Goal: Task Accomplishment & Management: Manage account settings

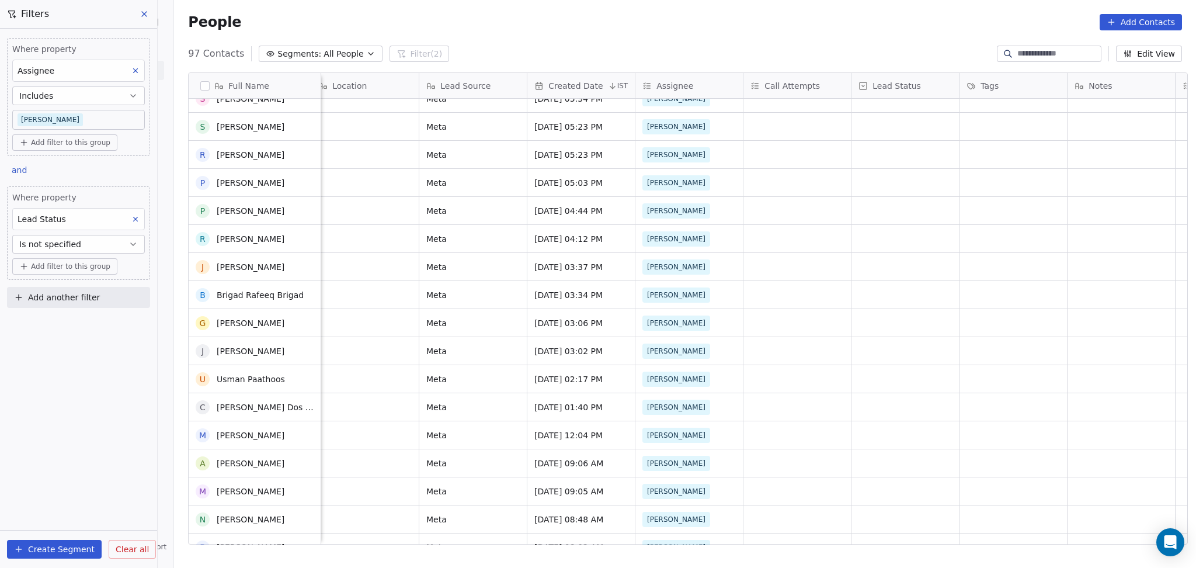
scroll to position [2062, 0]
click at [138, 75] on button at bounding box center [135, 70] width 15 height 15
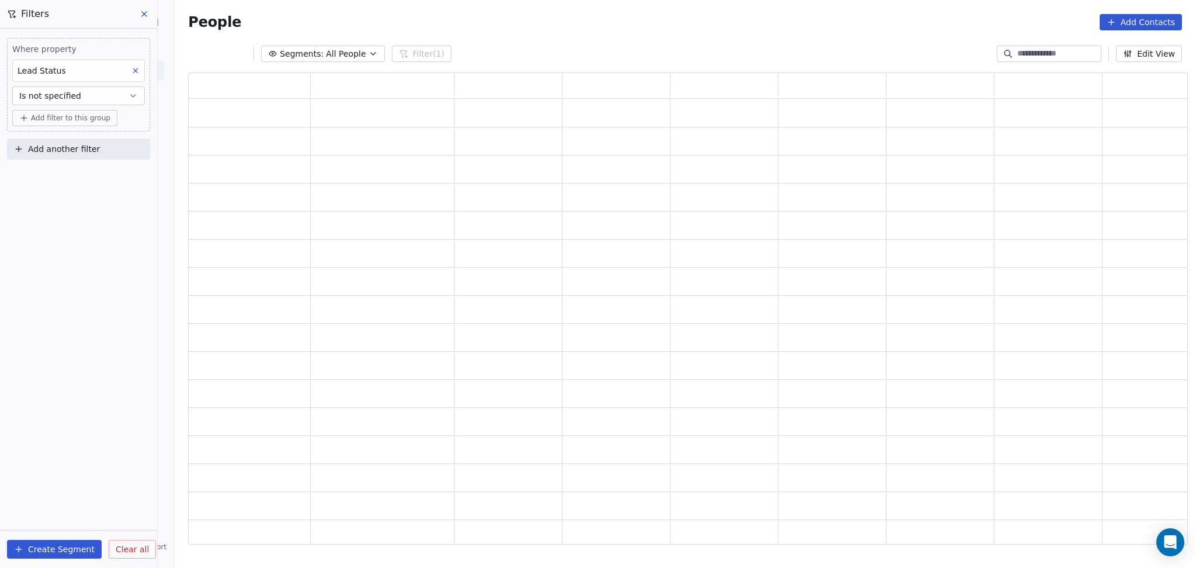
scroll to position [460, 988]
click at [134, 70] on icon at bounding box center [135, 71] width 8 height 8
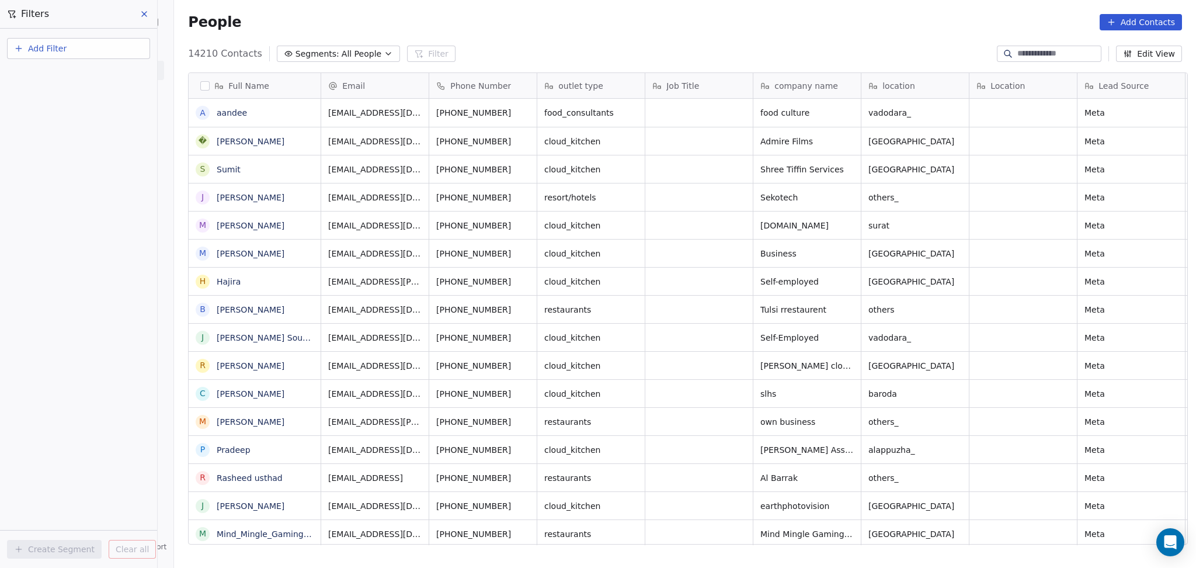
scroll to position [488, 1016]
click at [1054, 57] on input at bounding box center [1059, 54] width 82 height 12
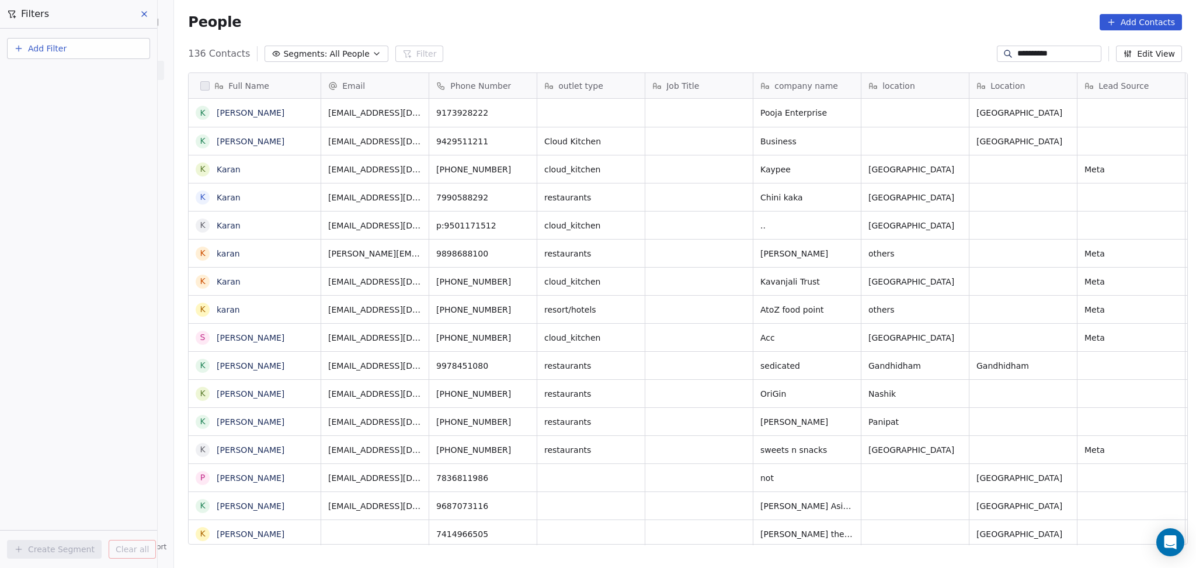
type input "**********"
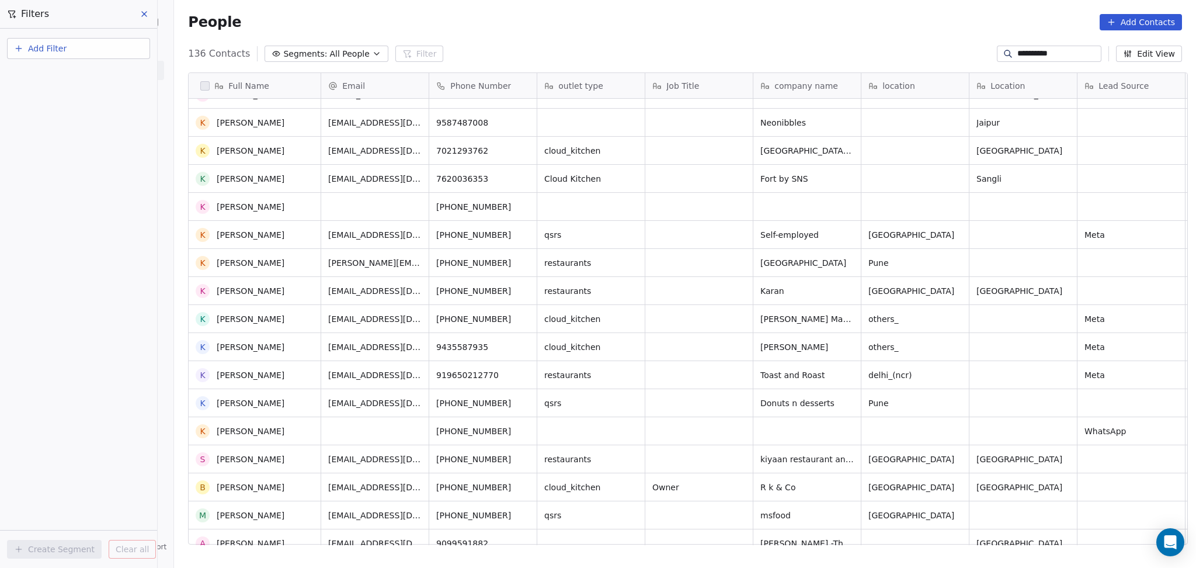
scroll to position [467, 0]
drag, startPoint x: 1054, startPoint y: 47, endPoint x: 986, endPoint y: 52, distance: 68.0
click at [997, 52] on div "**********" at bounding box center [1049, 54] width 105 height 16
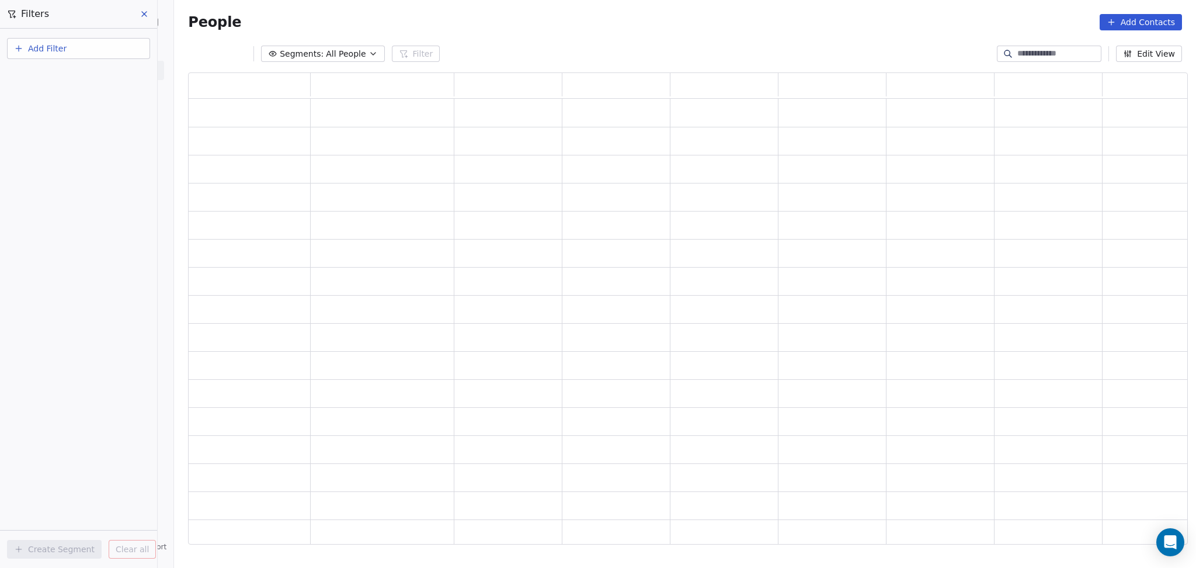
scroll to position [460, 988]
click at [1116, 26] on icon at bounding box center [1111, 22] width 9 height 9
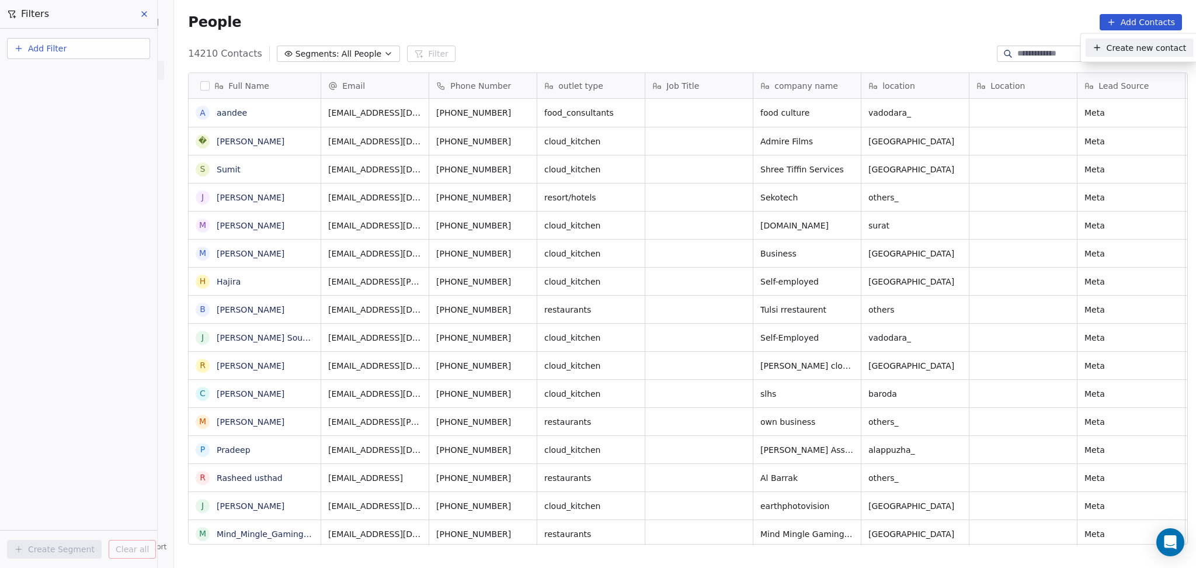
scroll to position [488, 1016]
click at [1100, 47] on icon "Suggestions" at bounding box center [1097, 47] width 9 height 9
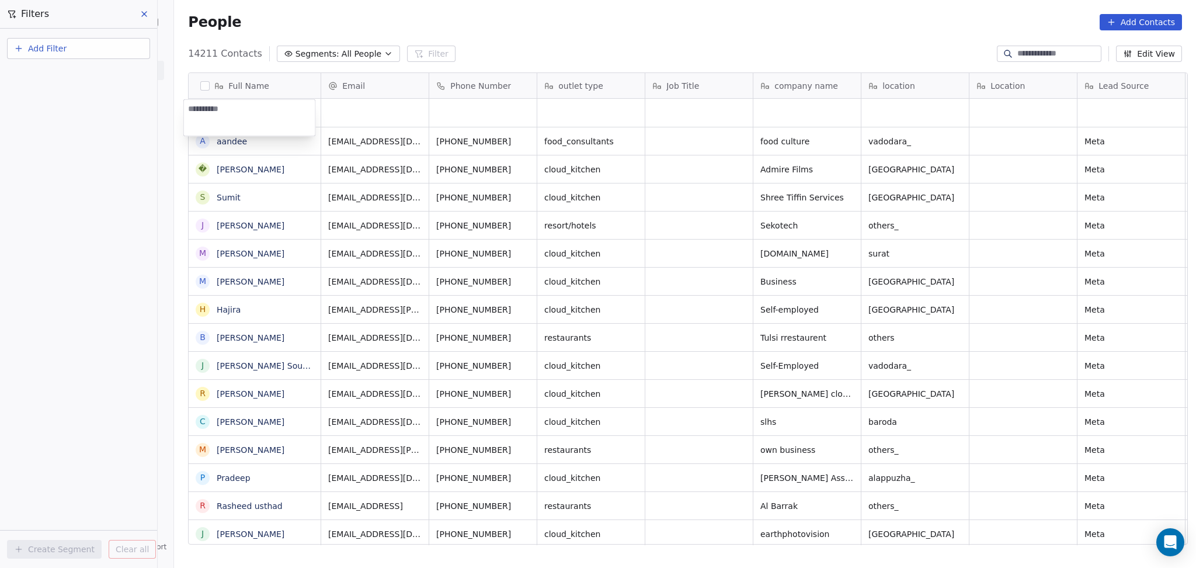
type textarea "**********"
click at [337, 115] on html "On2Cook India Pvt. Ltd. Contacts People Marketing Workflows Campaigns Sales Pip…" at bounding box center [598, 284] width 1196 height 568
click at [353, 103] on div "grid" at bounding box center [374, 113] width 107 height 28
click at [888, 110] on html "On2Cook India Pvt. Ltd. Contacts People Marketing Workflows Campaigns Sales Pip…" at bounding box center [598, 284] width 1196 height 568
click at [887, 111] on div "grid" at bounding box center [915, 113] width 107 height 28
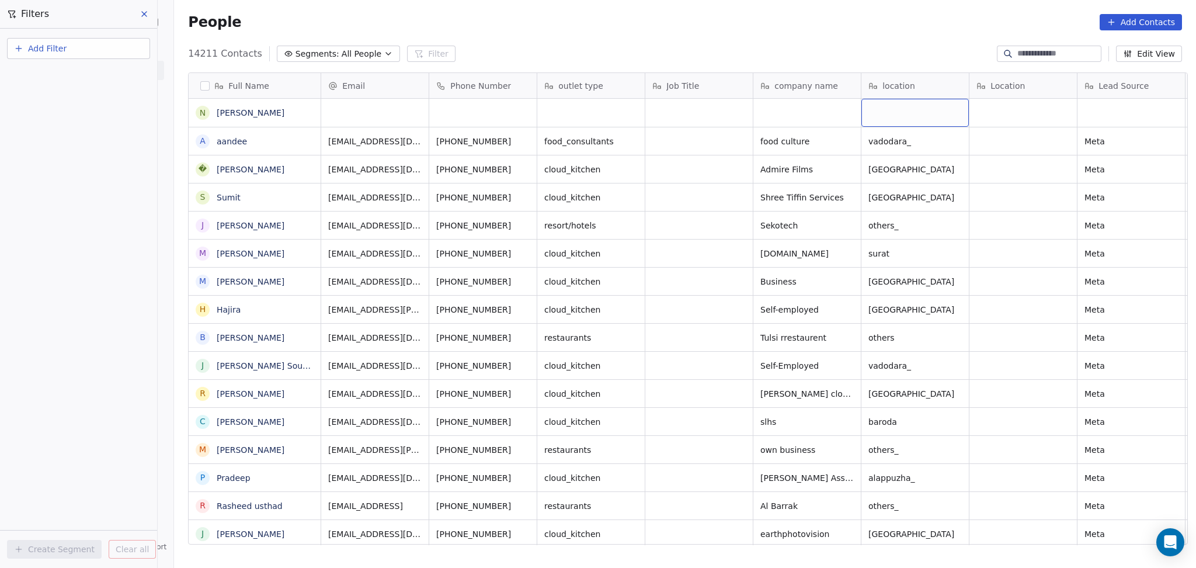
click at [887, 111] on div "grid" at bounding box center [915, 113] width 107 height 28
type textarea "******"
click at [826, 113] on html "On2Cook India Pvt. Ltd. Contacts People Marketing Workflows Campaigns Sales Pip…" at bounding box center [598, 284] width 1196 height 568
click at [442, 107] on div "grid" at bounding box center [482, 113] width 107 height 28
drag, startPoint x: 432, startPoint y: 110, endPoint x: 432, endPoint y: 123, distance: 12.9
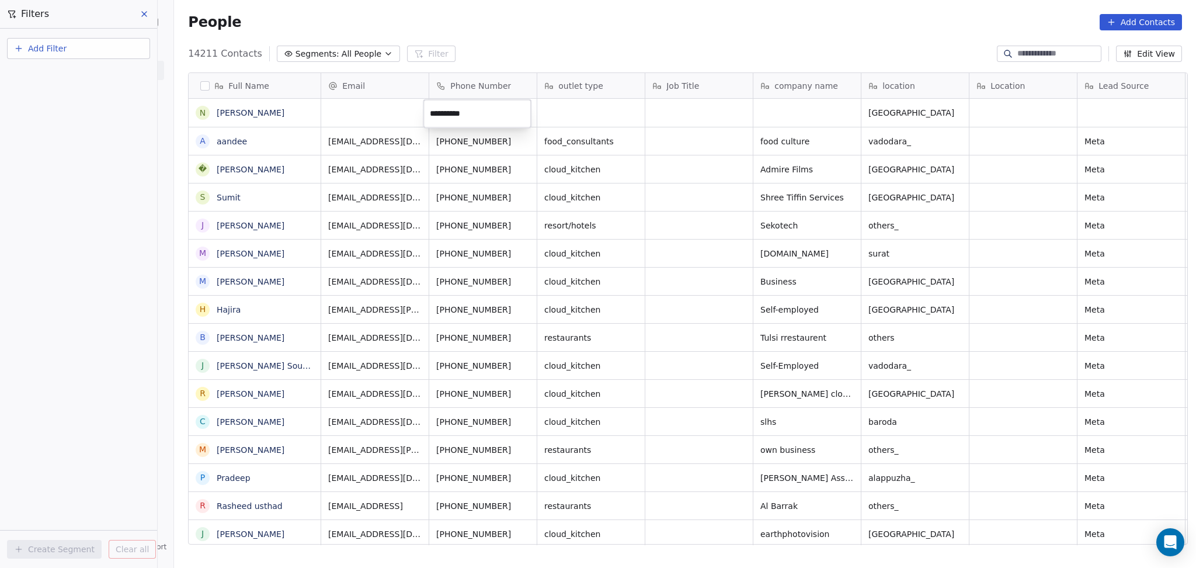
click at [431, 110] on input "**********" at bounding box center [477, 113] width 103 height 23
type input "**********"
click at [601, 94] on html "On2Cook India Pvt. Ltd. Contacts People Marketing Workflows Campaigns Sales Pip…" at bounding box center [598, 284] width 1196 height 568
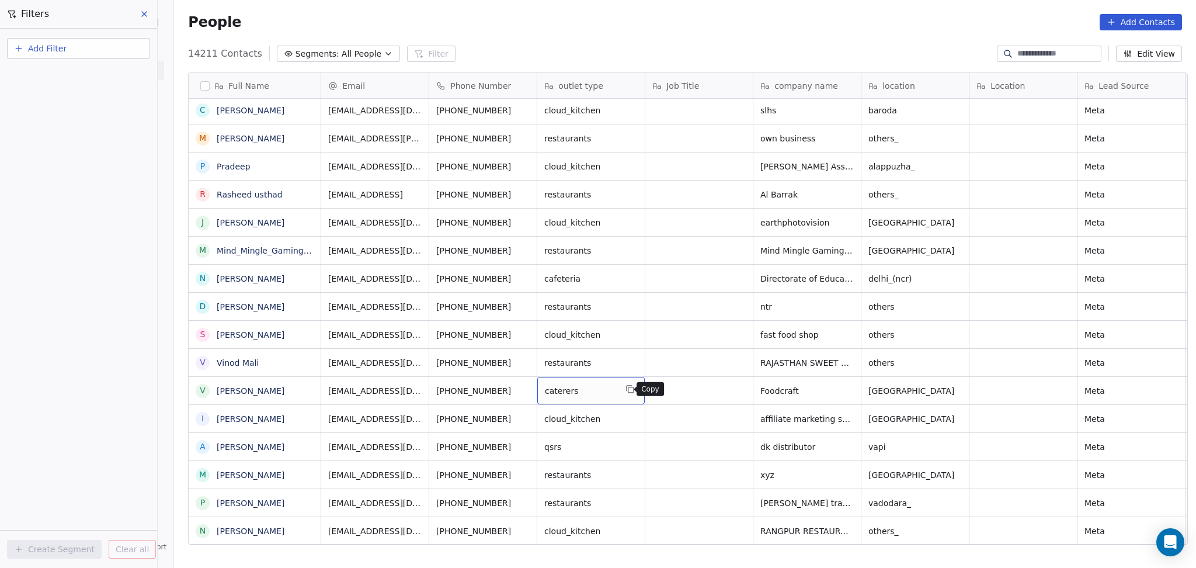
click at [630, 388] on button "grid" at bounding box center [630, 389] width 14 height 14
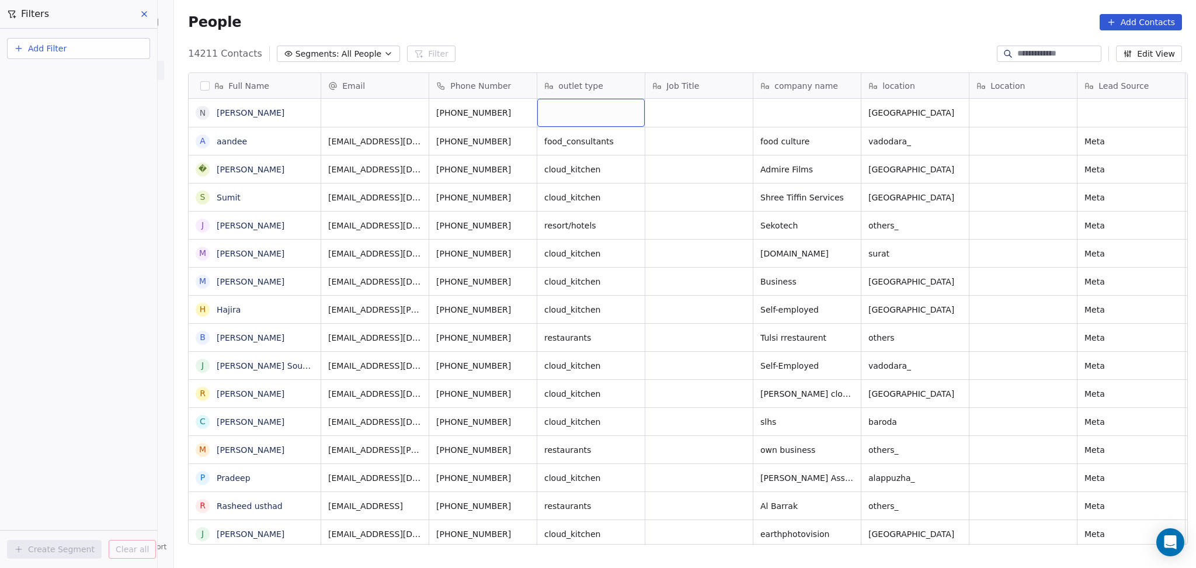
click at [574, 112] on div "grid" at bounding box center [590, 113] width 107 height 28
type textarea "********"
click at [658, 107] on html "On2Cook India Pvt. Ltd. Contacts People Marketing Workflows Campaigns Sales Pip…" at bounding box center [598, 284] width 1196 height 568
click at [784, 111] on div "grid" at bounding box center [807, 113] width 107 height 28
click at [790, 112] on textarea at bounding box center [801, 118] width 106 height 36
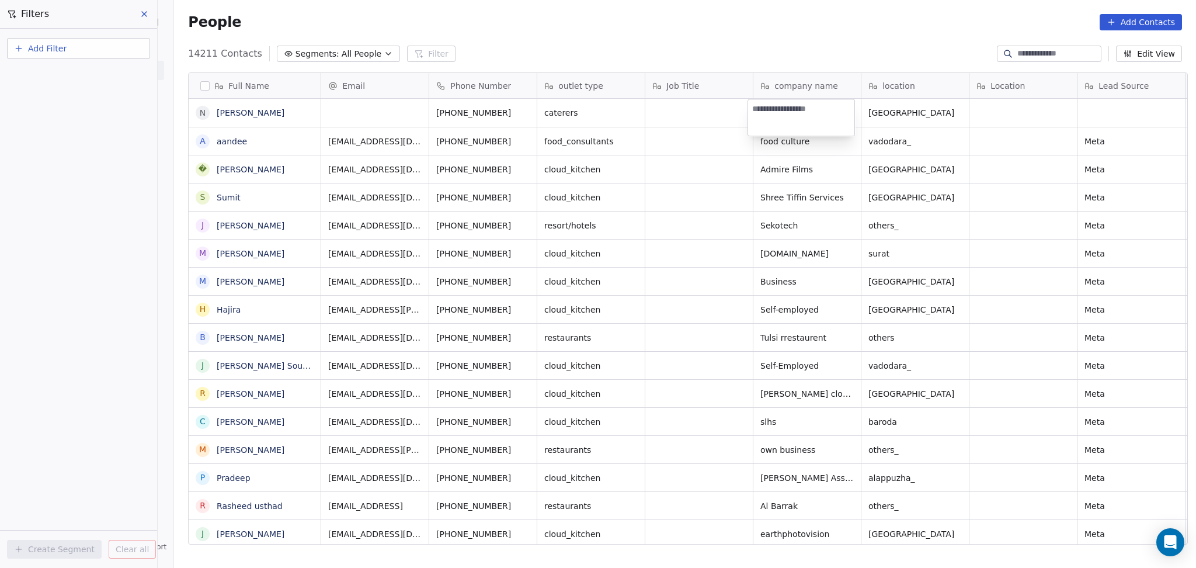
paste textarea "**********"
type textarea "**********"
click at [710, 131] on html "On2Cook India Pvt. Ltd. Contacts People Marketing Workflows Campaigns Sales Pip…" at bounding box center [598, 284] width 1196 height 568
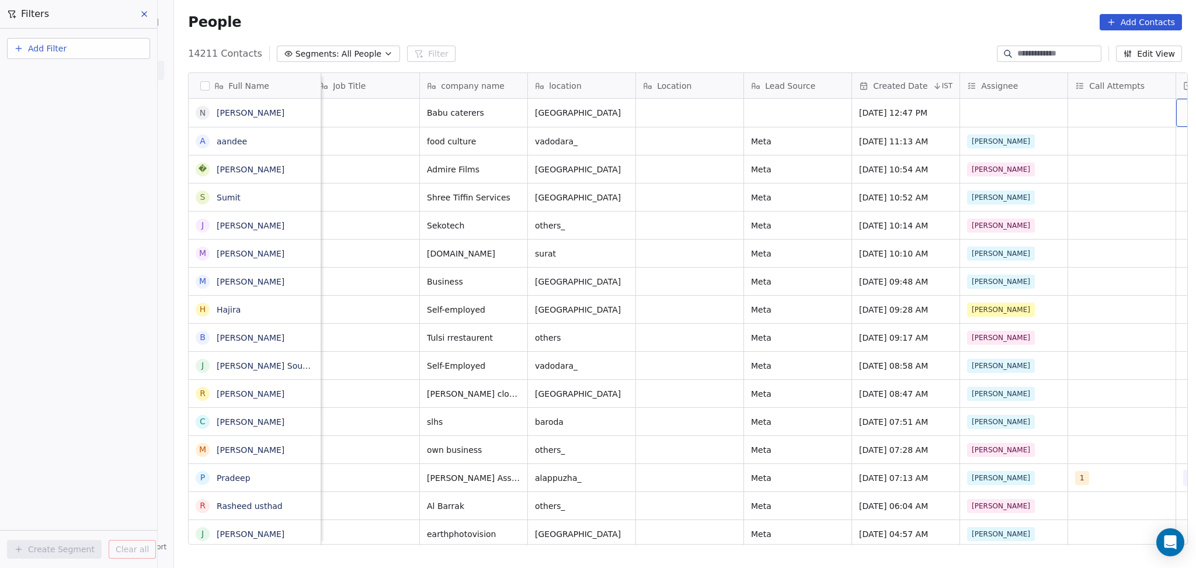
scroll to position [0, 442]
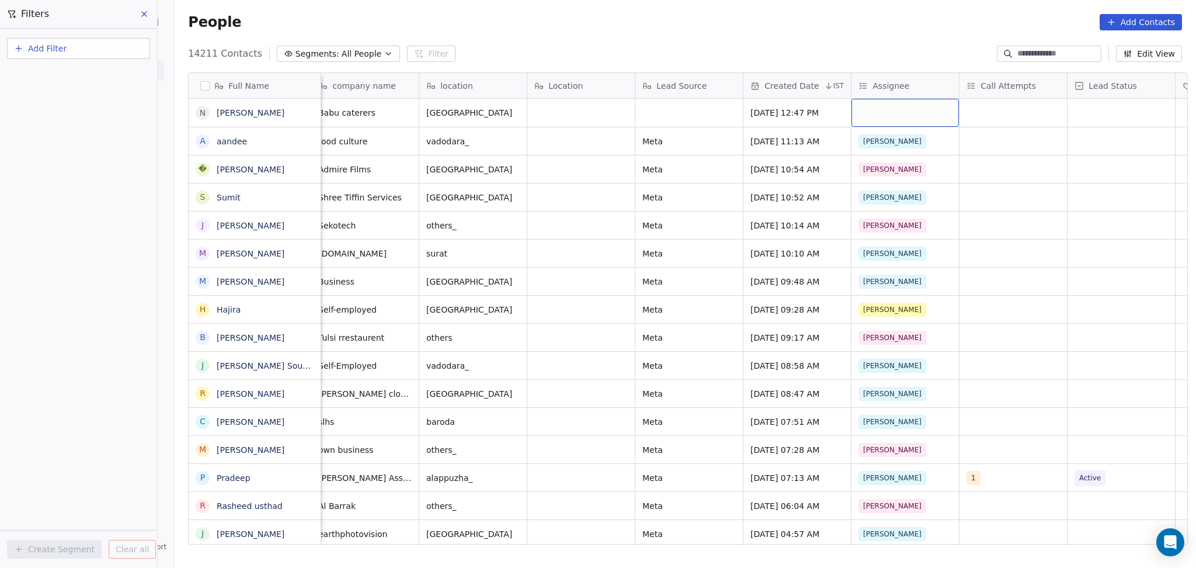
click at [863, 113] on div "grid" at bounding box center [905, 113] width 107 height 28
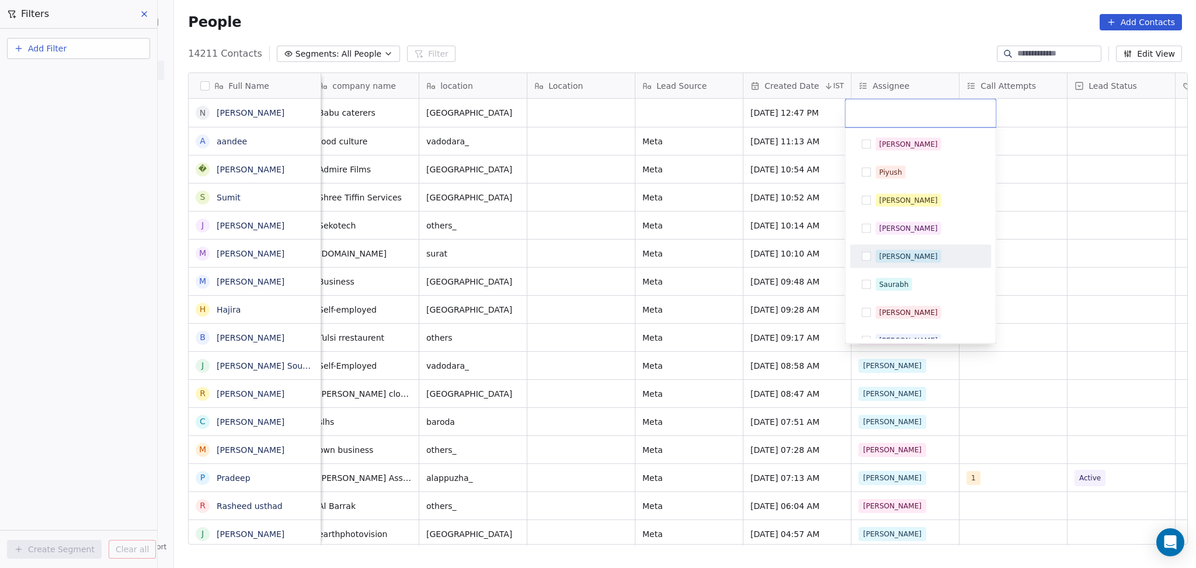
click at [879, 255] on span "Ronit" at bounding box center [908, 256] width 65 height 13
click at [1014, 202] on html "On2Cook India Pvt. Ltd. Contacts People Marketing Workflows Campaigns Sales Pip…" at bounding box center [598, 284] width 1196 height 568
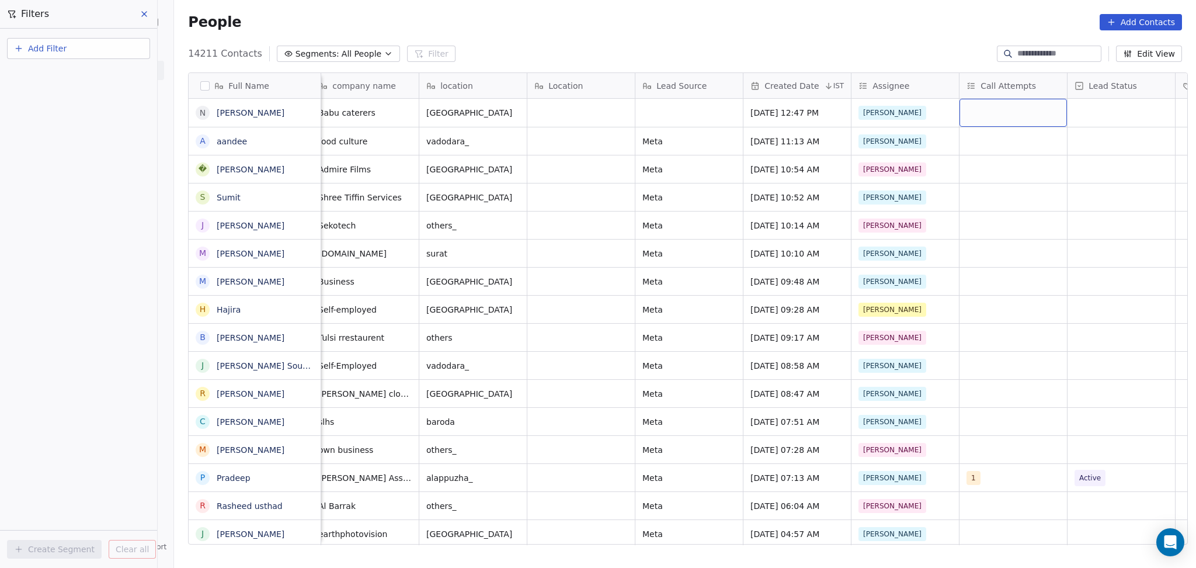
click at [1017, 115] on div "grid" at bounding box center [1013, 113] width 107 height 28
click at [1000, 134] on div "1" at bounding box center [1029, 144] width 141 height 23
click at [1113, 121] on html "On2Cook India Pvt. Ltd. Contacts People Marketing Workflows Campaigns Sales Pip…" at bounding box center [598, 284] width 1196 height 568
click at [1111, 113] on div "grid" at bounding box center [1121, 113] width 107 height 28
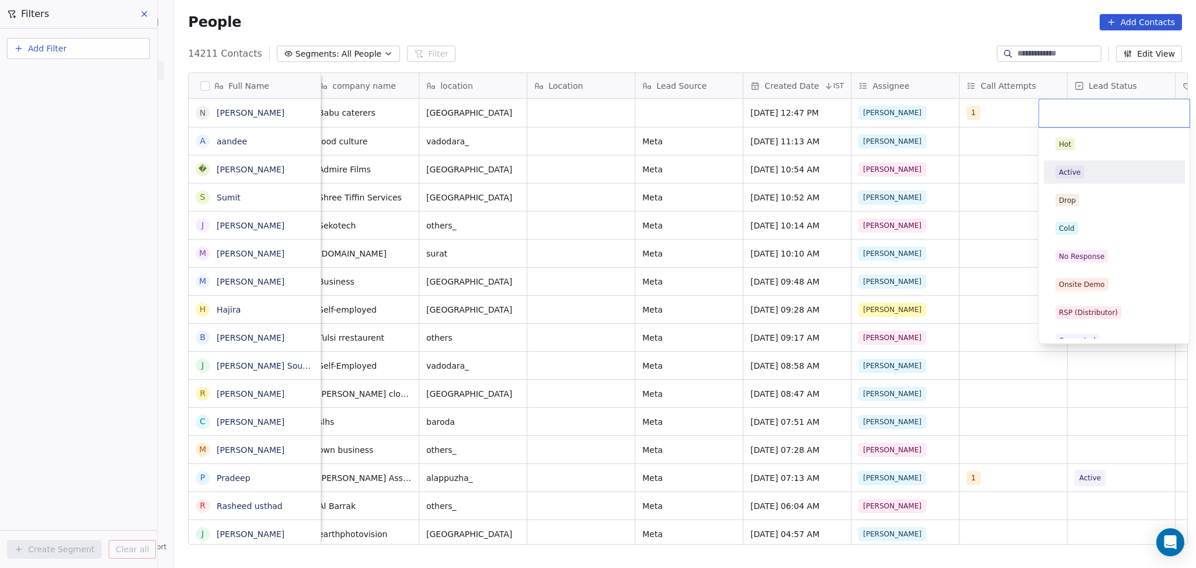
click at [1109, 176] on div "Active" at bounding box center [1115, 172] width 118 height 13
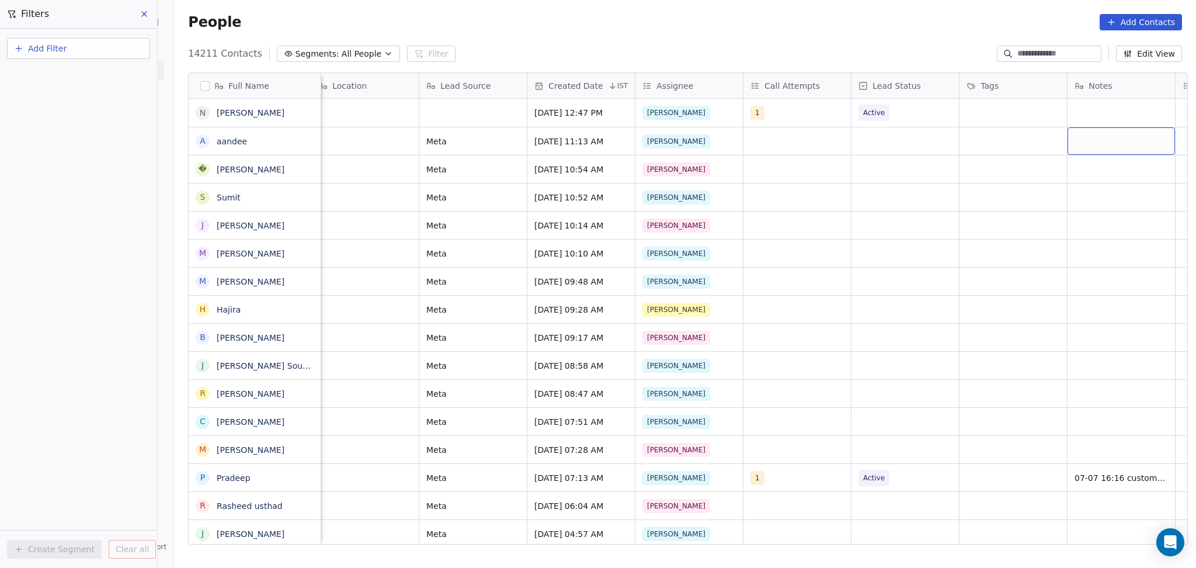
scroll to position [0, 766]
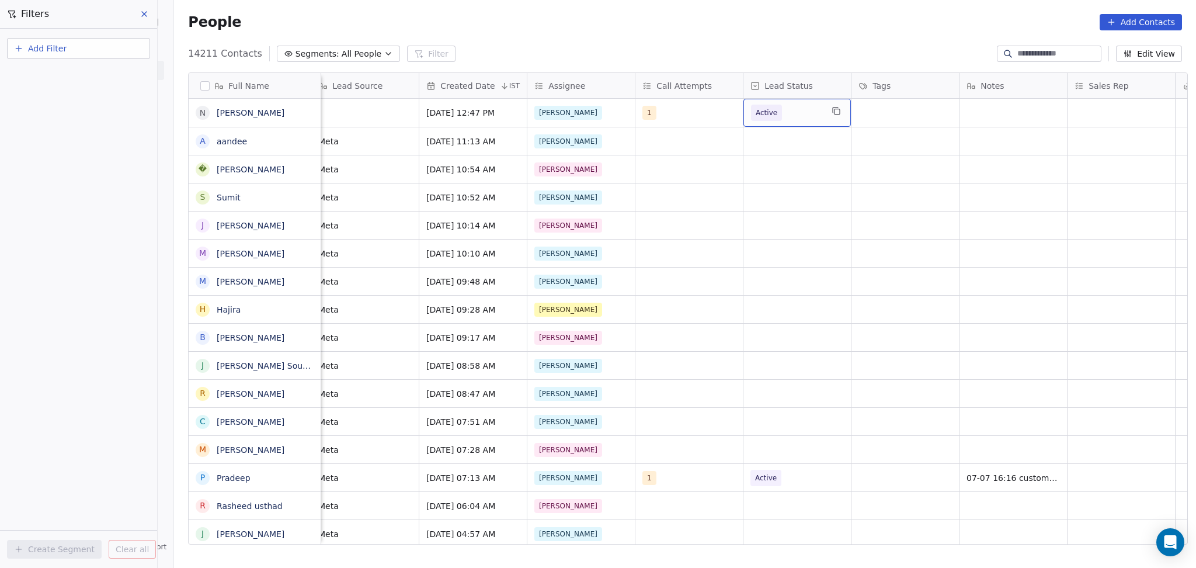
click at [774, 116] on span "Active" at bounding box center [766, 113] width 31 height 16
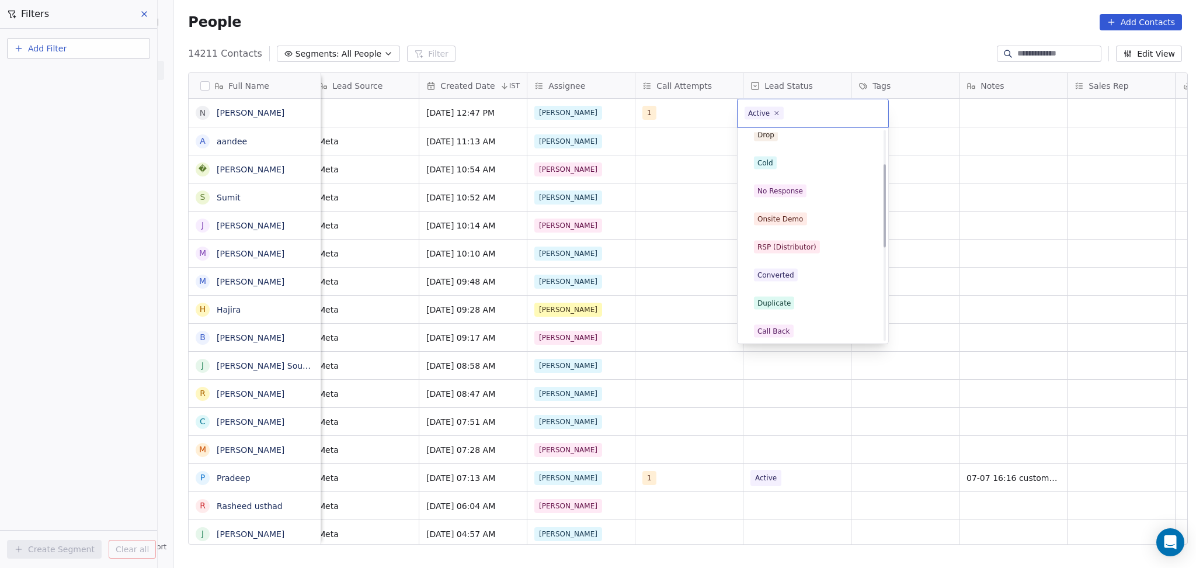
scroll to position [155, 0]
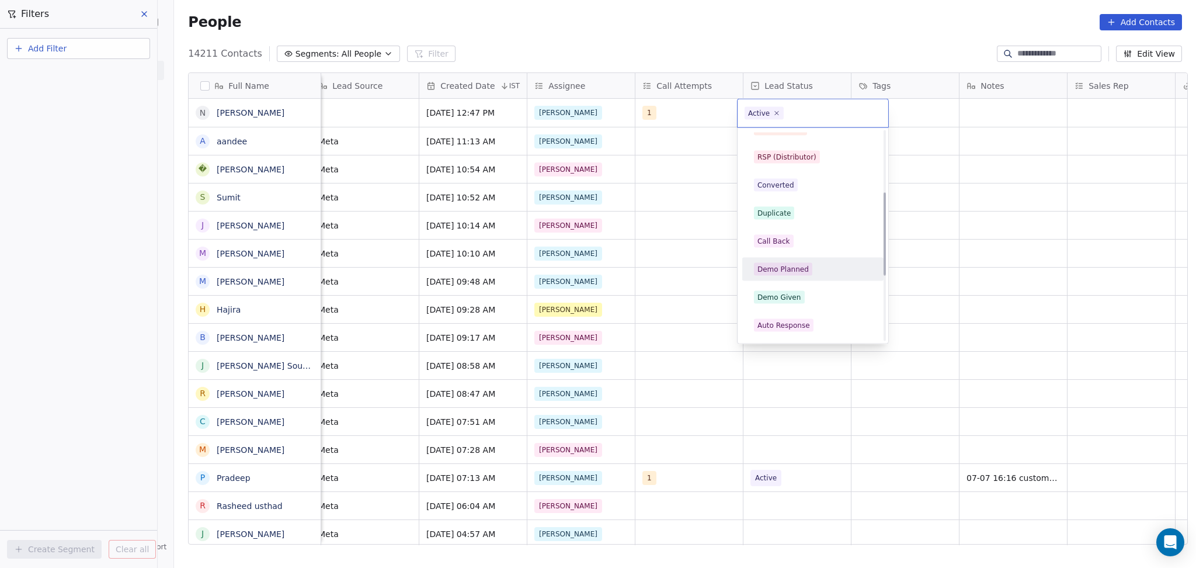
click at [800, 266] on div "Demo Planned" at bounding box center [783, 269] width 51 height 11
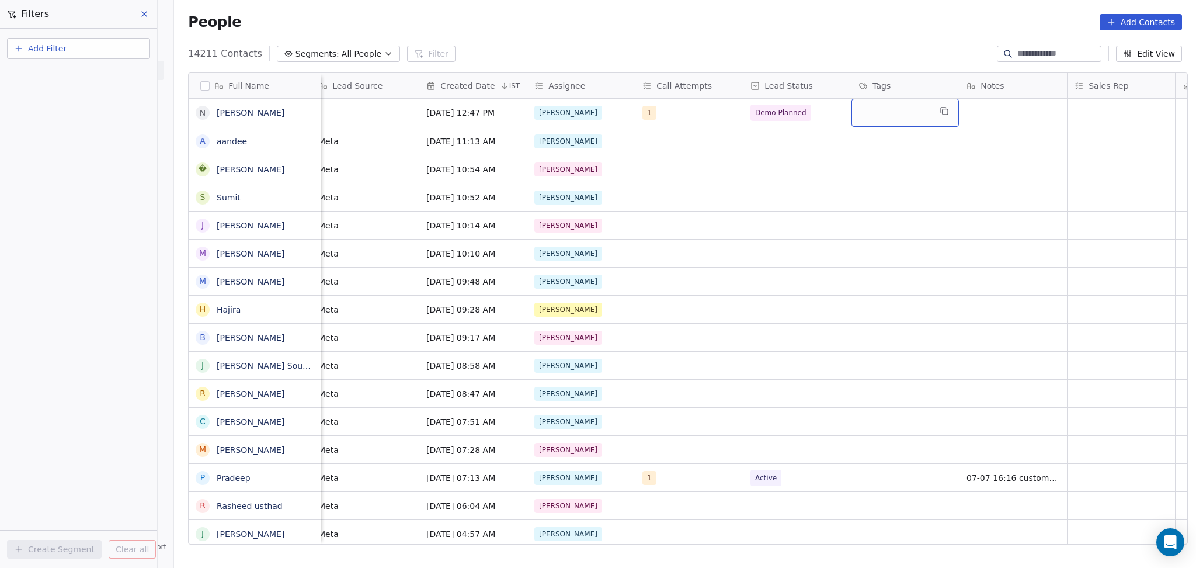
click at [872, 118] on div "grid" at bounding box center [905, 113] width 107 height 28
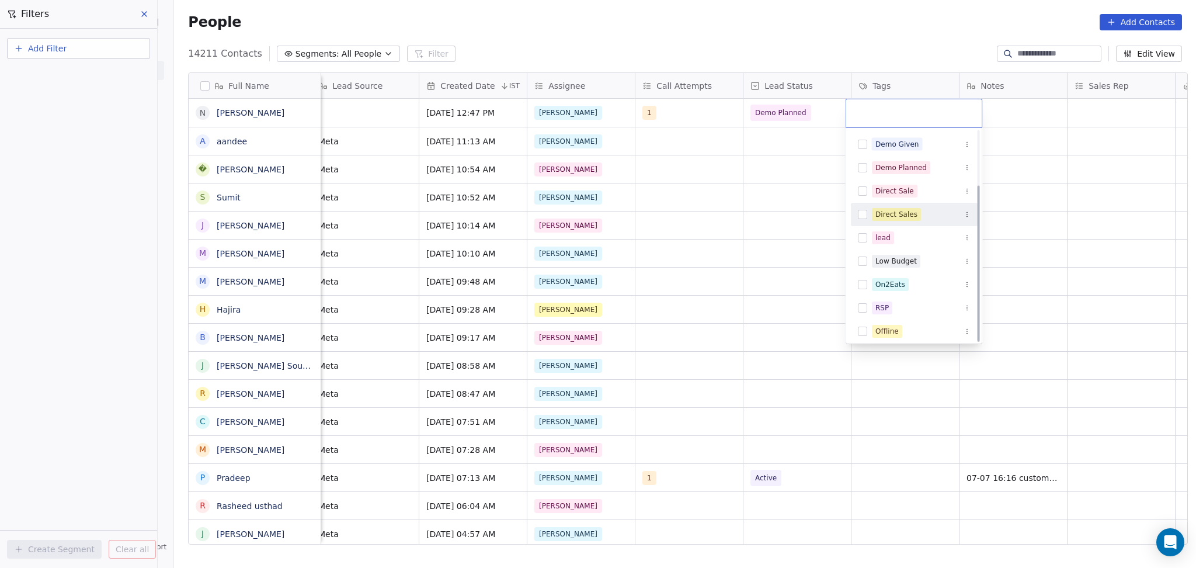
scroll to position [73, 0]
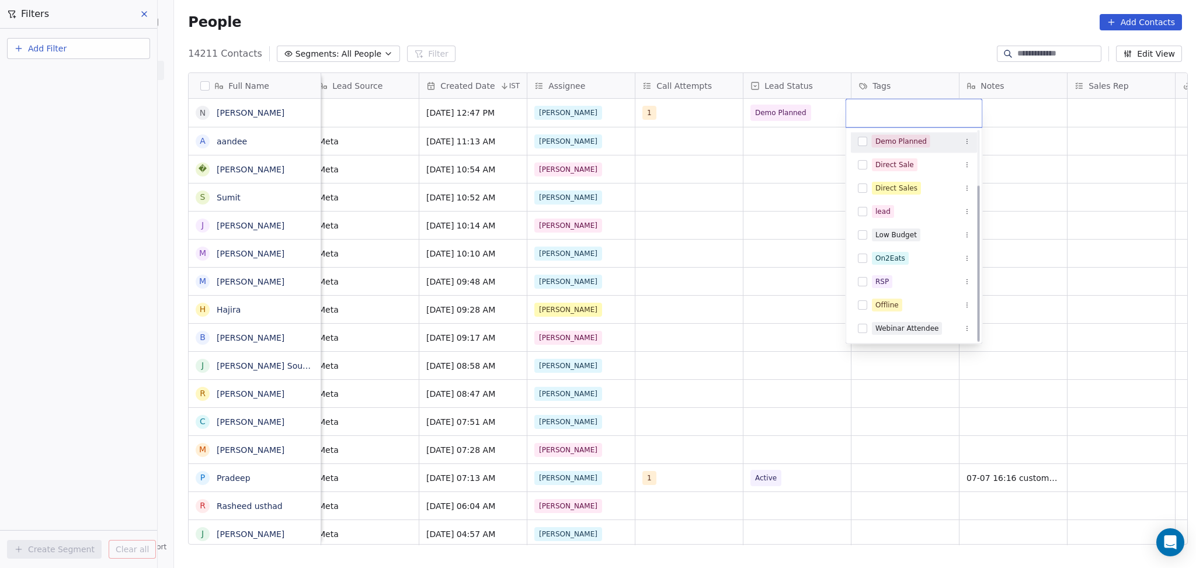
click at [894, 145] on span "Demo Planned" at bounding box center [901, 141] width 58 height 13
click at [1013, 116] on html "On2Cook India Pvt. Ltd. Contacts People Marketing Workflows Campaigns Sales Pip…" at bounding box center [598, 284] width 1196 height 568
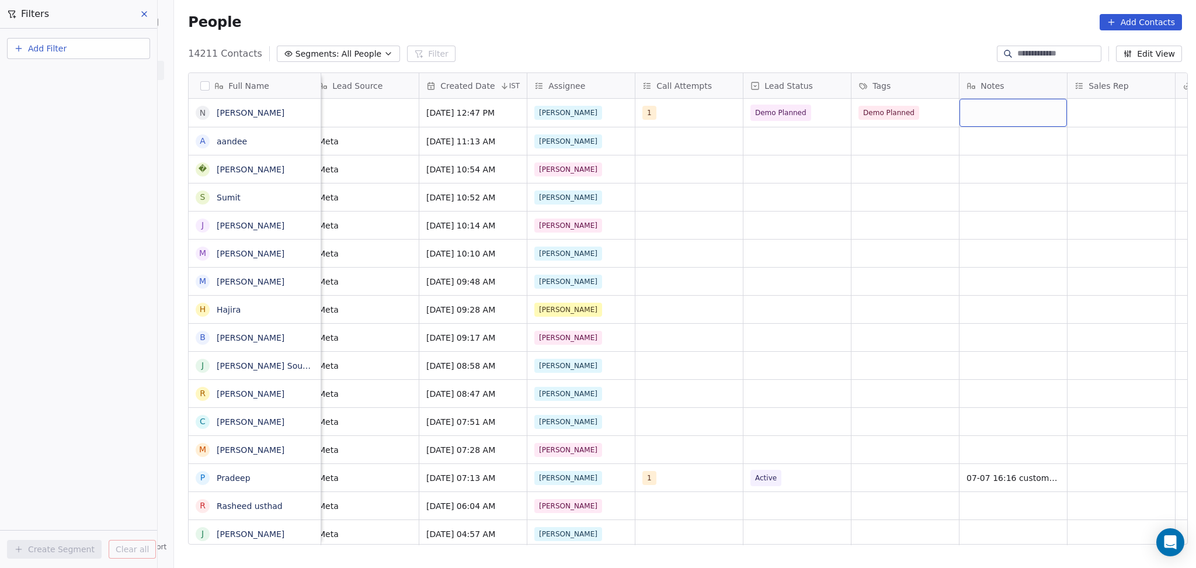
click at [1004, 115] on div "grid" at bounding box center [1013, 113] width 107 height 28
type textarea "**********"
click at [857, 157] on html "On2Cook India Pvt. Ltd. Contacts People Marketing Workflows Campaigns Sales Pip…" at bounding box center [598, 284] width 1196 height 568
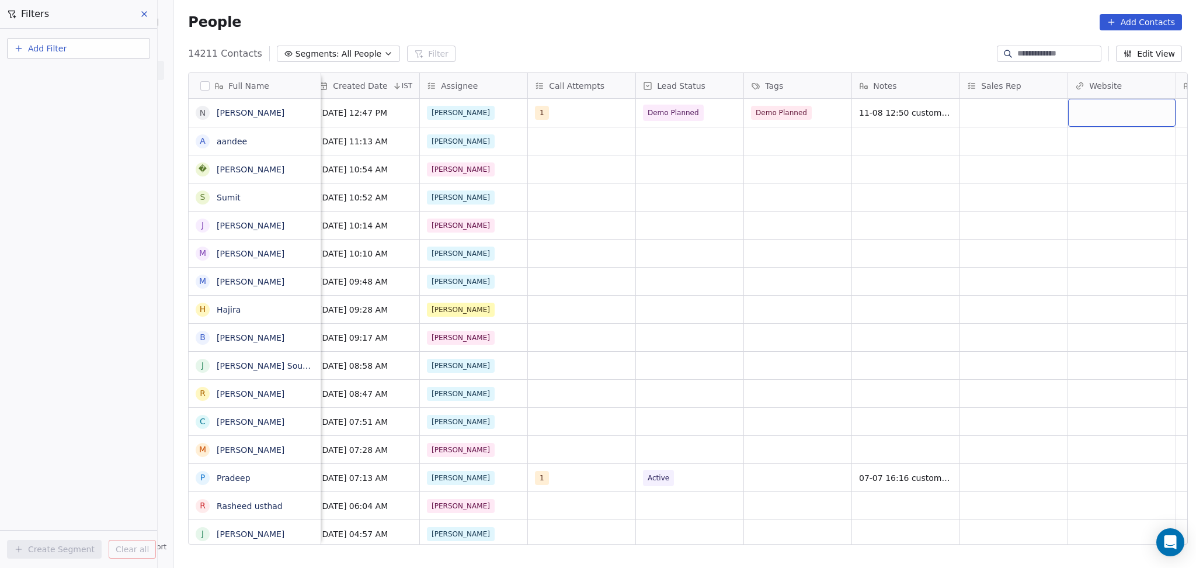
click at [1098, 115] on div "grid" at bounding box center [1122, 113] width 107 height 28
click at [989, 111] on div "grid" at bounding box center [1013, 113] width 107 height 28
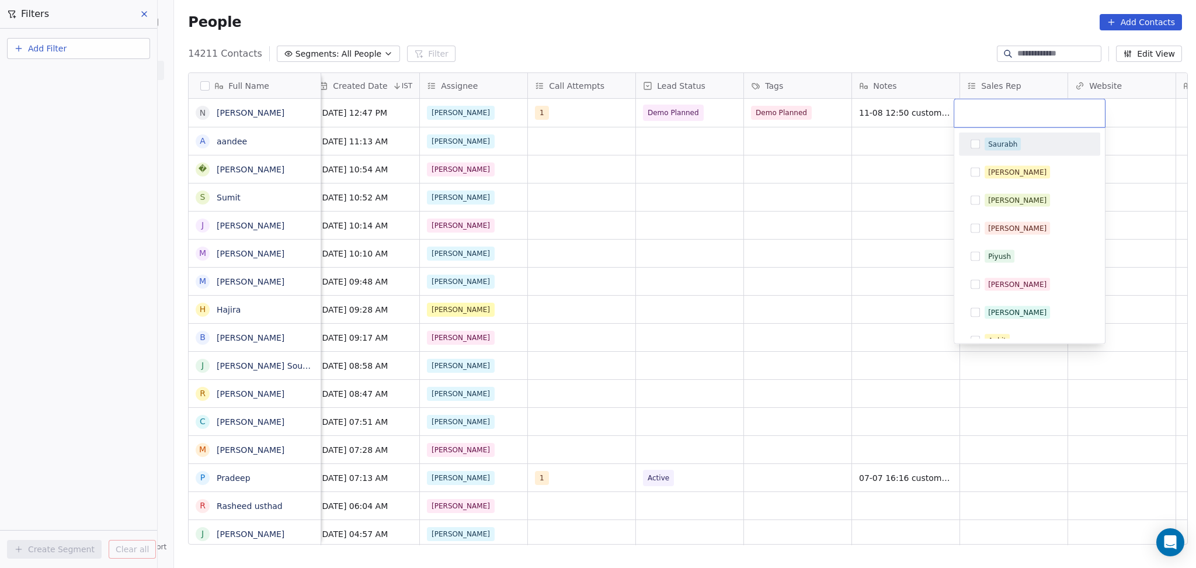
click at [1002, 138] on span "Saurabh" at bounding box center [1003, 144] width 36 height 13
click at [740, 209] on html "On2Cook India Pvt. Ltd. Contacts People Marketing Workflows Campaigns Sales Pip…" at bounding box center [598, 284] width 1196 height 568
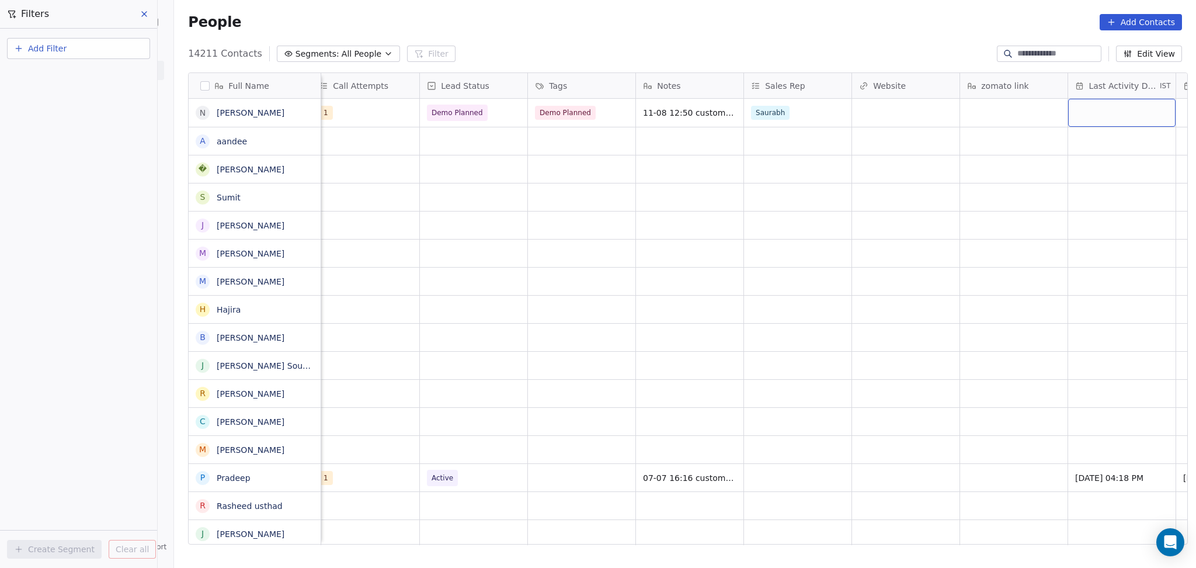
scroll to position [0, 1199]
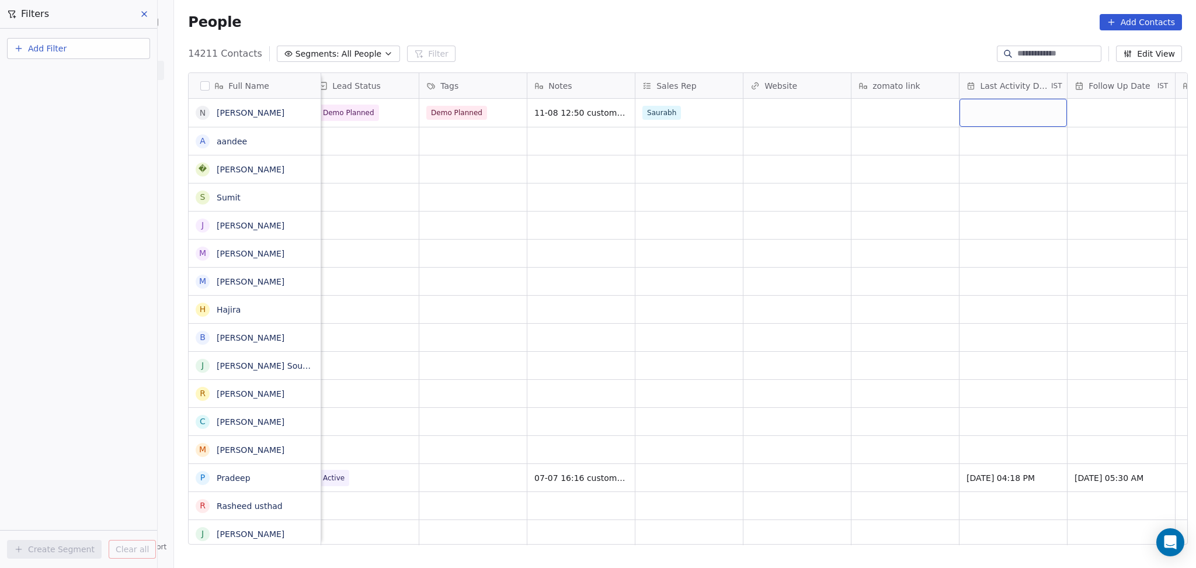
click at [984, 112] on div "grid" at bounding box center [1013, 113] width 107 height 28
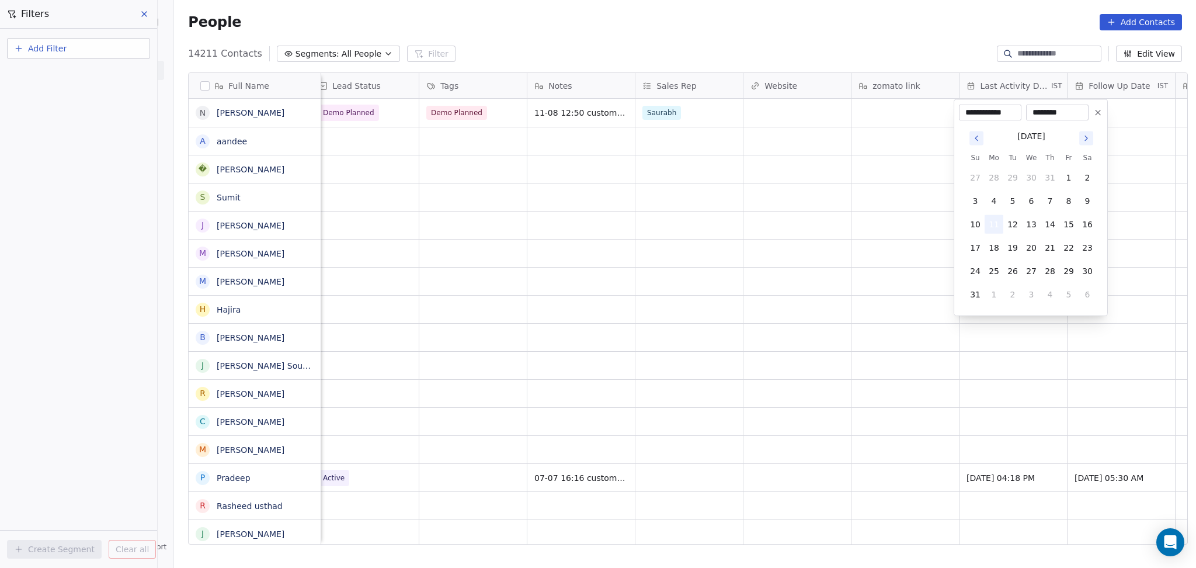
click at [995, 226] on button "11" at bounding box center [994, 224] width 19 height 19
click at [793, 228] on html "On2Cook India Pvt. Ltd. Contacts People Marketing Workflows Campaigns Sales Pip…" at bounding box center [598, 284] width 1196 height 568
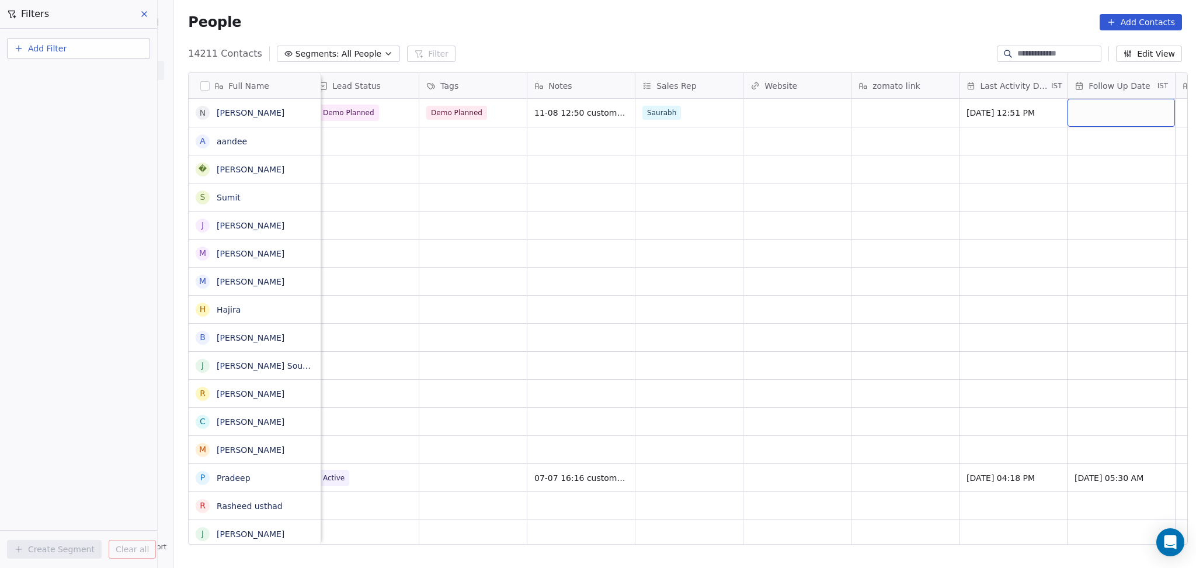
click at [1079, 110] on div "grid" at bounding box center [1121, 113] width 107 height 28
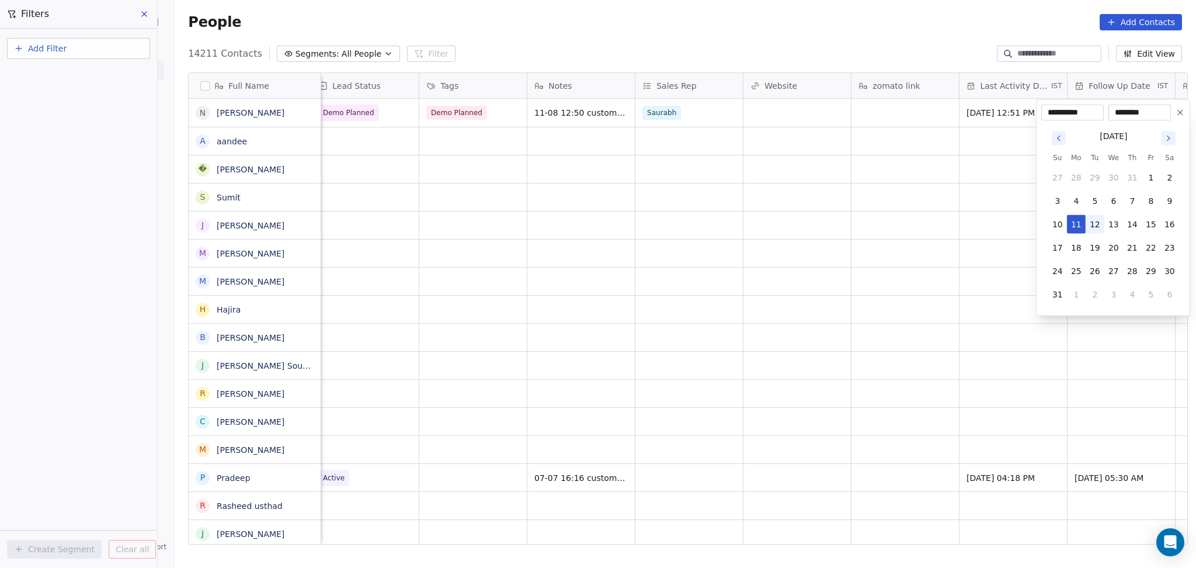
click at [1101, 223] on button "12" at bounding box center [1095, 224] width 19 height 19
type input "**********"
click at [966, 233] on html "On2Cook India Pvt. Ltd. Contacts People Marketing Workflows Campaigns Sales Pip…" at bounding box center [598, 284] width 1196 height 568
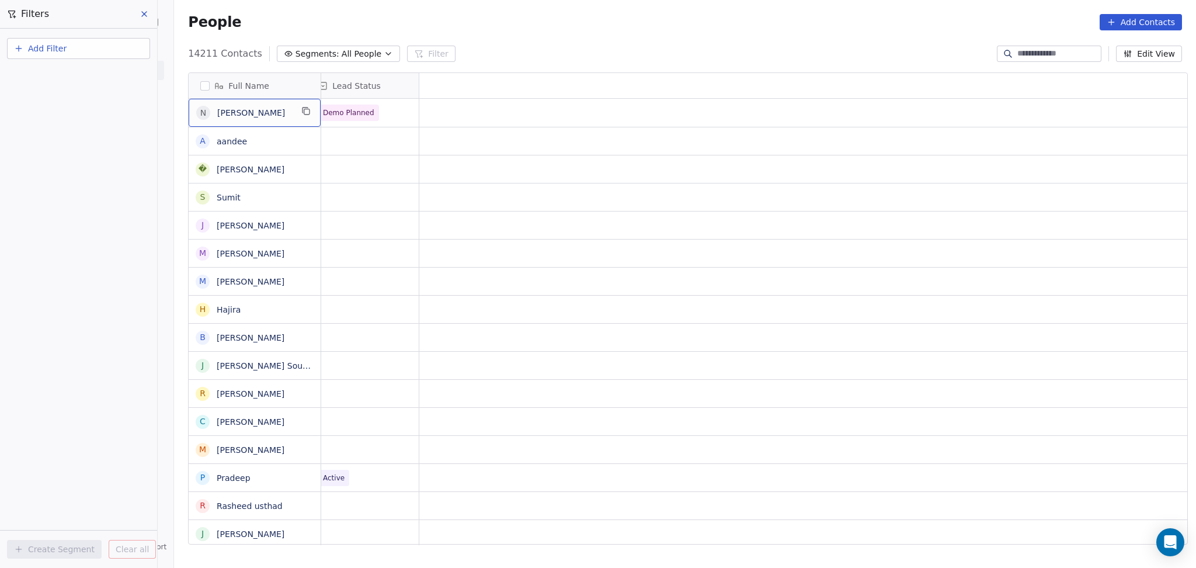
scroll to position [0, 0]
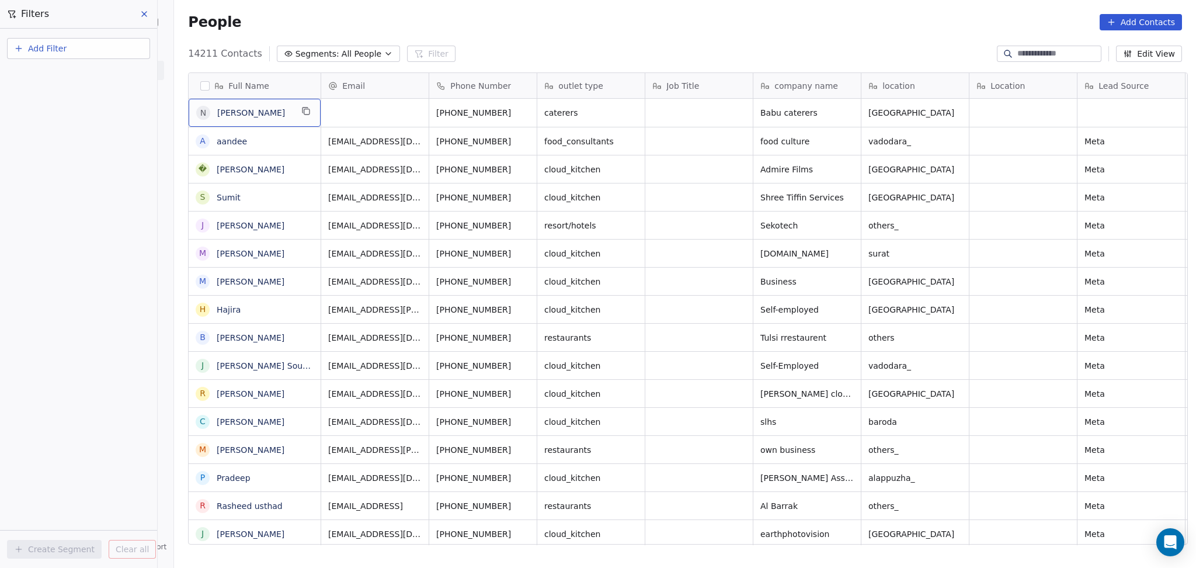
click at [307, 111] on div "N Narendra Babu" at bounding box center [255, 113] width 132 height 28
click at [301, 112] on icon "grid" at bounding box center [305, 110] width 9 height 9
click at [521, 112] on icon "grid" at bounding box center [525, 110] width 9 height 9
click at [630, 107] on button "grid" at bounding box center [630, 111] width 14 height 14
click at [845, 110] on icon "grid" at bounding box center [847, 111] width 5 height 5
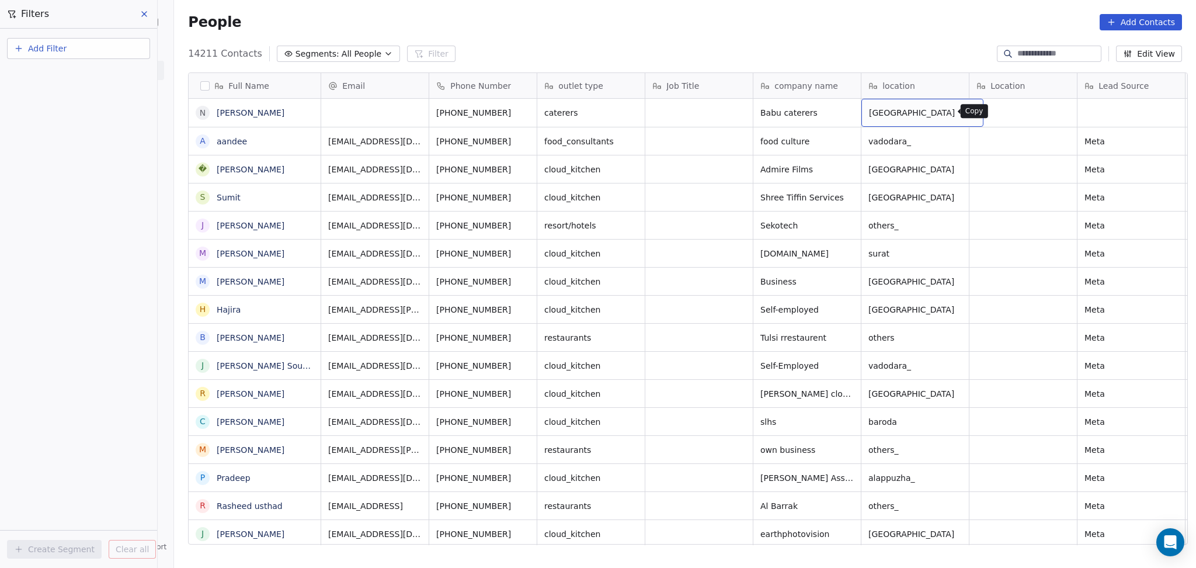
click at [965, 112] on icon "grid" at bounding box center [969, 110] width 9 height 9
click at [1050, 51] on input at bounding box center [1059, 54] width 82 height 12
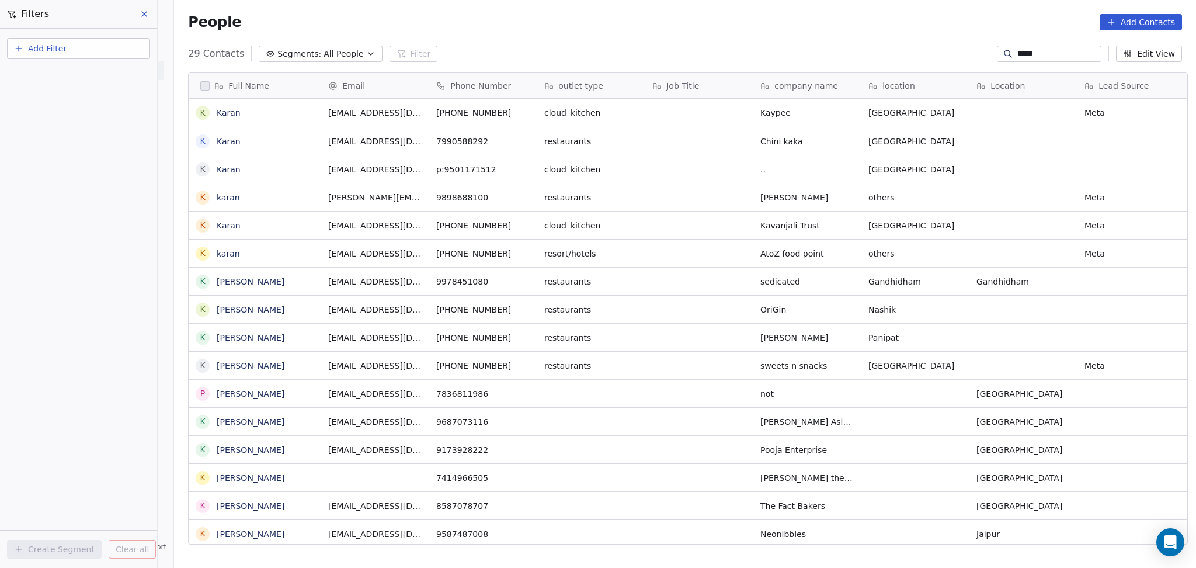
scroll to position [488, 1016]
type input "*****"
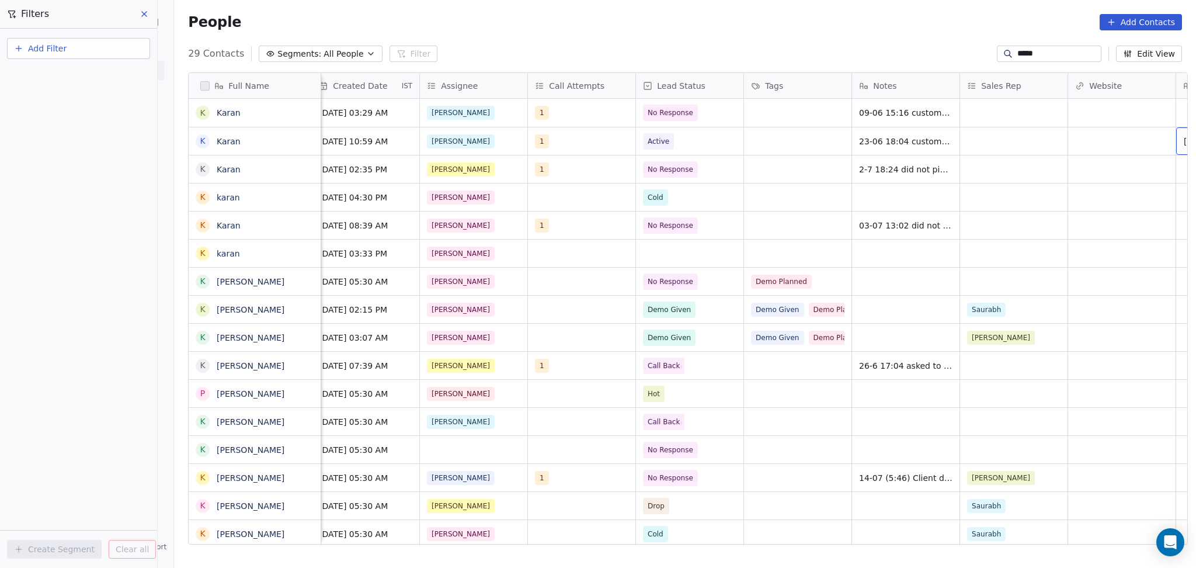
scroll to position [0, 983]
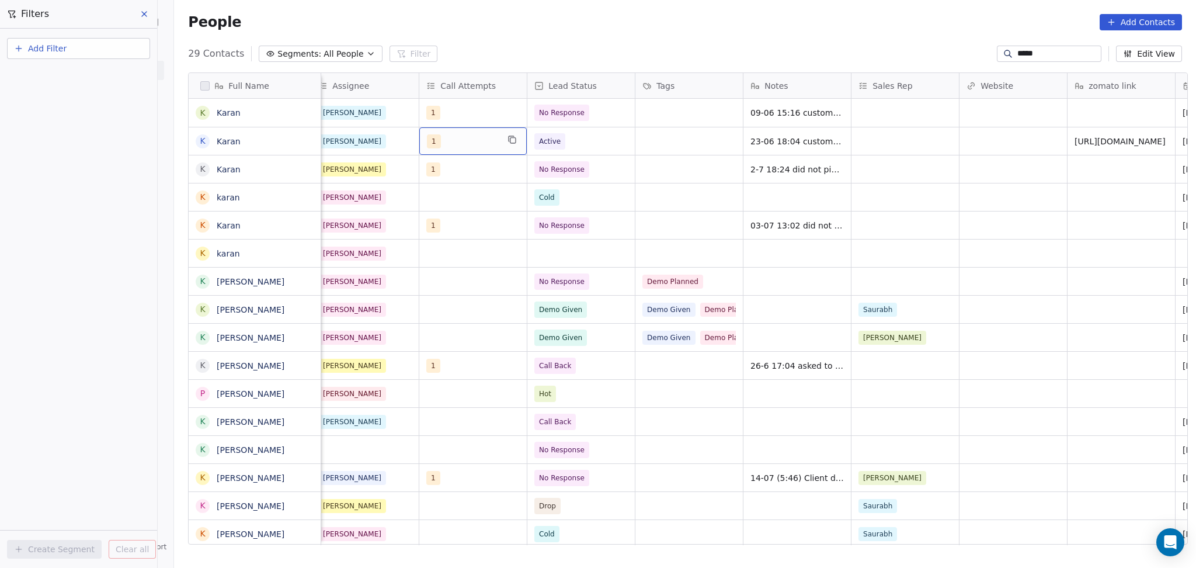
click at [456, 140] on div "1" at bounding box center [462, 141] width 71 height 14
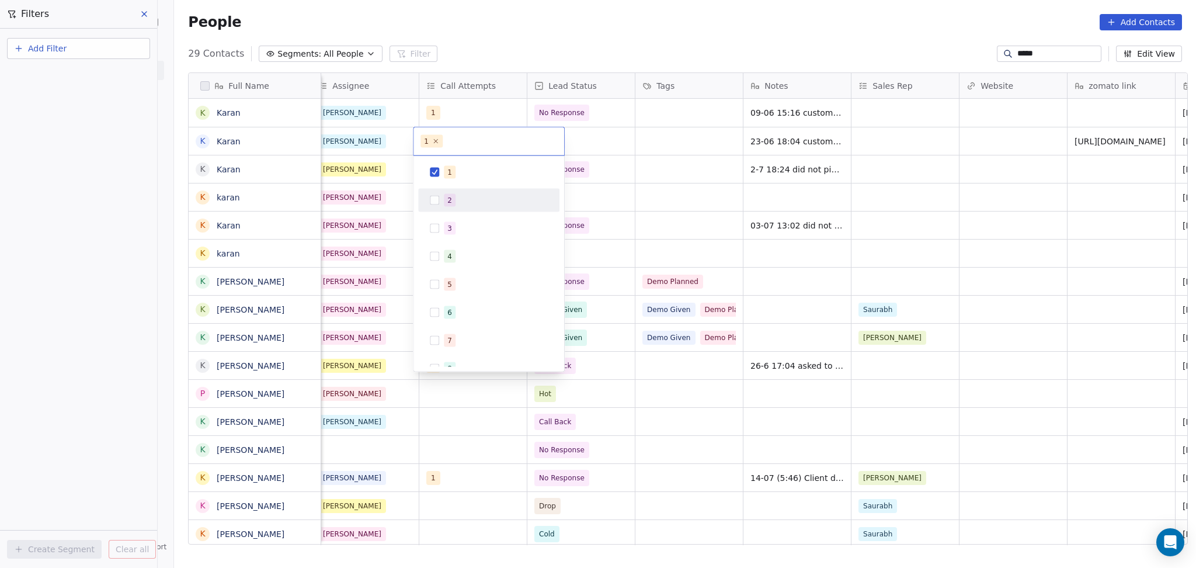
click at [454, 207] on div "2" at bounding box center [489, 200] width 132 height 19
click at [459, 171] on div "1" at bounding box center [496, 172] width 104 height 13
click at [662, 168] on html "On2Cook India Pvt. Ltd. Contacts People Marketing Workflows Campaigns Sales Pip…" at bounding box center [598, 284] width 1196 height 568
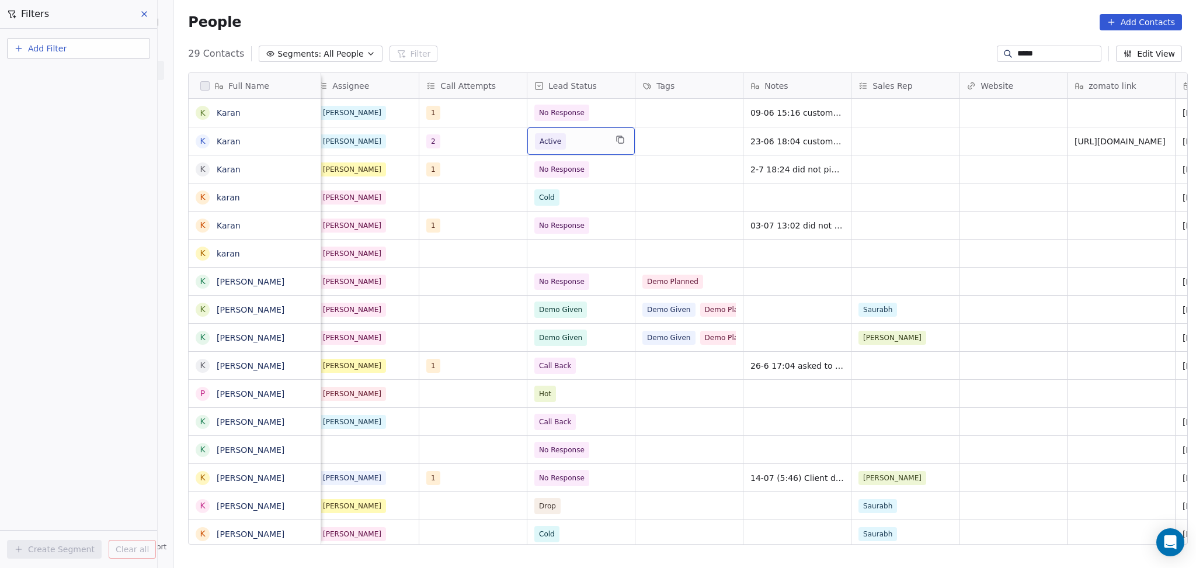
click at [577, 142] on span "Active" at bounding box center [570, 141] width 71 height 16
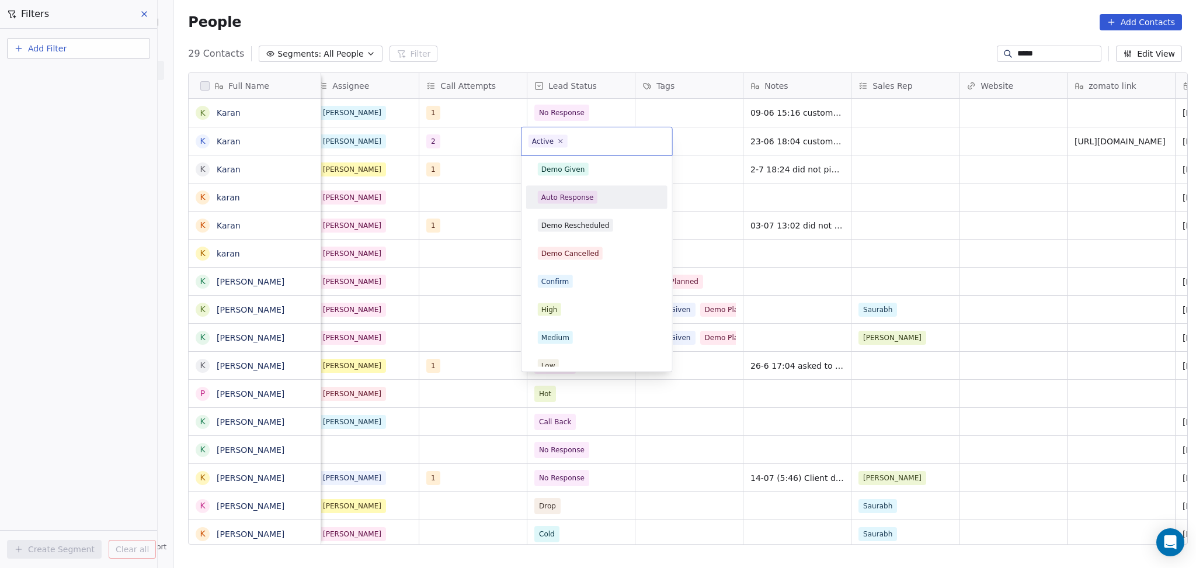
scroll to position [234, 0]
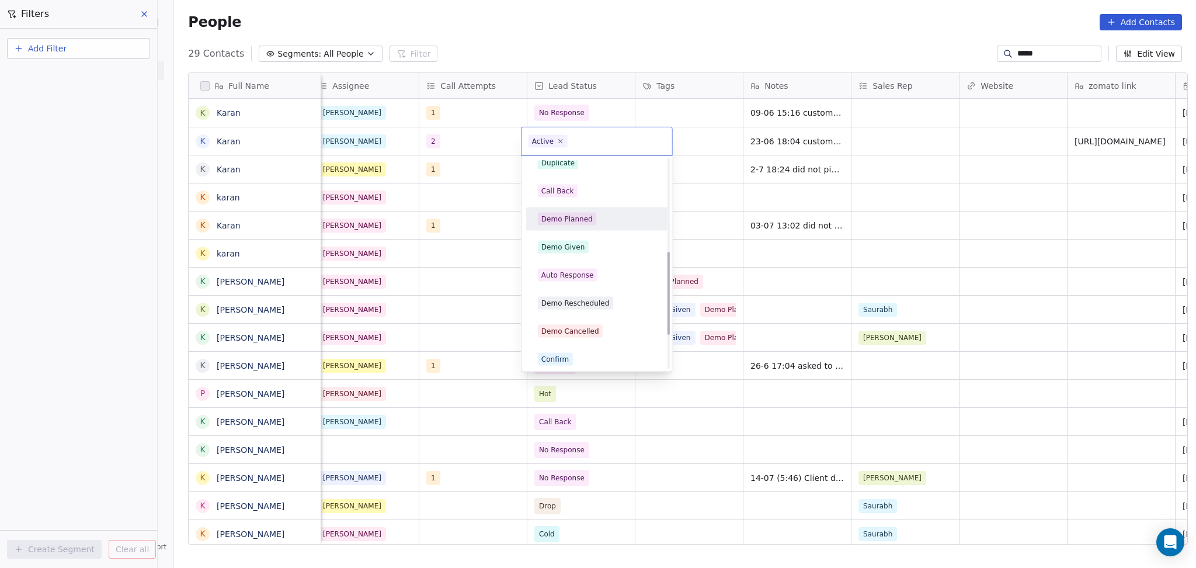
click at [577, 226] on div "Demo Planned" at bounding box center [597, 219] width 132 height 19
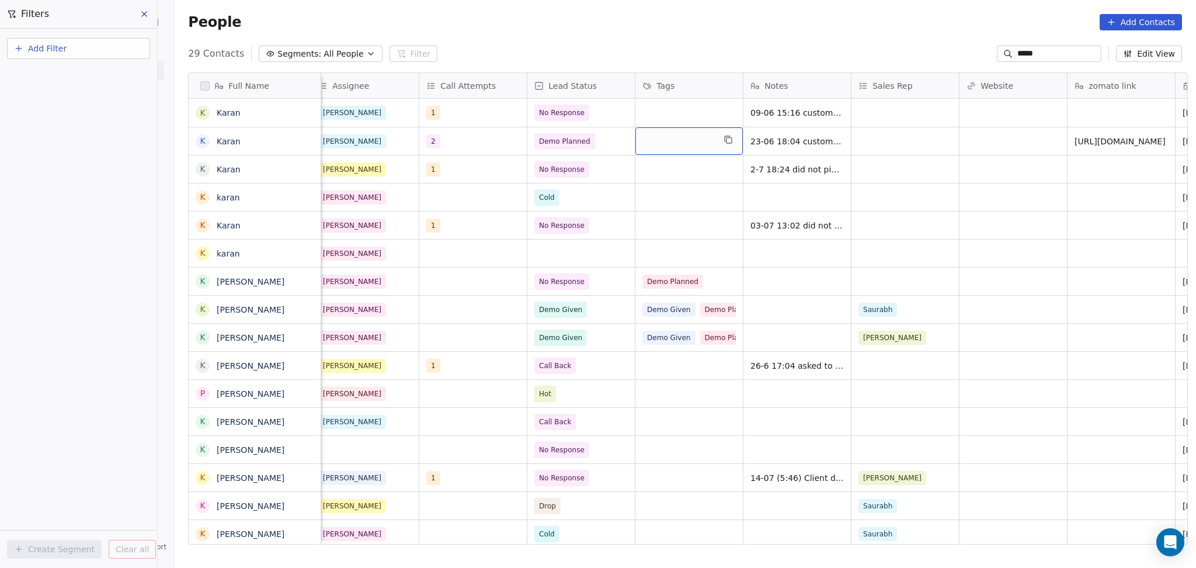
click at [644, 136] on div "grid" at bounding box center [689, 140] width 107 height 27
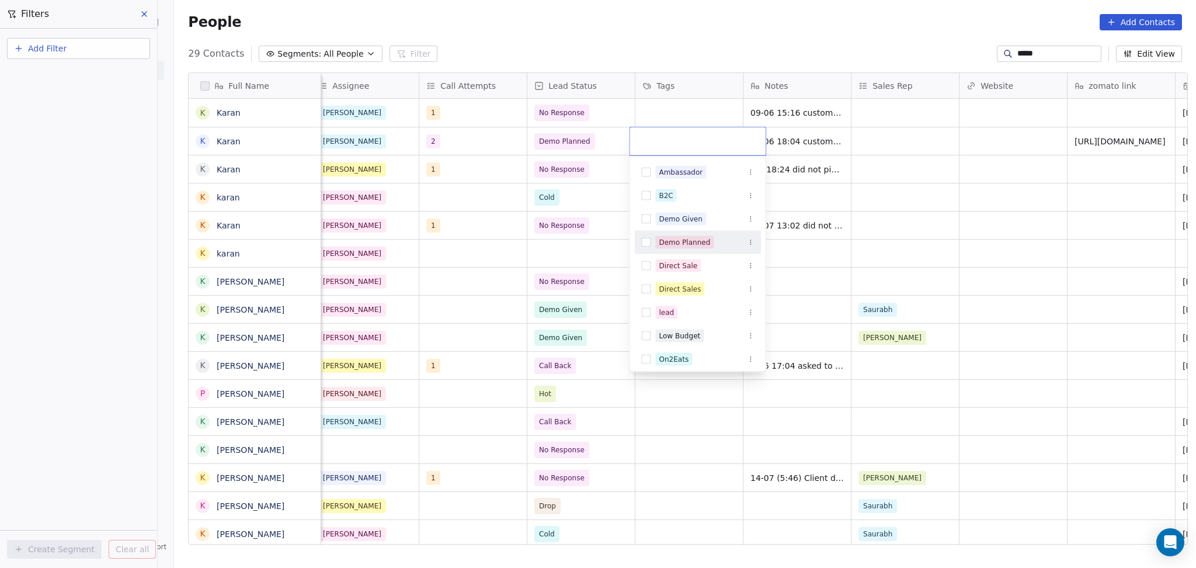
click at [677, 249] on div "Demo Planned" at bounding box center [697, 242] width 127 height 19
click at [818, 140] on html "On2Cook India Pvt. Ltd. Contacts People Marketing Workflows Campaigns Sales Pip…" at bounding box center [598, 284] width 1196 height 568
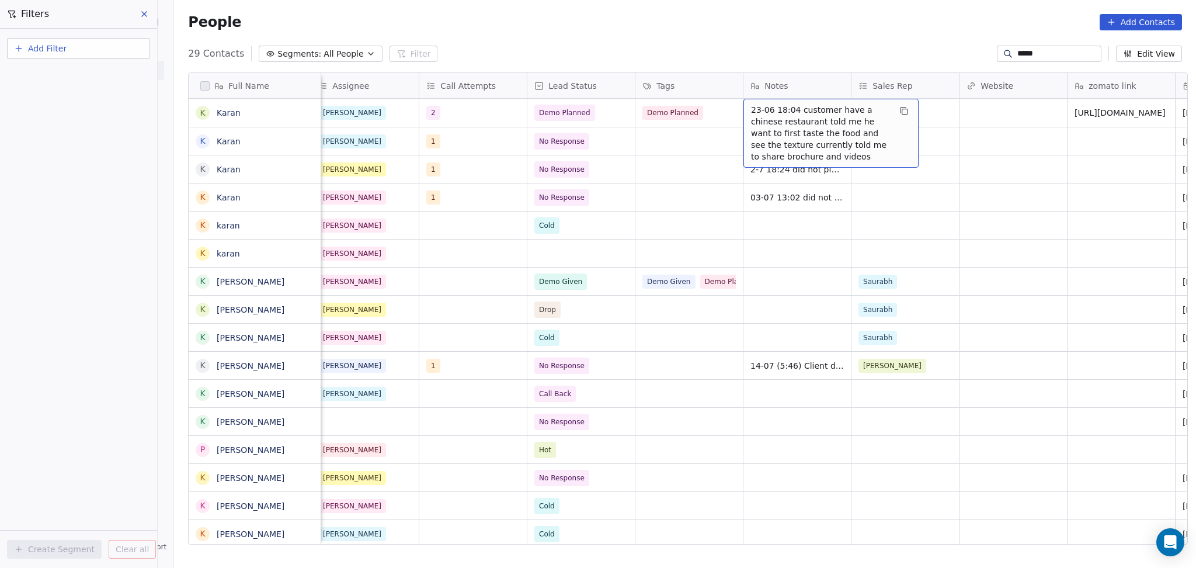
click at [754, 113] on span "23-06 18:04 customer have a chinese restaurant told me he want to first taste t…" at bounding box center [820, 133] width 139 height 58
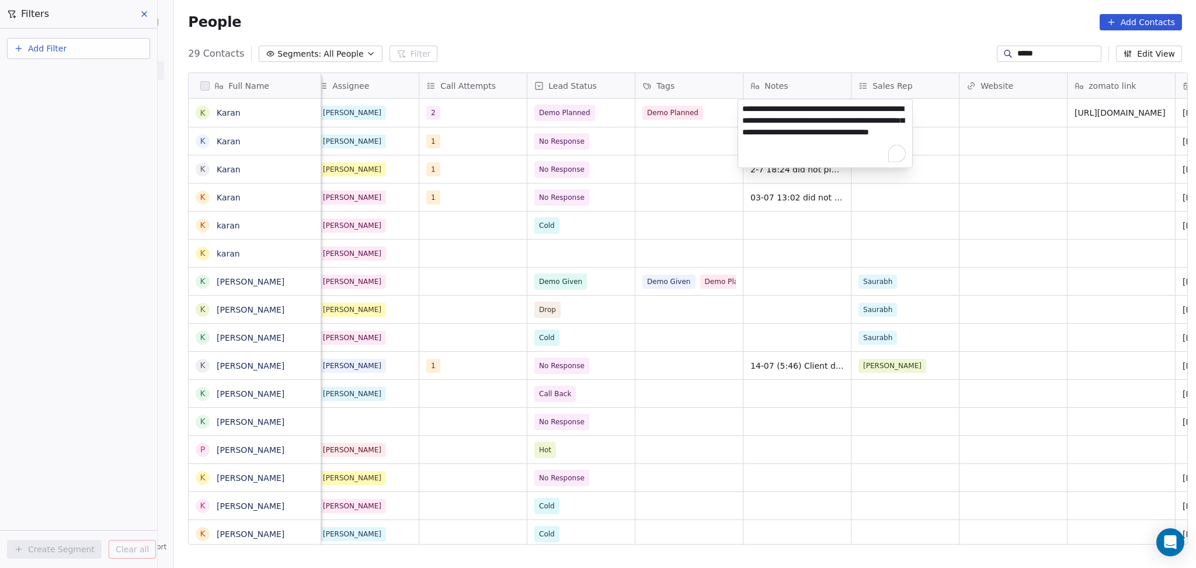
click at [378, 123] on html "On2Cook India Pvt. Ltd. Contacts People Marketing Workflows Campaigns Sales Pip…" at bounding box center [598, 284] width 1196 height 568
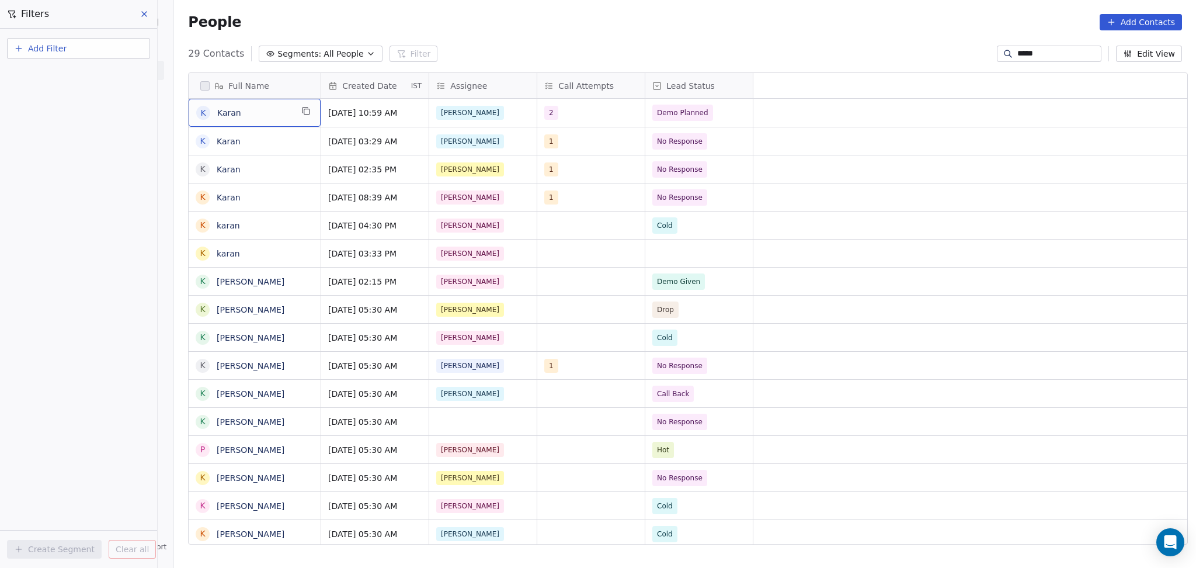
scroll to position [0, 0]
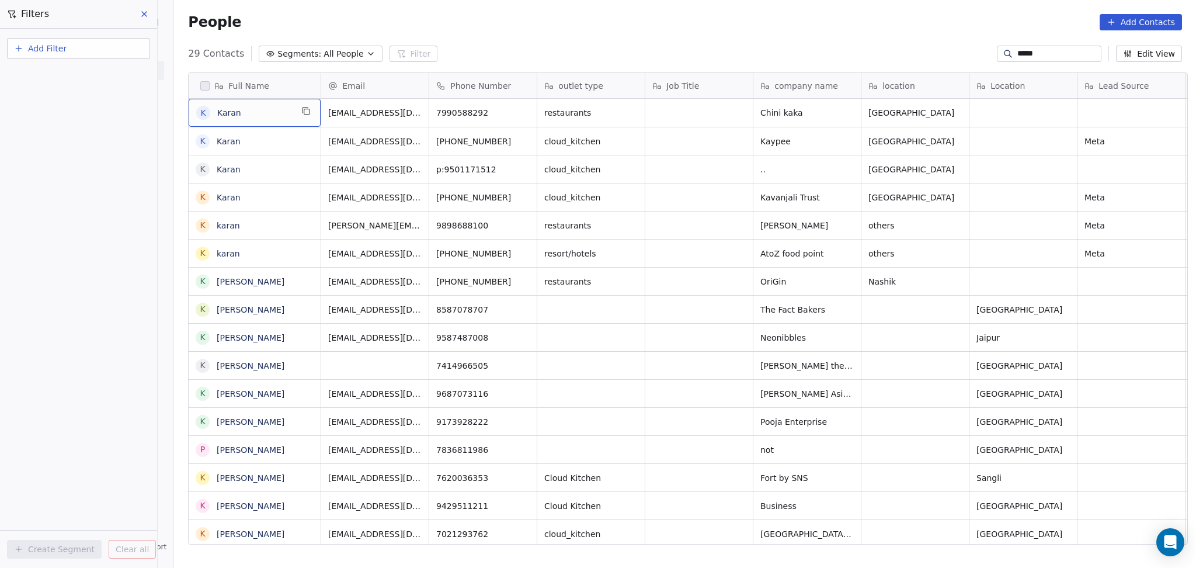
click at [265, 115] on span "Karan" at bounding box center [254, 113] width 75 height 12
type textarea "**********"
click at [947, 129] on html "On2Cook India Pvt. Ltd. Contacts People Marketing Workflows Campaigns Sales Pip…" at bounding box center [598, 284] width 1196 height 568
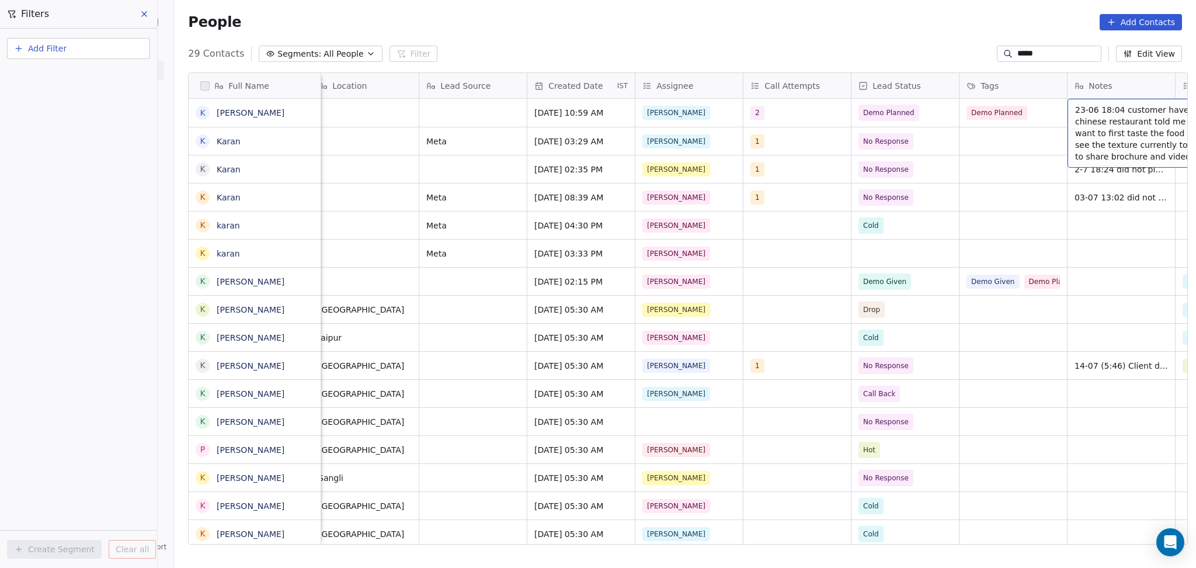
scroll to position [0, 766]
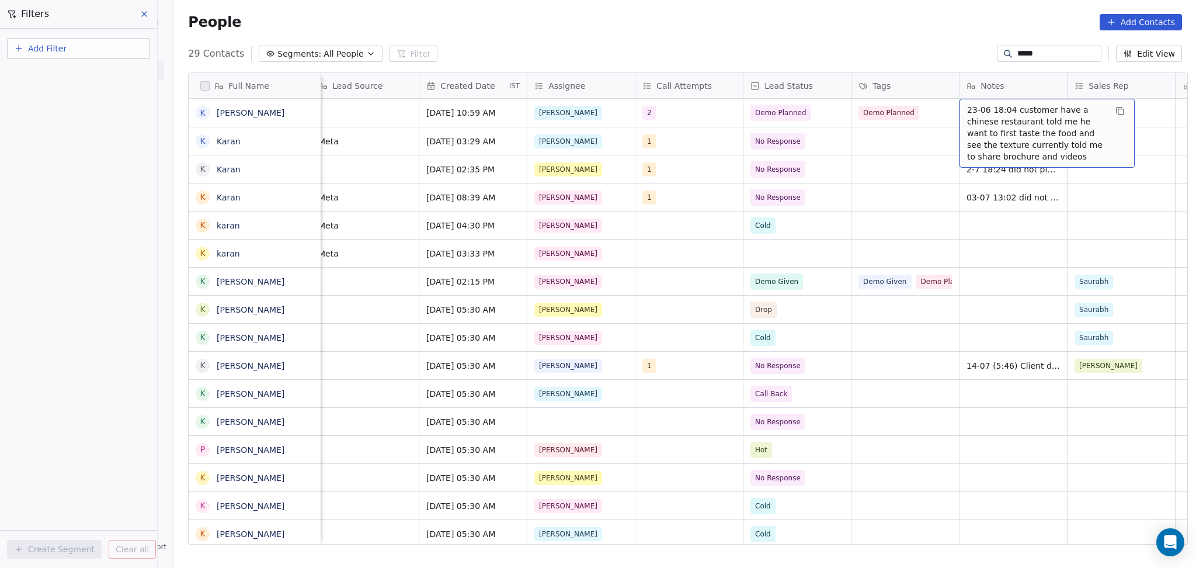
click at [992, 115] on span "23-06 18:04 customer have a chinese restaurant told me he want to first taste t…" at bounding box center [1036, 133] width 139 height 58
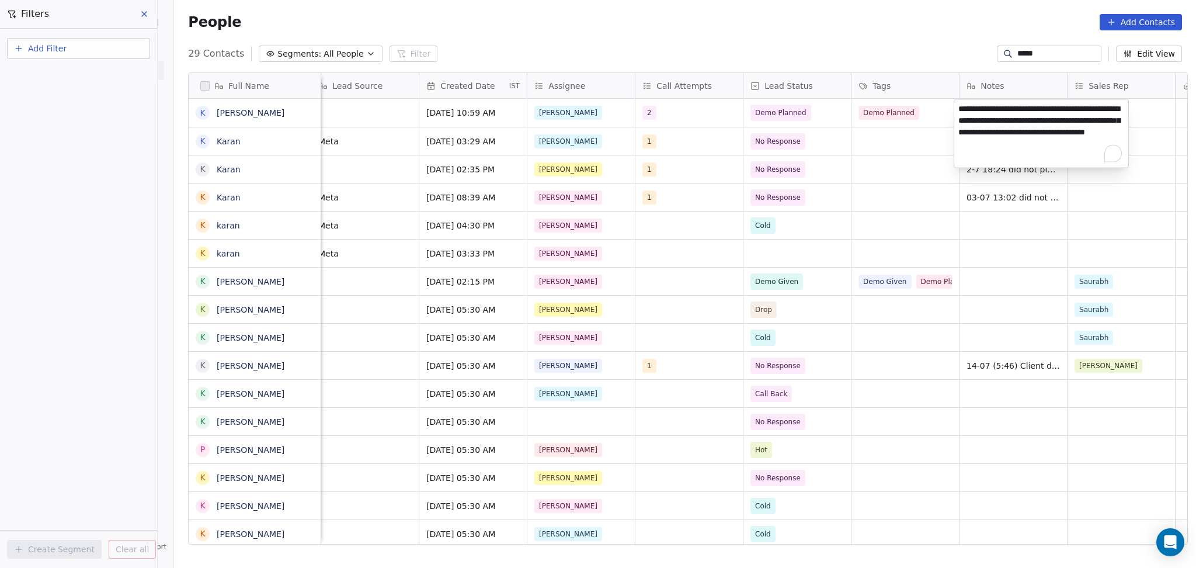
click at [959, 110] on textarea "**********" at bounding box center [1042, 134] width 174 height 68
click at [975, 134] on textarea "**********" at bounding box center [1042, 138] width 174 height 76
type textarea "**********"
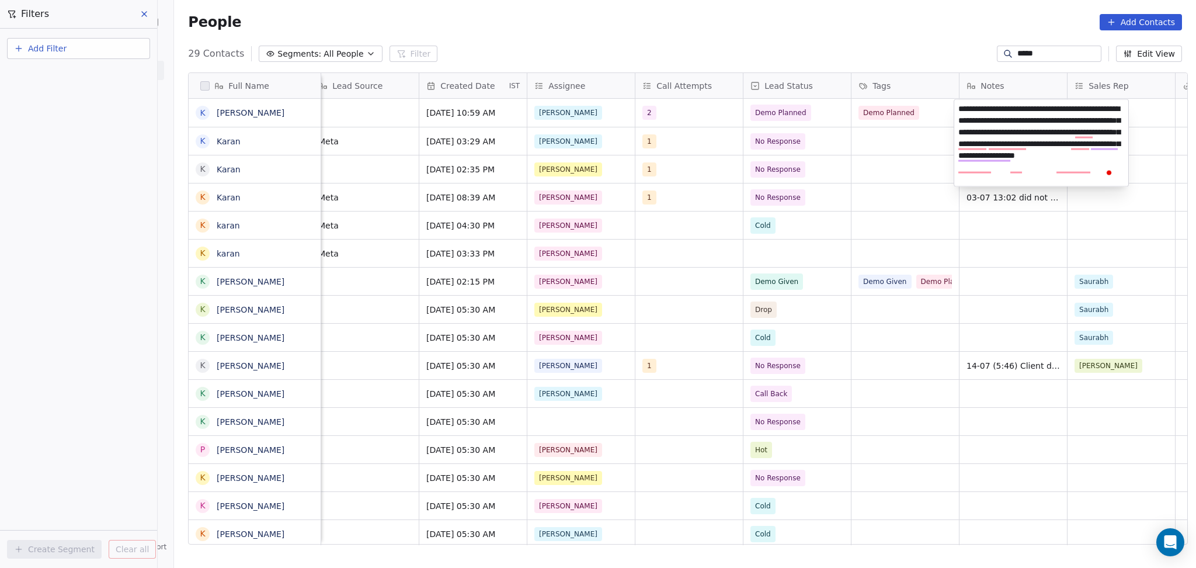
click at [901, 150] on html "On2Cook India Pvt. Ltd. Contacts People Marketing Workflows Campaigns Sales Pip…" at bounding box center [598, 284] width 1196 height 568
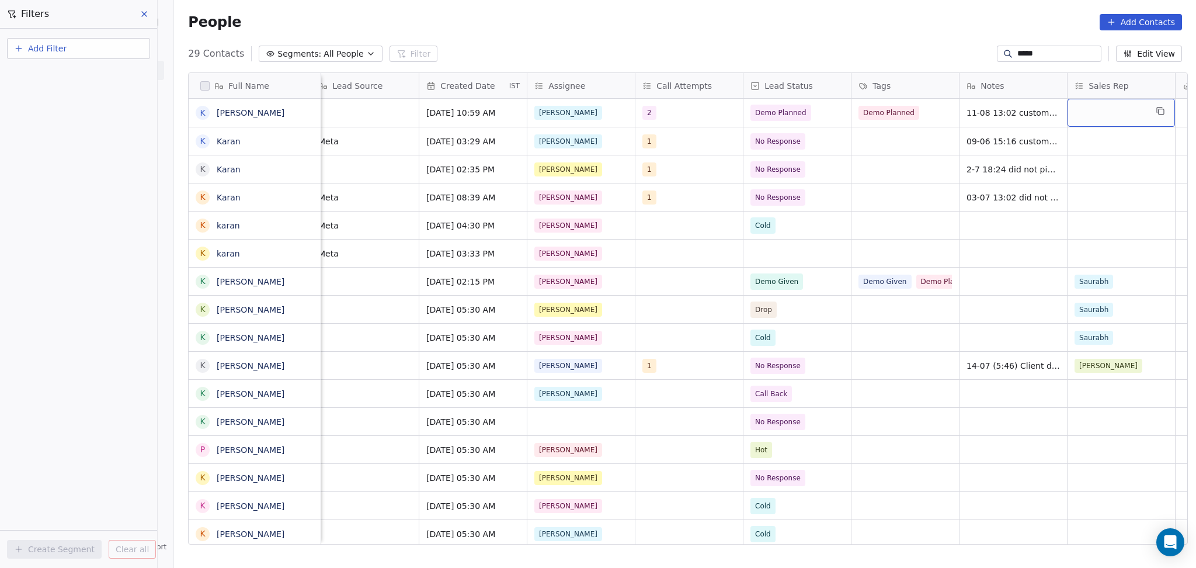
click at [1104, 107] on div "grid" at bounding box center [1121, 113] width 107 height 28
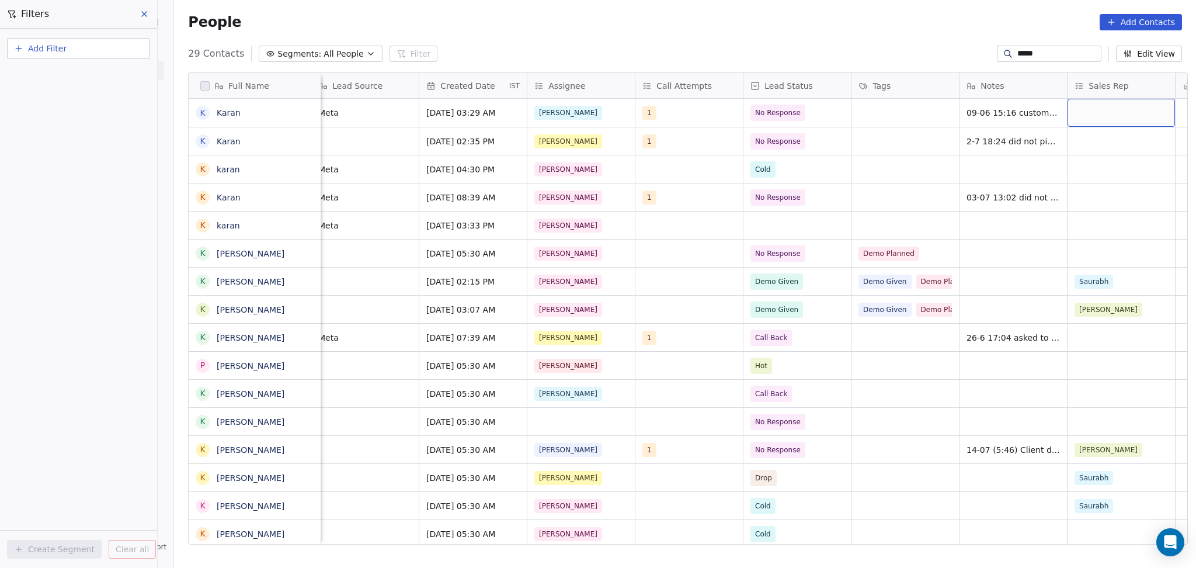
click at [1104, 107] on div "grid" at bounding box center [1121, 113] width 107 height 28
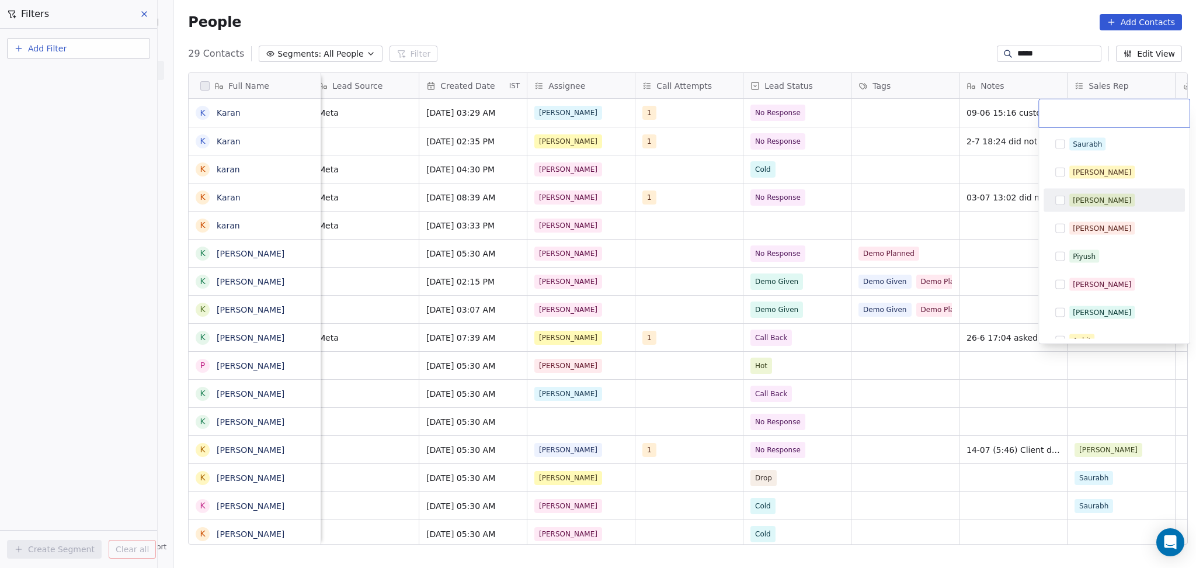
click at [948, 179] on html "On2Cook India Pvt. Ltd. Contacts People Marketing Workflows Campaigns Sales Pip…" at bounding box center [598, 284] width 1196 height 568
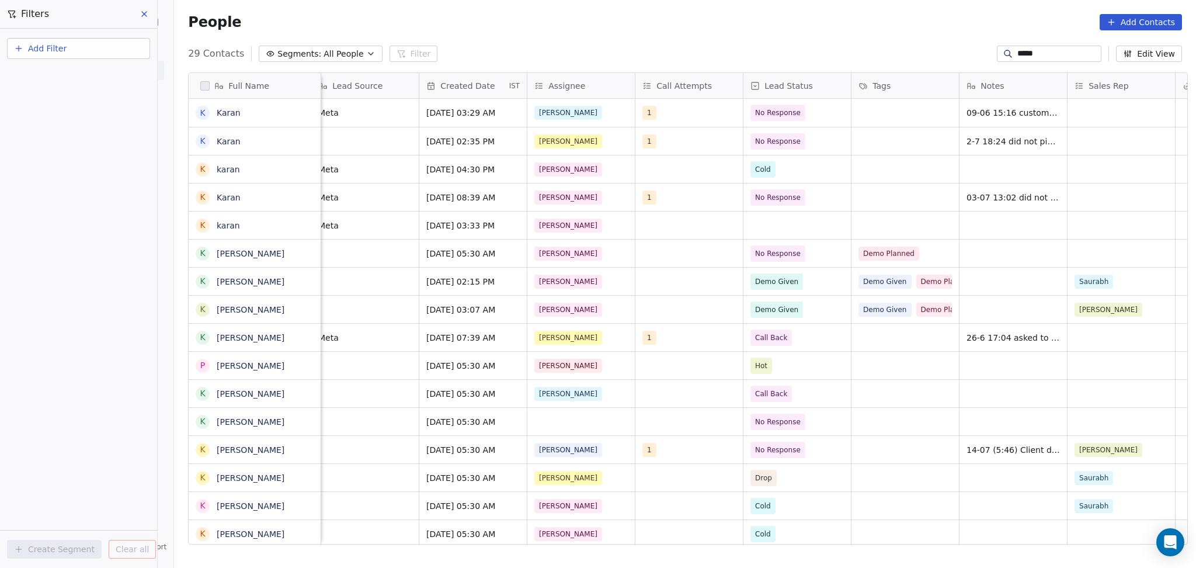
click at [1078, 40] on div "People Add Contacts" at bounding box center [685, 22] width 1022 height 44
click at [1059, 67] on div "Full Name K Karan K Karan k karan K Karan k karan K Karan Athwal K Karan Bhatia…" at bounding box center [685, 312] width 1022 height 499
click at [1062, 58] on input "*****" at bounding box center [1059, 54] width 82 height 12
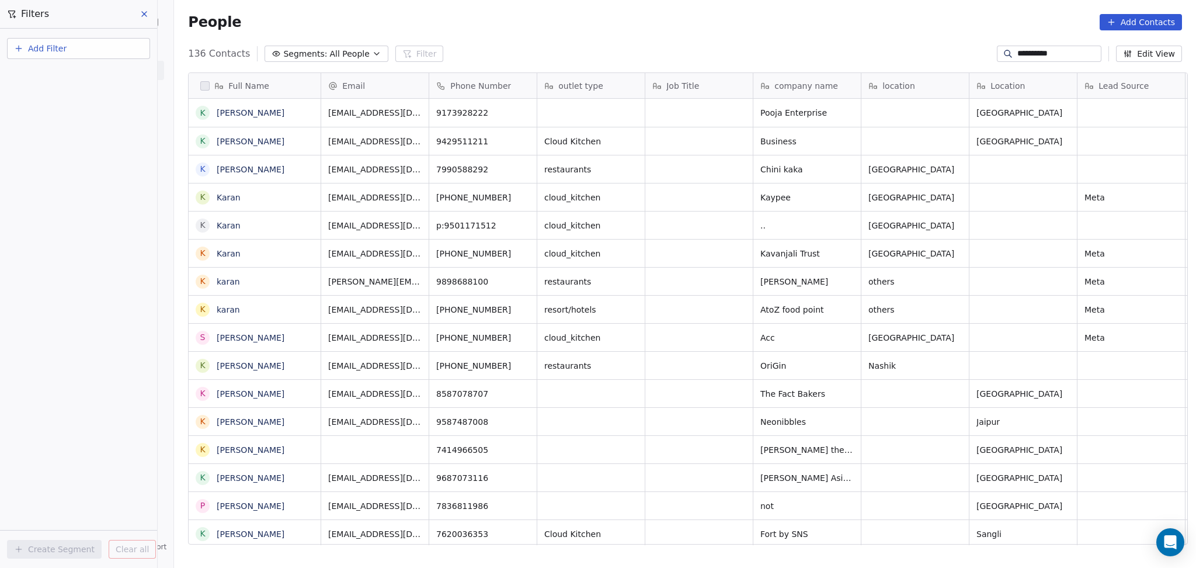
scroll to position [488, 1016]
type input "**********"
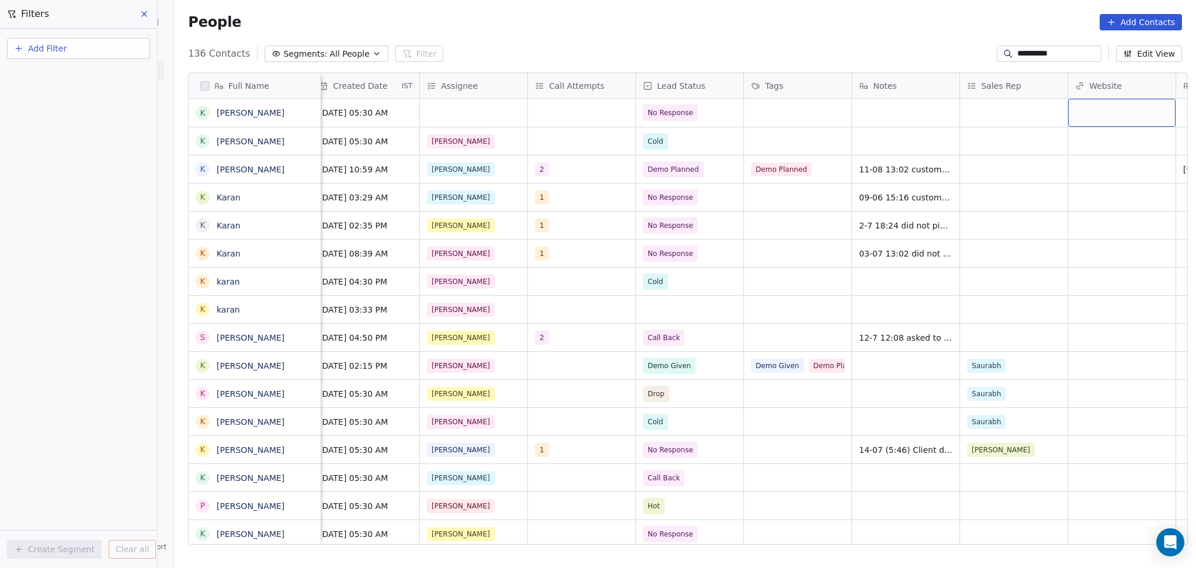
scroll to position [0, 983]
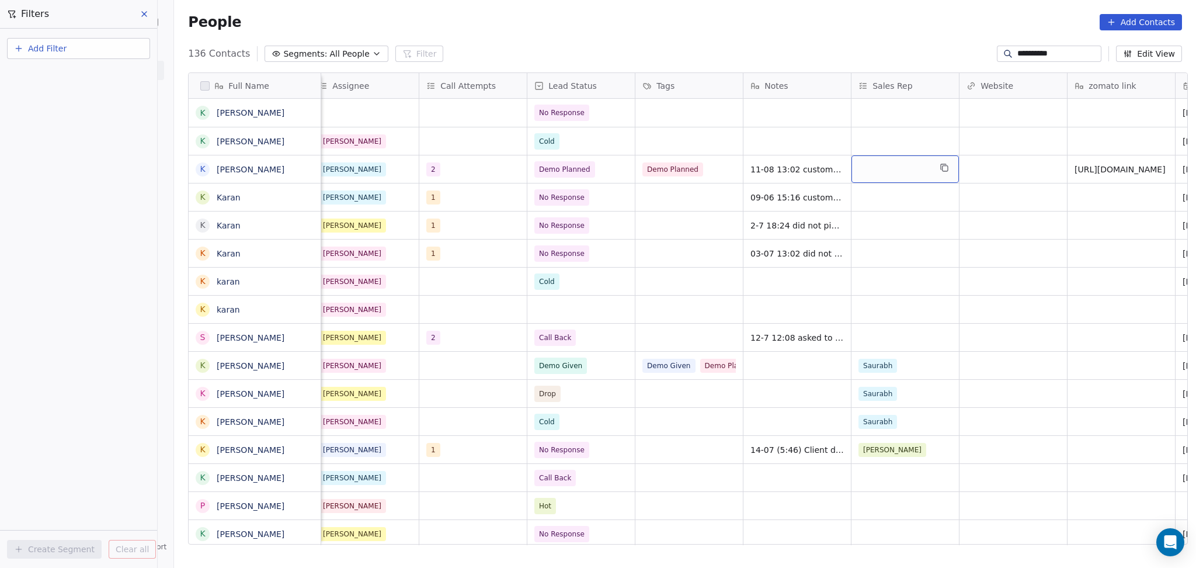
click at [862, 167] on div "grid" at bounding box center [905, 168] width 107 height 27
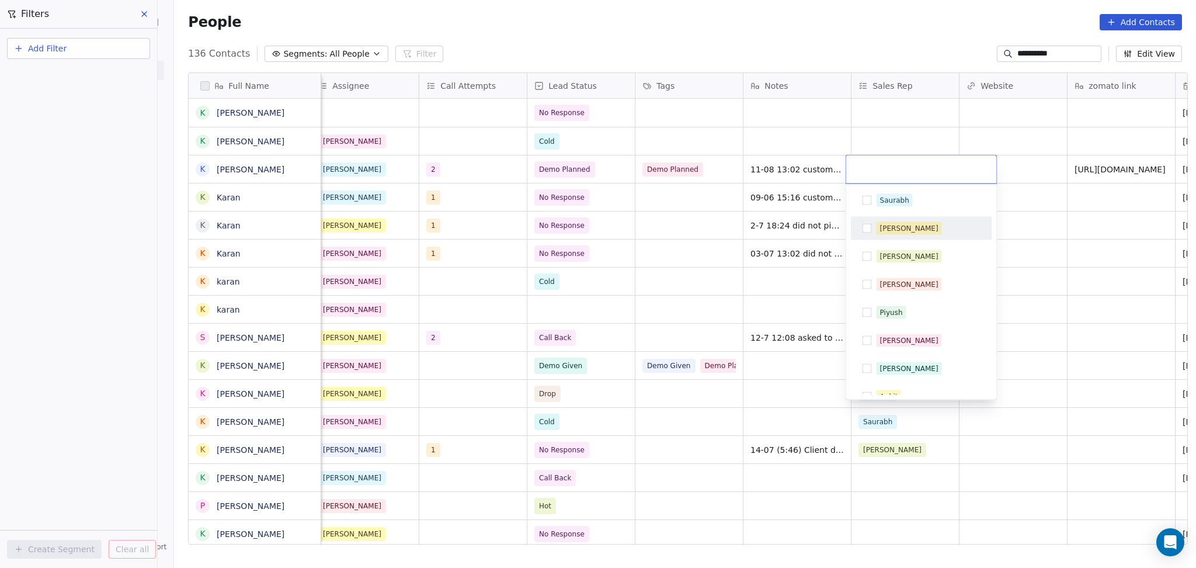
click at [898, 226] on div "Sapan" at bounding box center [909, 228] width 58 height 11
click at [1061, 197] on html "**********" at bounding box center [598, 284] width 1196 height 568
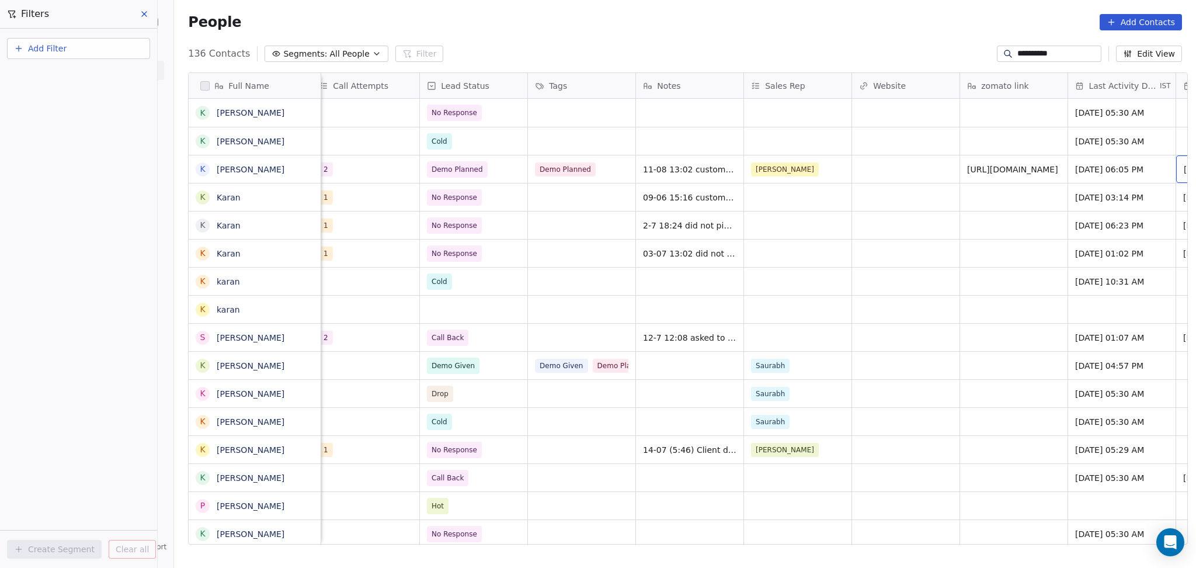
scroll to position [0, 1199]
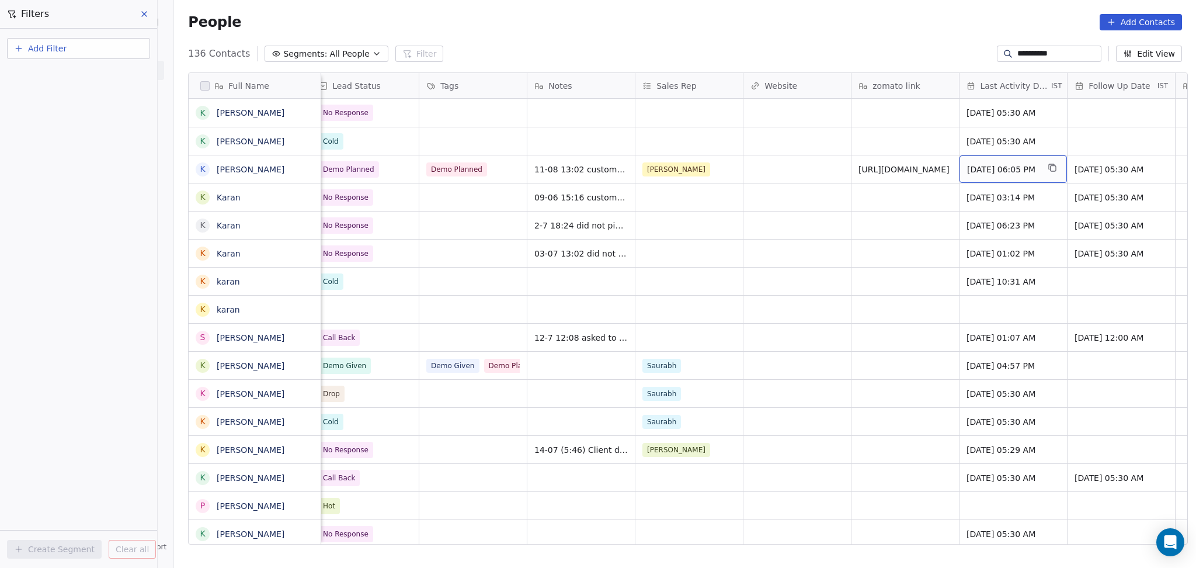
click at [1036, 171] on span "Jun 23, 2025 06:05 PM" at bounding box center [1002, 170] width 71 height 12
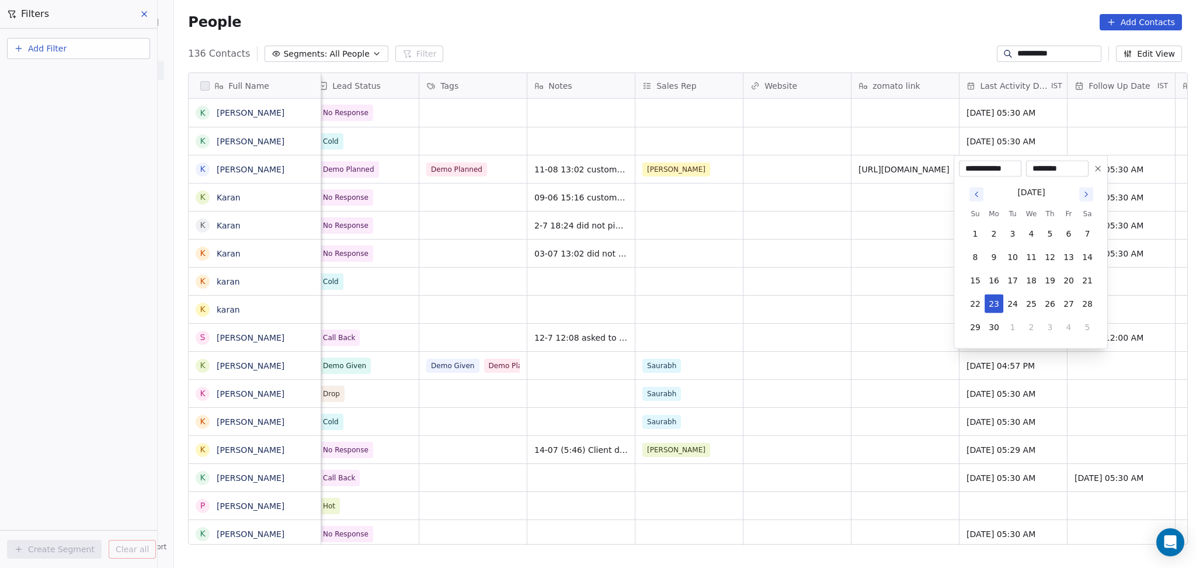
click at [1085, 189] on button "Go to next month" at bounding box center [1087, 195] width 14 height 14
click at [1085, 190] on icon "Go to next month" at bounding box center [1086, 194] width 9 height 9
click at [992, 273] on button "11" at bounding box center [994, 280] width 19 height 19
type input "**********"
click at [797, 279] on html "**********" at bounding box center [598, 284] width 1196 height 568
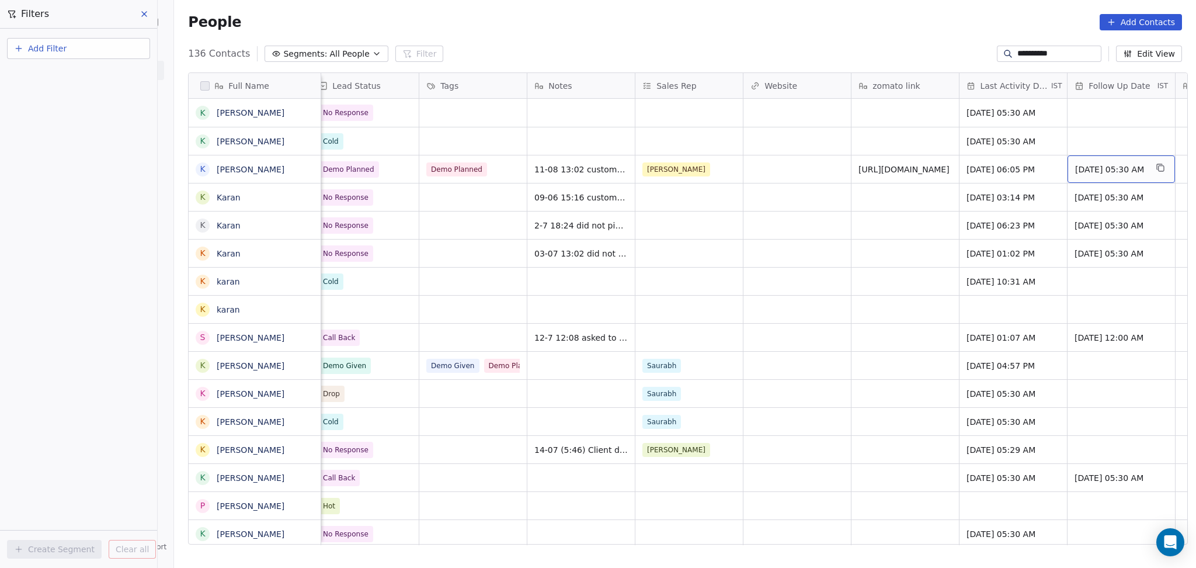
click at [1101, 176] on div "03/07/2025 05:30 AM" at bounding box center [1121, 168] width 107 height 27
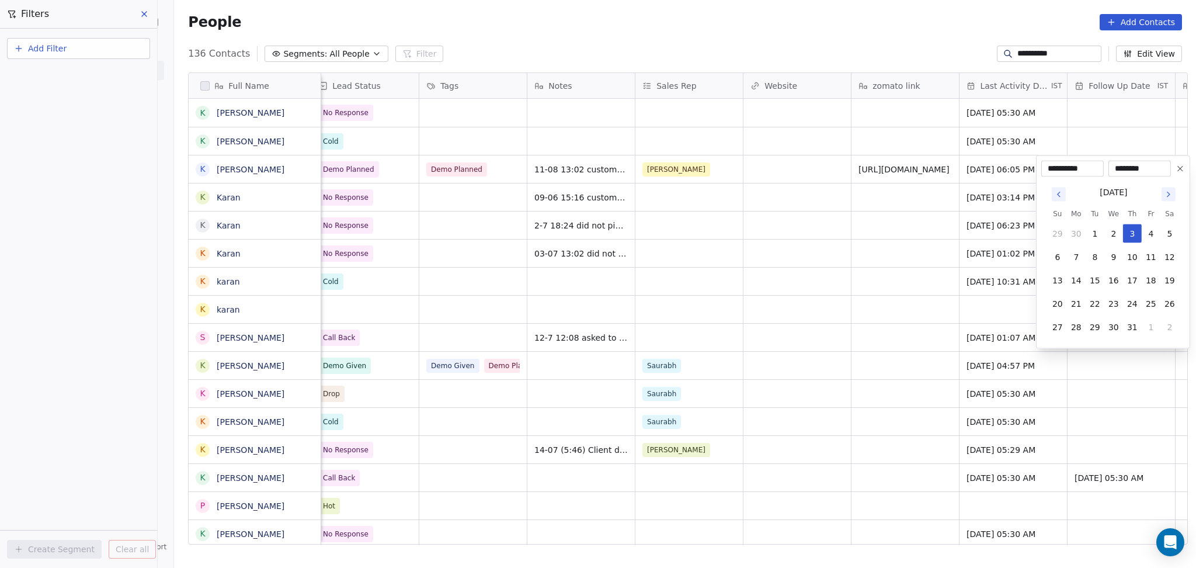
click at [1167, 192] on icon "Go to next month" at bounding box center [1168, 194] width 9 height 9
click at [1092, 286] on button "12" at bounding box center [1095, 280] width 19 height 19
type input "**********"
click at [874, 285] on html "**********" at bounding box center [598, 284] width 1196 height 568
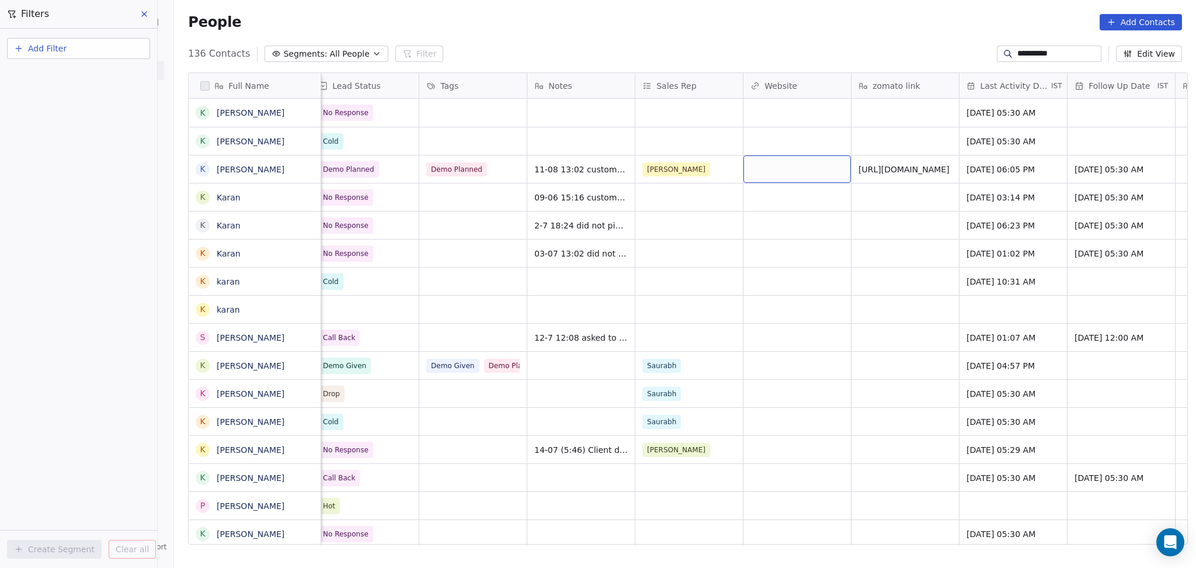
click at [744, 163] on div "grid" at bounding box center [797, 168] width 107 height 27
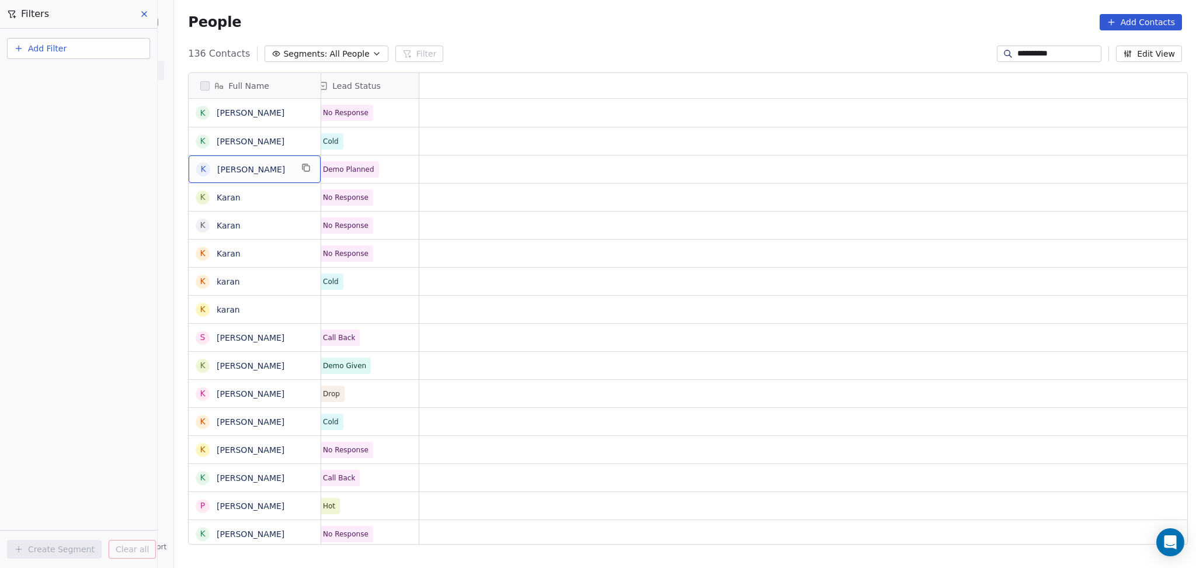
scroll to position [0, 0]
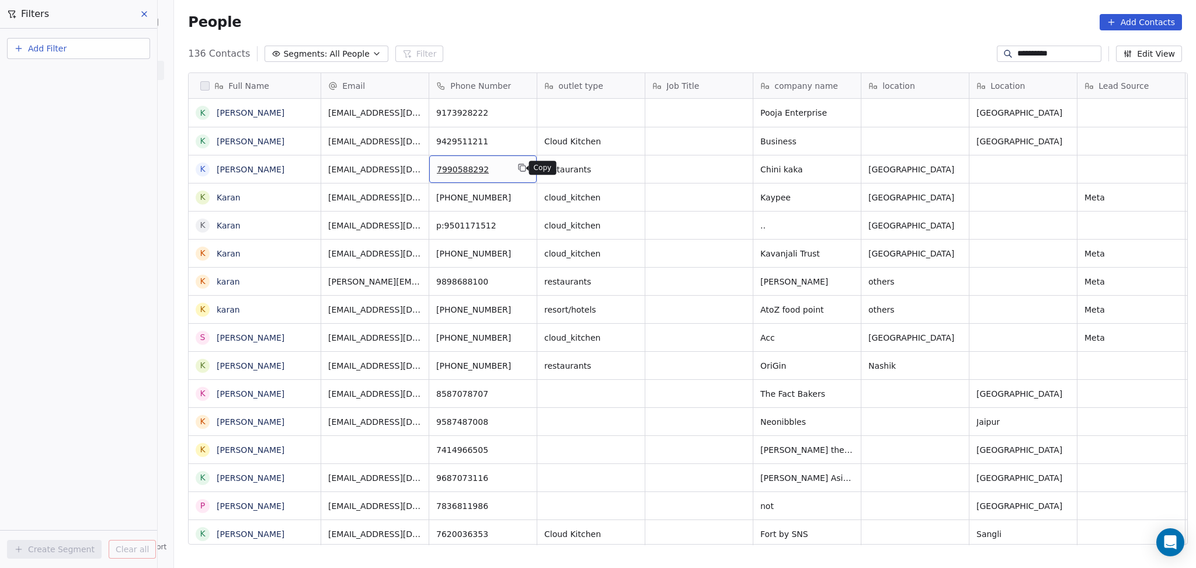
click at [518, 168] on icon "grid" at bounding box center [522, 167] width 9 height 9
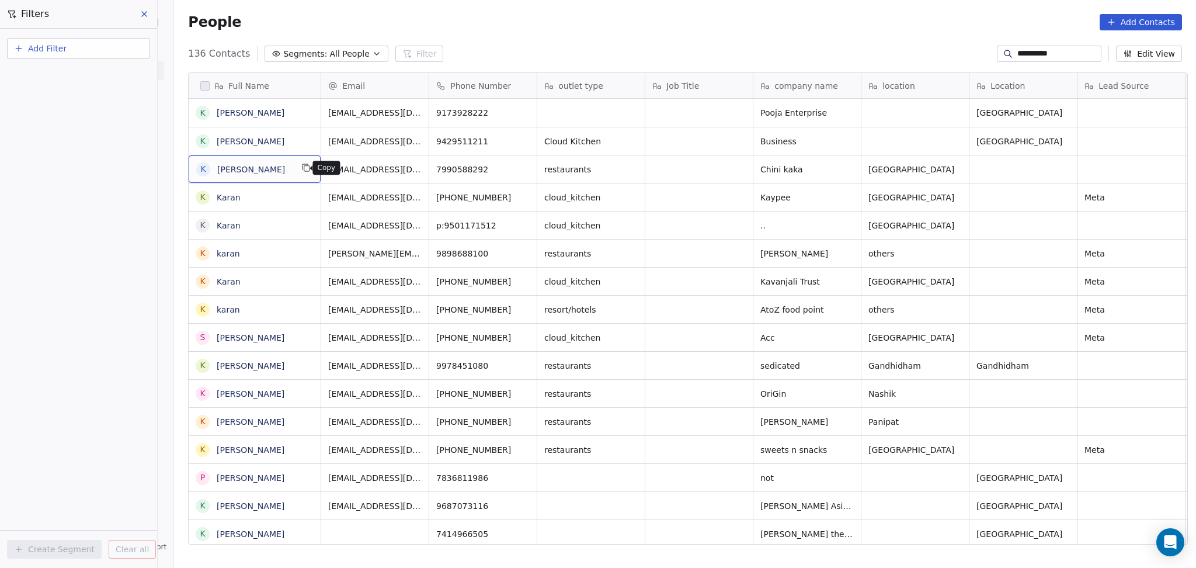
click at [304, 167] on icon "grid" at bounding box center [306, 168] width 5 height 5
drag, startPoint x: 528, startPoint y: 165, endPoint x: 521, endPoint y: 167, distance: 7.4
click at [526, 165] on div "7990588292" at bounding box center [482, 168] width 107 height 27
click at [521, 167] on icon "grid" at bounding box center [523, 168] width 5 height 5
click at [847, 164] on div "Chini kaka" at bounding box center [807, 168] width 107 height 27
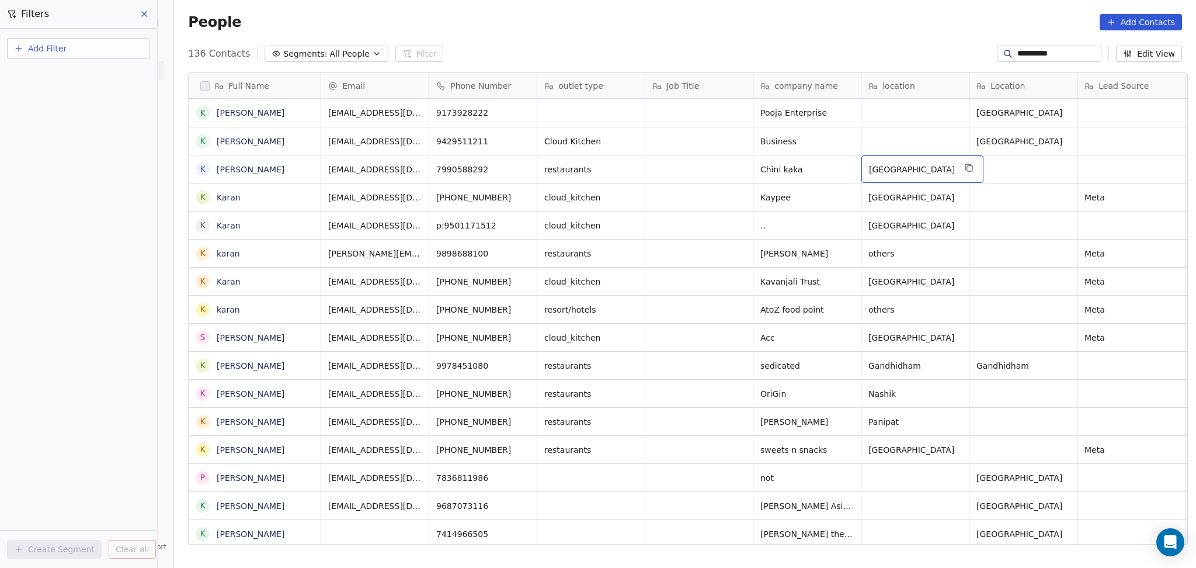
click at [956, 170] on div "[GEOGRAPHIC_DATA]" at bounding box center [923, 168] width 122 height 27
click at [967, 168] on icon "grid" at bounding box center [969, 168] width 5 height 5
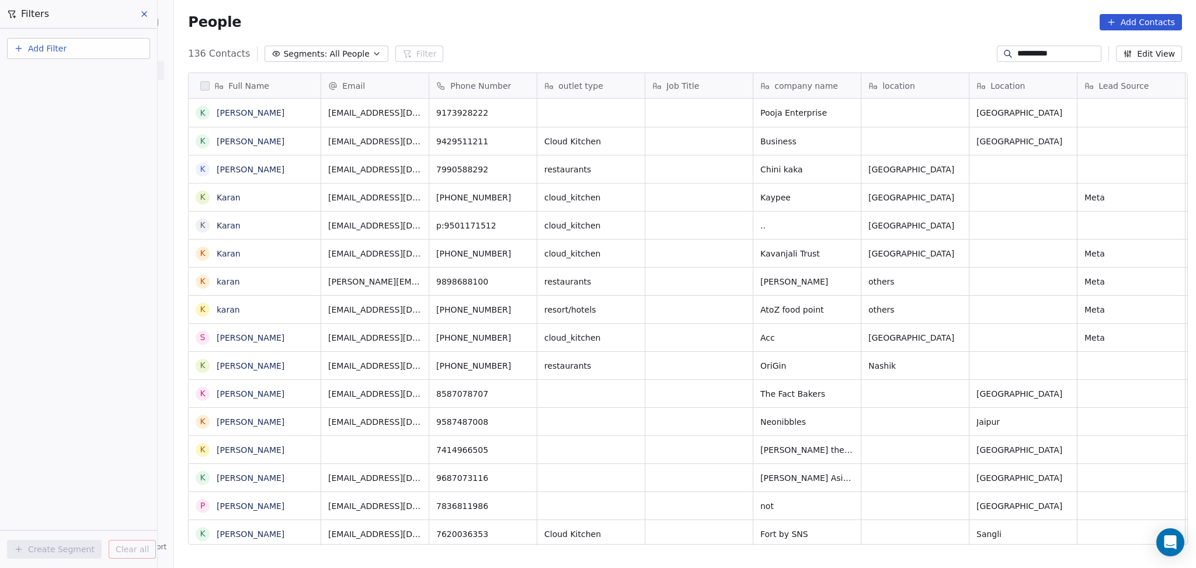
click at [1030, 48] on input "**********" at bounding box center [1059, 54] width 82 height 12
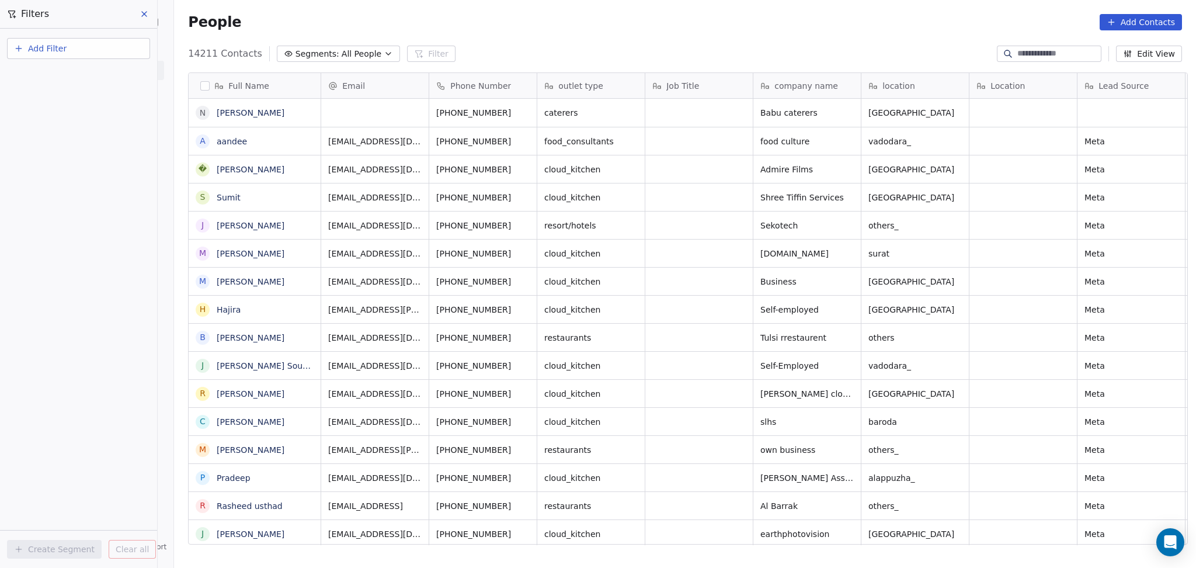
scroll to position [488, 1016]
click at [1018, 48] on input at bounding box center [1059, 54] width 82 height 12
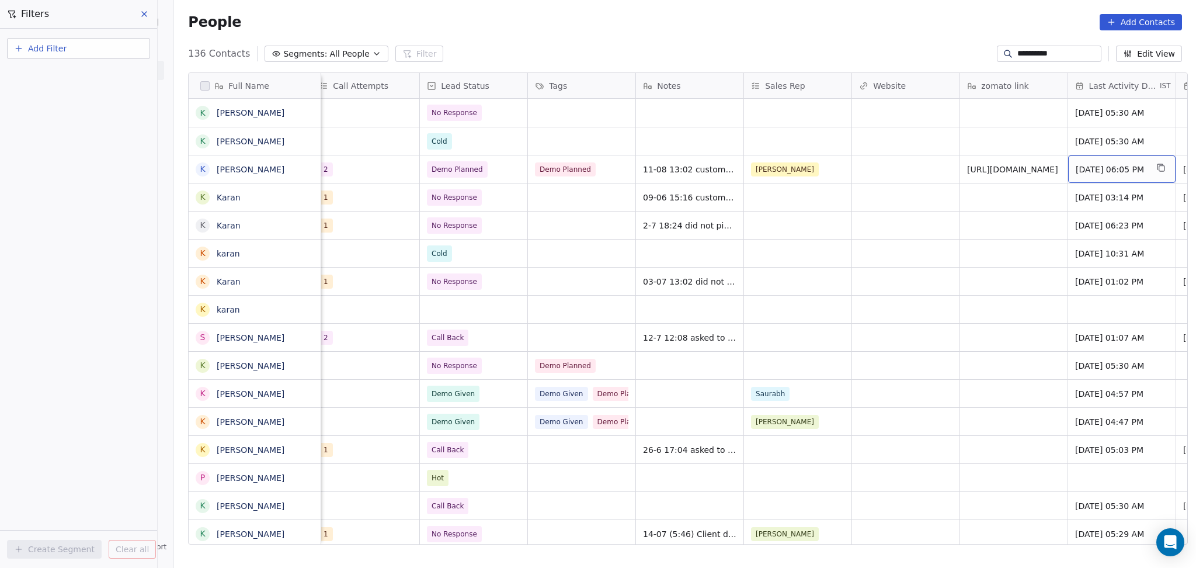
scroll to position [0, 1199]
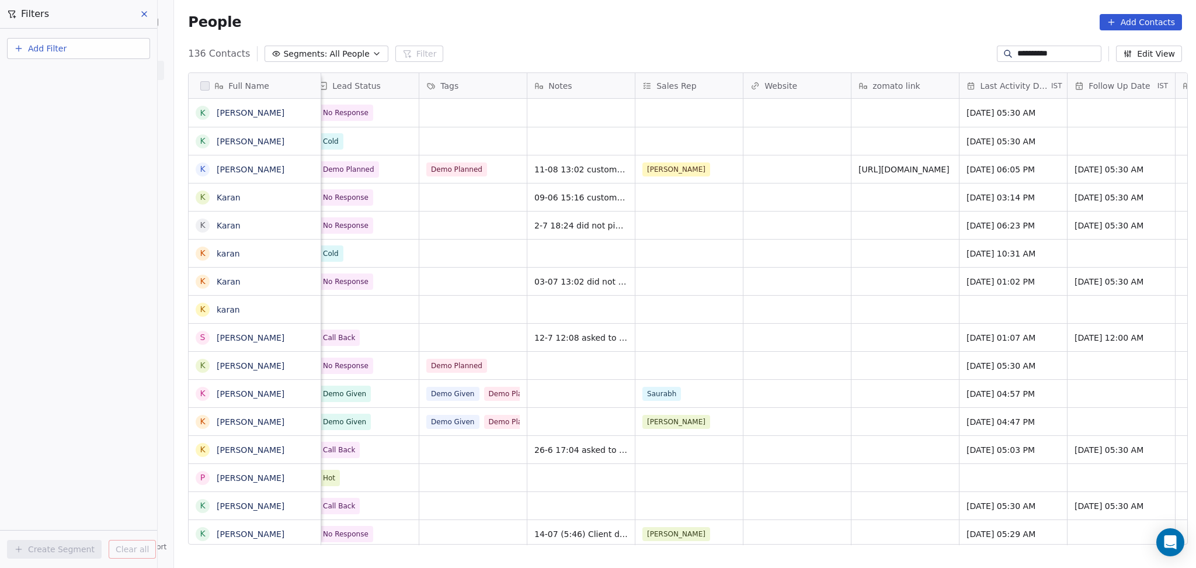
click at [1050, 53] on input "**********" at bounding box center [1059, 54] width 82 height 12
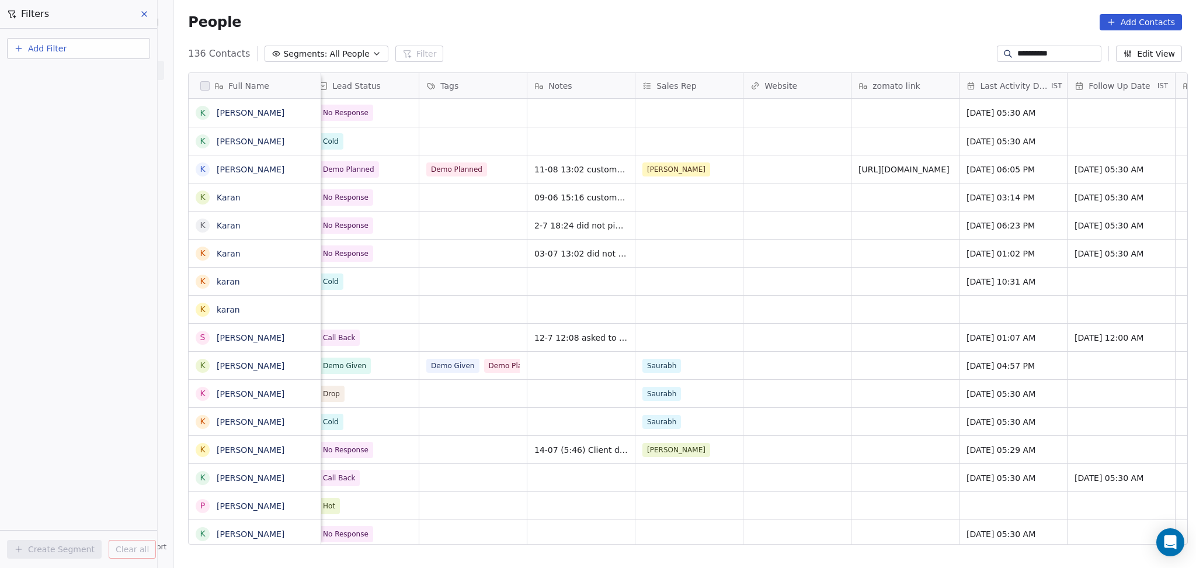
click at [1050, 53] on input "**********" at bounding box center [1059, 54] width 82 height 12
paste input
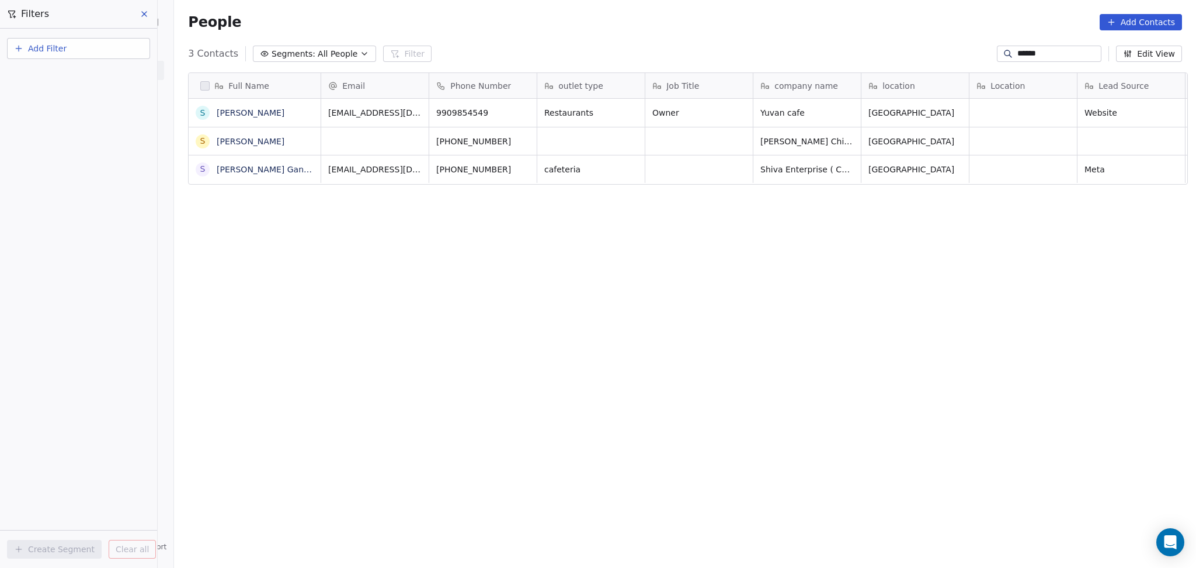
scroll to position [488, 1016]
type input "******"
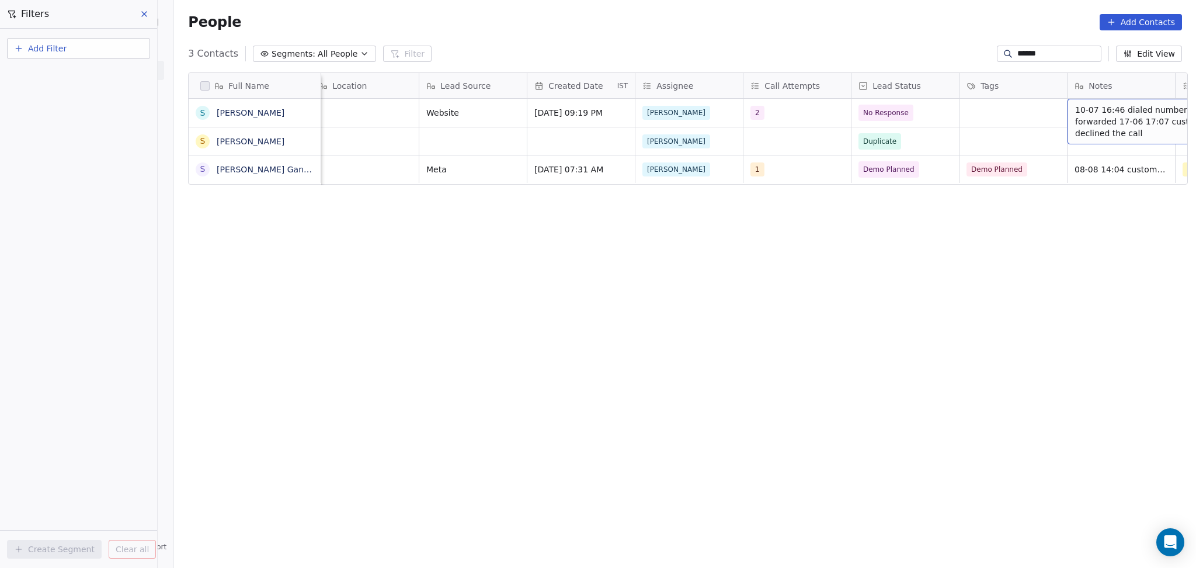
scroll to position [0, 766]
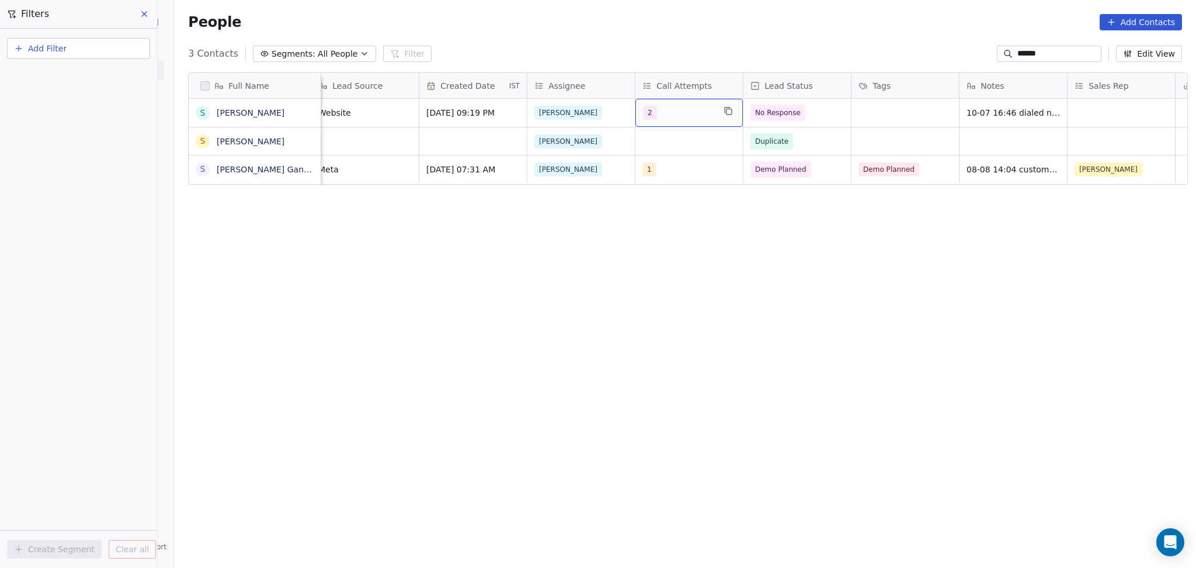
click at [661, 112] on div "2" at bounding box center [678, 113] width 71 height 14
click at [554, 200] on html "On2Cook India Pvt. Ltd. Contacts People Marketing Workflows Campaigns Sales Pip…" at bounding box center [598, 284] width 1196 height 568
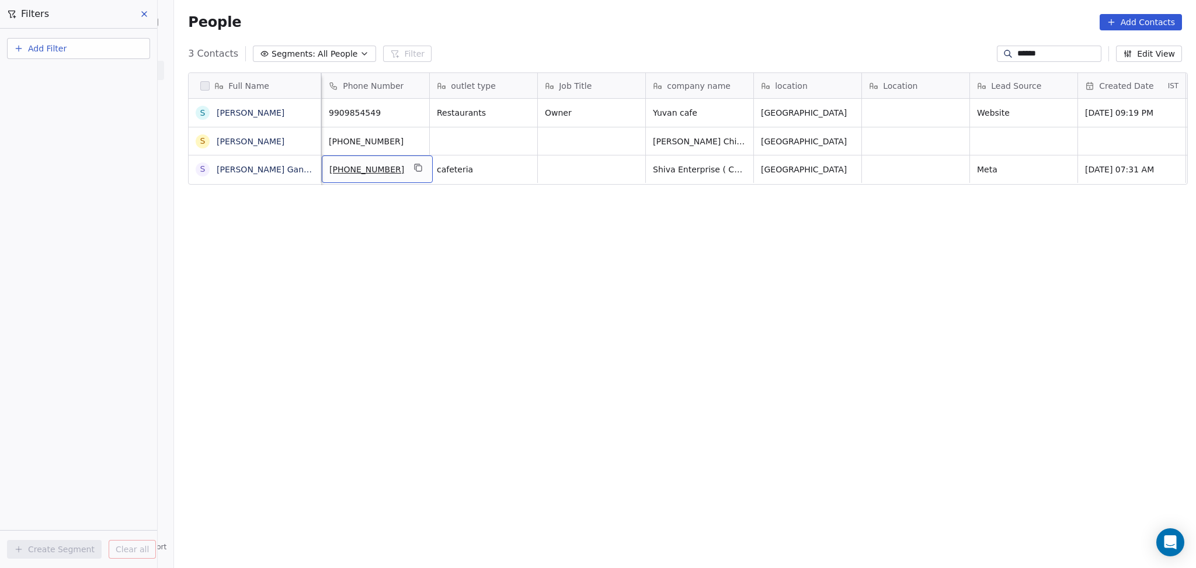
scroll to position [0, 0]
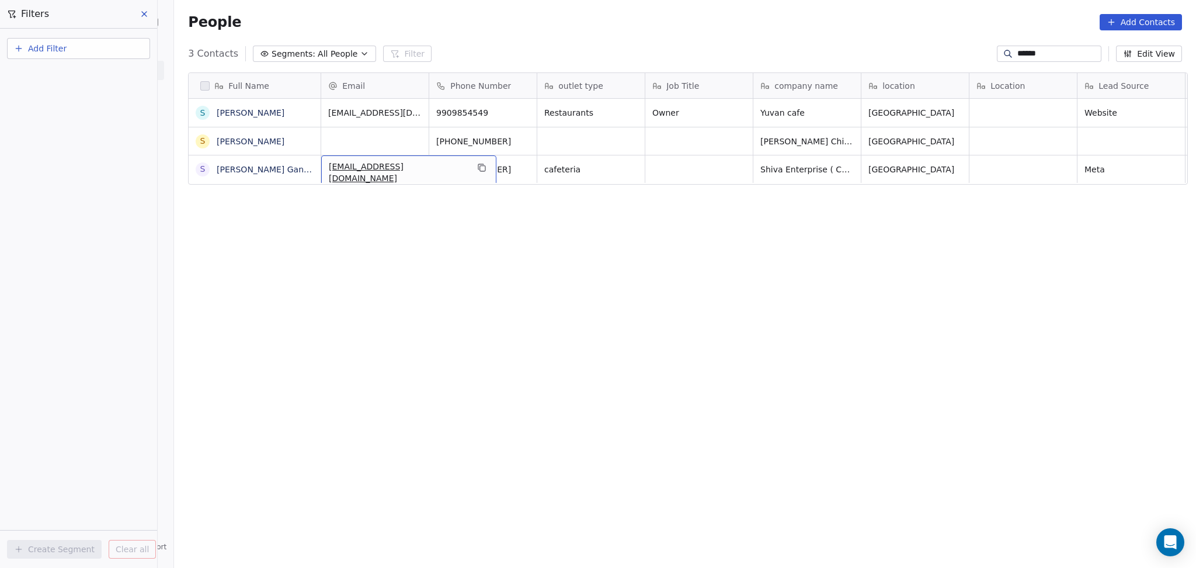
click at [563, 192] on div "Full Name S Soumen S Soumen S Soumen Souran Ganguly Email Phone Number outlet t…" at bounding box center [685, 312] width 1022 height 499
click at [521, 169] on icon "grid" at bounding box center [525, 167] width 9 height 9
click at [528, 106] on div "9909854549" at bounding box center [482, 113] width 107 height 28
click at [518, 114] on icon "grid" at bounding box center [522, 110] width 9 height 9
click at [518, 113] on icon "grid" at bounding box center [522, 110] width 9 height 9
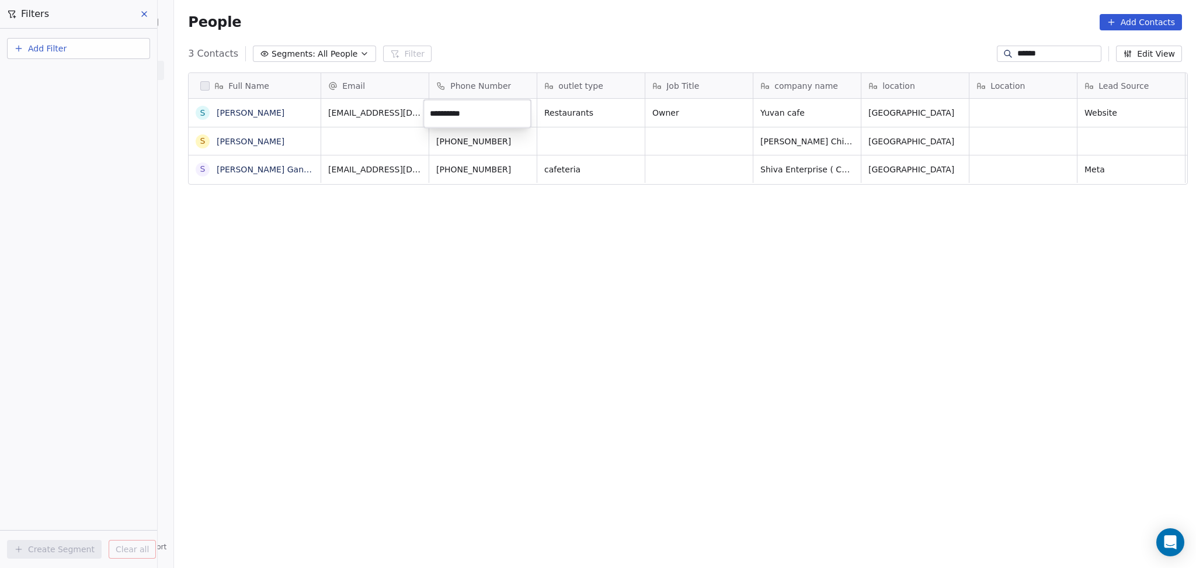
click at [557, 273] on html "**********" at bounding box center [598, 284] width 1196 height 568
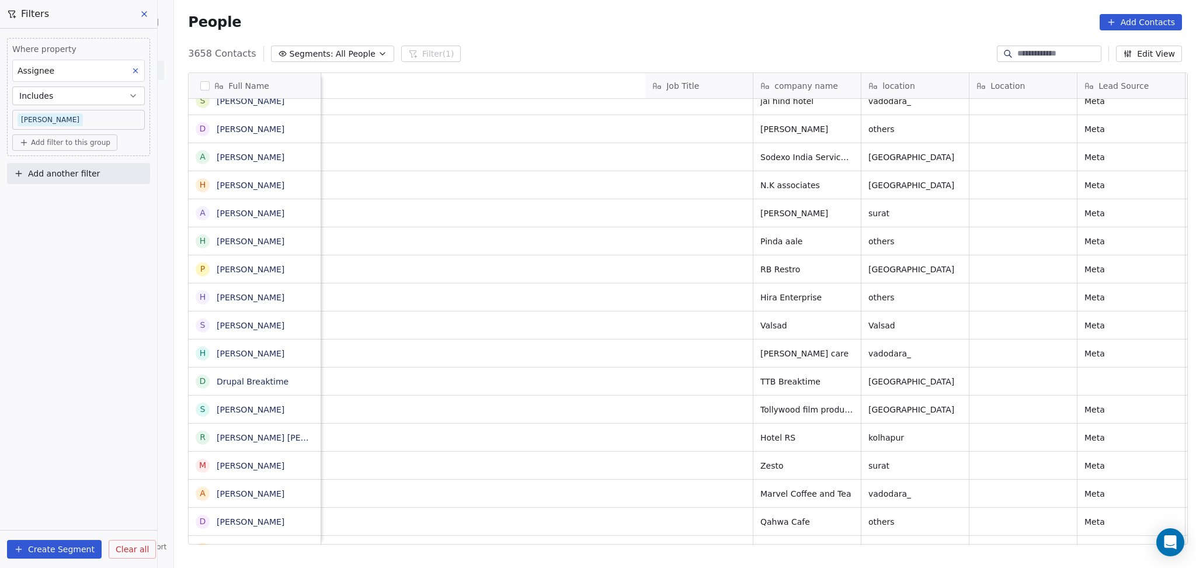
scroll to position [0, 748]
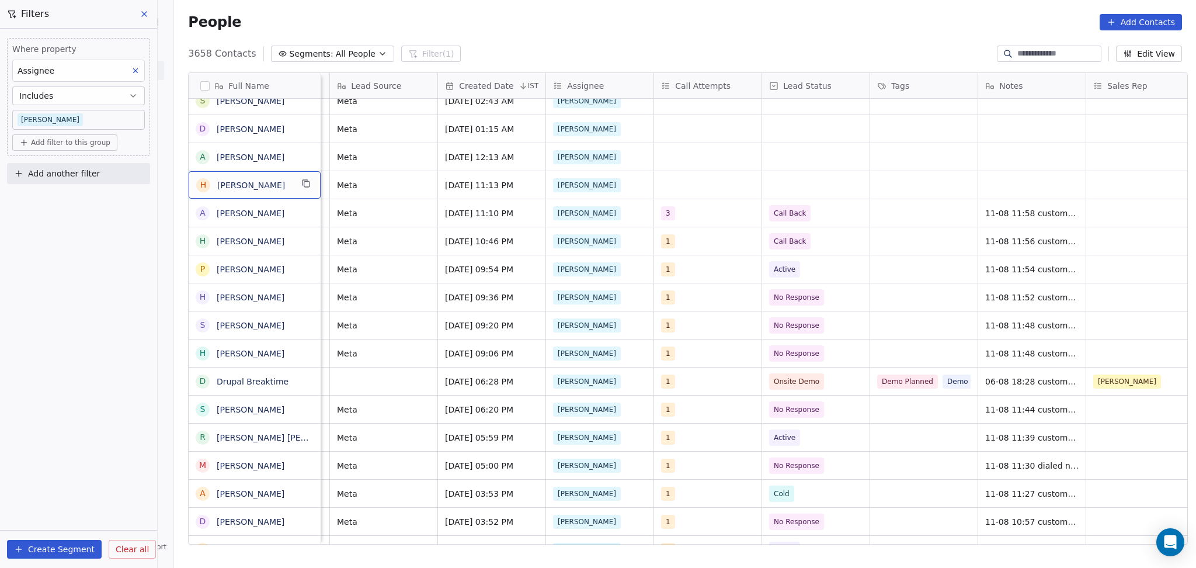
click at [237, 192] on div "h helisha kukdeja" at bounding box center [255, 184] width 132 height 27
drag, startPoint x: 213, startPoint y: 179, endPoint x: 133, endPoint y: 181, distance: 79.5
click at [133, 181] on html "On2Cook India Pvt. Ltd. Contacts People Marketing Workflows Campaigns Sales Pip…" at bounding box center [598, 284] width 1196 height 568
click at [199, 179] on textarea "**********" at bounding box center [249, 189] width 131 height 36
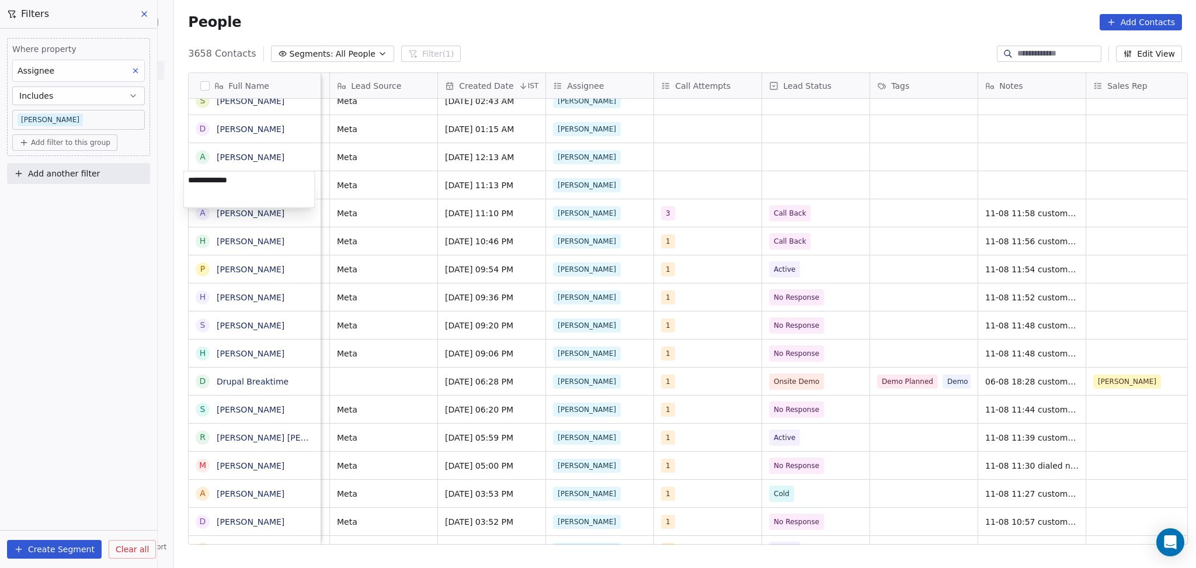
type textarea "**********"
click at [386, 186] on html "On2Cook India Pvt. Ltd. Contacts People Marketing Workflows Campaigns Sales Pip…" at bounding box center [598, 284] width 1196 height 568
click at [301, 185] on icon "grid" at bounding box center [305, 183] width 9 height 9
click at [264, 199] on textarea "**********" at bounding box center [249, 189] width 131 height 36
click at [272, 227] on html "On2Cook India Pvt. Ltd. Contacts People Marketing Workflows Campaigns Sales Pip…" at bounding box center [598, 284] width 1196 height 568
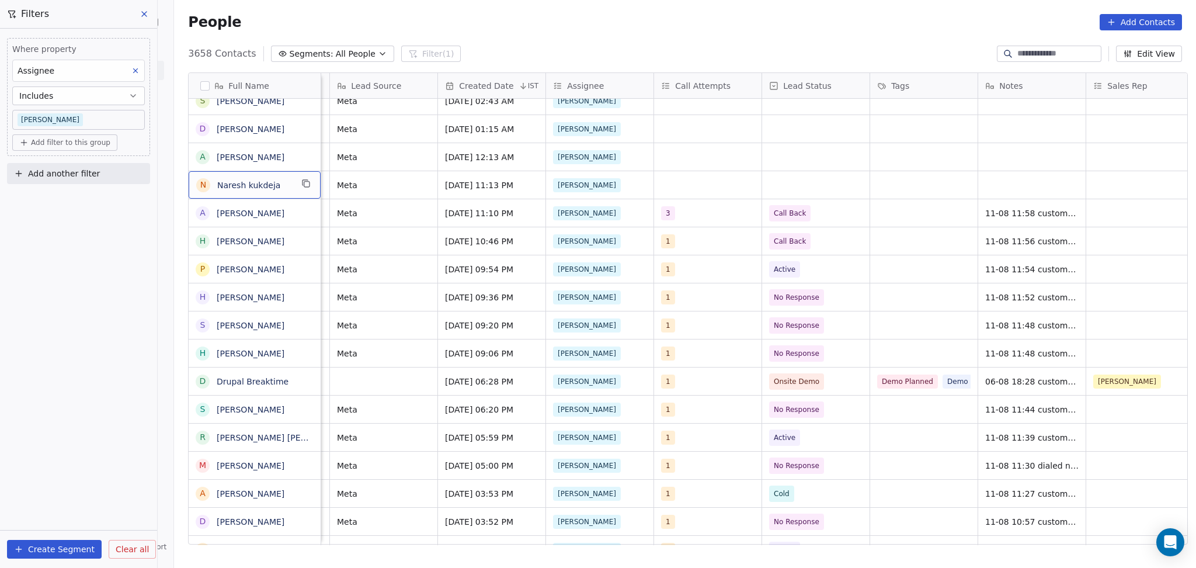
click at [294, 186] on div "N Naresh kukdeja" at bounding box center [255, 184] width 132 height 27
click at [301, 185] on icon "grid" at bounding box center [305, 183] width 9 height 9
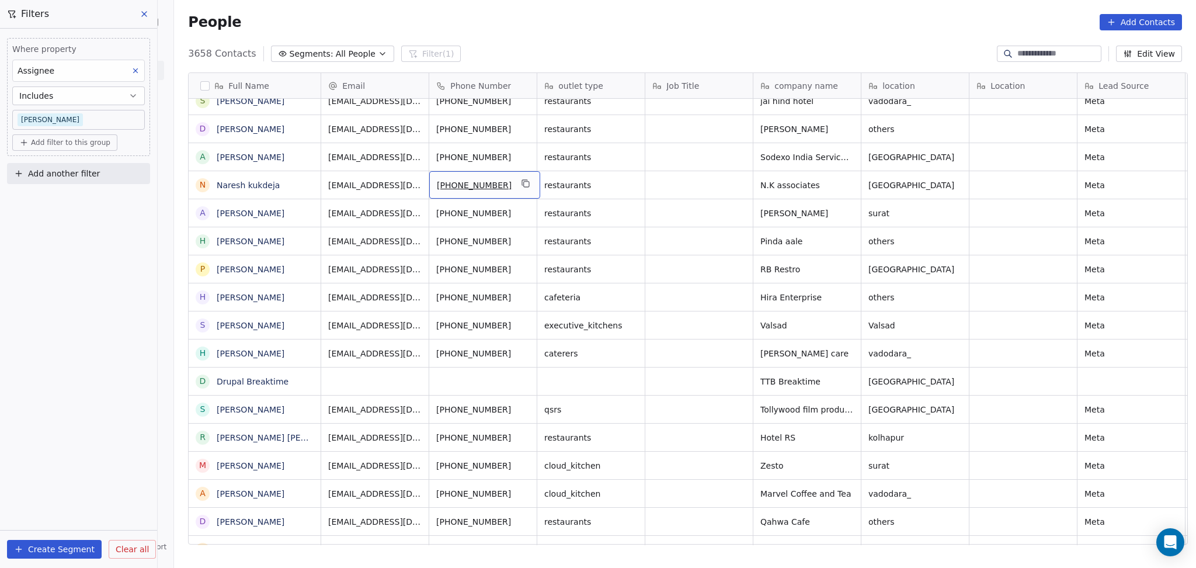
click at [519, 186] on button "grid" at bounding box center [526, 183] width 14 height 14
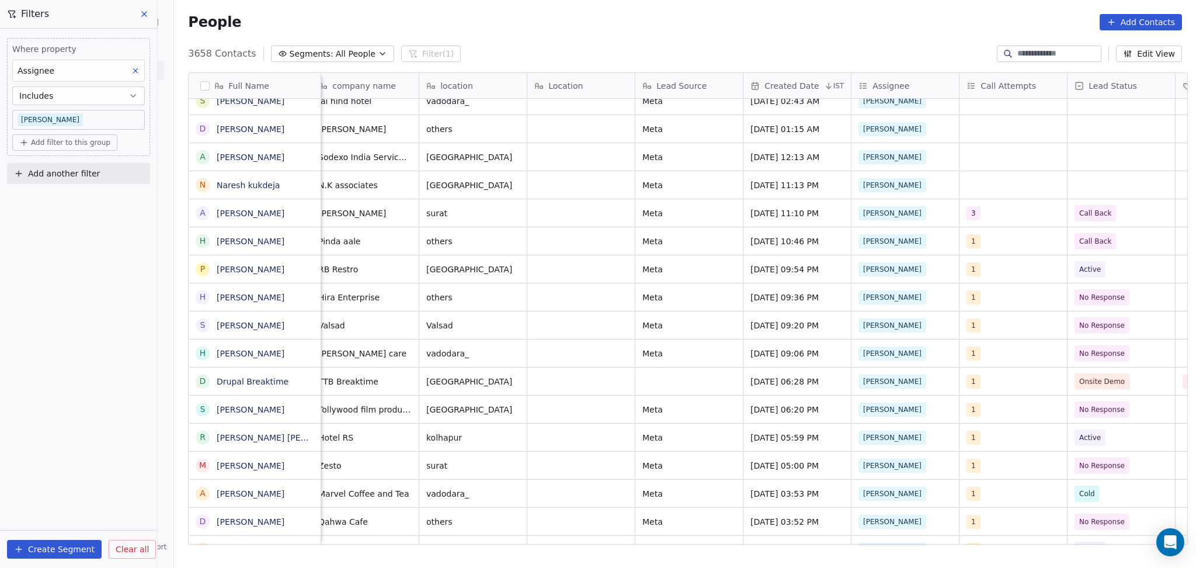
scroll to position [0, 658]
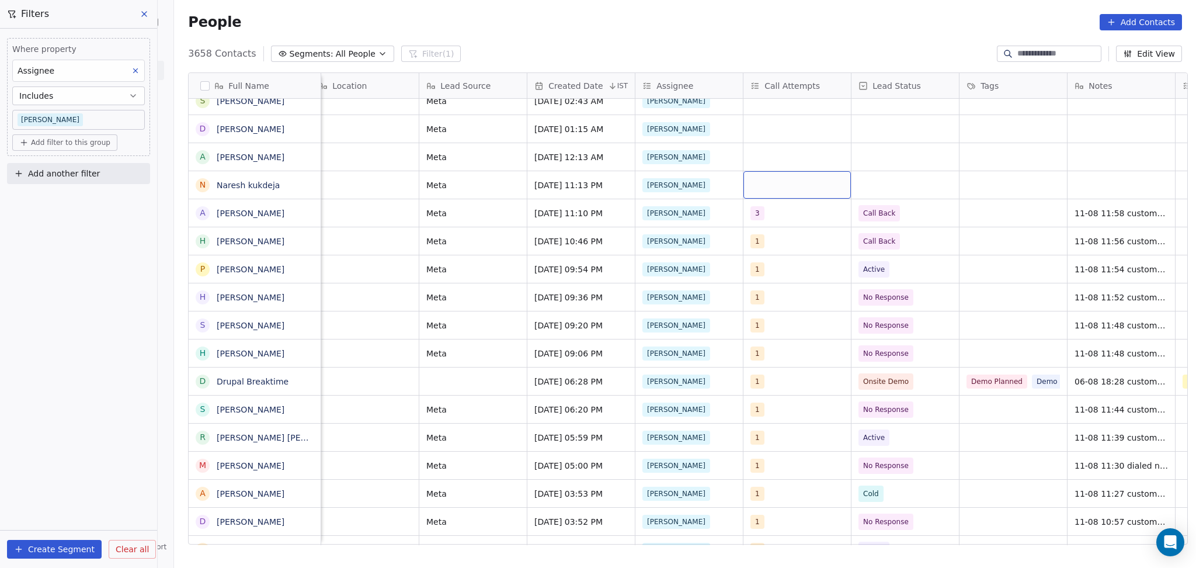
click at [795, 182] on div "grid" at bounding box center [797, 184] width 107 height 27
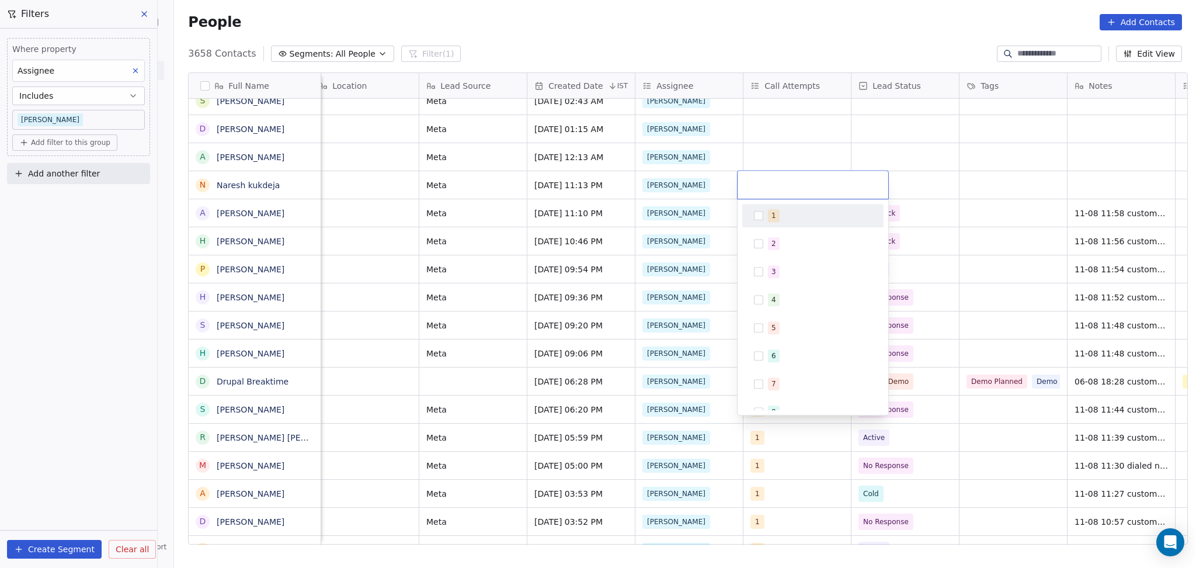
click at [792, 208] on div "1" at bounding box center [813, 215] width 132 height 19
click at [883, 150] on html "On2Cook India Pvt. Ltd. Contacts People Marketing Workflows Campaigns Sales Pip…" at bounding box center [598, 284] width 1196 height 568
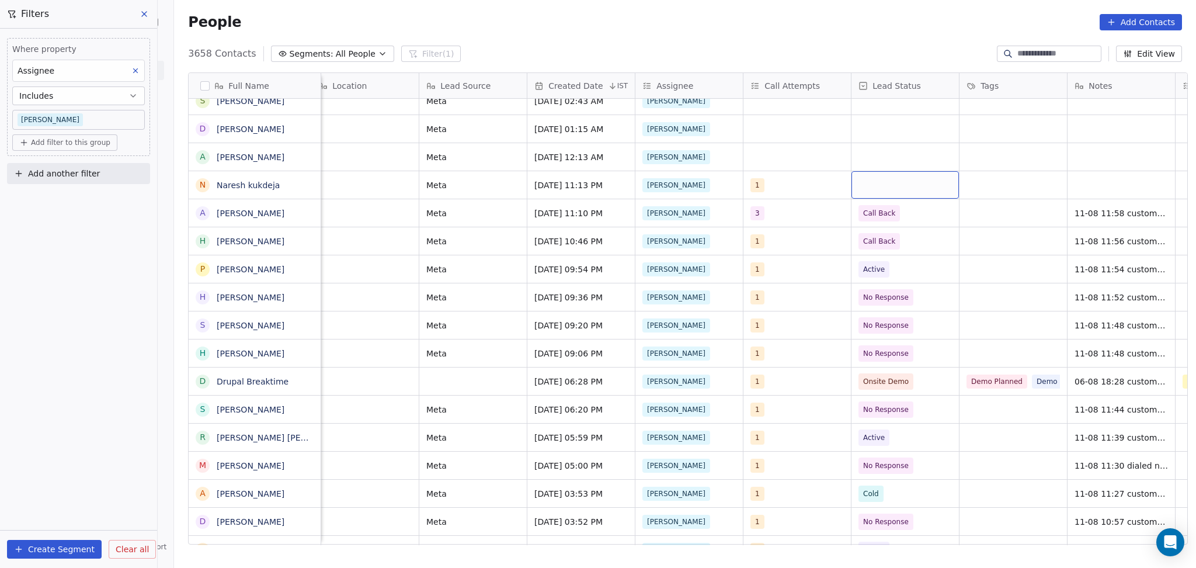
click at [900, 190] on div "grid" at bounding box center [905, 184] width 107 height 27
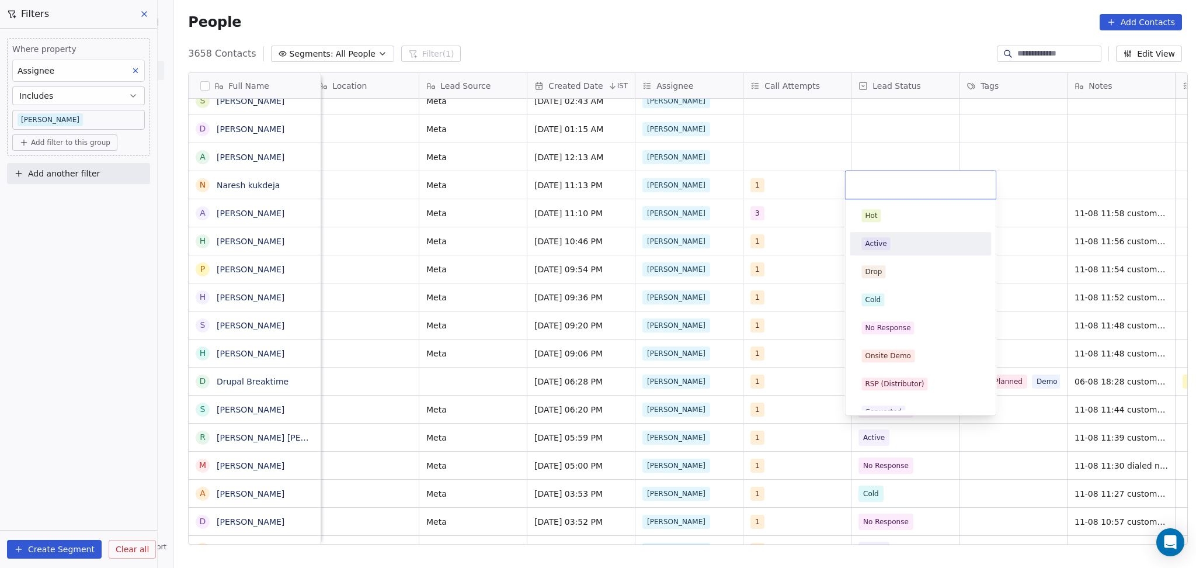
click at [914, 241] on div "Active" at bounding box center [921, 243] width 118 height 13
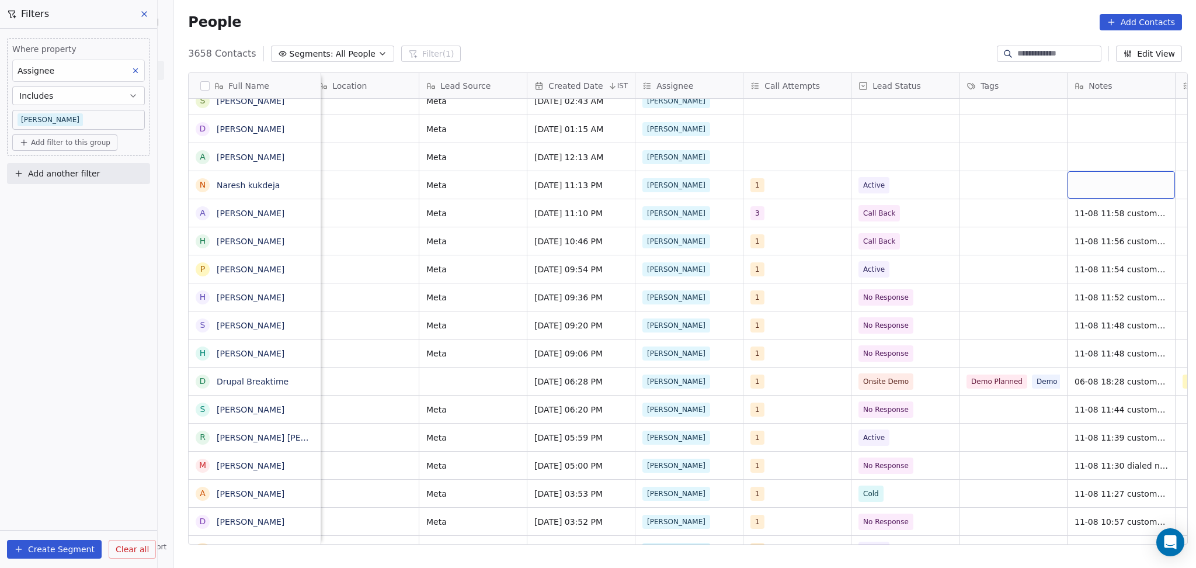
click at [1124, 197] on div "grid" at bounding box center [1121, 184] width 107 height 27
type textarea "**"
click at [891, 178] on html "On2Cook India Pvt. Ltd. Contacts People Marketing Workflows Campaigns Sales Pip…" at bounding box center [598, 284] width 1196 height 568
click at [884, 182] on span "Active" at bounding box center [894, 185] width 71 height 16
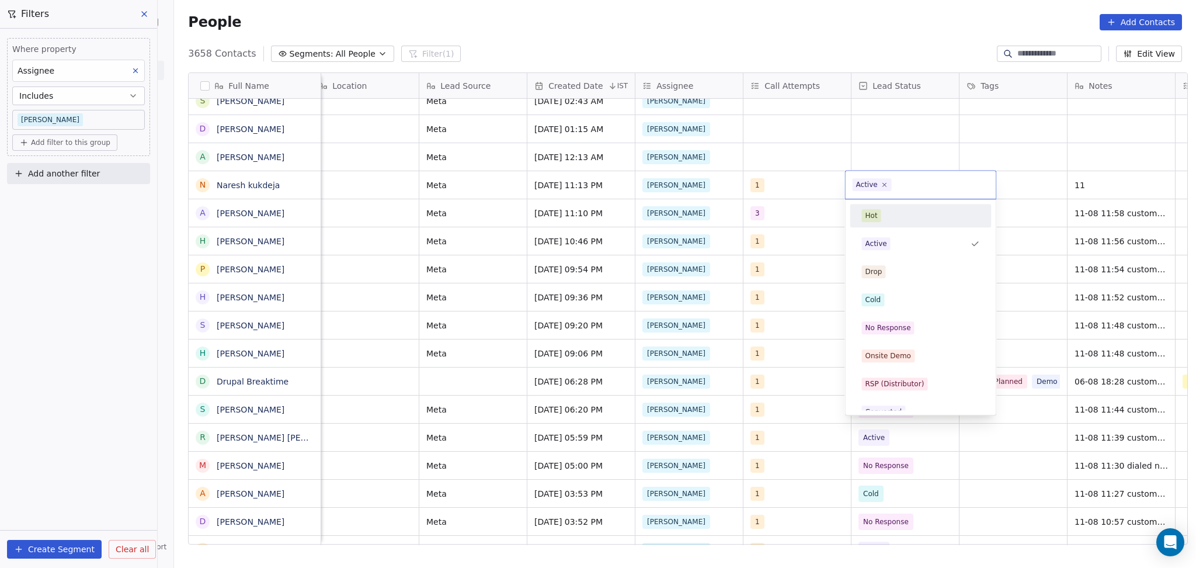
click at [889, 222] on div "Hot" at bounding box center [921, 215] width 118 height 13
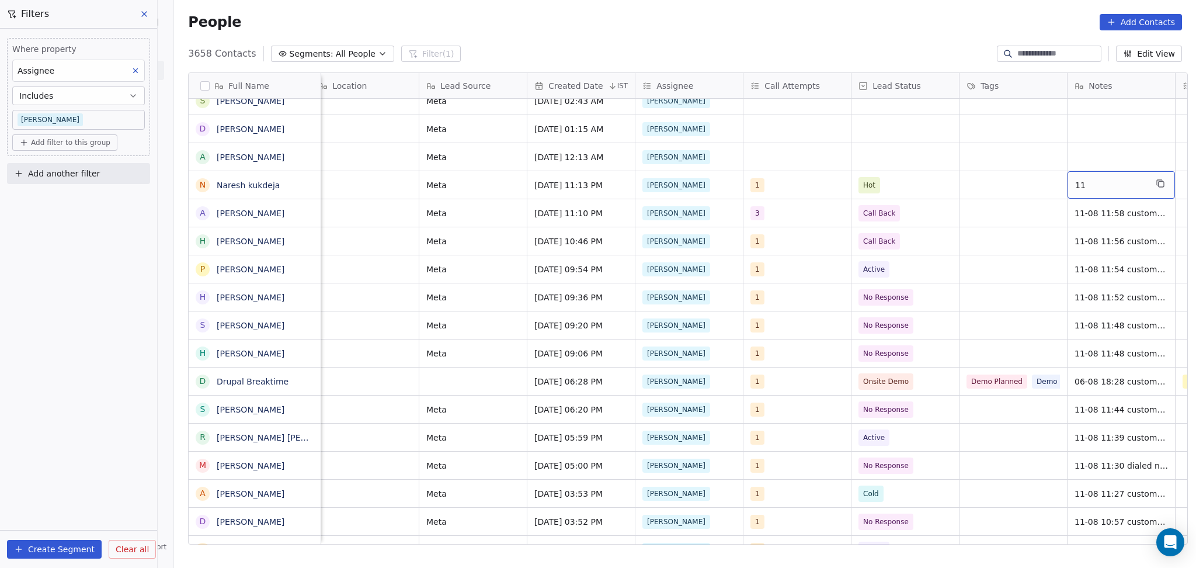
click at [1092, 185] on span "11" at bounding box center [1111, 185] width 71 height 12
type textarea "**********"
click at [1092, 209] on textarea "**********" at bounding box center [1116, 208] width 106 height 75
click at [1004, 191] on html "On2Cook India Pvt. Ltd. Contacts People Marketing Workflows Campaigns Sales Pip…" at bounding box center [598, 284] width 1196 height 568
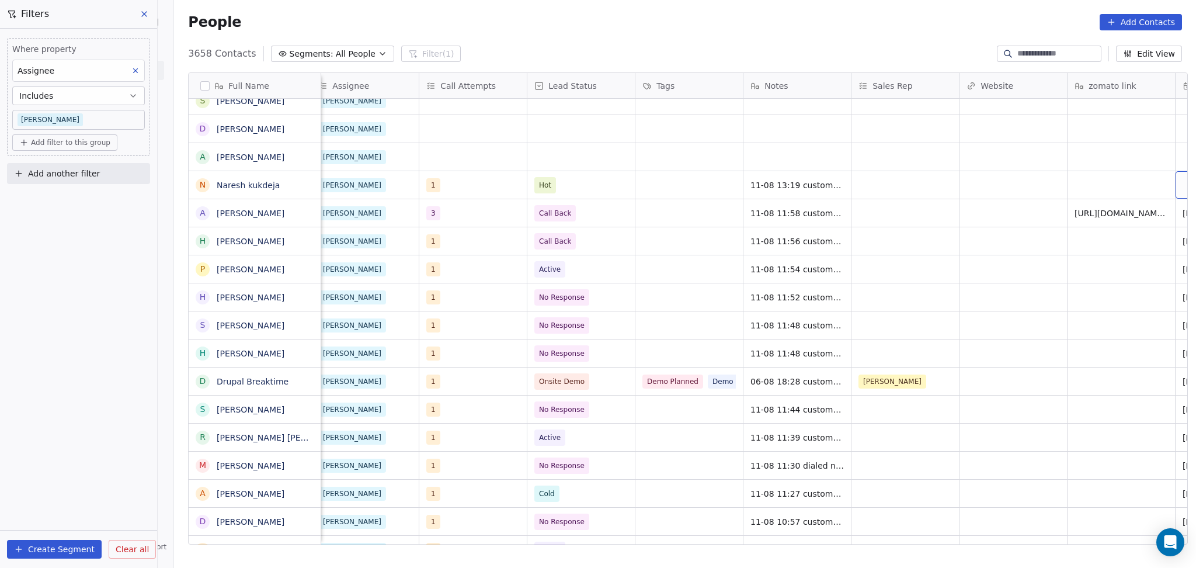
scroll to position [0, 1199]
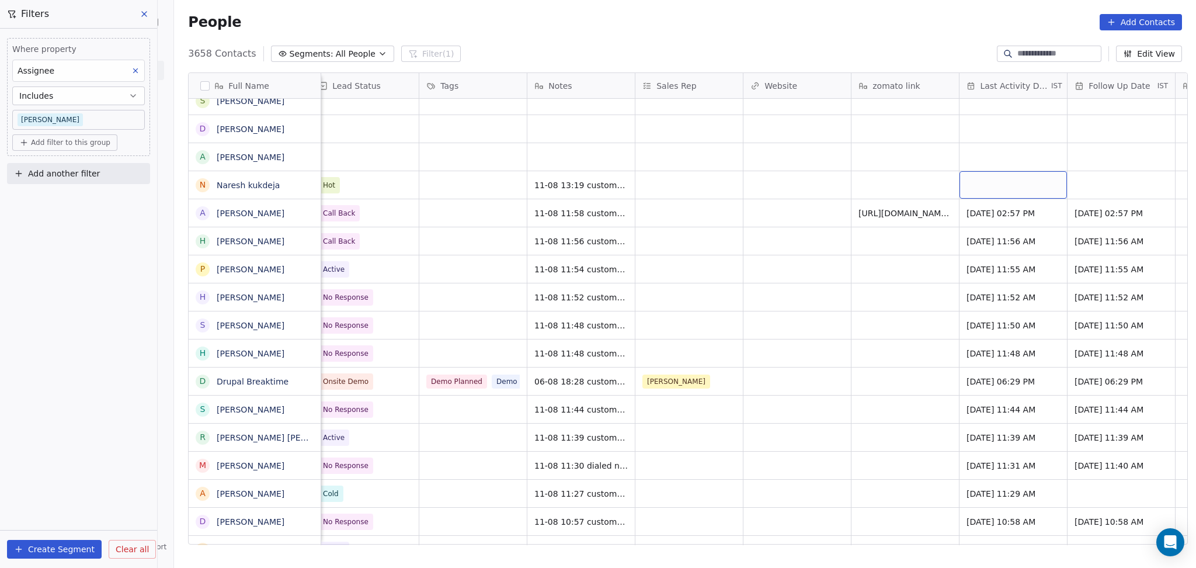
click at [991, 186] on div "grid" at bounding box center [1013, 184] width 107 height 27
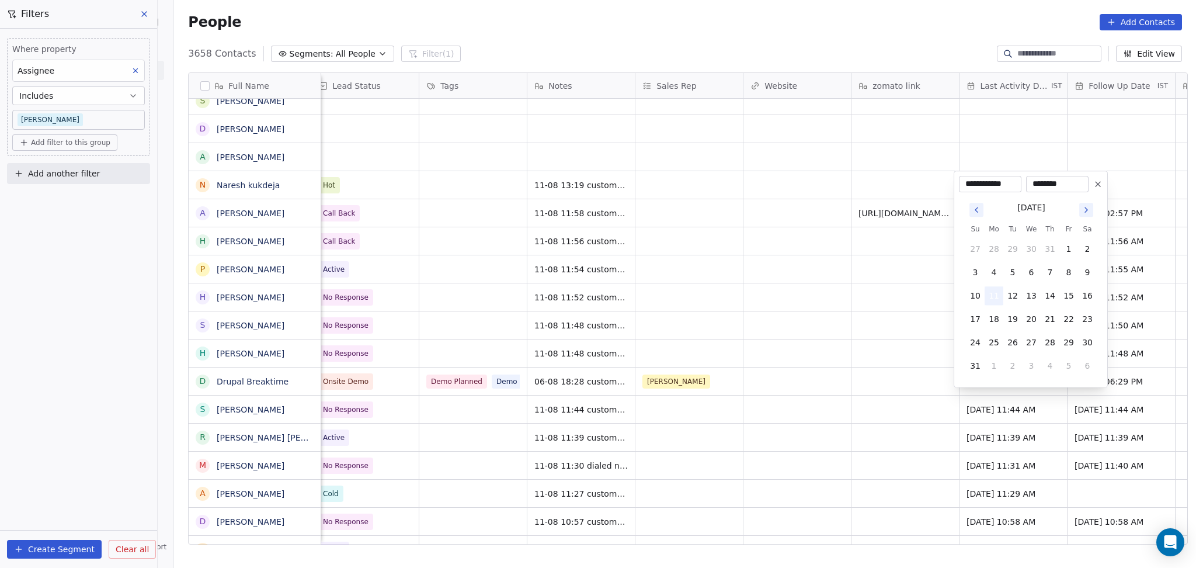
click at [998, 292] on button "11" at bounding box center [994, 295] width 19 height 19
click at [879, 293] on html "On2Cook India Pvt. Ltd. Contacts People Marketing Workflows Campaigns Sales Pip…" at bounding box center [598, 284] width 1196 height 568
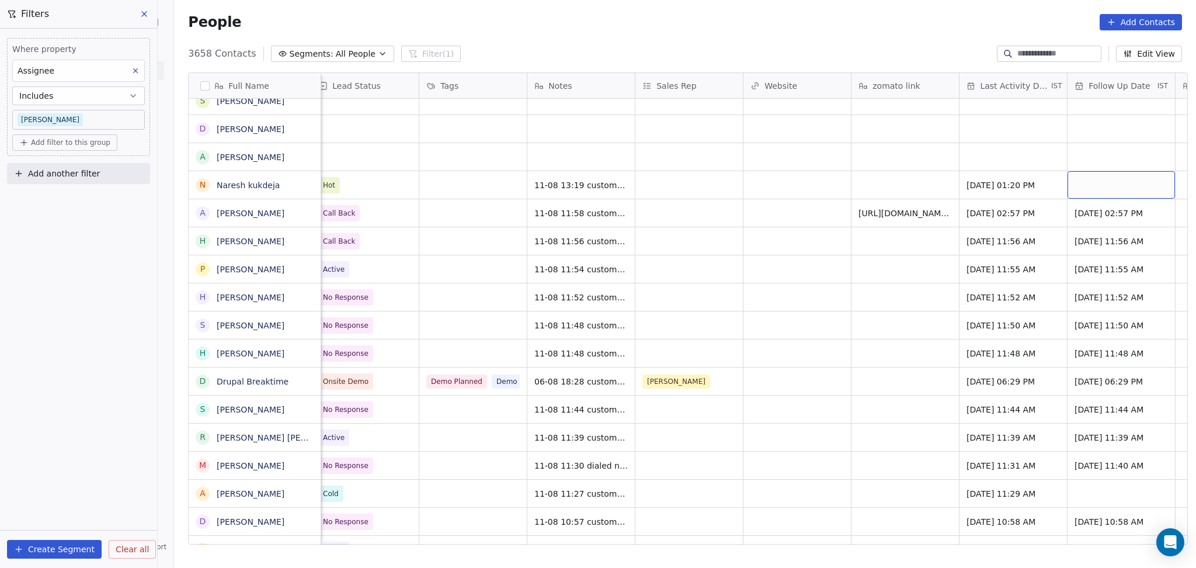
click at [1090, 178] on div "grid" at bounding box center [1121, 184] width 107 height 27
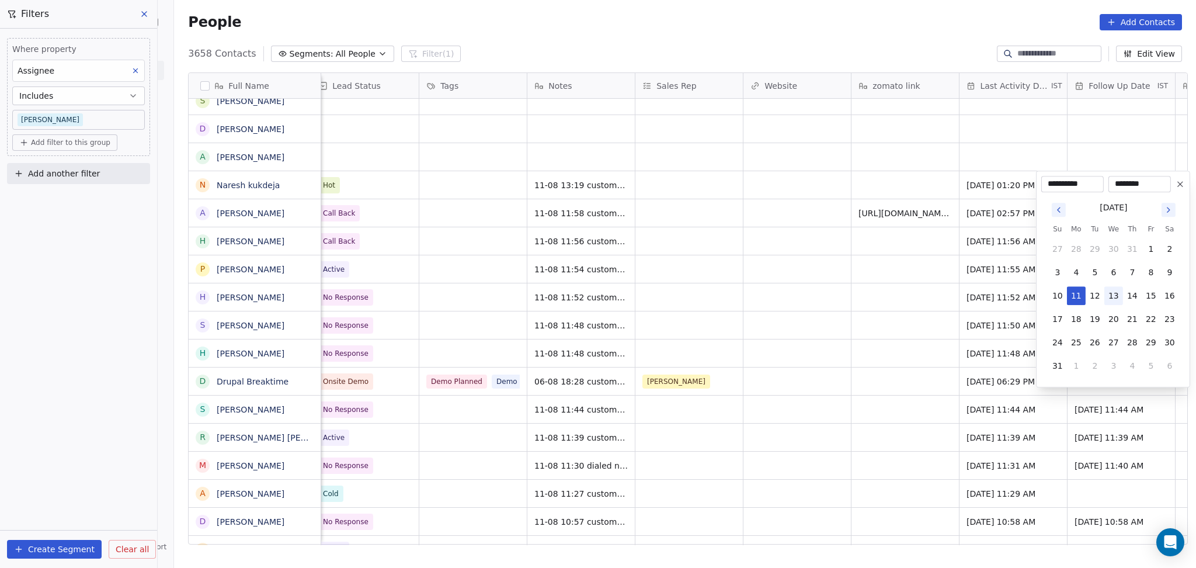
click at [1105, 299] on button "13" at bounding box center [1114, 295] width 19 height 19
click at [1090, 299] on button "12" at bounding box center [1095, 295] width 19 height 19
type input "**********"
click at [913, 290] on html "On2Cook India Pvt. Ltd. Contacts People Marketing Workflows Campaigns Sales Pip…" at bounding box center [598, 284] width 1196 height 568
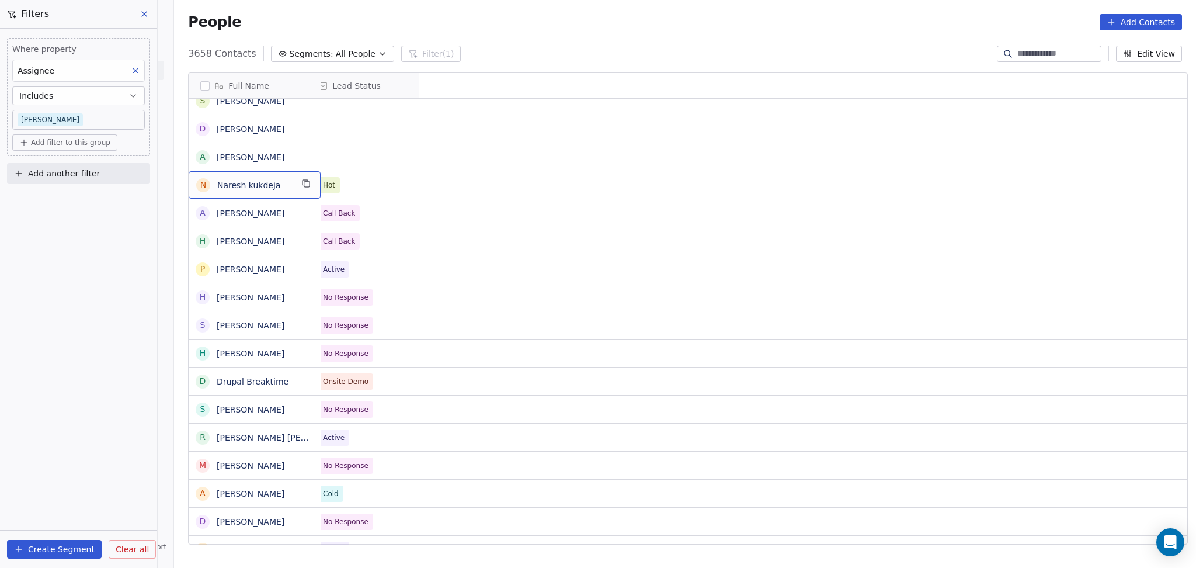
scroll to position [0, 0]
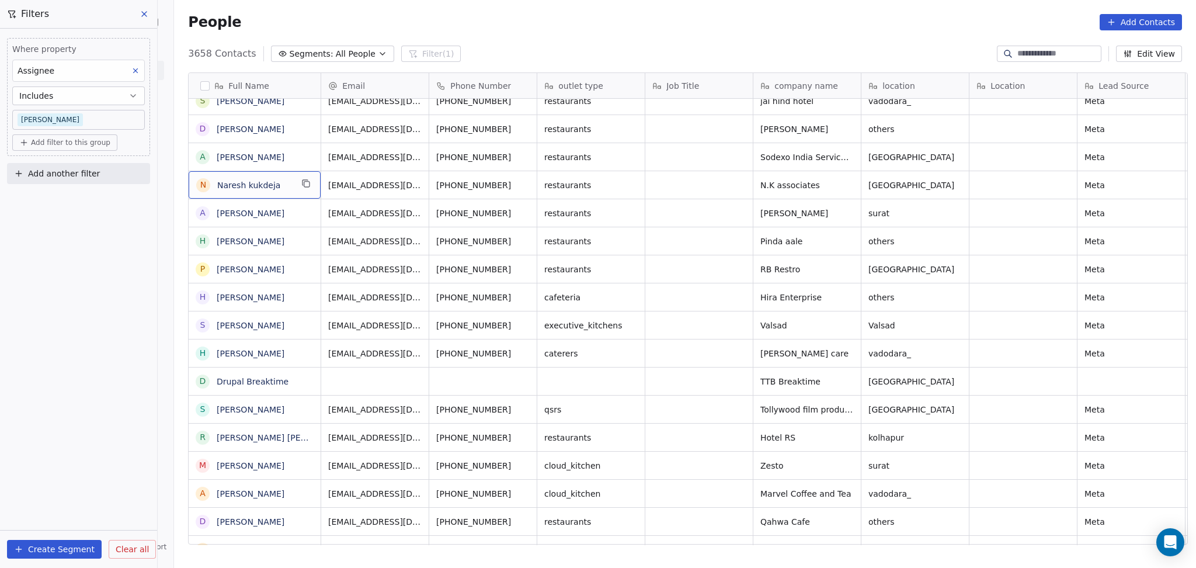
click at [277, 190] on div "N Naresh kukdeja" at bounding box center [244, 185] width 96 height 14
click at [305, 182] on button "grid" at bounding box center [306, 183] width 14 height 14
click at [521, 187] on button "grid" at bounding box center [526, 183] width 14 height 14
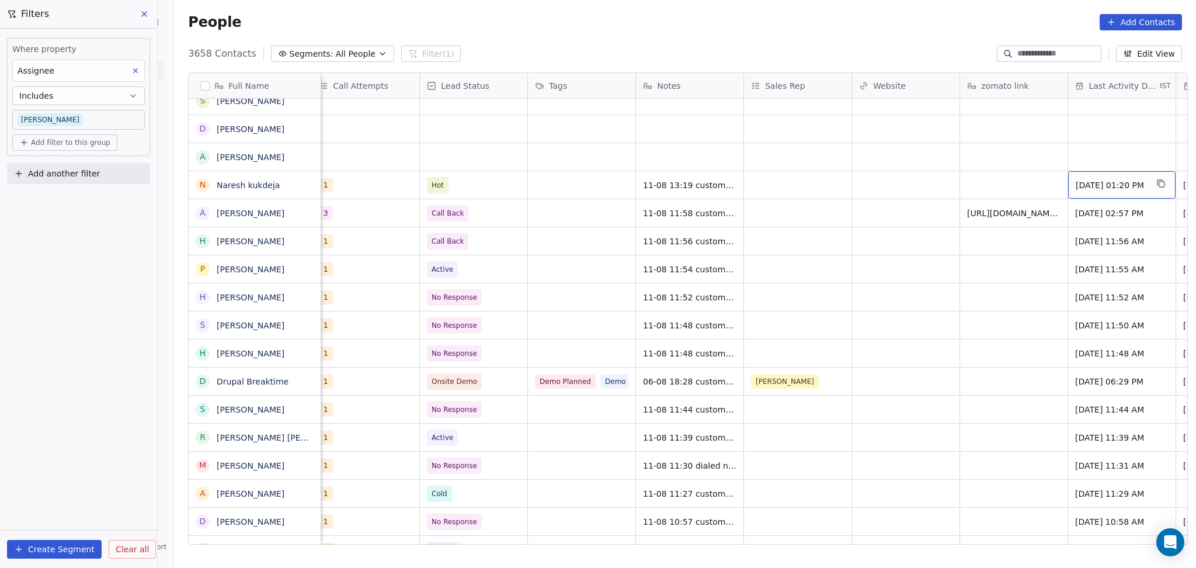
scroll to position [0, 1199]
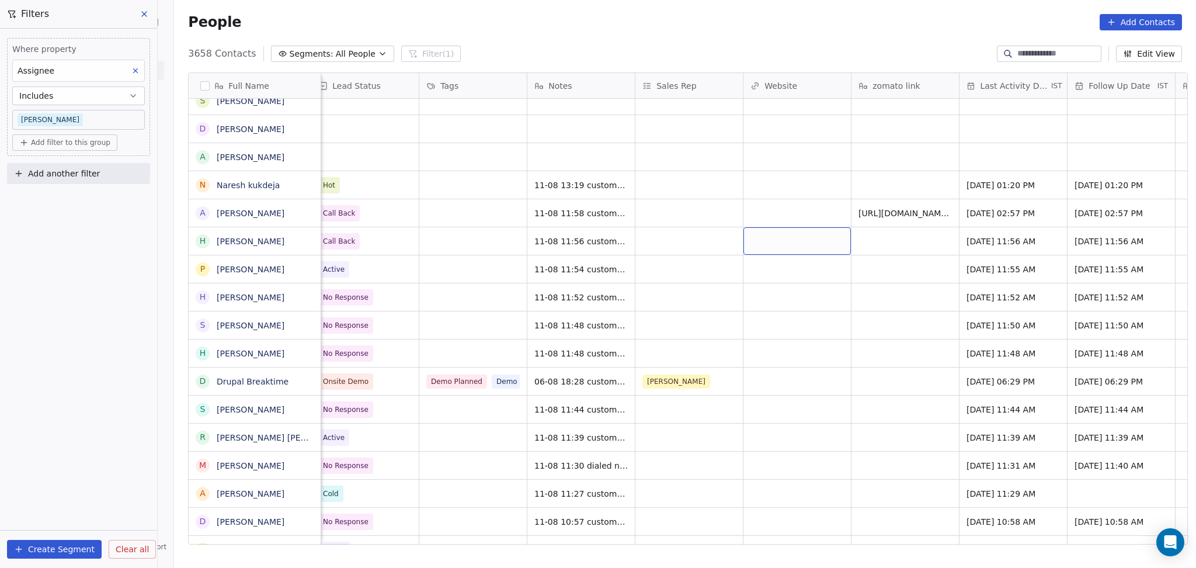
click at [769, 231] on div "grid" at bounding box center [797, 240] width 107 height 27
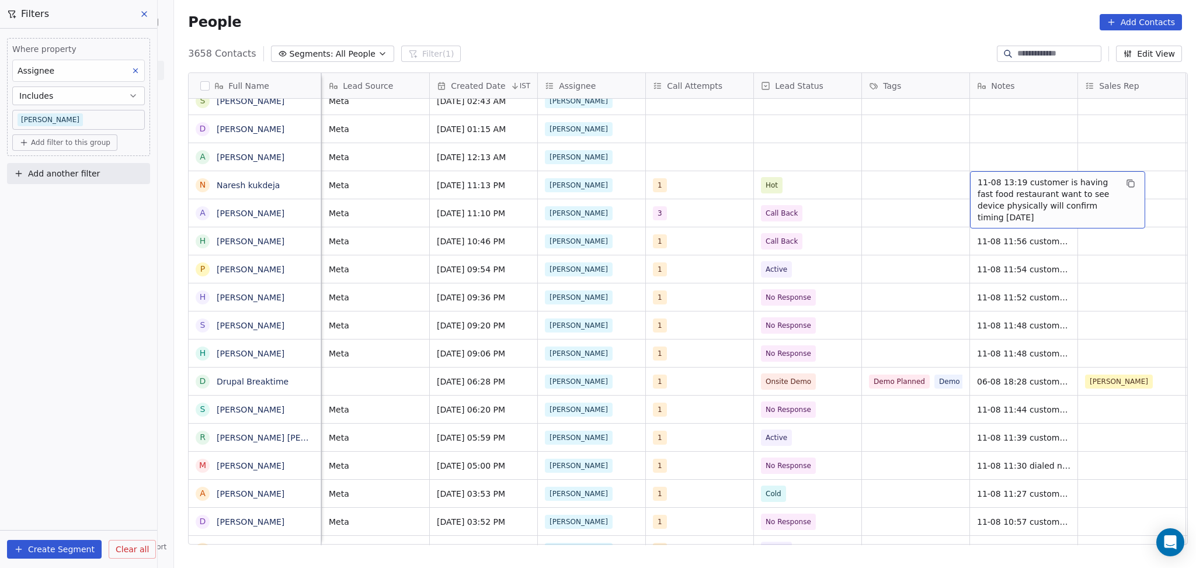
scroll to position [0, 766]
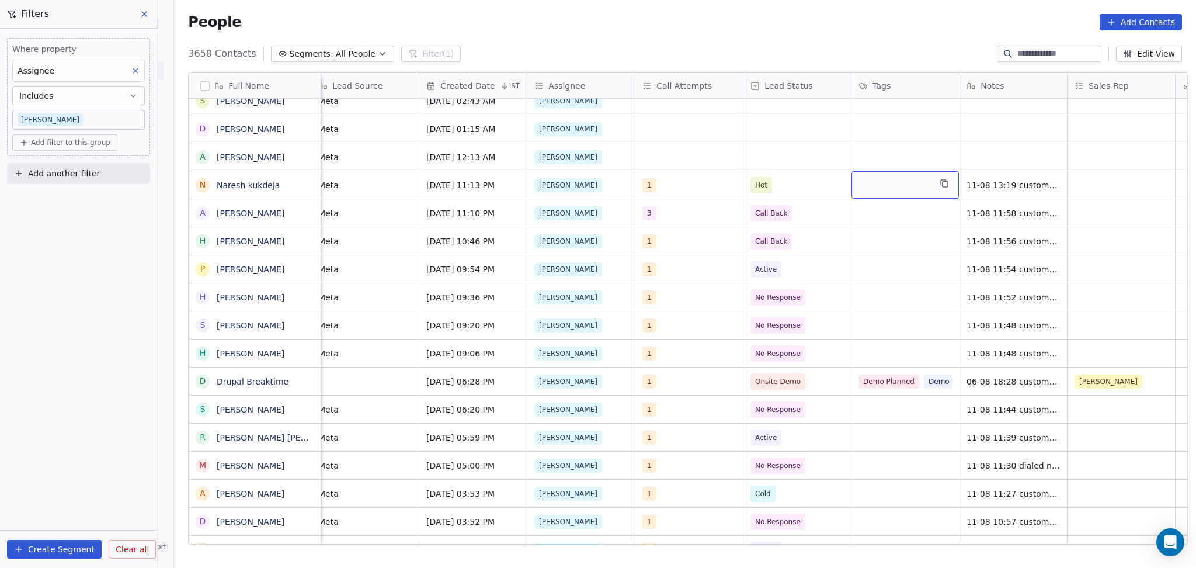
click at [952, 185] on div "grid" at bounding box center [905, 184] width 107 height 27
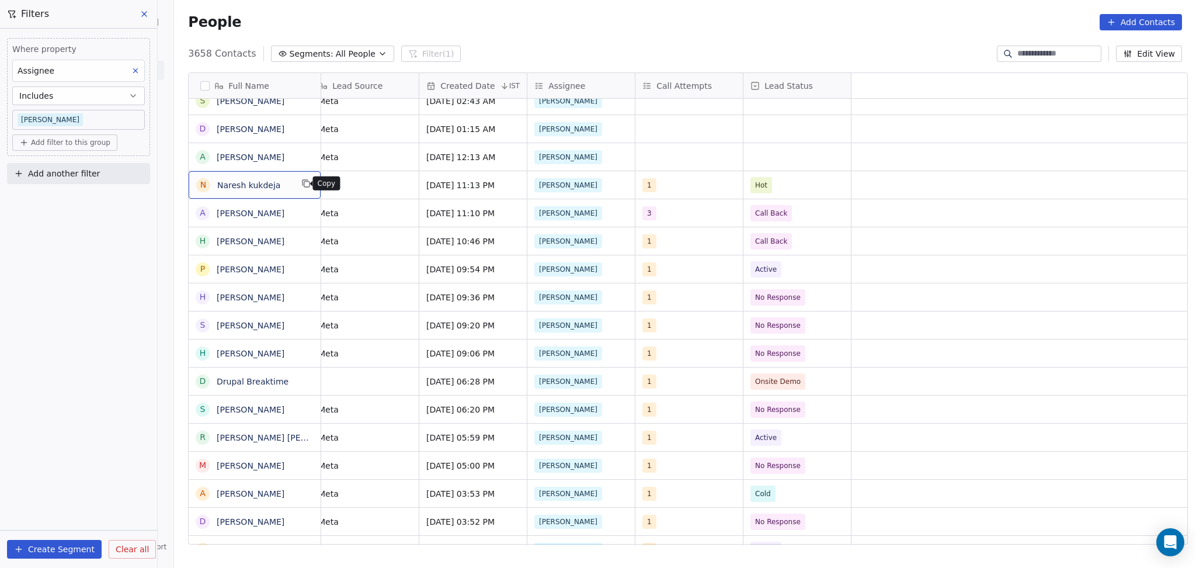
scroll to position [0, 0]
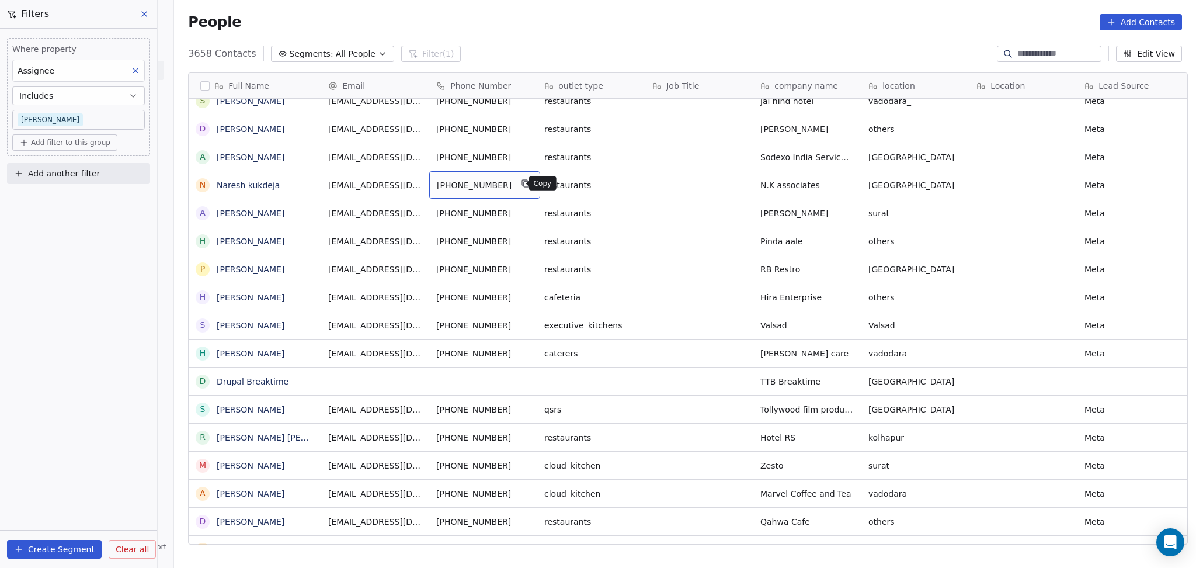
click at [524, 187] on icon "grid" at bounding box center [526, 184] width 5 height 5
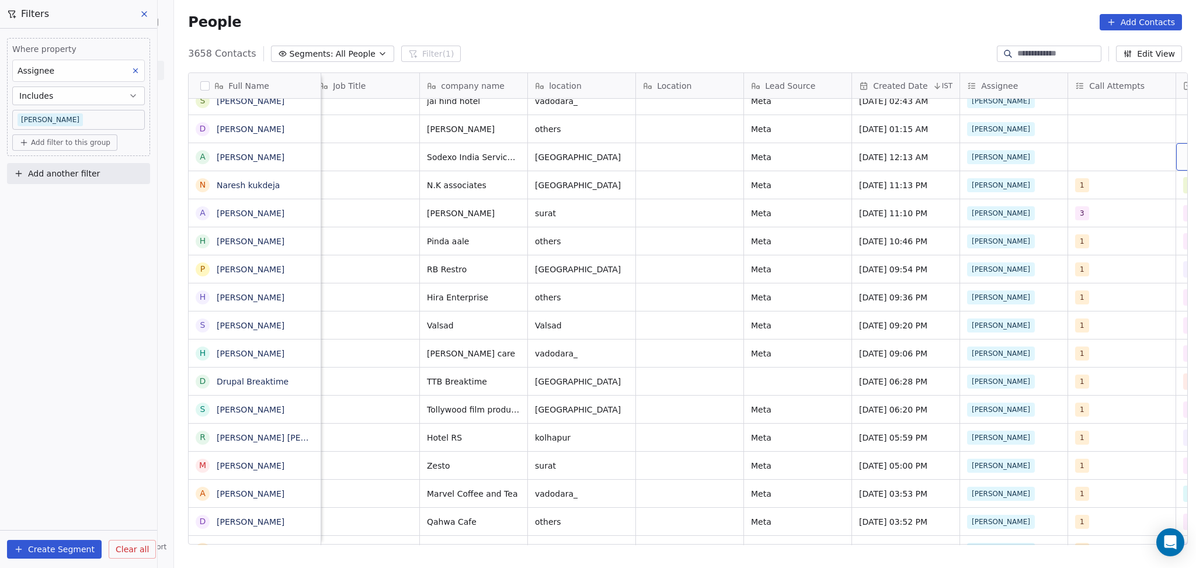
scroll to position [0, 442]
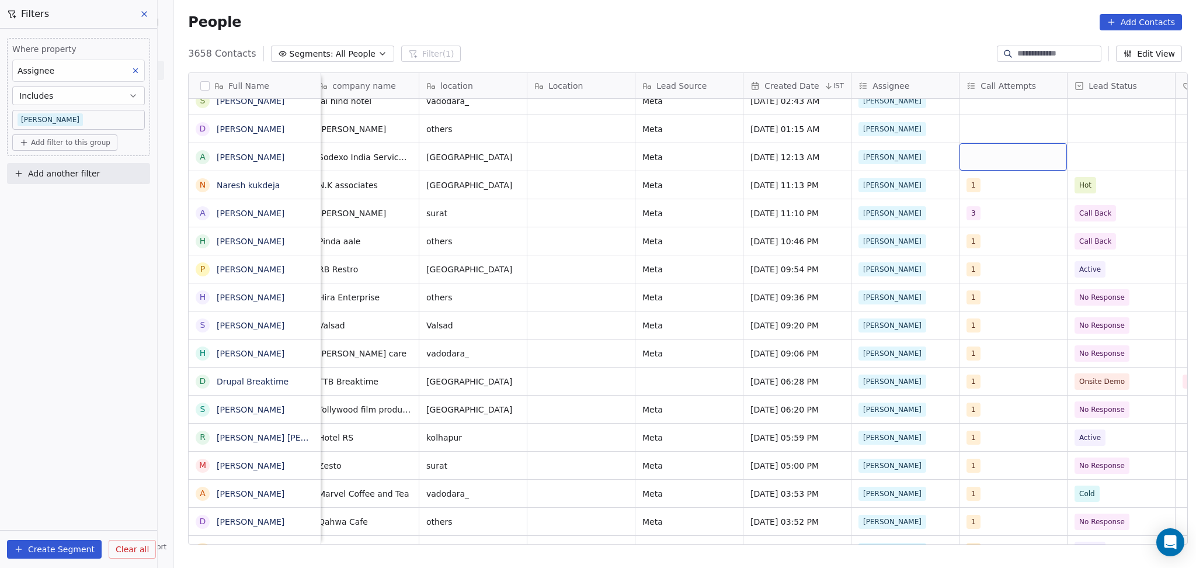
click at [992, 158] on div "grid" at bounding box center [1013, 156] width 107 height 27
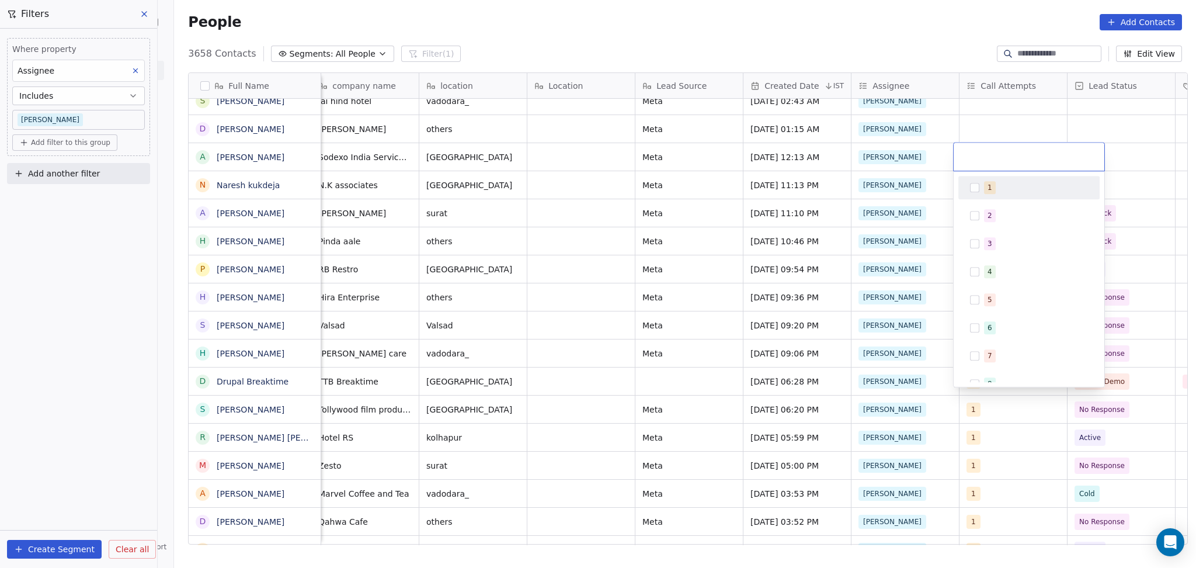
click at [985, 176] on div "1" at bounding box center [1029, 187] width 141 height 23
click at [986, 125] on html "On2Cook India Pvt. Ltd. Contacts People Marketing Workflows Campaigns Sales Pip…" at bounding box center [598, 284] width 1196 height 568
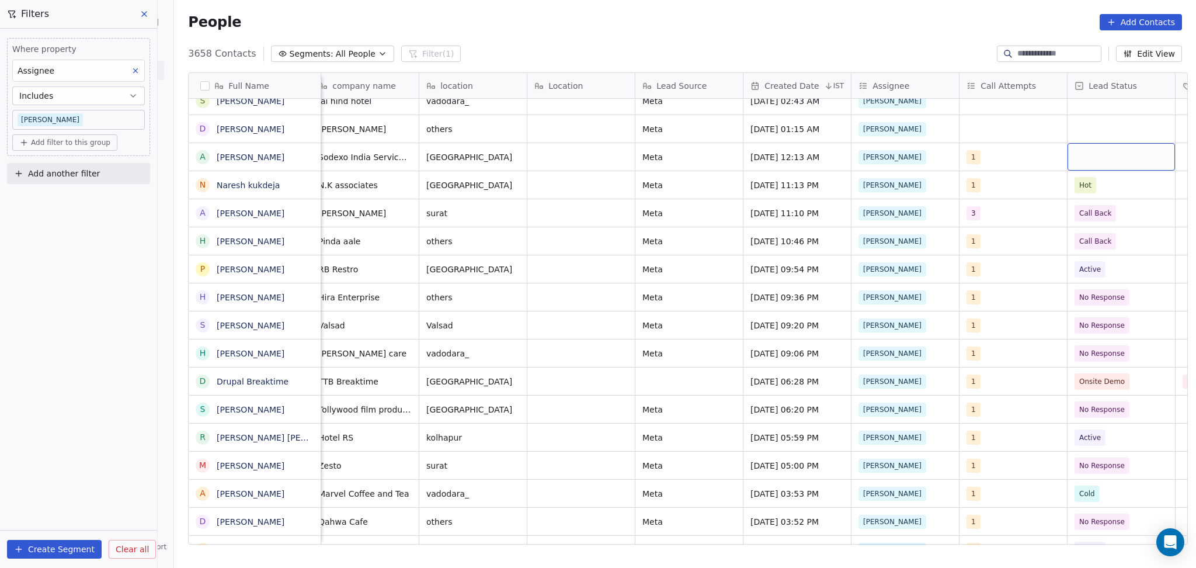
click at [1097, 159] on div "grid" at bounding box center [1121, 156] width 107 height 27
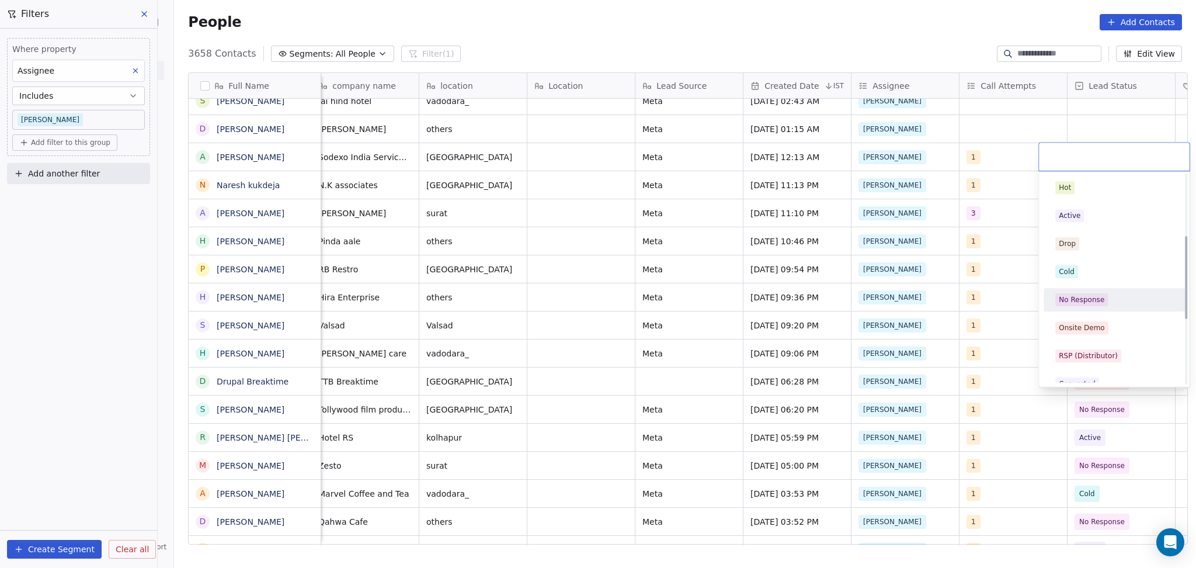
scroll to position [155, 0]
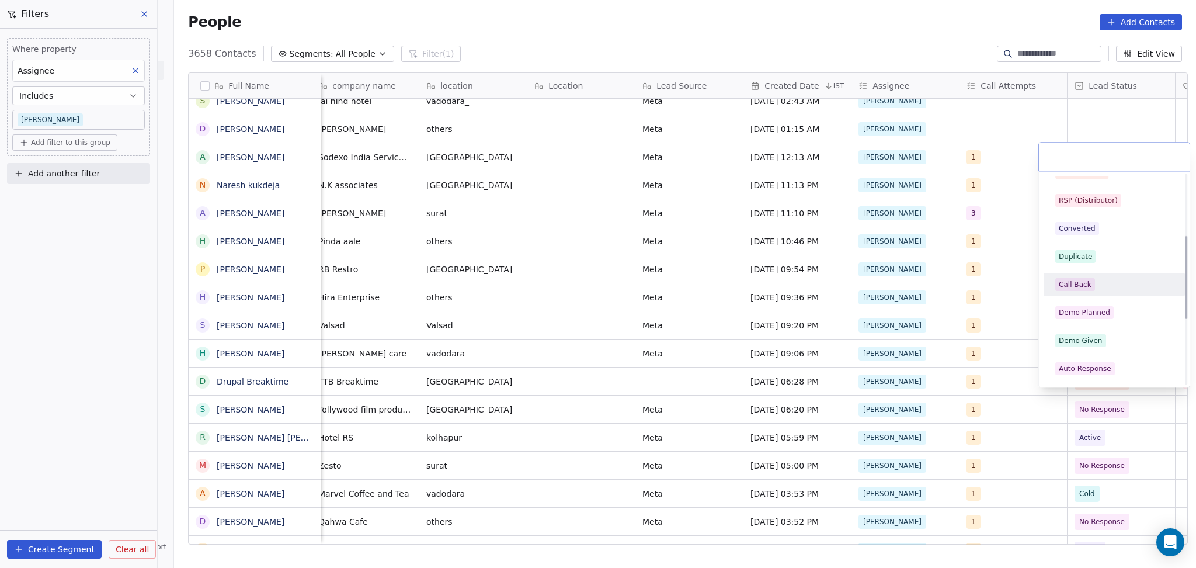
click at [1087, 283] on div "Call Back" at bounding box center [1075, 284] width 33 height 11
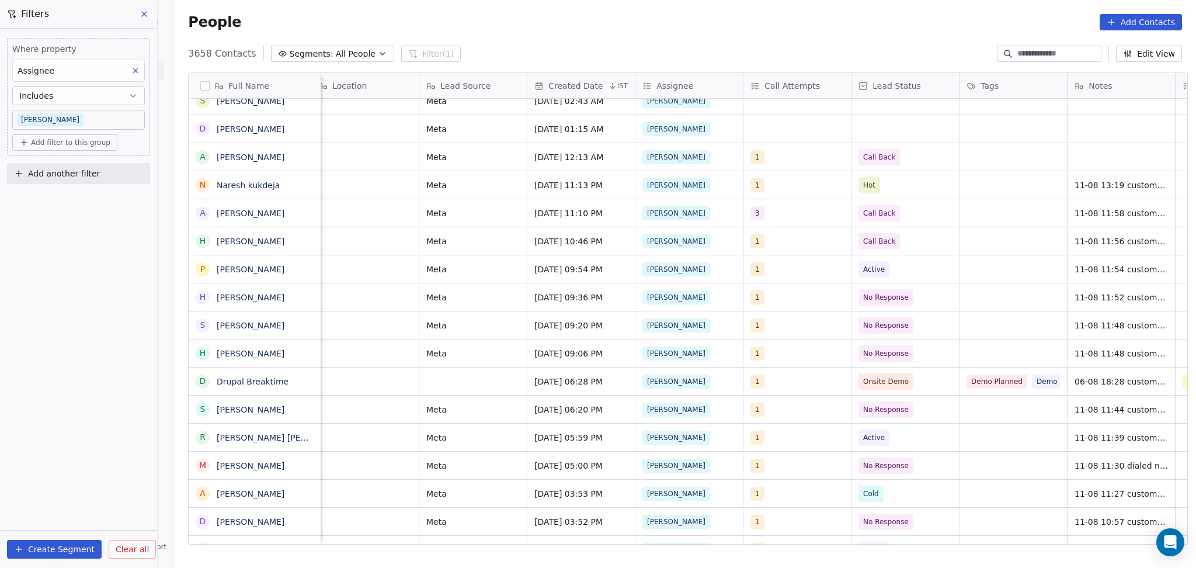
scroll to position [0, 874]
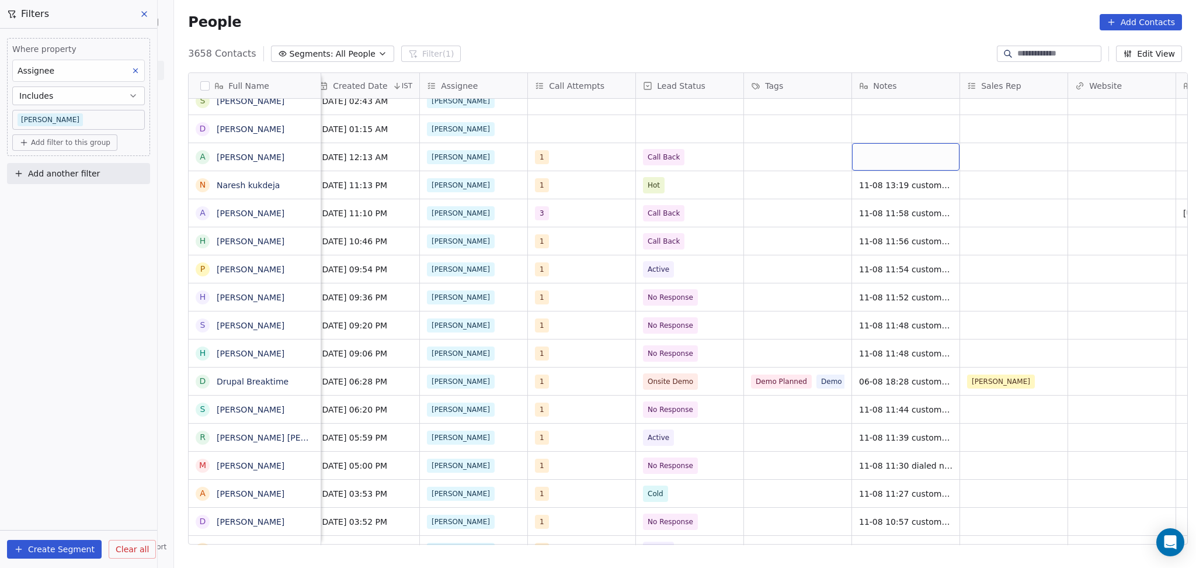
click at [914, 161] on div "grid" at bounding box center [905, 156] width 107 height 27
type textarea "**********"
click at [1013, 153] on html "On2Cook India Pvt. Ltd. Contacts People Marketing Workflows Campaigns Sales Pip…" at bounding box center [598, 284] width 1196 height 568
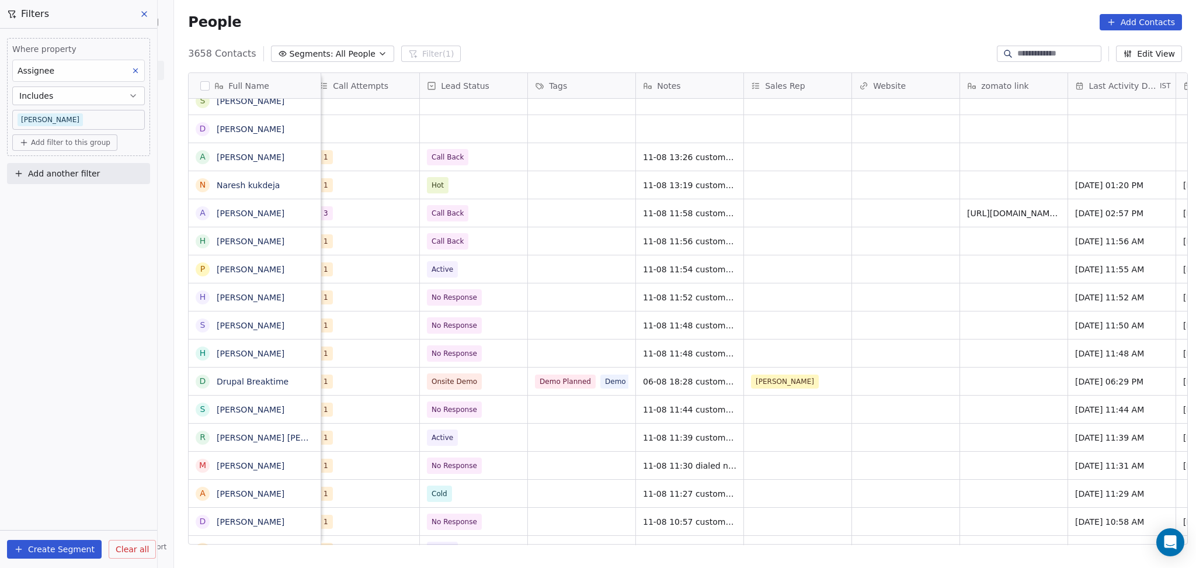
scroll to position [0, 1306]
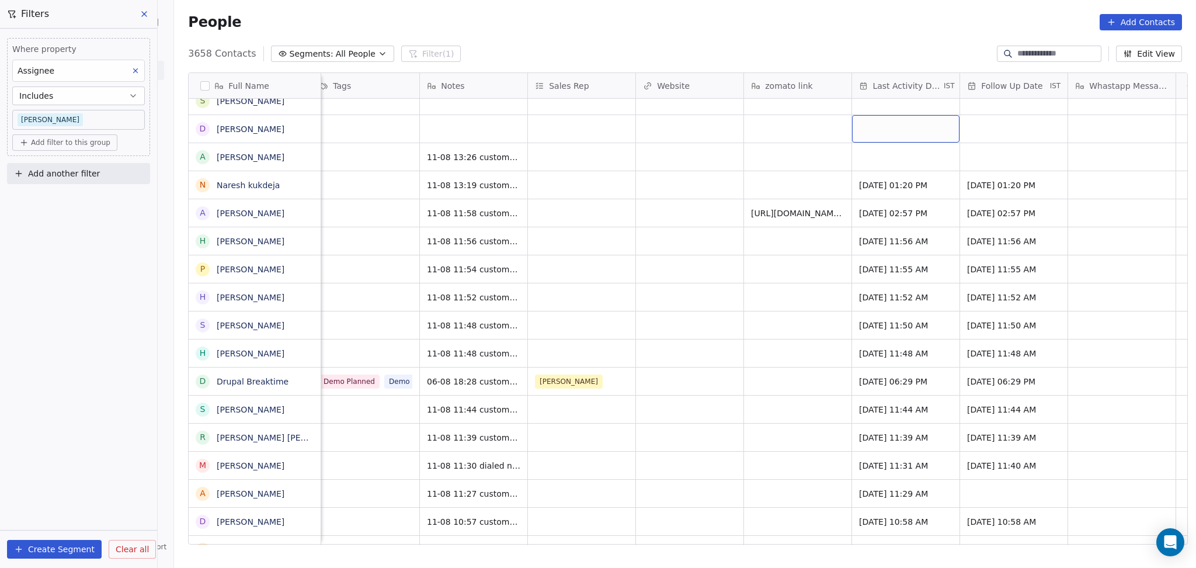
click at [920, 136] on div "grid" at bounding box center [905, 128] width 107 height 27
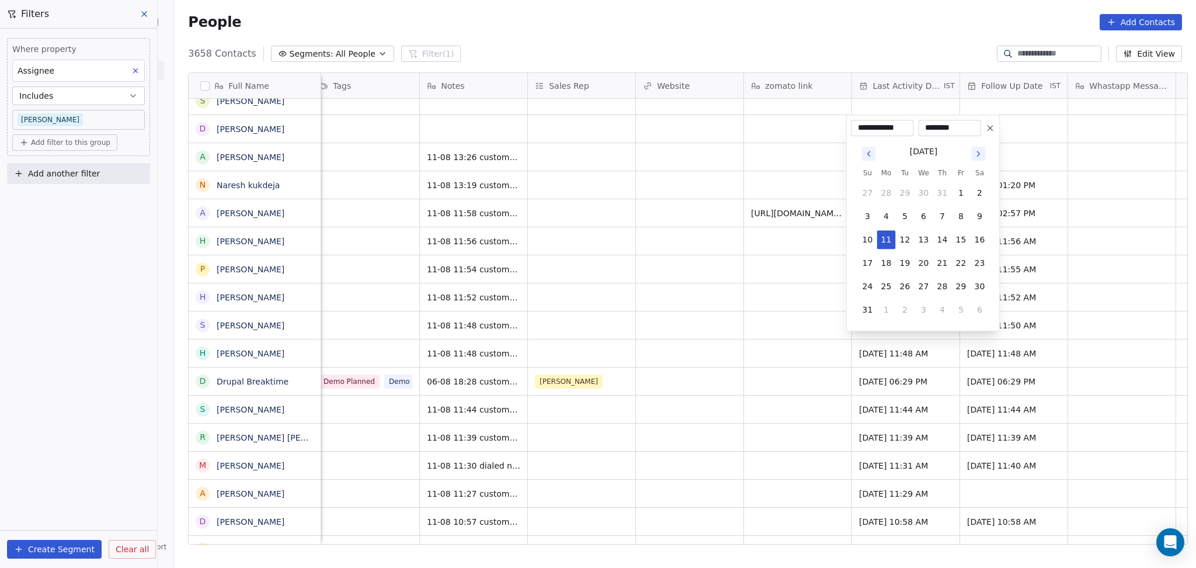
click at [752, 155] on html "On2Cook India Pvt. Ltd. Contacts People Marketing Workflows Campaigns Sales Pip…" at bounding box center [598, 284] width 1196 height 568
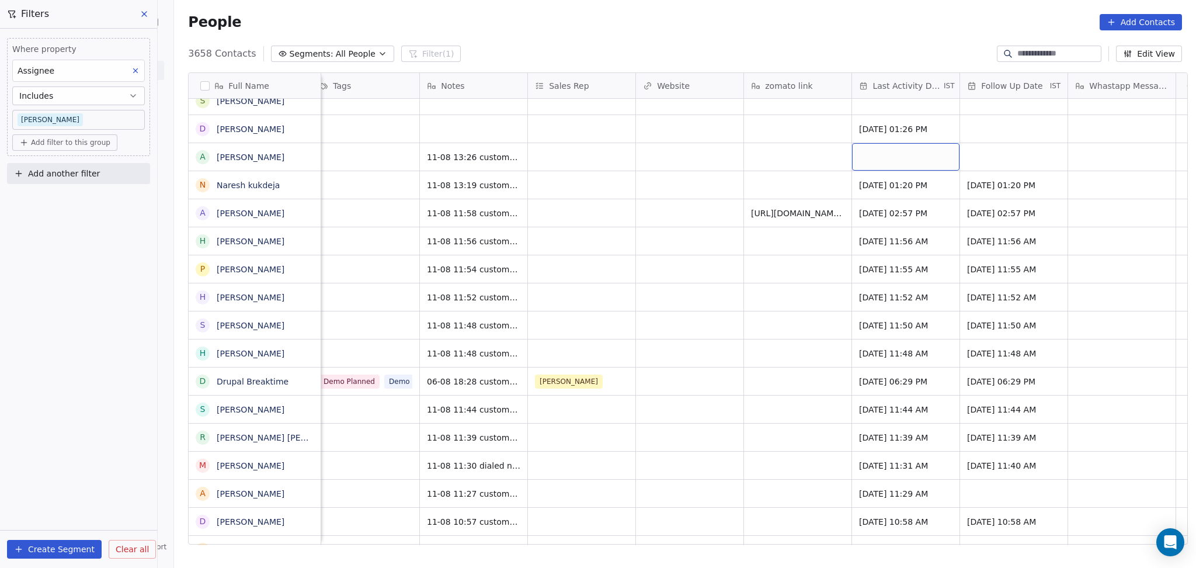
click at [870, 151] on div "grid" at bounding box center [905, 156] width 107 height 27
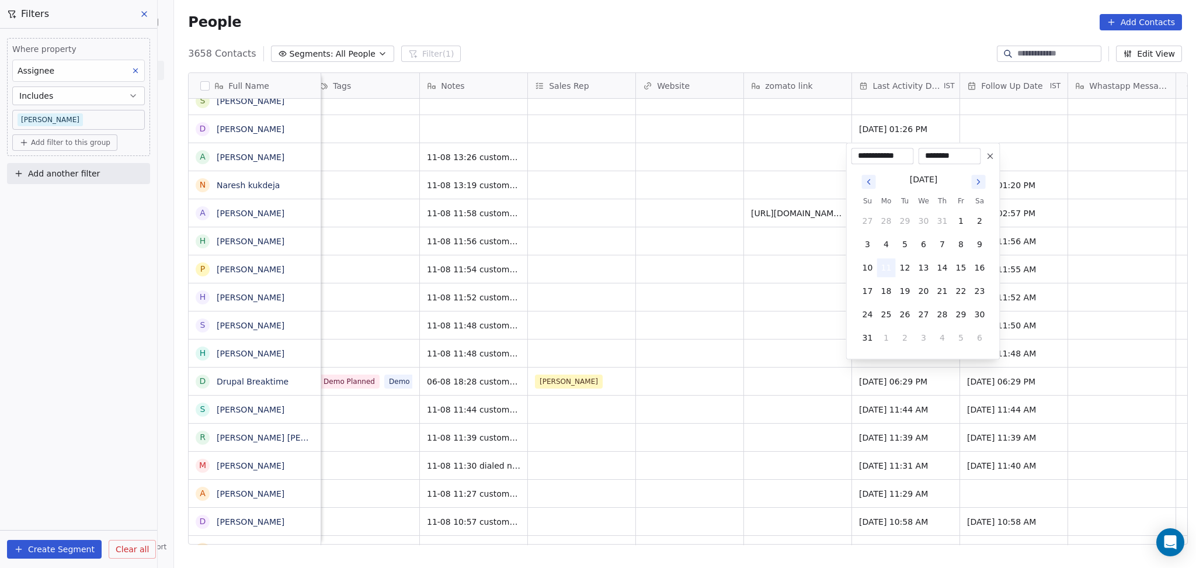
click at [882, 267] on button "11" at bounding box center [886, 267] width 19 height 19
click at [731, 254] on html "On2Cook India Pvt. Ltd. Contacts People Marketing Workflows Campaigns Sales Pip…" at bounding box center [598, 284] width 1196 height 568
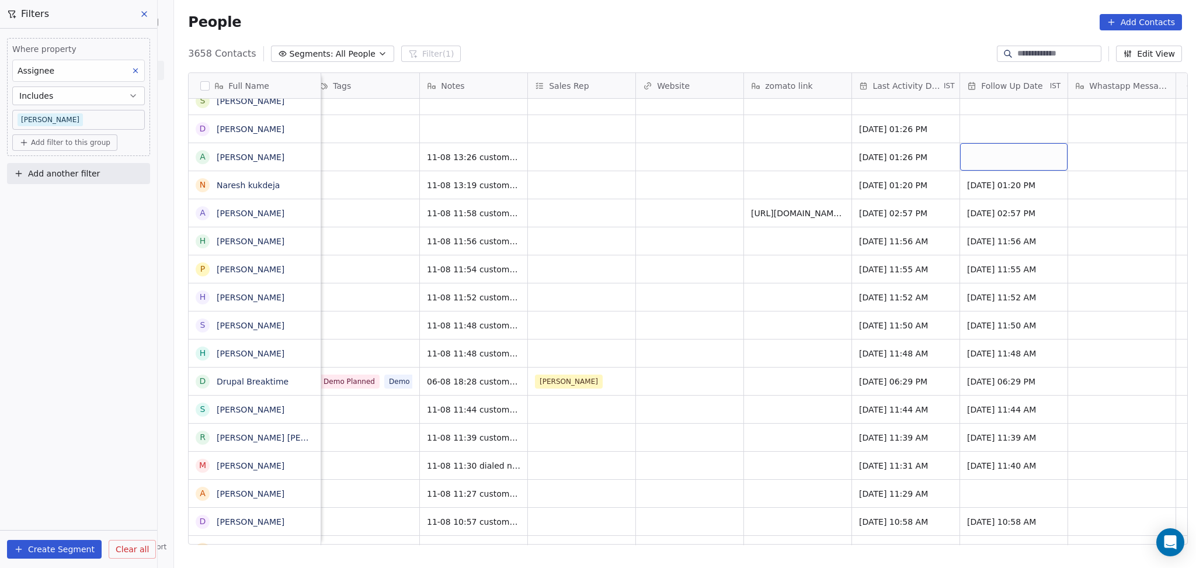
click at [1012, 151] on div "grid" at bounding box center [1013, 156] width 107 height 27
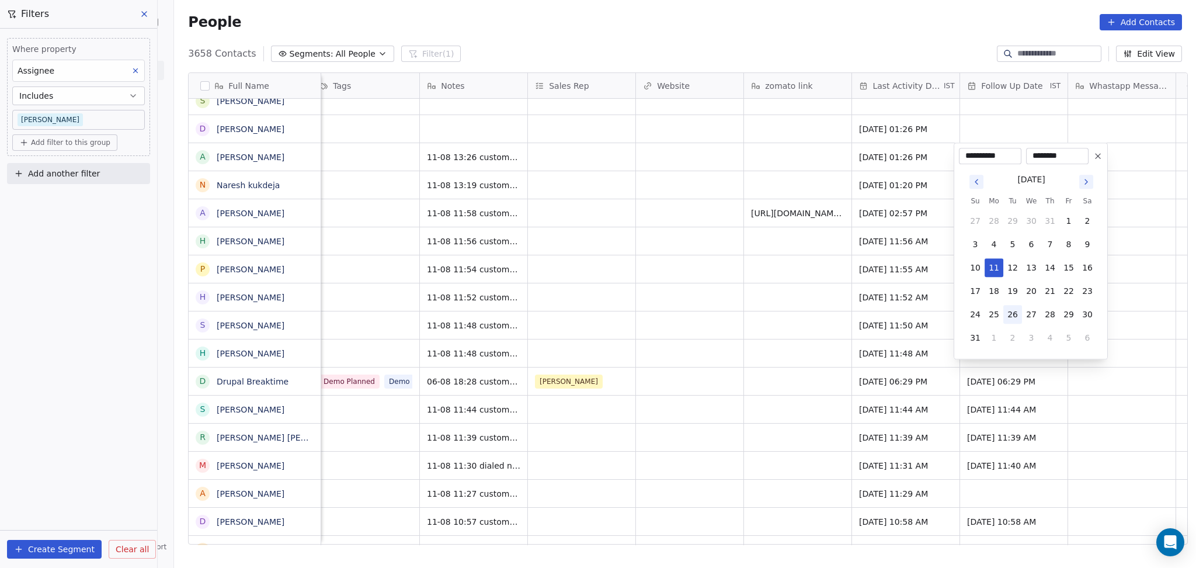
click at [1011, 318] on button "26" at bounding box center [1013, 314] width 19 height 19
type input "**********"
click at [582, 154] on html "On2Cook India Pvt. Ltd. Contacts People Marketing Workflows Campaigns Sales Pip…" at bounding box center [598, 284] width 1196 height 568
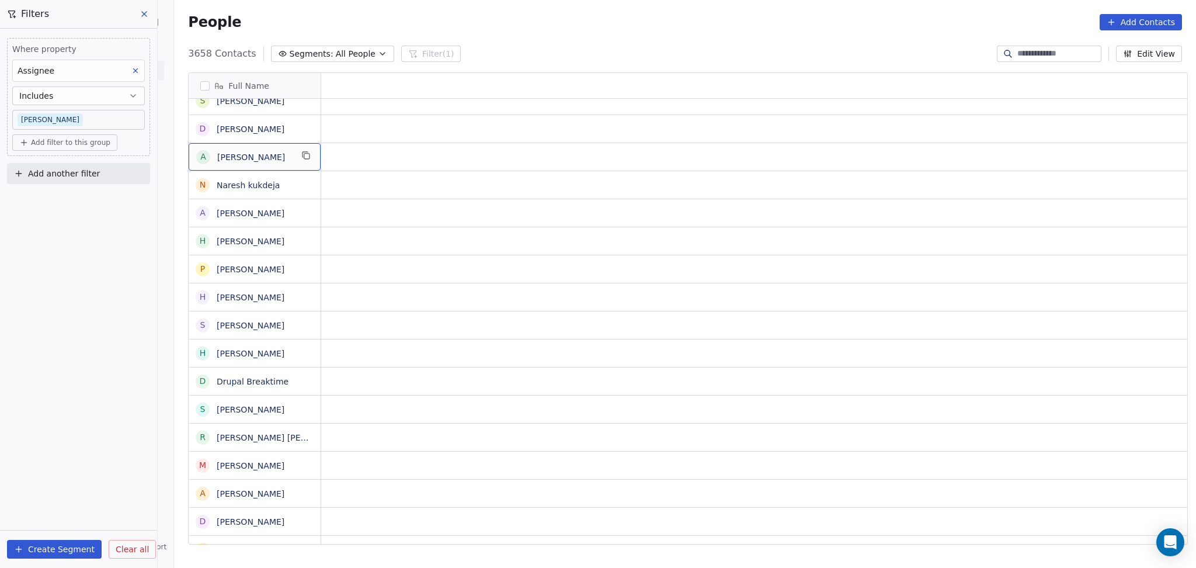
scroll to position [0, 0]
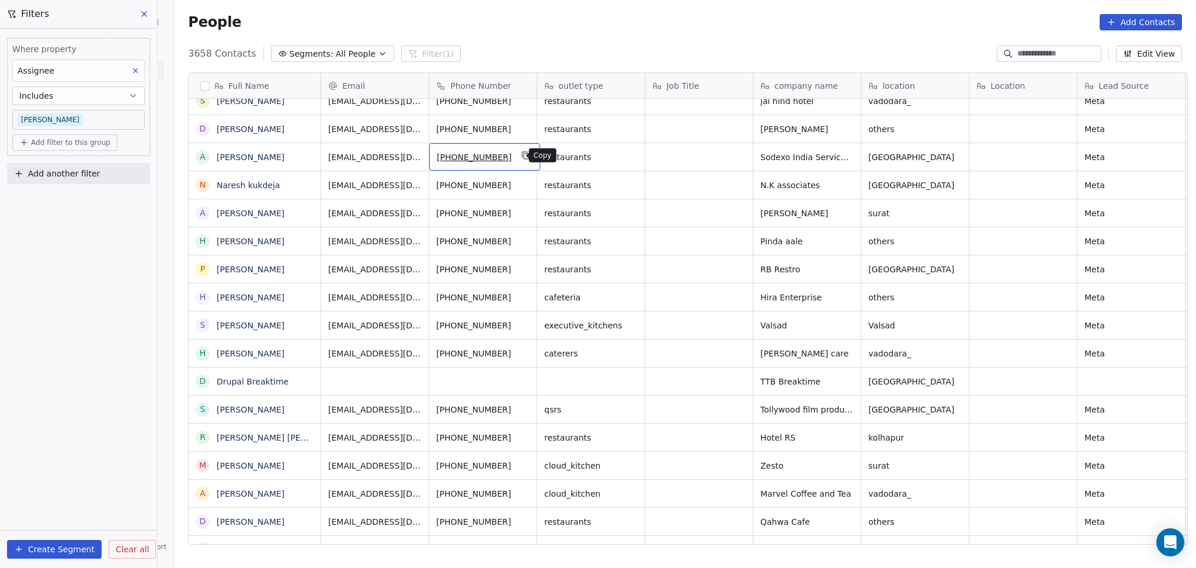
click at [521, 157] on icon "grid" at bounding box center [525, 155] width 9 height 9
click at [845, 129] on icon "grid" at bounding box center [847, 128] width 5 height 5
click at [863, 139] on div "others" at bounding box center [915, 128] width 107 height 27
click at [868, 123] on textarea "******" at bounding box center [910, 133] width 106 height 36
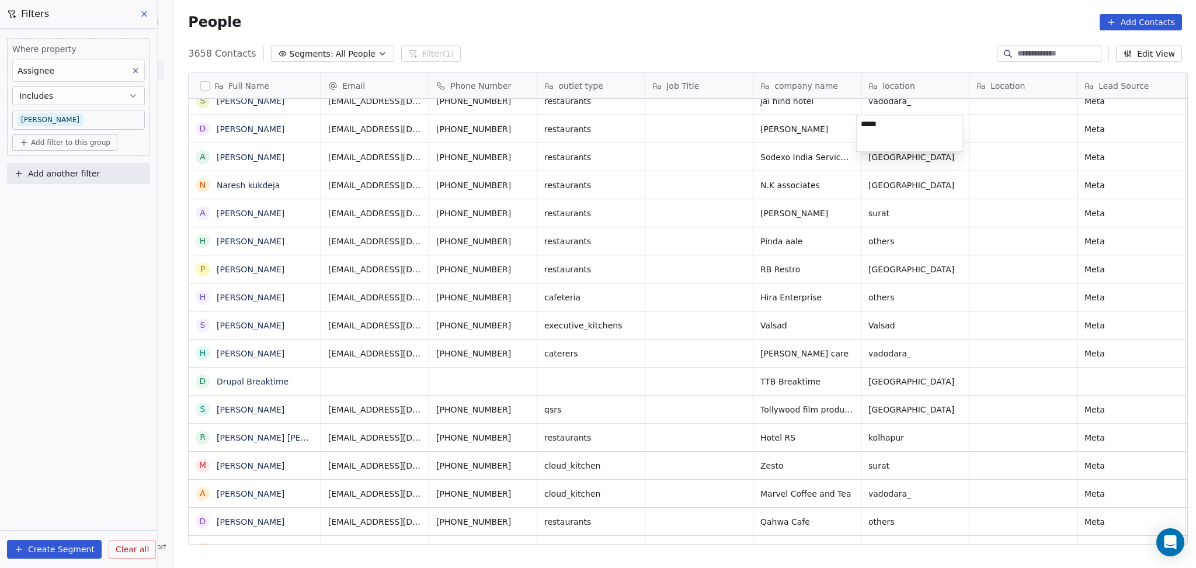
type textarea "*****"
click at [284, 365] on html "On2Cook India Pvt. Ltd. Contacts People Marketing Workflows Campaigns Sales Pip…" at bounding box center [598, 284] width 1196 height 568
click at [309, 129] on div "D Dhiraj Singh" at bounding box center [255, 128] width 132 height 27
click at [305, 129] on button "grid" at bounding box center [306, 127] width 14 height 14
click at [521, 131] on icon "grid" at bounding box center [525, 127] width 9 height 9
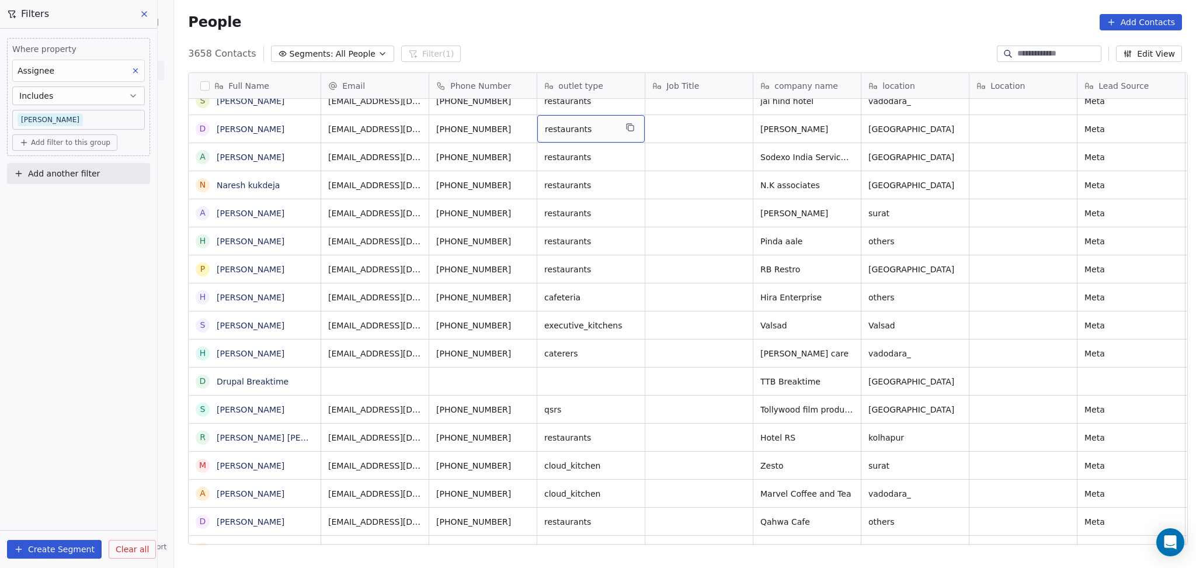
click at [629, 126] on icon "grid" at bounding box center [631, 128] width 5 height 5
click at [830, 127] on div "[PERSON_NAME]" at bounding box center [807, 128] width 107 height 27
click at [845, 126] on icon "grid" at bounding box center [847, 128] width 5 height 5
click at [965, 124] on icon "grid" at bounding box center [969, 127] width 9 height 9
click at [965, 127] on icon "grid" at bounding box center [969, 127] width 9 height 9
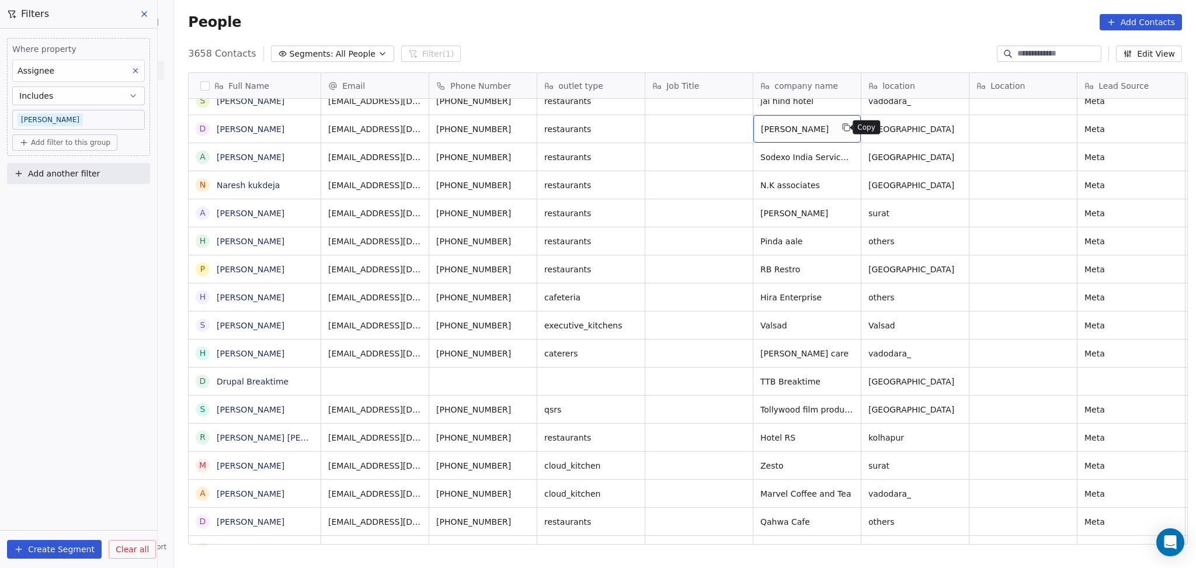
click at [842, 130] on icon "grid" at bounding box center [846, 127] width 9 height 9
click at [840, 132] on button "grid" at bounding box center [847, 127] width 14 height 14
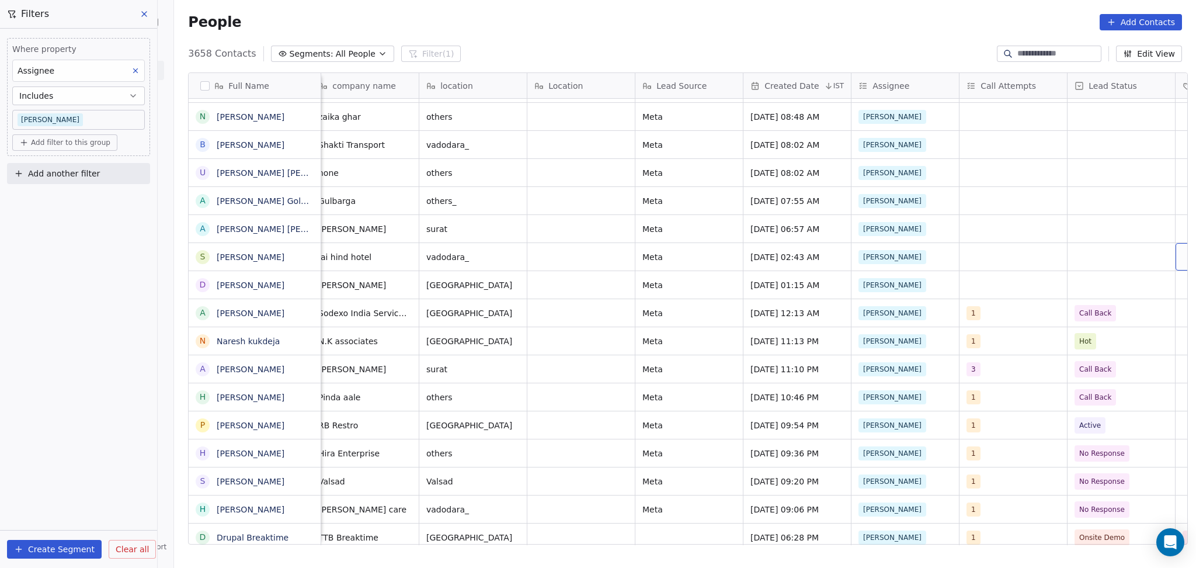
scroll to position [0, 658]
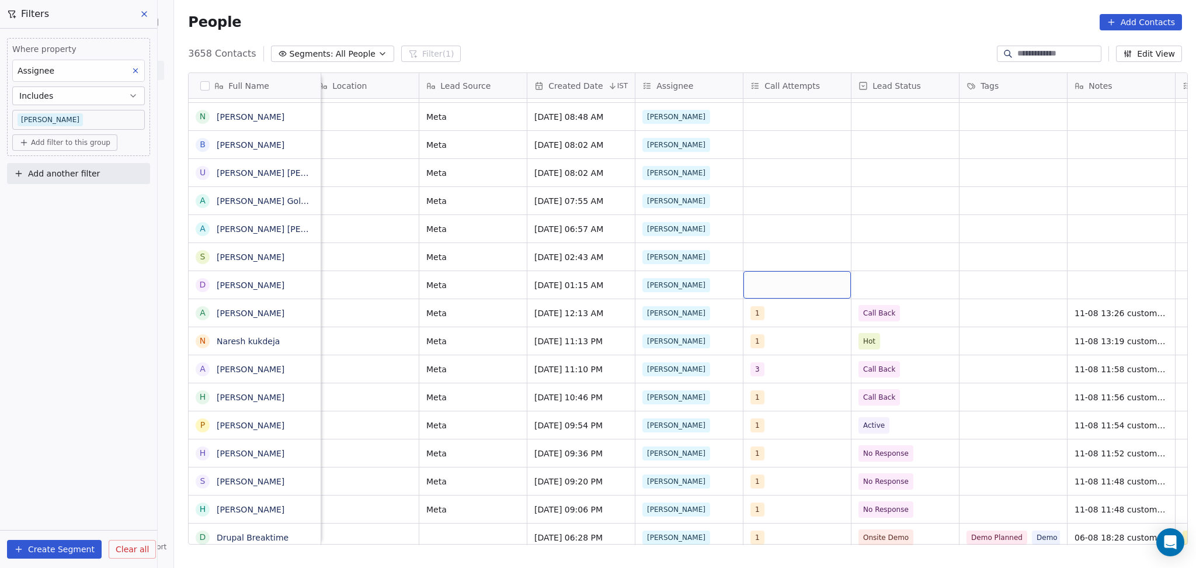
click at [804, 276] on div "grid" at bounding box center [797, 284] width 107 height 27
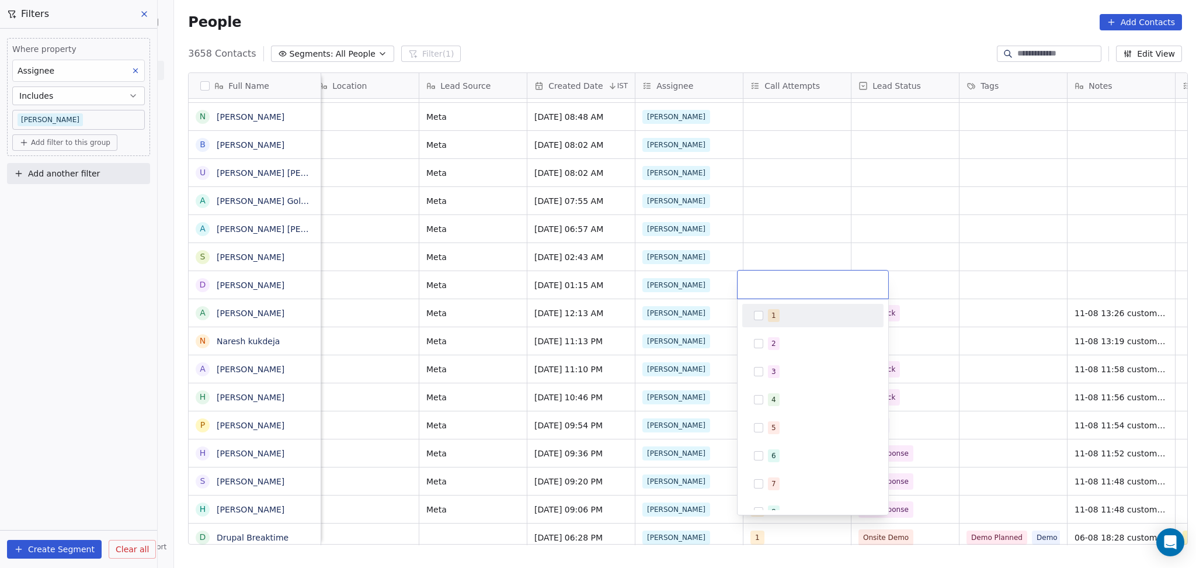
click at [762, 311] on button "Suggestions" at bounding box center [758, 315] width 9 height 9
click at [844, 207] on html "On2Cook India Pvt. Ltd. Contacts People Marketing Workflows Campaigns Sales Pip…" at bounding box center [598, 284] width 1196 height 568
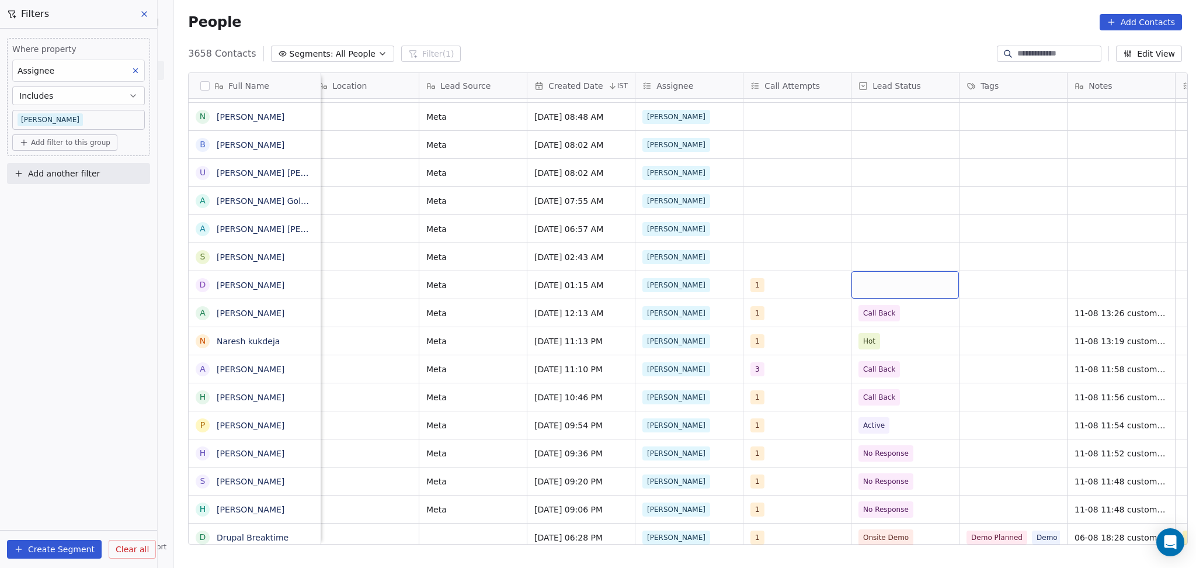
click at [883, 277] on div "grid" at bounding box center [905, 284] width 107 height 27
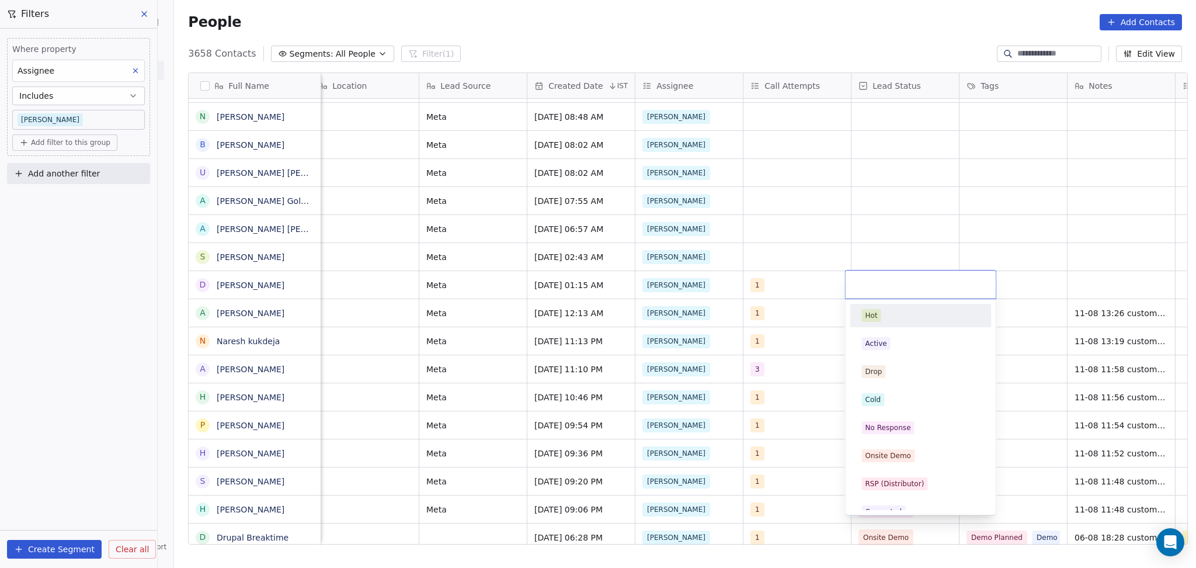
click at [888, 319] on div "Hot" at bounding box center [921, 315] width 118 height 13
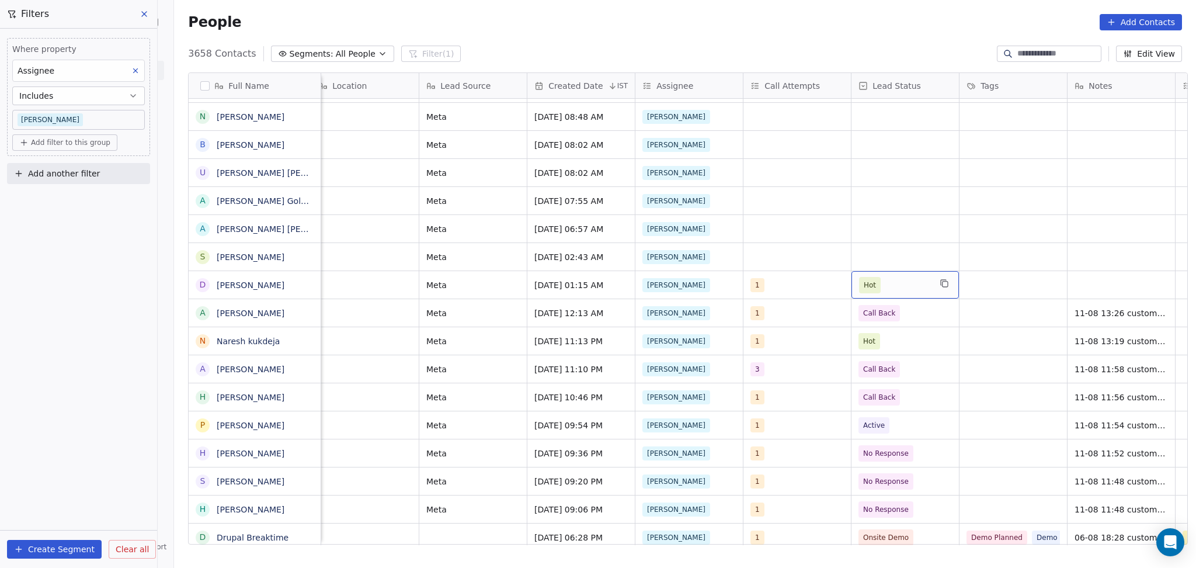
click at [891, 280] on span "Hot" at bounding box center [894, 285] width 71 height 16
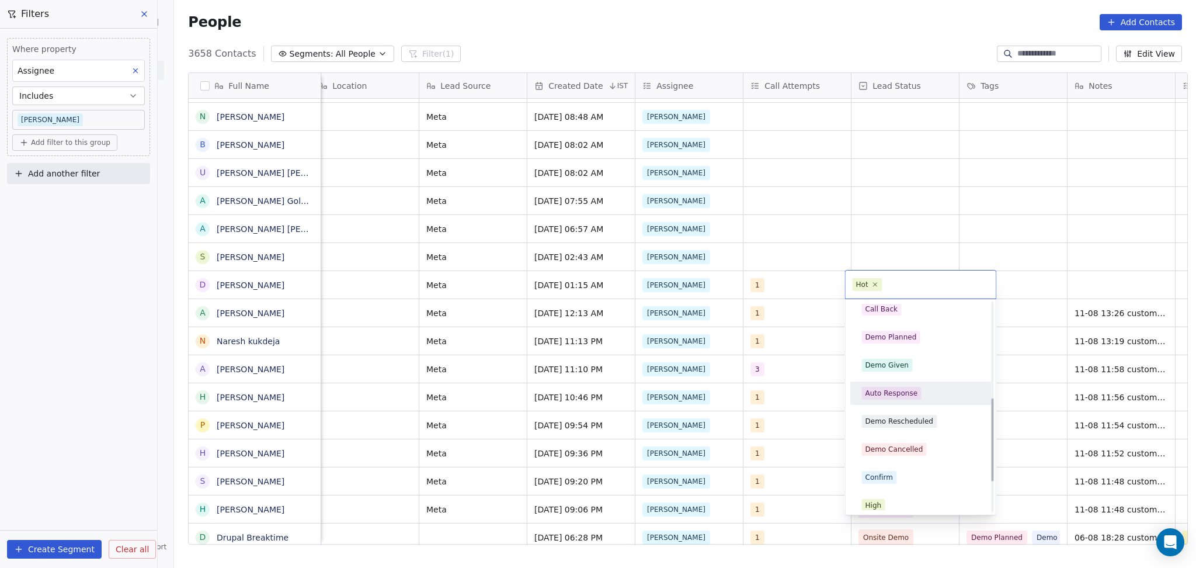
scroll to position [234, 0]
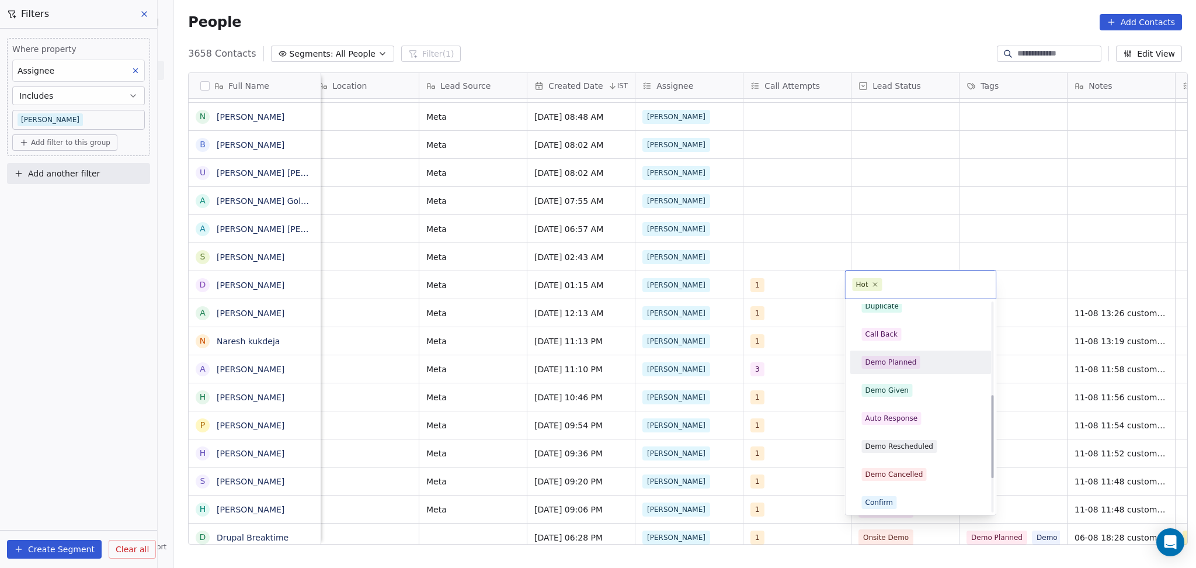
click at [896, 354] on div "Demo Planned" at bounding box center [921, 362] width 132 height 19
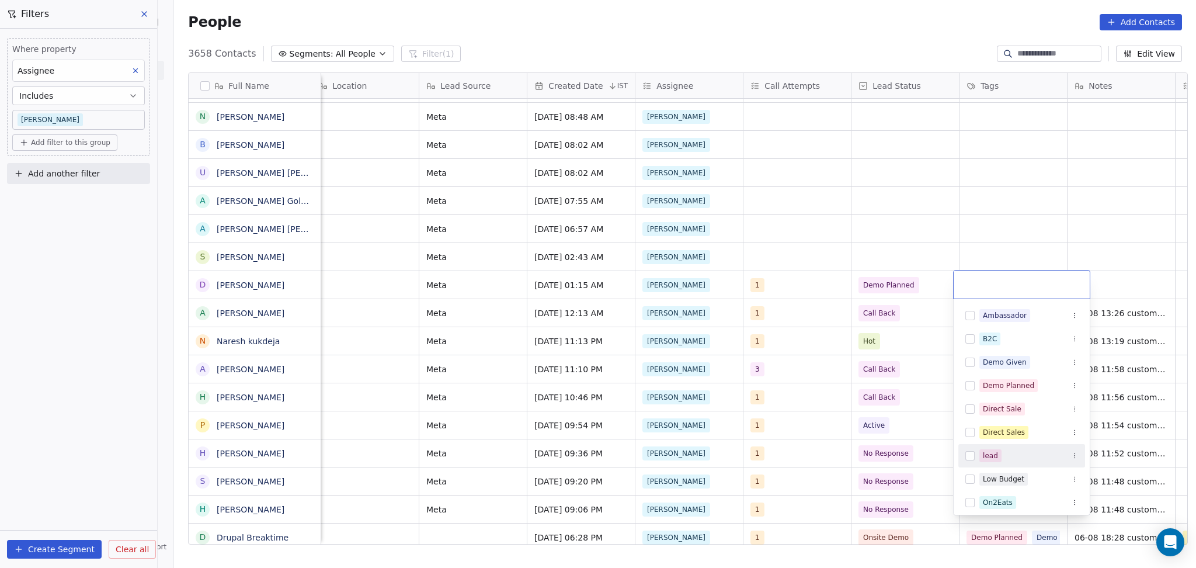
scroll to position [73, 0]
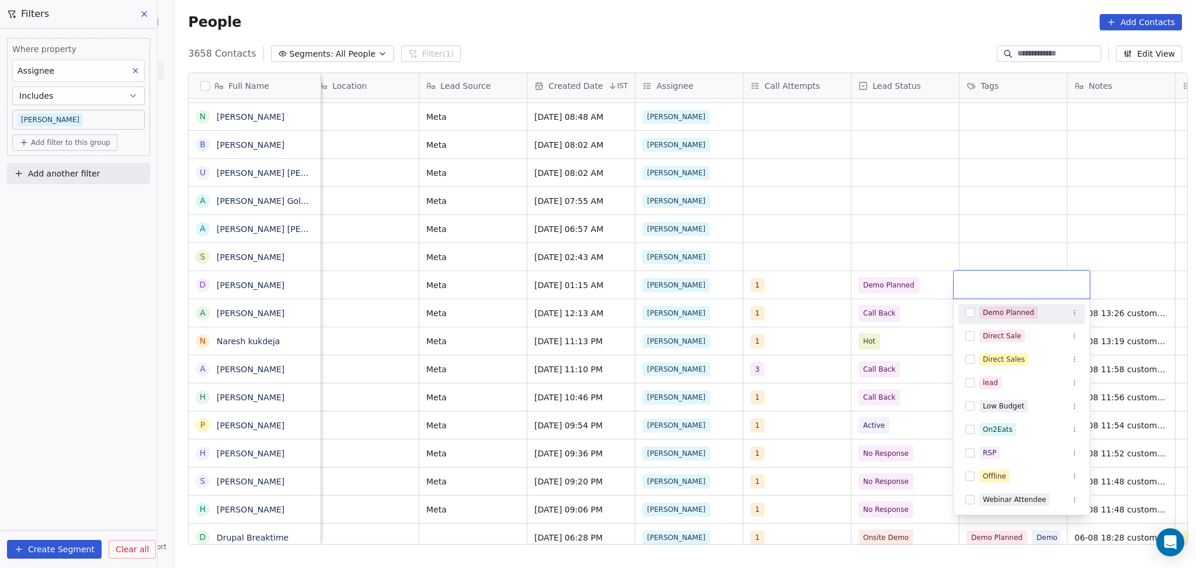
click at [998, 317] on div "Demo Planned" at bounding box center [1008, 312] width 51 height 11
click at [1125, 287] on html "On2Cook India Pvt. Ltd. Contacts People Marketing Workflows Campaigns Sales Pip…" at bounding box center [598, 284] width 1196 height 568
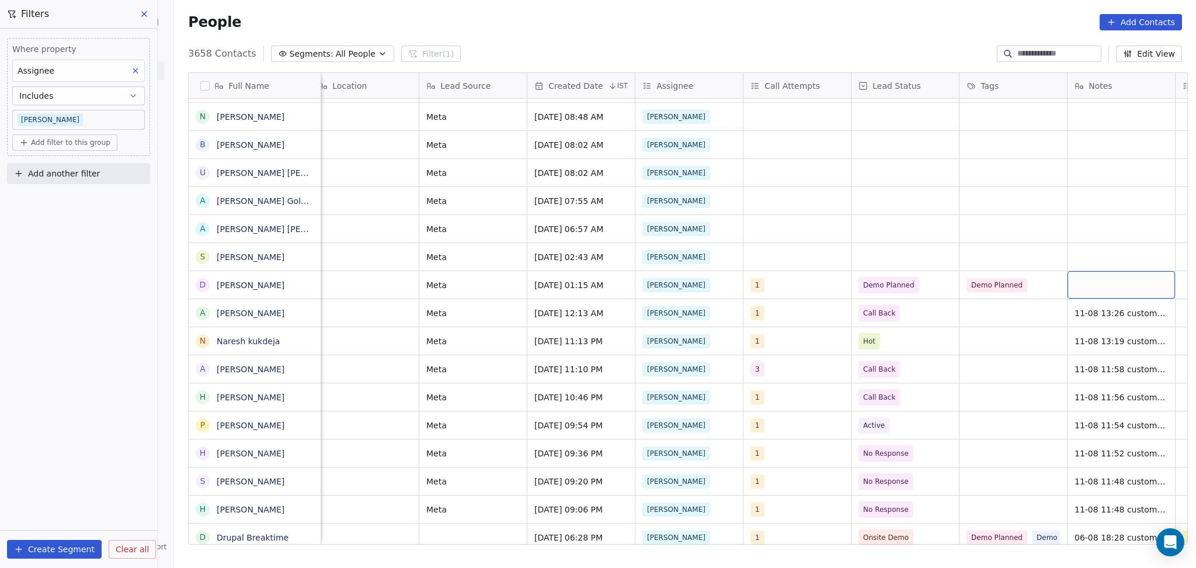
click at [1125, 287] on div "grid" at bounding box center [1121, 284] width 107 height 27
type textarea "**********"
click at [943, 410] on html "On2Cook India Pvt. Ltd. Contacts People Marketing Workflows Campaigns Sales Pip…" at bounding box center [598, 284] width 1196 height 568
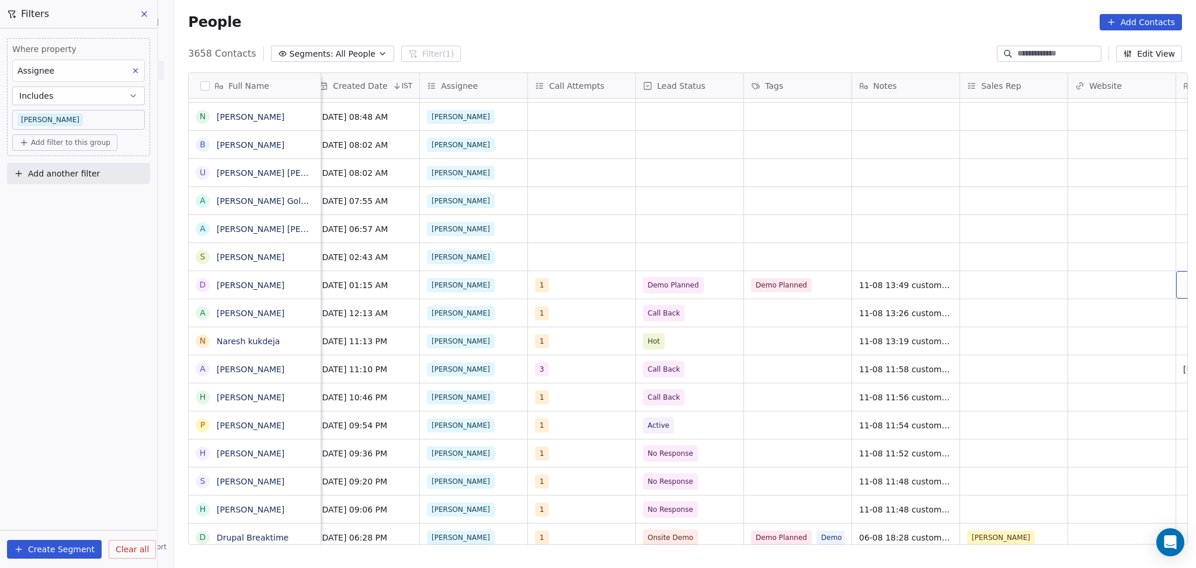
scroll to position [0, 983]
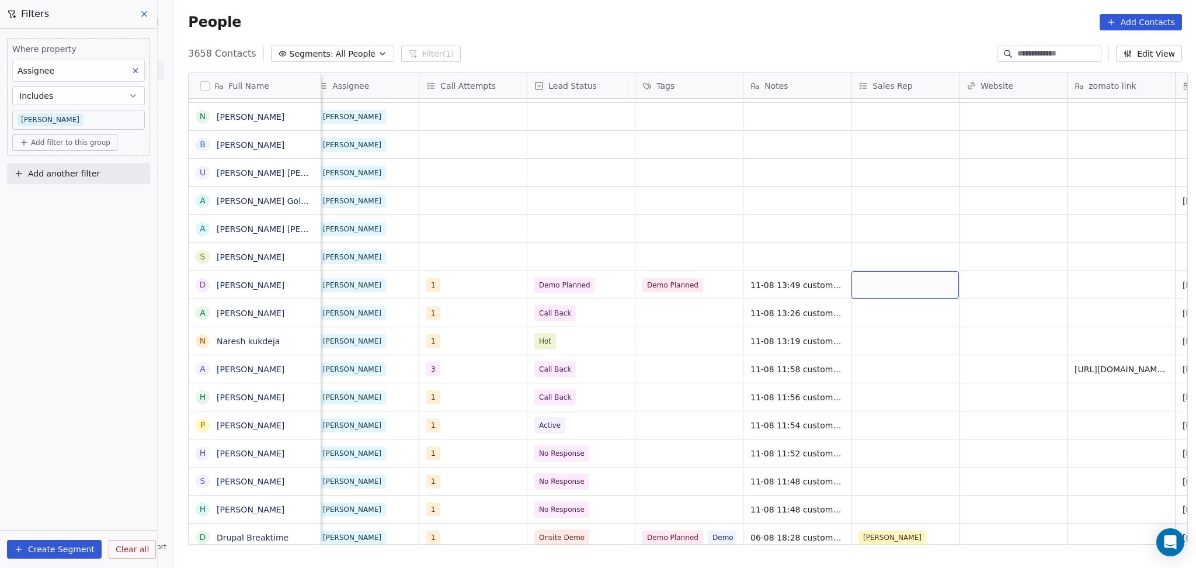
click at [891, 290] on div "grid" at bounding box center [905, 284] width 107 height 27
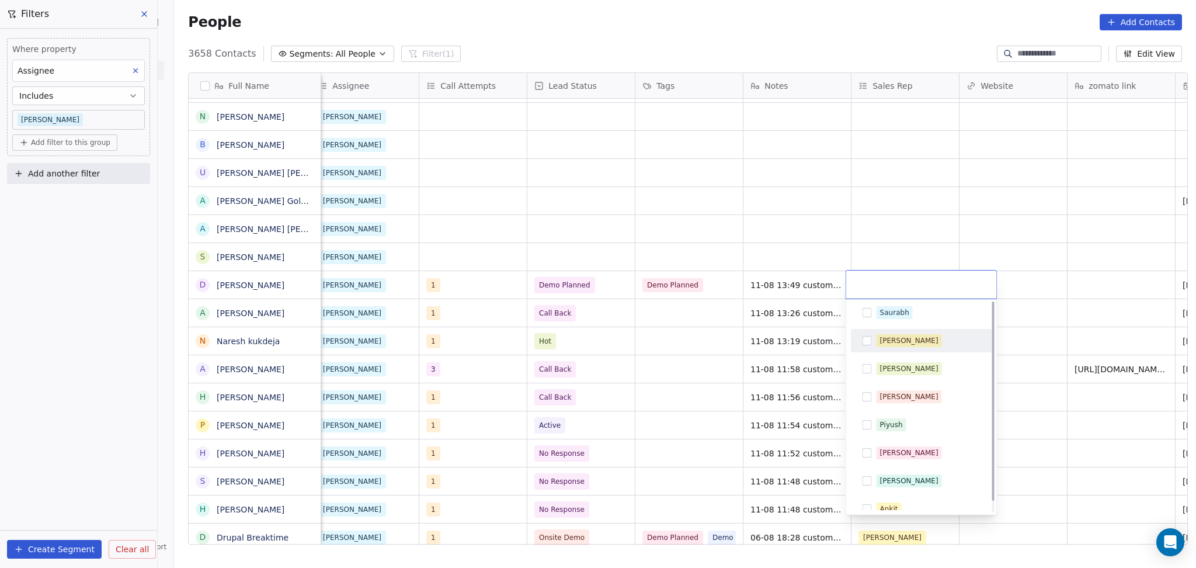
scroll to position [0, 0]
click at [880, 340] on div "Sapan" at bounding box center [909, 343] width 58 height 11
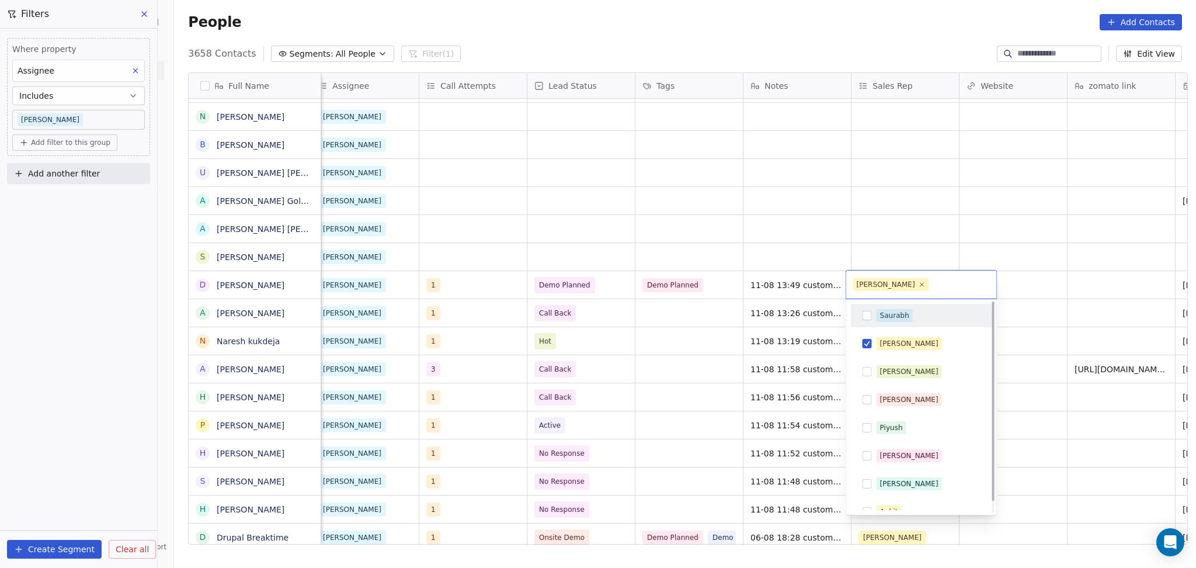
click at [1031, 294] on html "On2Cook India Pvt. Ltd. Contacts People Marketing Workflows Campaigns Sales Pip…" at bounding box center [598, 284] width 1196 height 568
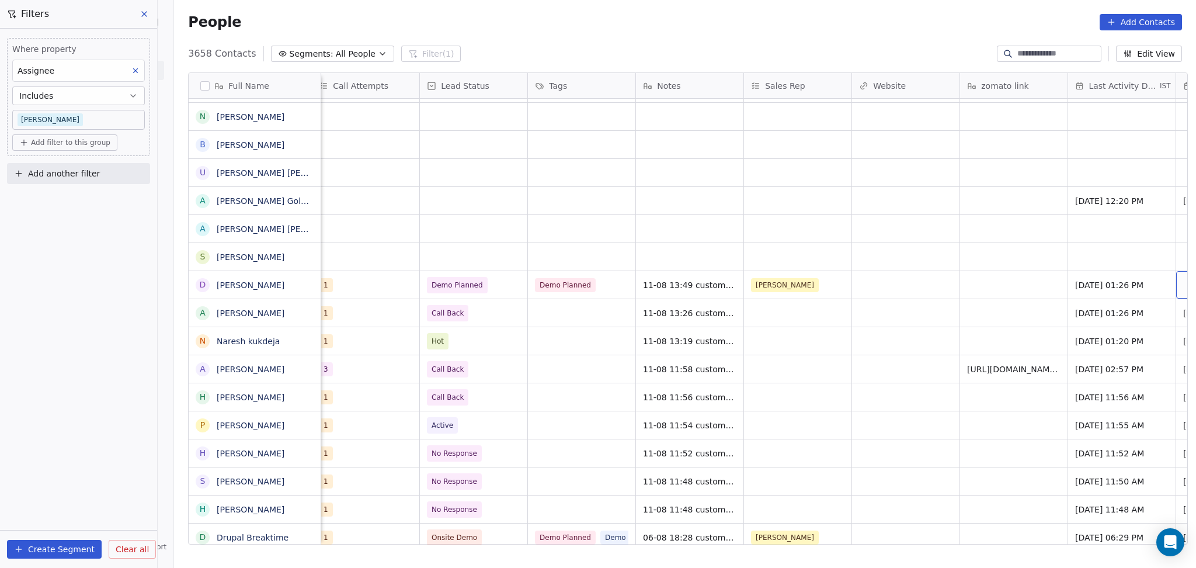
scroll to position [0, 1199]
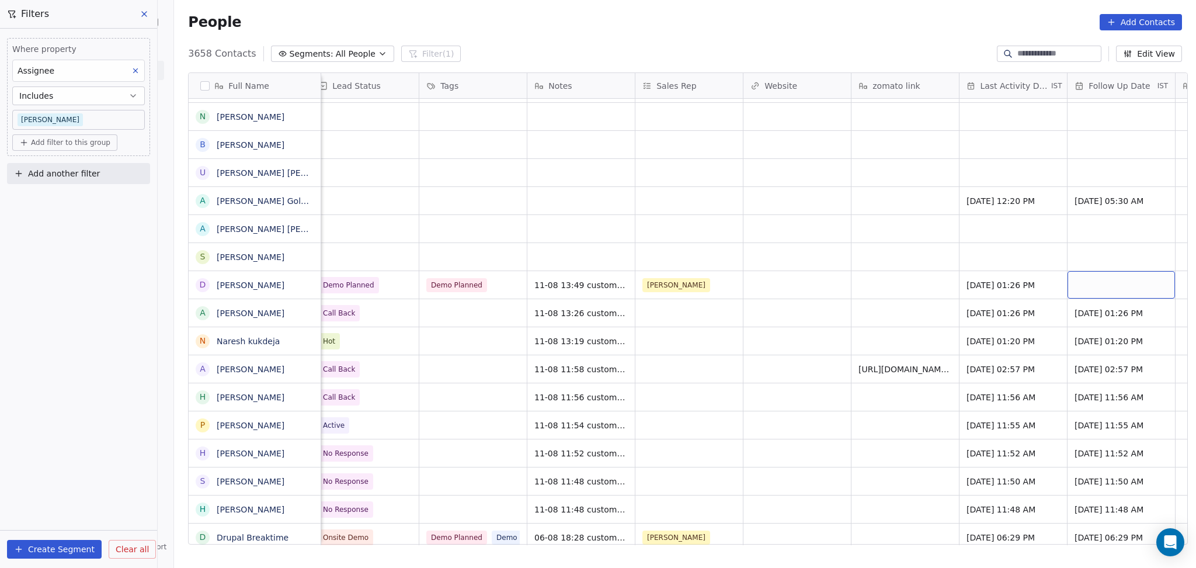
click at [1092, 280] on div "grid" at bounding box center [1121, 284] width 107 height 27
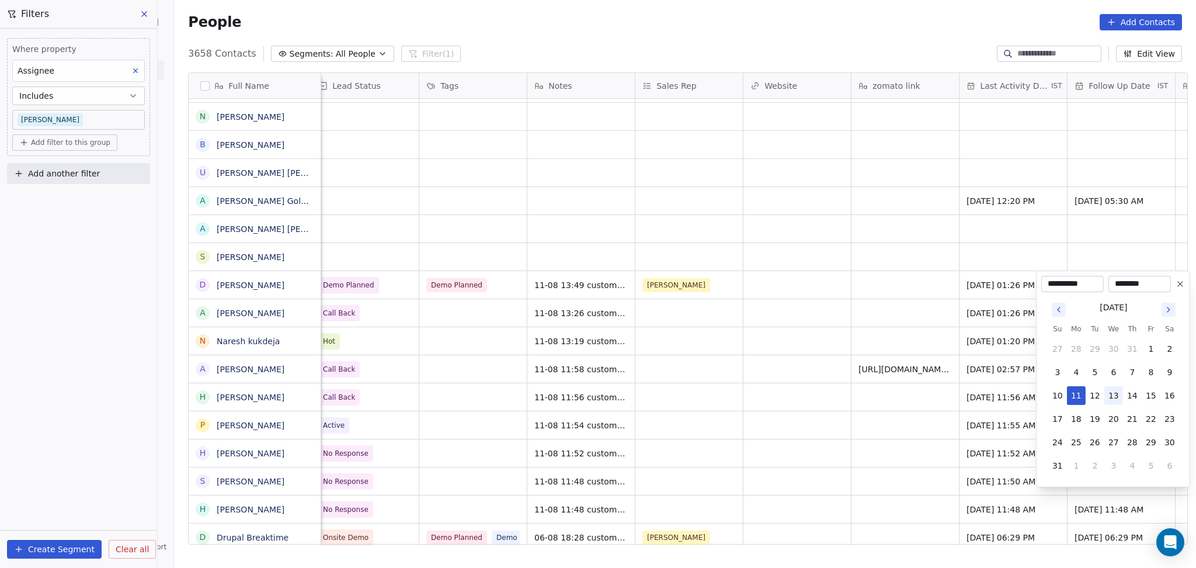
click at [1117, 392] on button "13" at bounding box center [1114, 395] width 19 height 19
type input "**********"
click at [818, 345] on html "On2Cook India Pvt. Ltd. Contacts People Marketing Workflows Campaigns Sales Pip…" at bounding box center [598, 284] width 1196 height 568
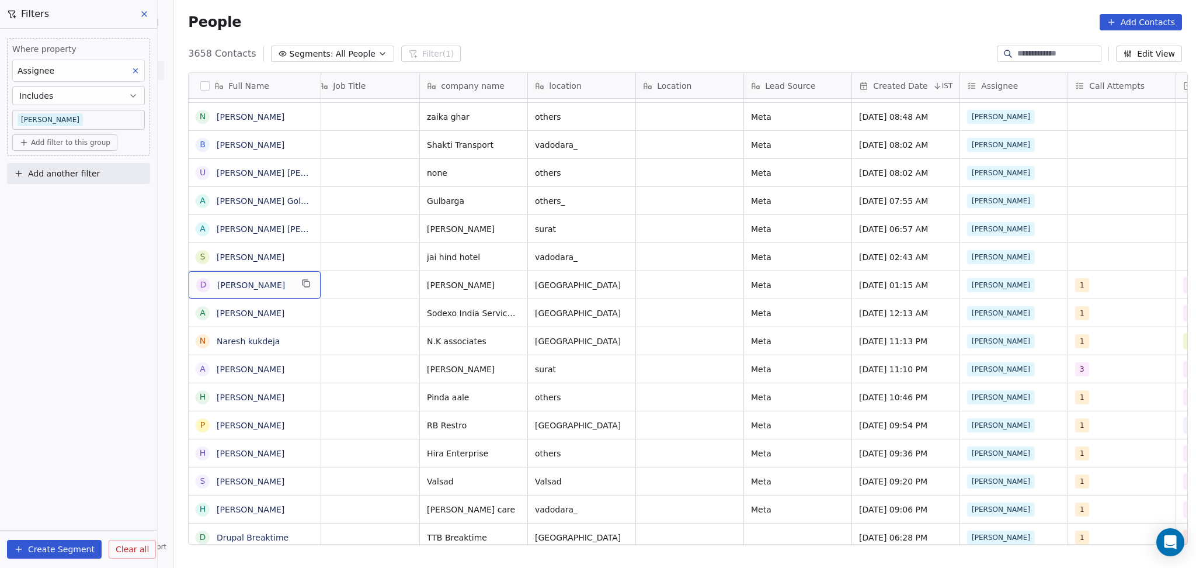
scroll to position [0, 0]
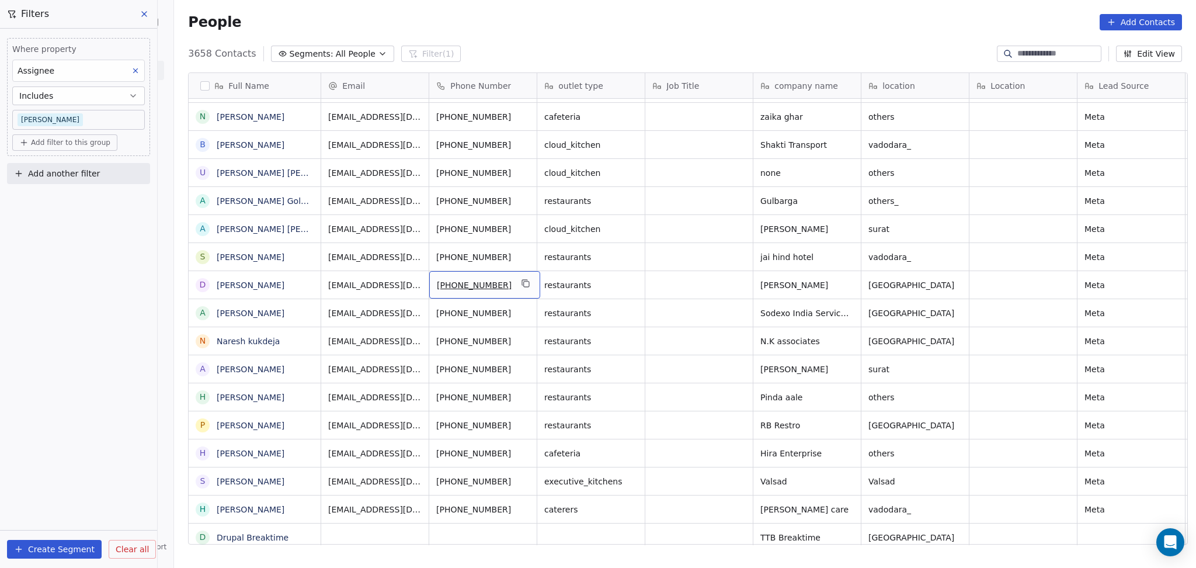
click at [519, 289] on button "grid" at bounding box center [526, 283] width 14 height 14
click at [842, 253] on icon "grid" at bounding box center [846, 255] width 9 height 9
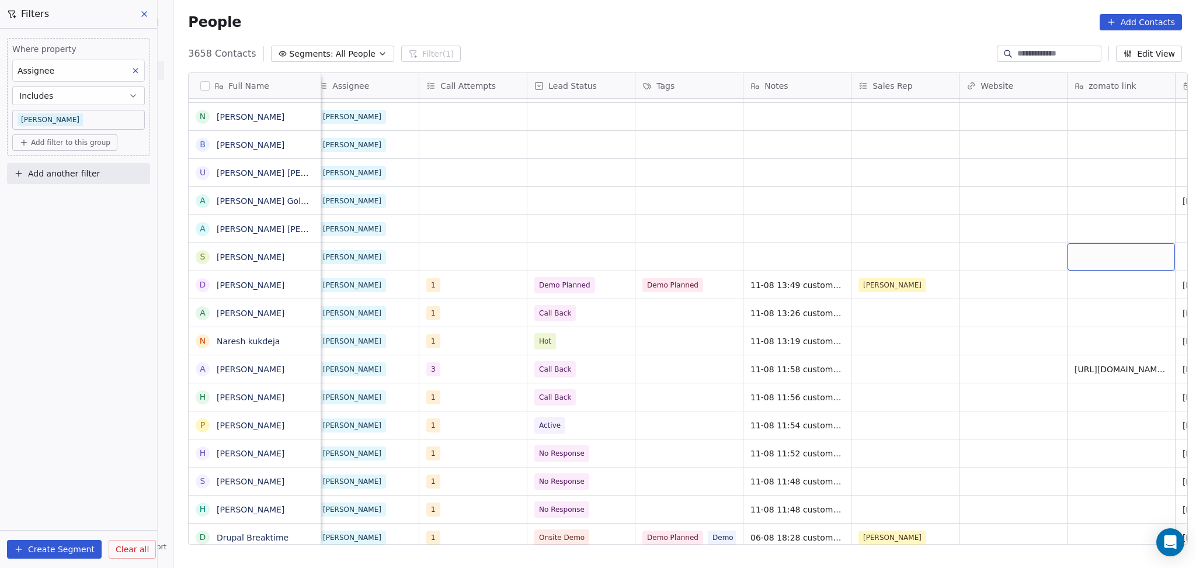
scroll to position [0, 1090]
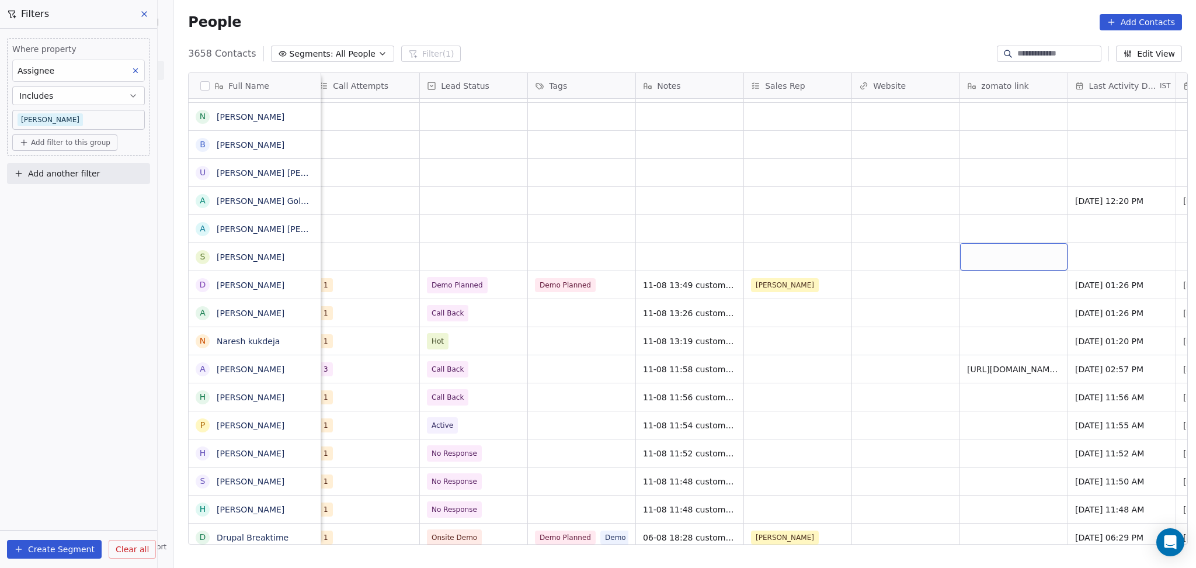
click at [988, 255] on div "grid" at bounding box center [1013, 256] width 107 height 27
type textarea "**********"
click at [755, 196] on html "On2Cook India Pvt. Ltd. Contacts People Marketing Workflows Campaigns Sales Pip…" at bounding box center [598, 284] width 1196 height 568
click at [998, 290] on div "grid" at bounding box center [1013, 284] width 107 height 27
type textarea "**********"
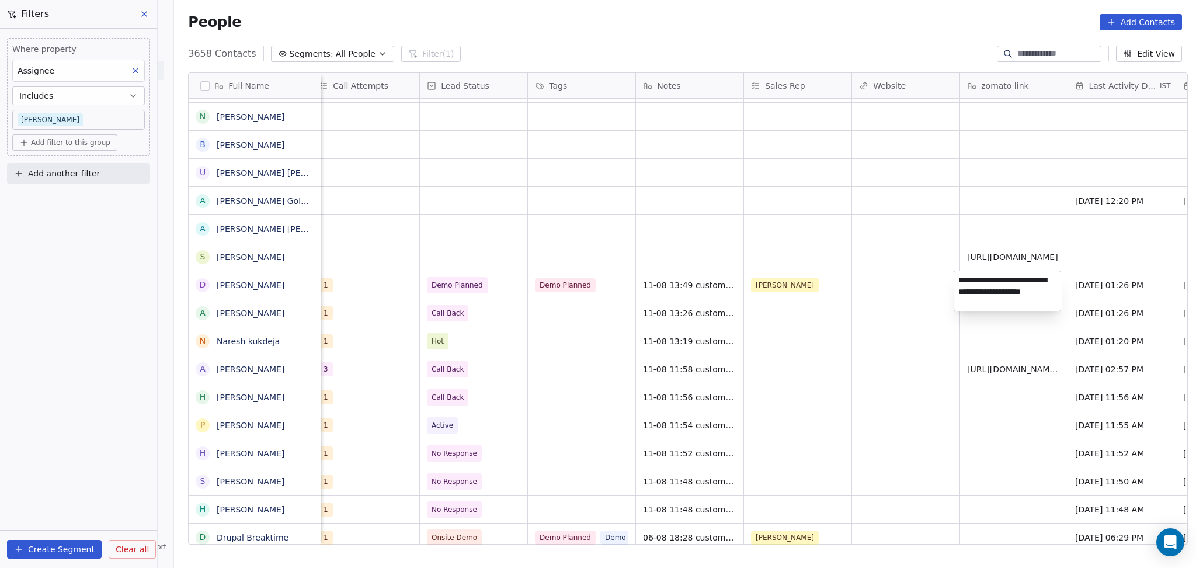
click at [918, 310] on html "On2Cook India Pvt. Ltd. Contacts People Marketing Workflows Campaigns Sales Pip…" at bounding box center [598, 284] width 1196 height 568
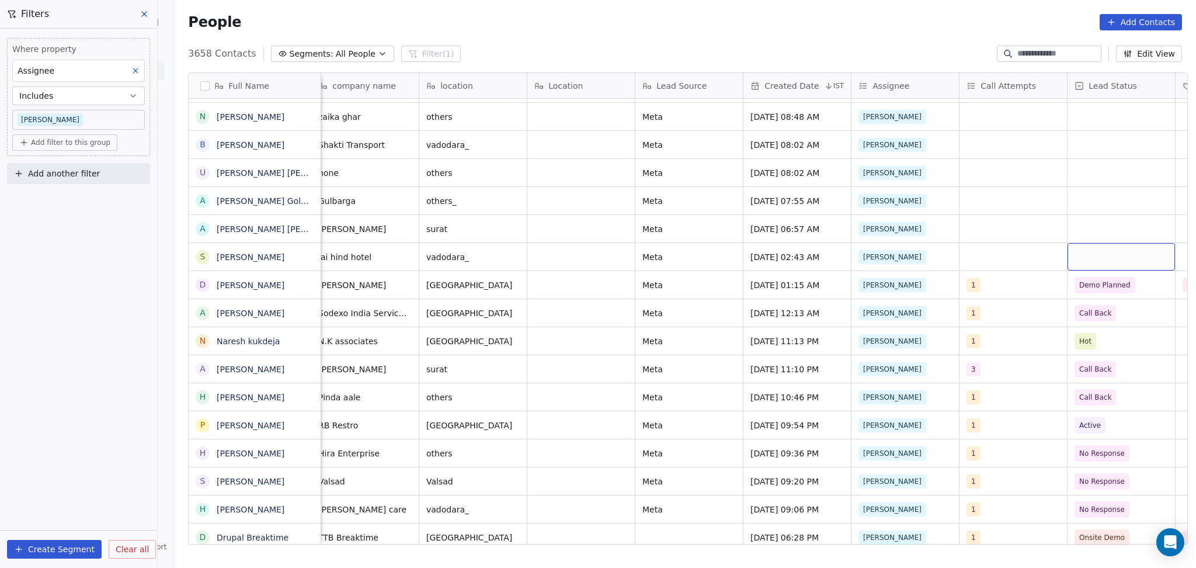
scroll to position [0, 550]
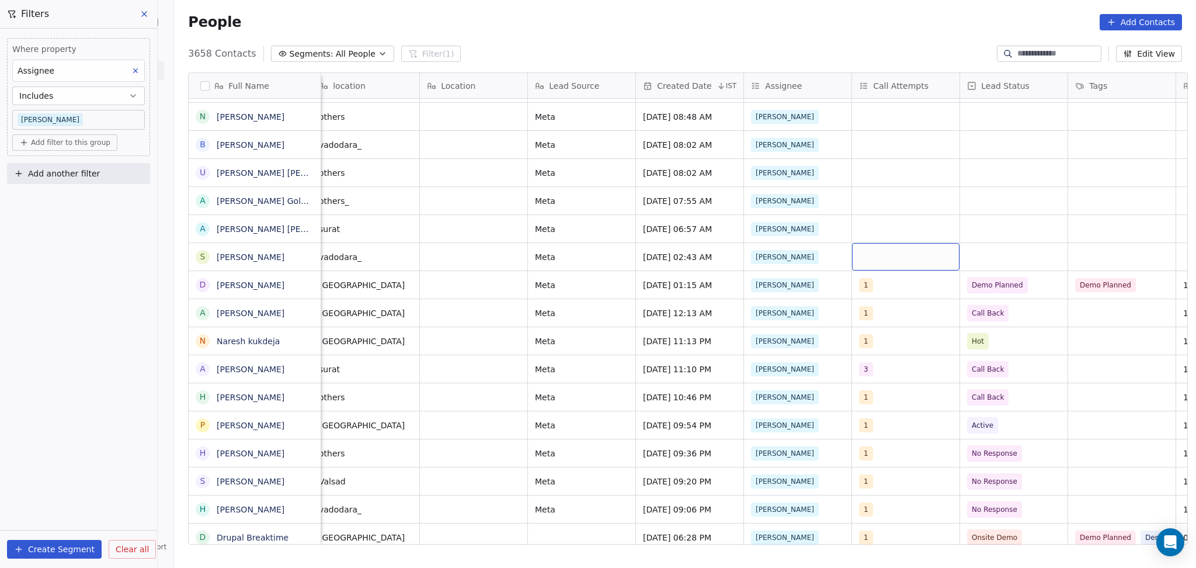
click at [886, 262] on div "grid" at bounding box center [905, 256] width 107 height 27
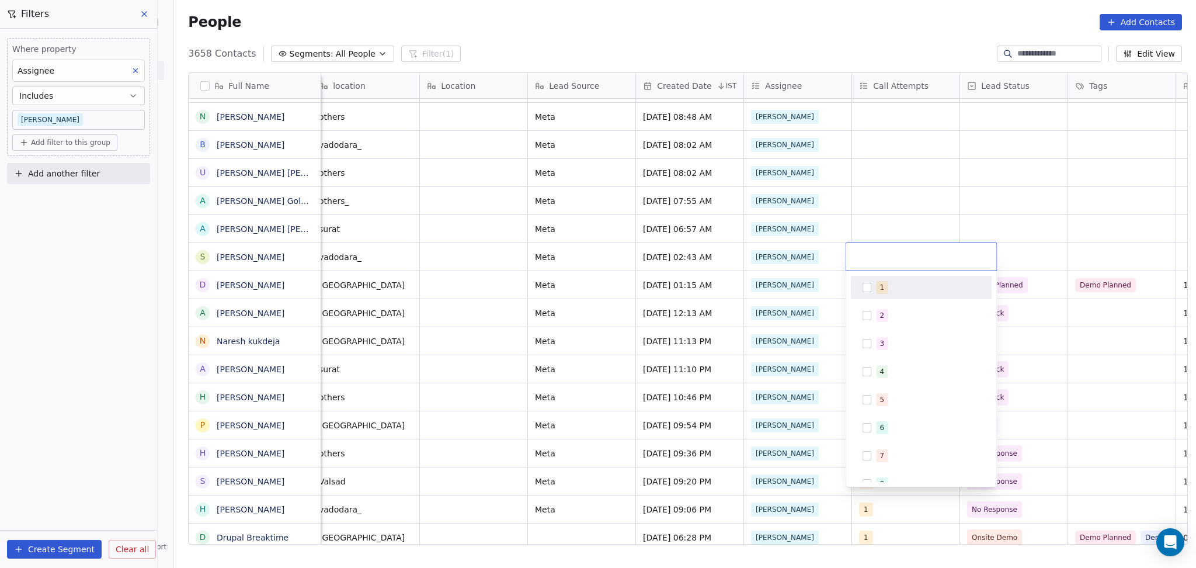
click at [882, 286] on div "1" at bounding box center [882, 287] width 5 height 11
click at [931, 195] on html "On2Cook India Pvt. Ltd. Contacts People Marketing Workflows Campaigns Sales Pip…" at bounding box center [598, 284] width 1196 height 568
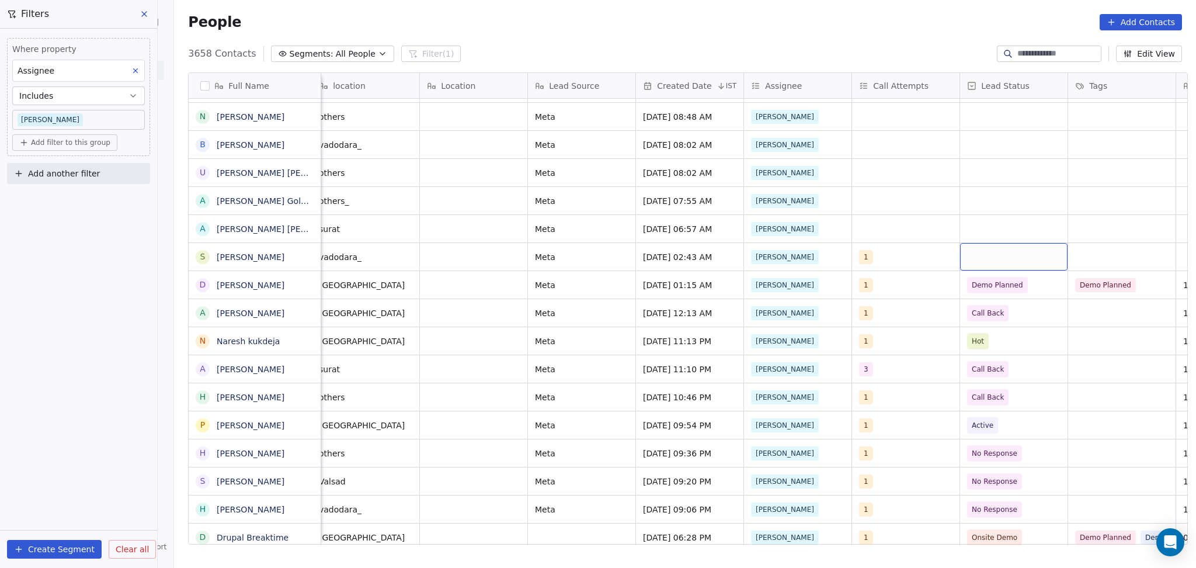
click at [1007, 246] on div "grid" at bounding box center [1013, 256] width 107 height 27
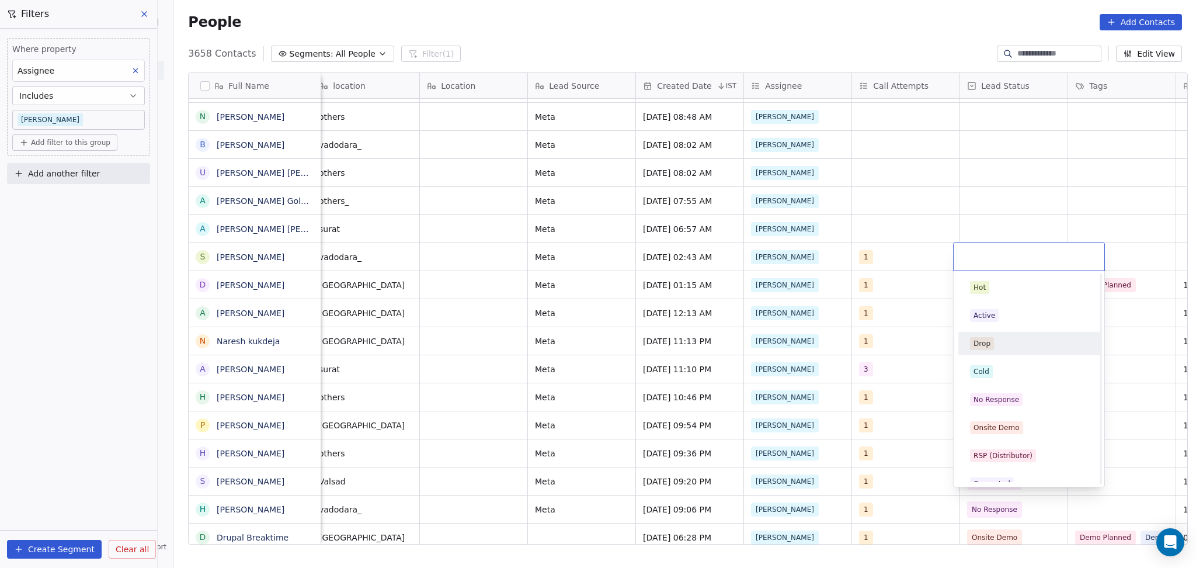
scroll to position [155, 0]
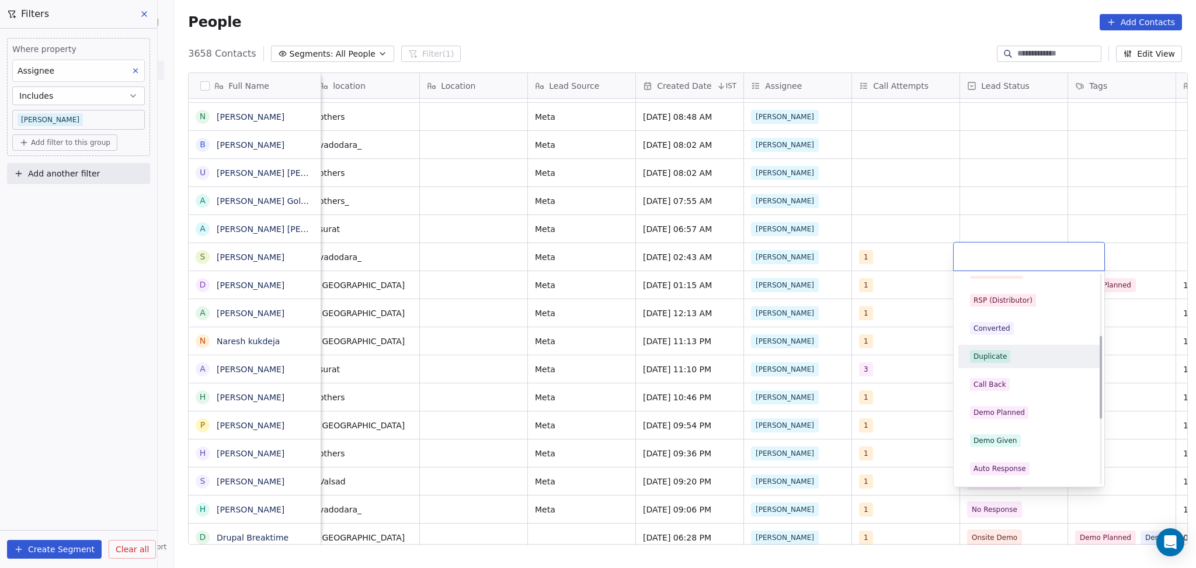
click at [1020, 415] on div "Demo Planned" at bounding box center [999, 412] width 51 height 11
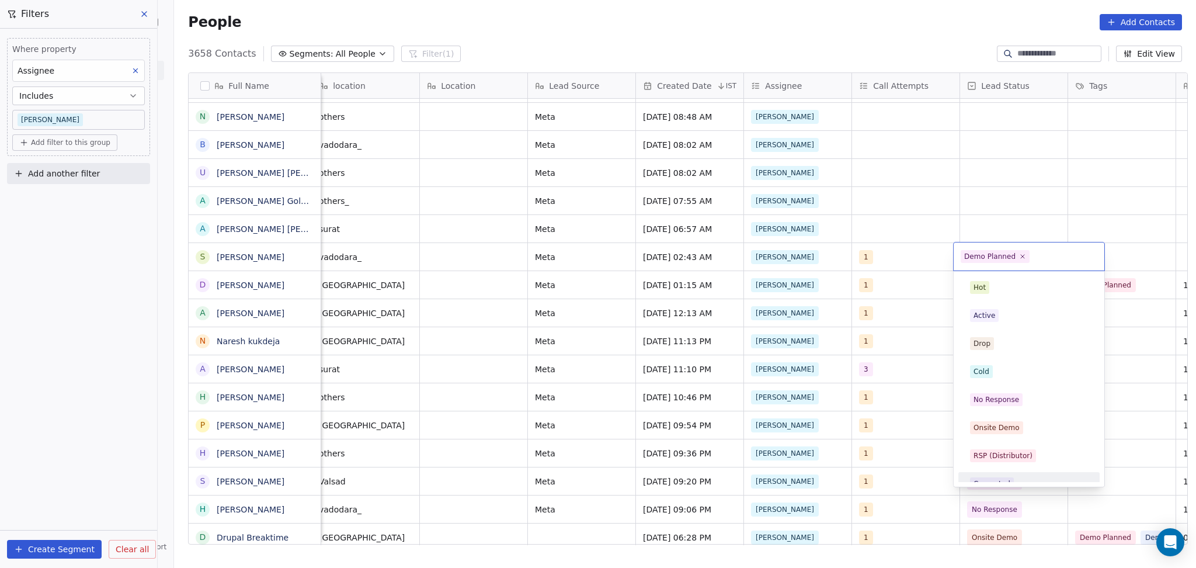
scroll to position [97, 0]
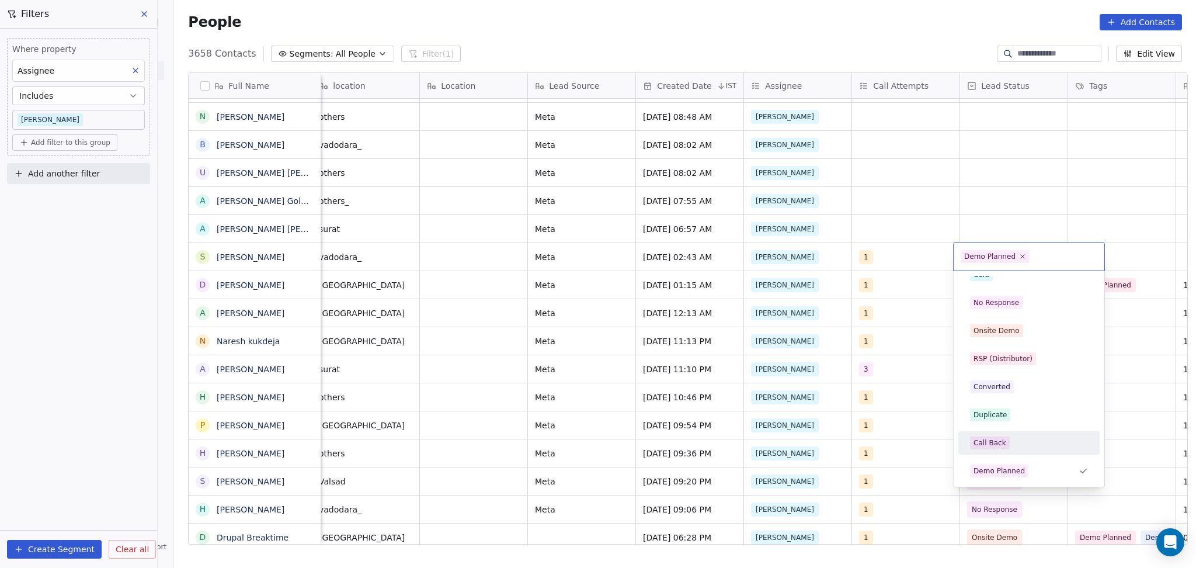
click at [995, 434] on div "Call Back" at bounding box center [1029, 442] width 132 height 19
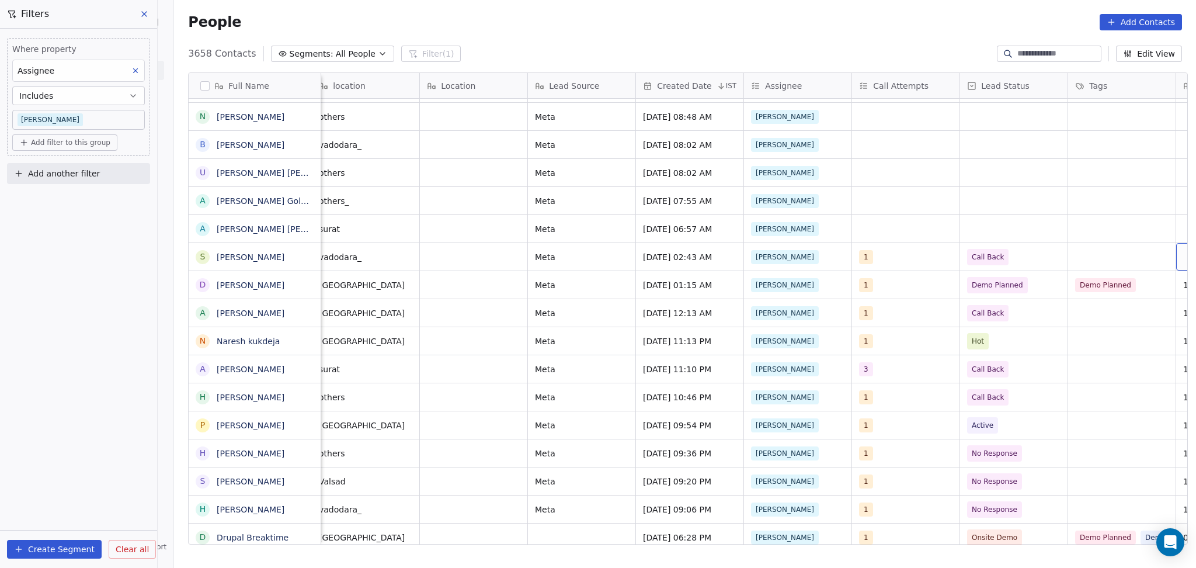
scroll to position [0, 766]
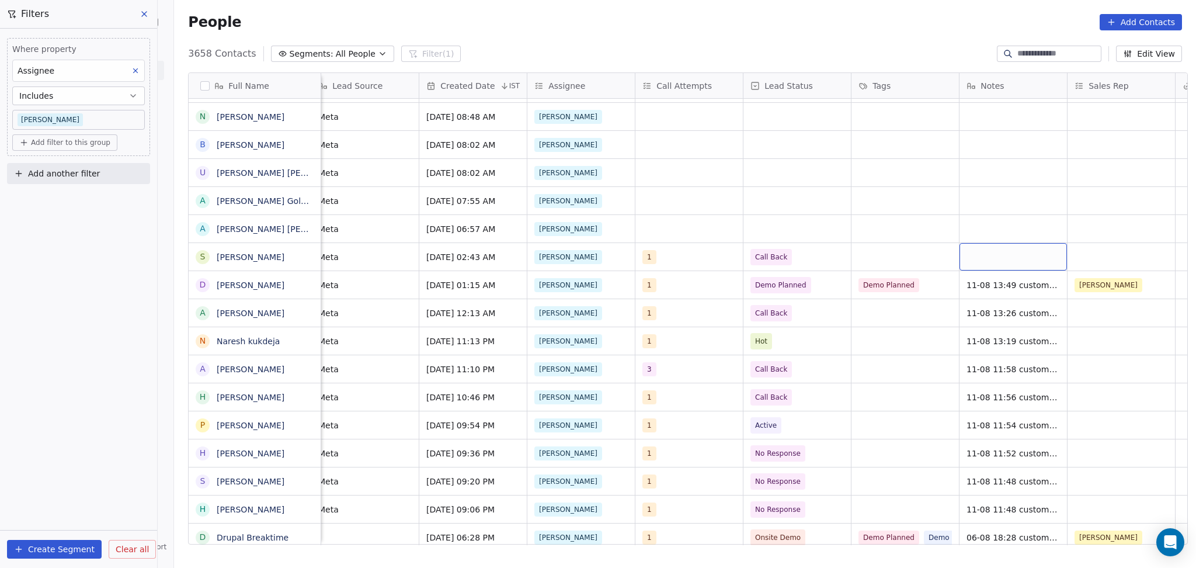
click at [1025, 251] on div "grid" at bounding box center [1013, 256] width 107 height 27
type textarea "**********"
click at [1111, 243] on html "On2Cook India Pvt. Ltd. Contacts People Marketing Workflows Campaigns Sales Pip…" at bounding box center [598, 284] width 1196 height 568
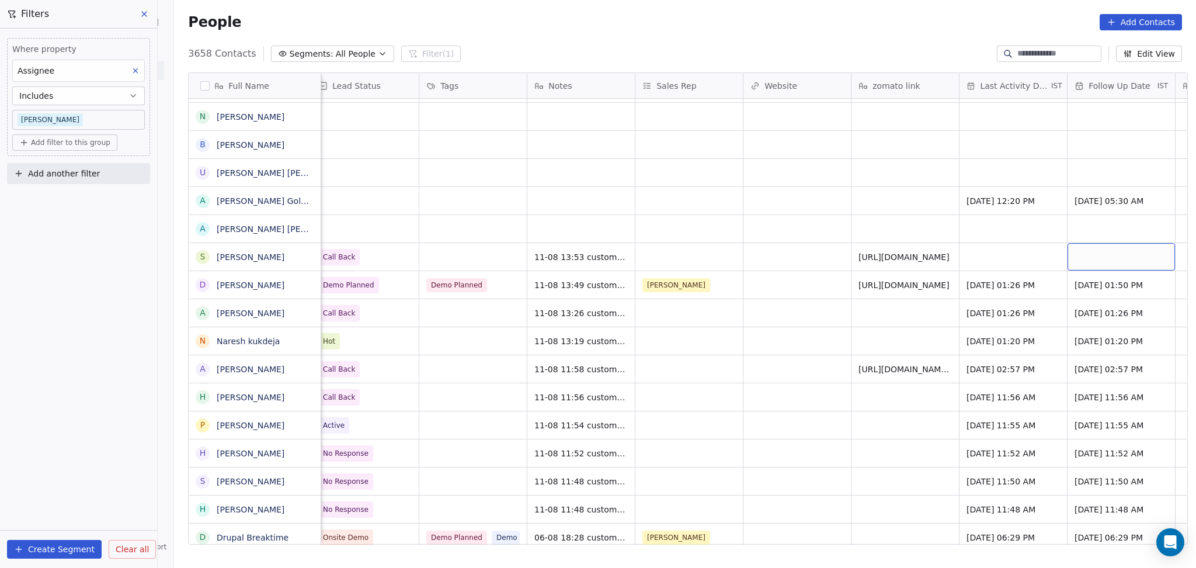
scroll to position [0, 1306]
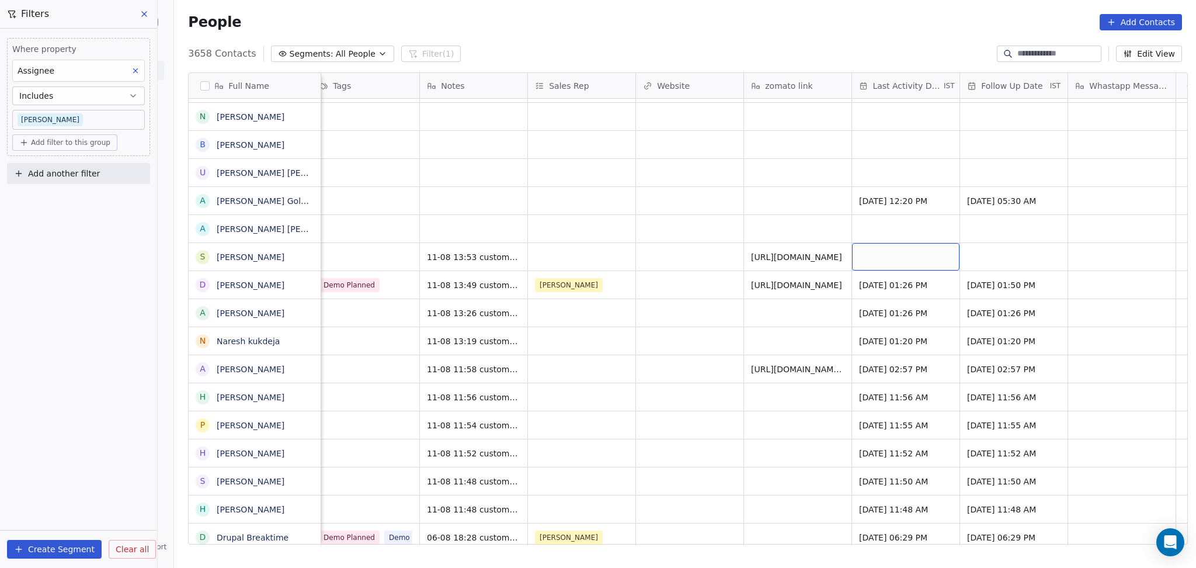
click at [899, 252] on div "grid" at bounding box center [905, 256] width 107 height 27
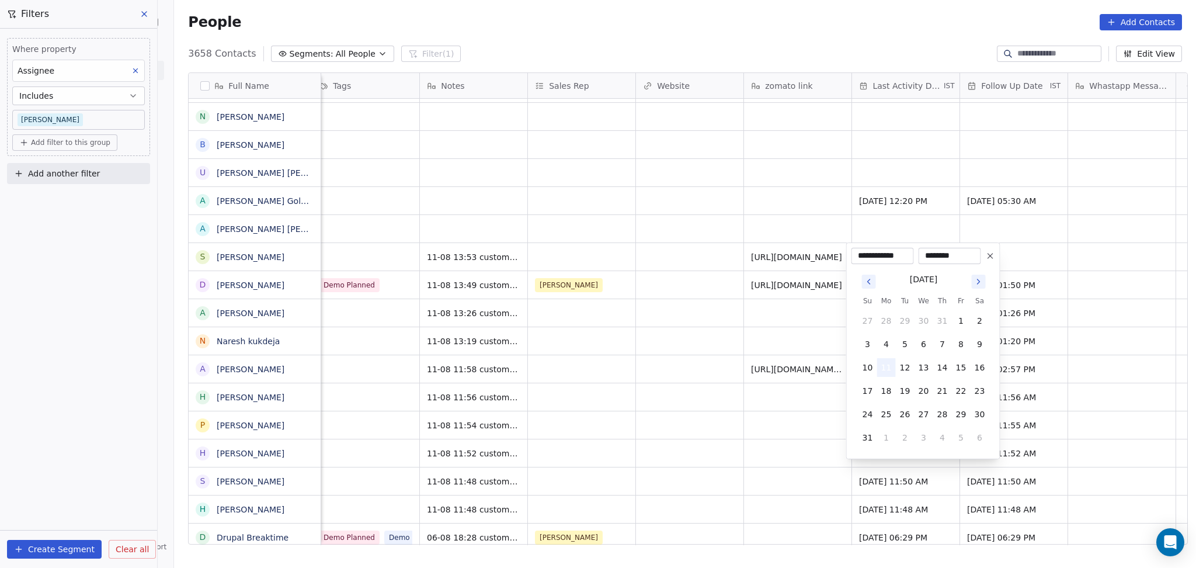
click at [883, 363] on button "11" at bounding box center [886, 367] width 19 height 19
click at [775, 367] on html "On2Cook India Pvt. Ltd. Contacts People Marketing Workflows Campaigns Sales Pip…" at bounding box center [598, 284] width 1196 height 568
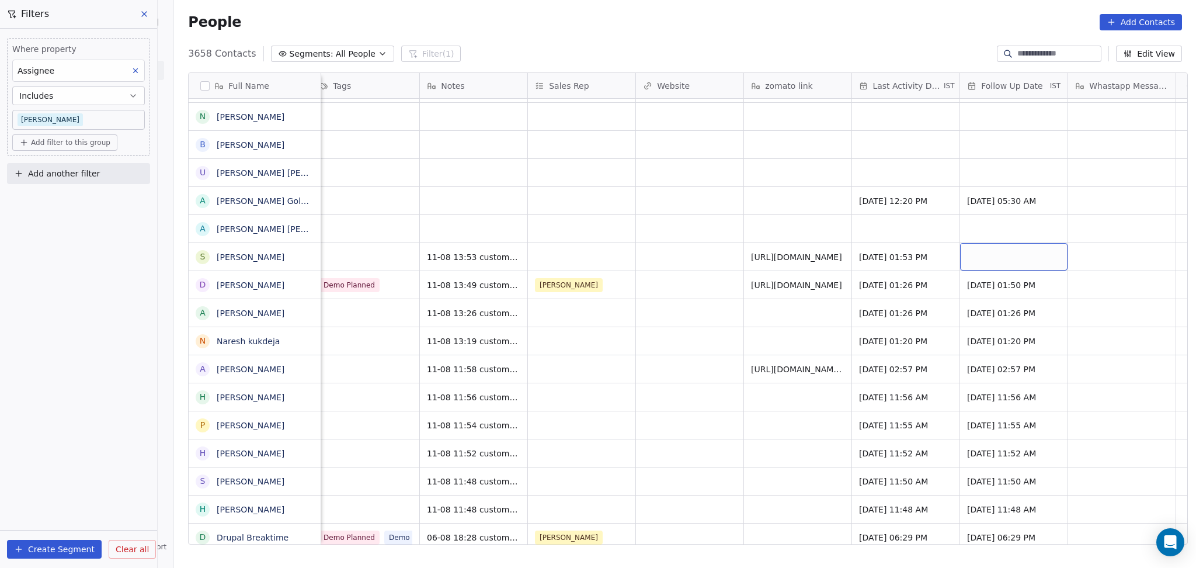
click at [979, 256] on div "grid" at bounding box center [1013, 256] width 107 height 27
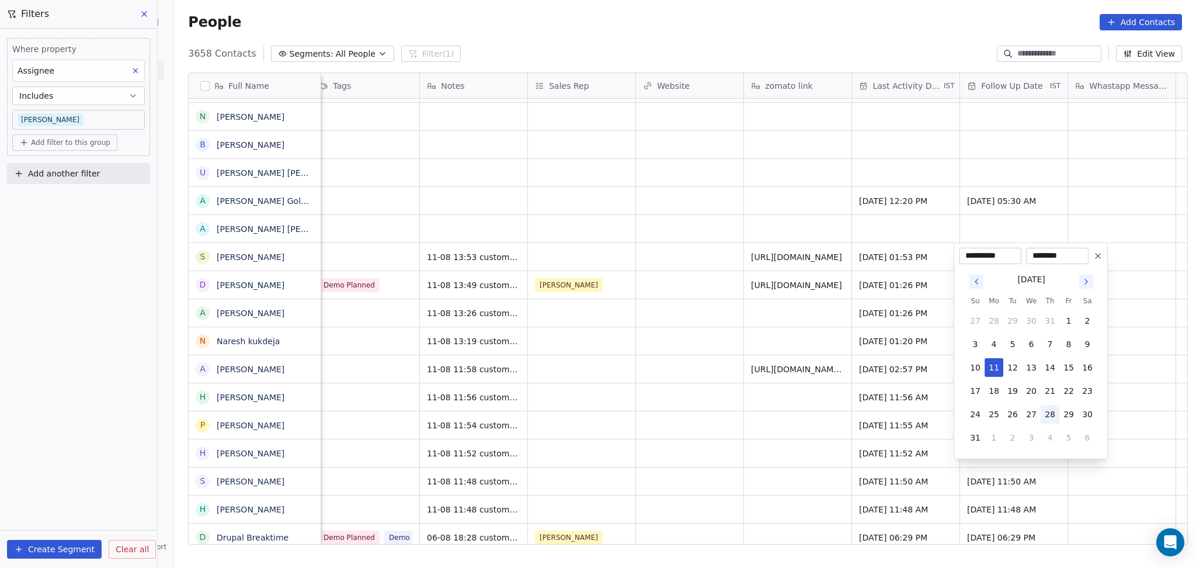
click at [1042, 407] on button "28" at bounding box center [1050, 414] width 19 height 19
type input "**********"
click at [740, 349] on html "On2Cook India Pvt. Ltd. Contacts People Marketing Workflows Campaigns Sales Pip…" at bounding box center [598, 284] width 1196 height 568
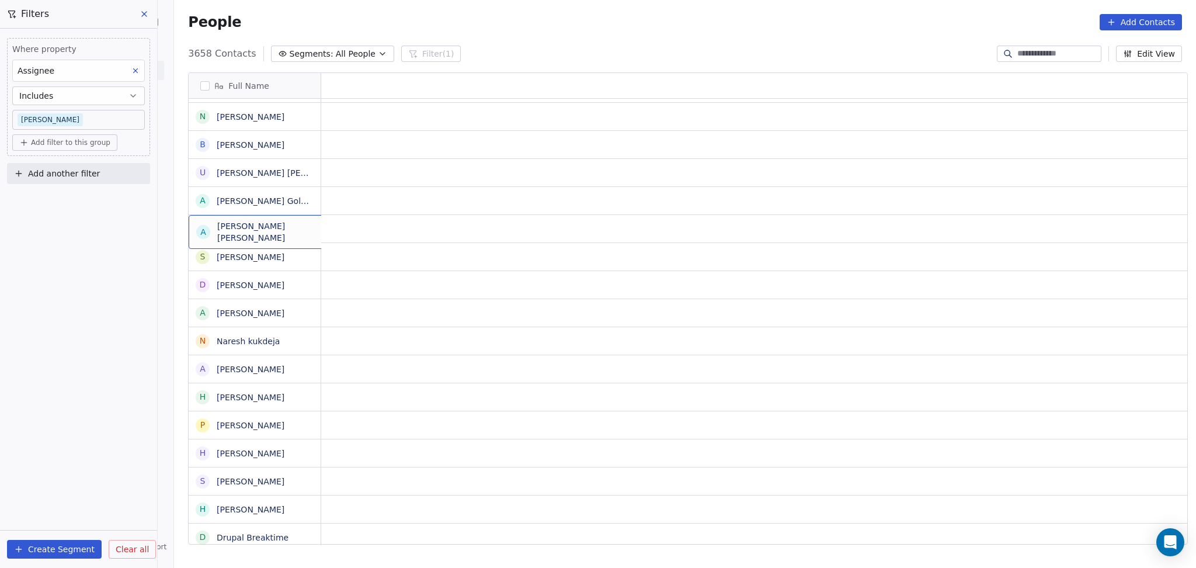
scroll to position [0, 0]
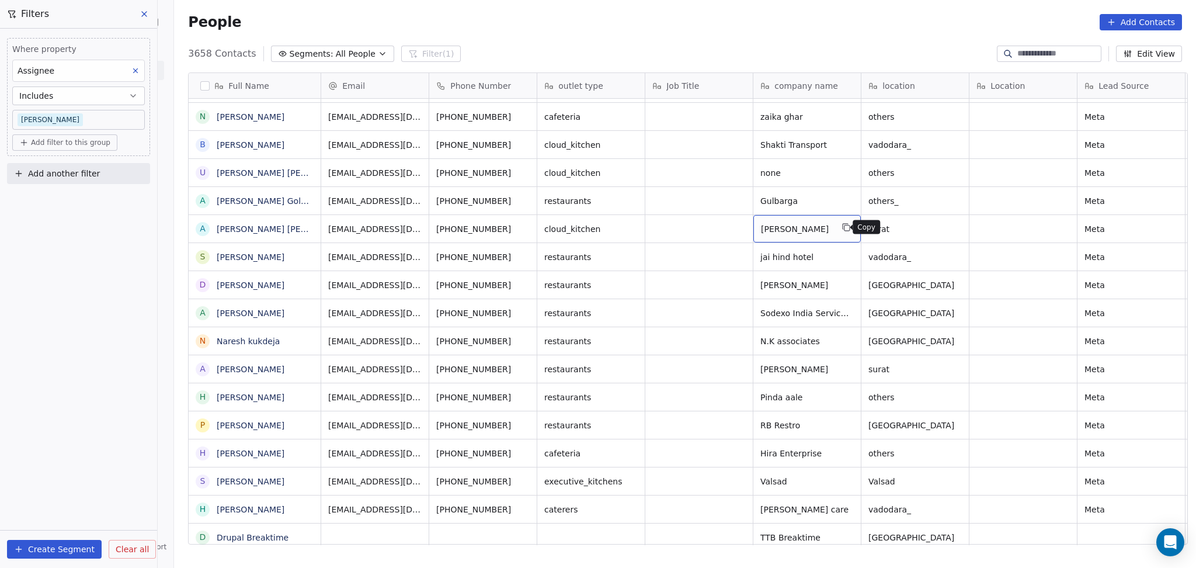
click at [845, 230] on icon "grid" at bounding box center [847, 228] width 5 height 5
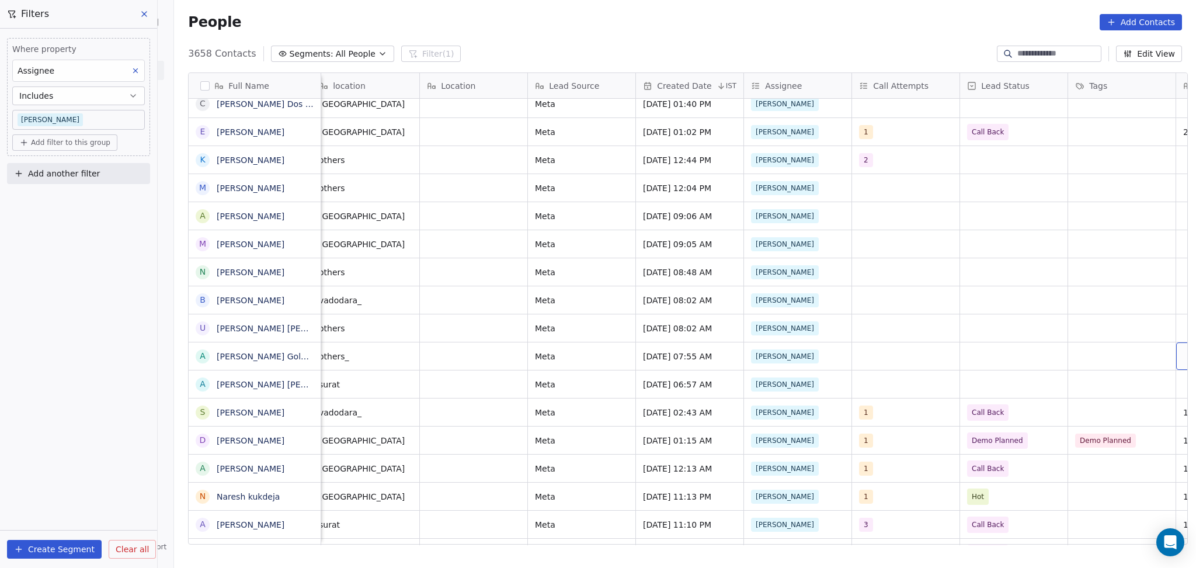
scroll to position [0, 658]
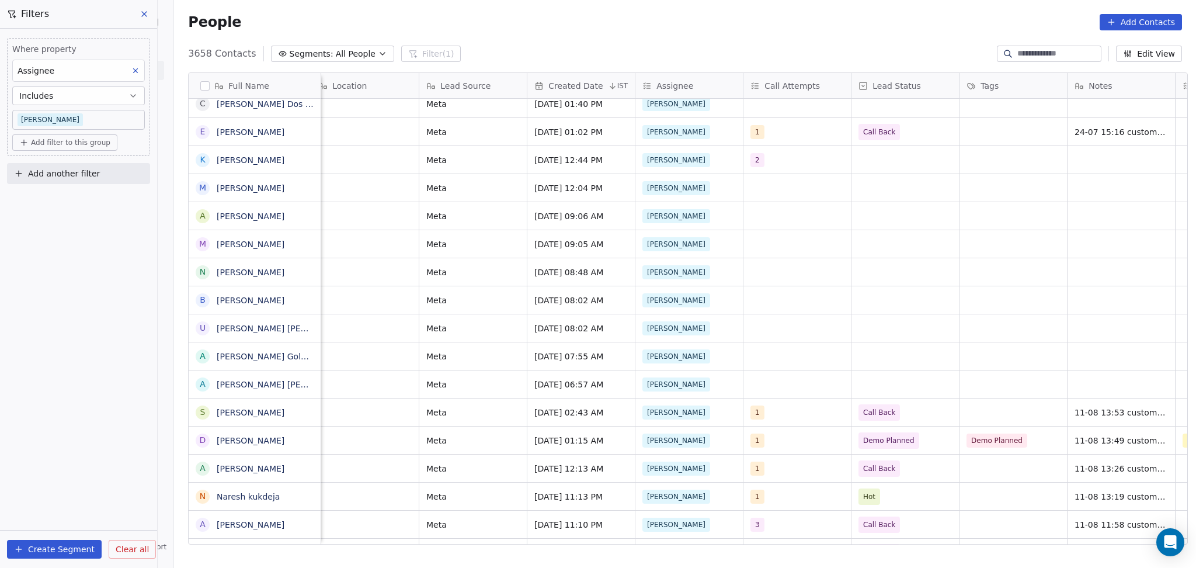
click at [142, 14] on icon at bounding box center [144, 13] width 9 height 9
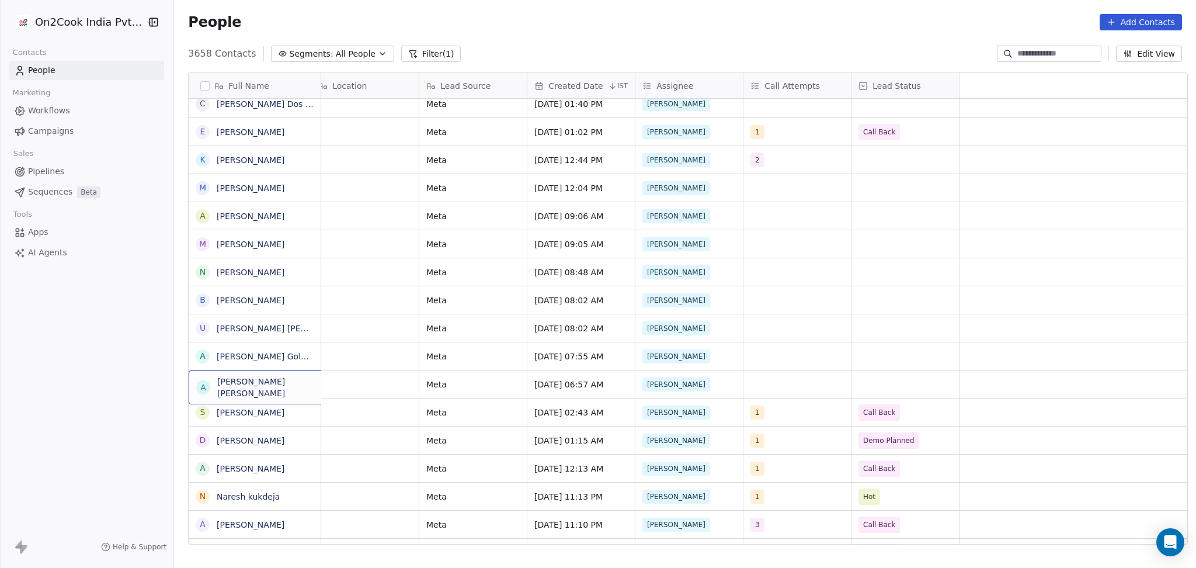
scroll to position [0, 0]
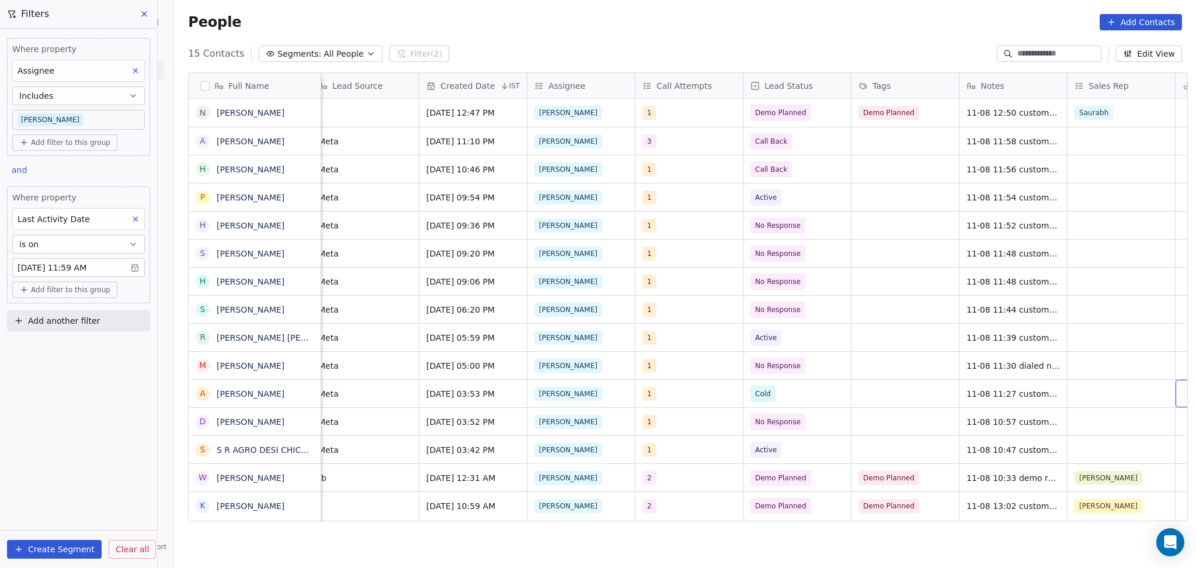
scroll to position [0, 874]
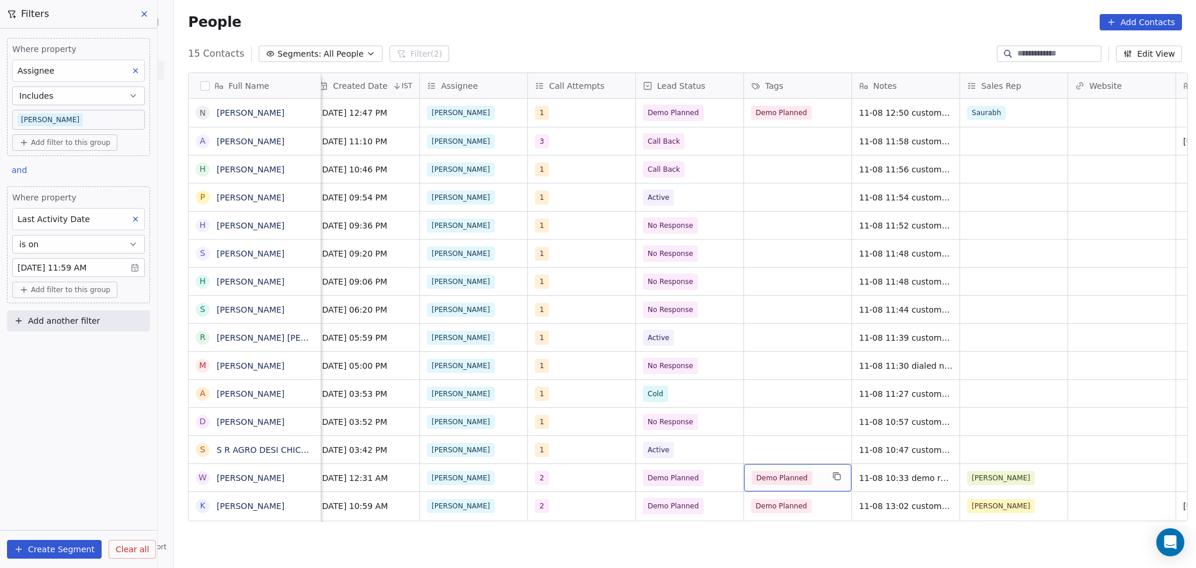
click at [800, 486] on div "Demo Planned" at bounding box center [797, 477] width 107 height 27
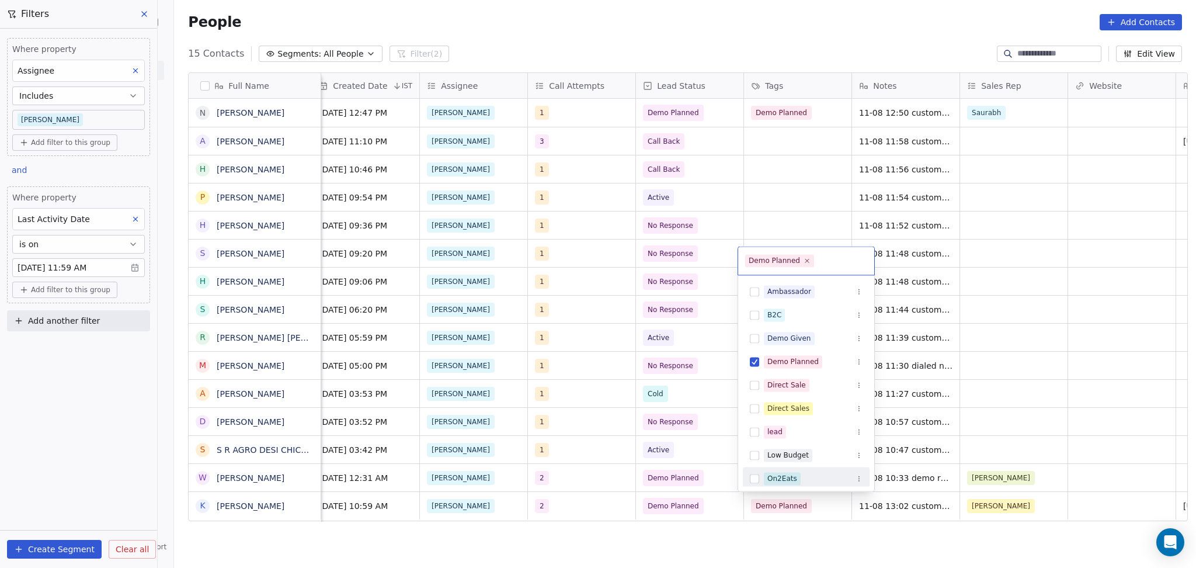
click at [1018, 478] on html "On2Cook India Pvt. Ltd. Contacts People Marketing Workflows Campaigns Sales Pip…" at bounding box center [598, 284] width 1196 height 568
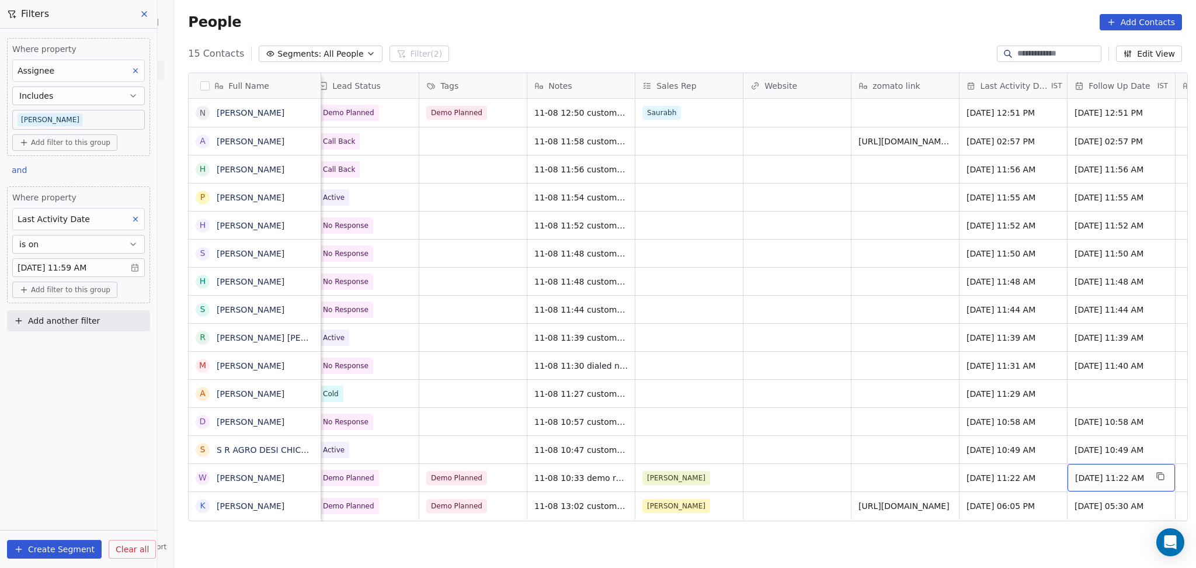
scroll to position [0, 1306]
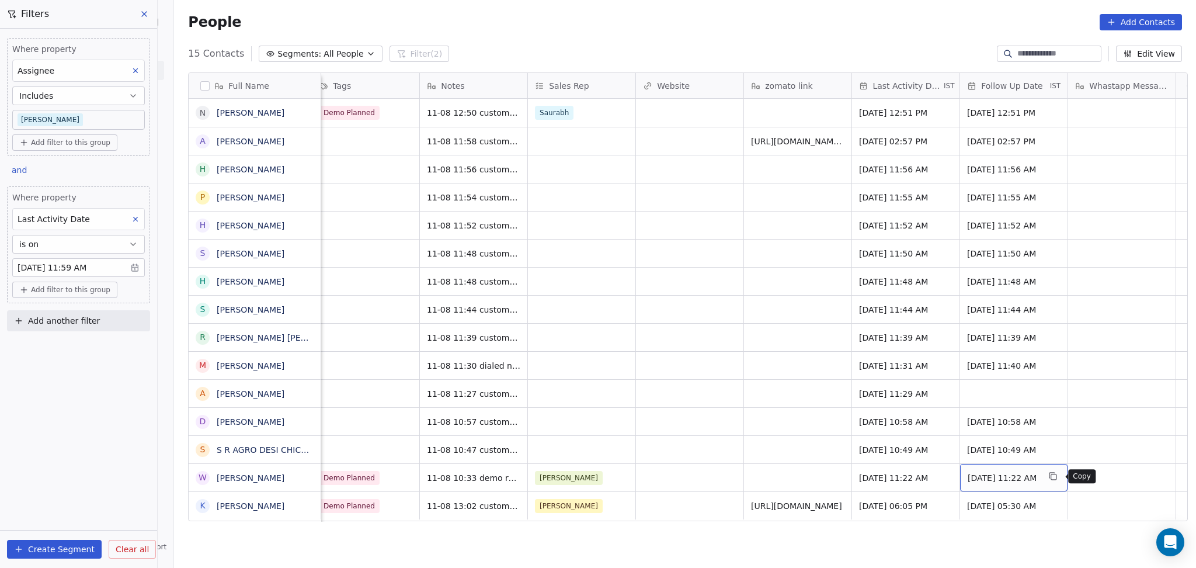
click at [1050, 478] on button "grid" at bounding box center [1053, 476] width 14 height 14
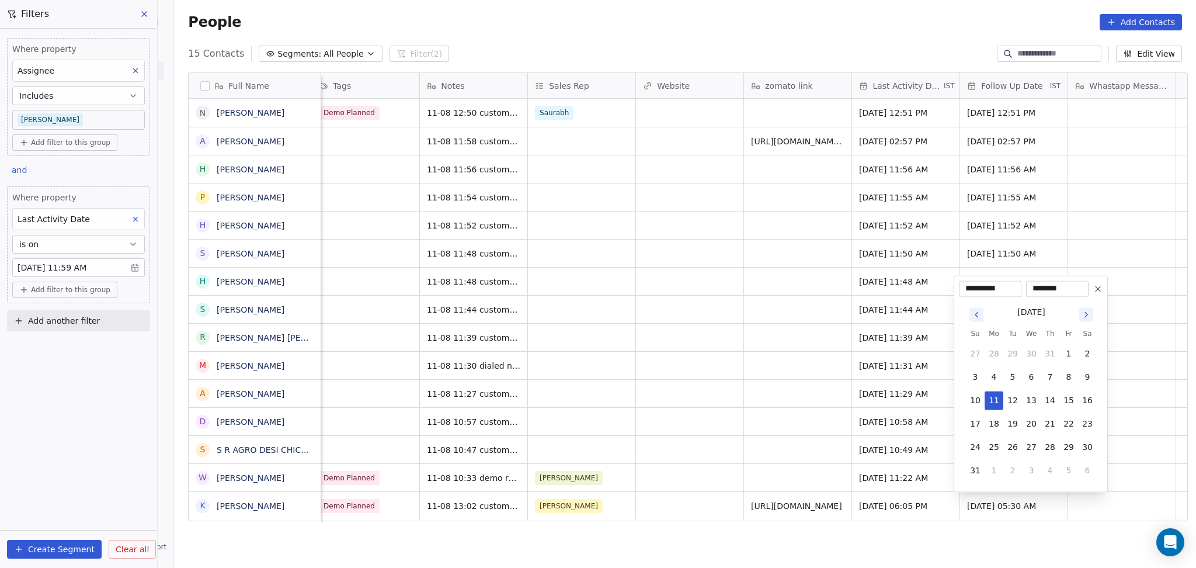
click at [1100, 282] on button at bounding box center [1098, 289] width 14 height 14
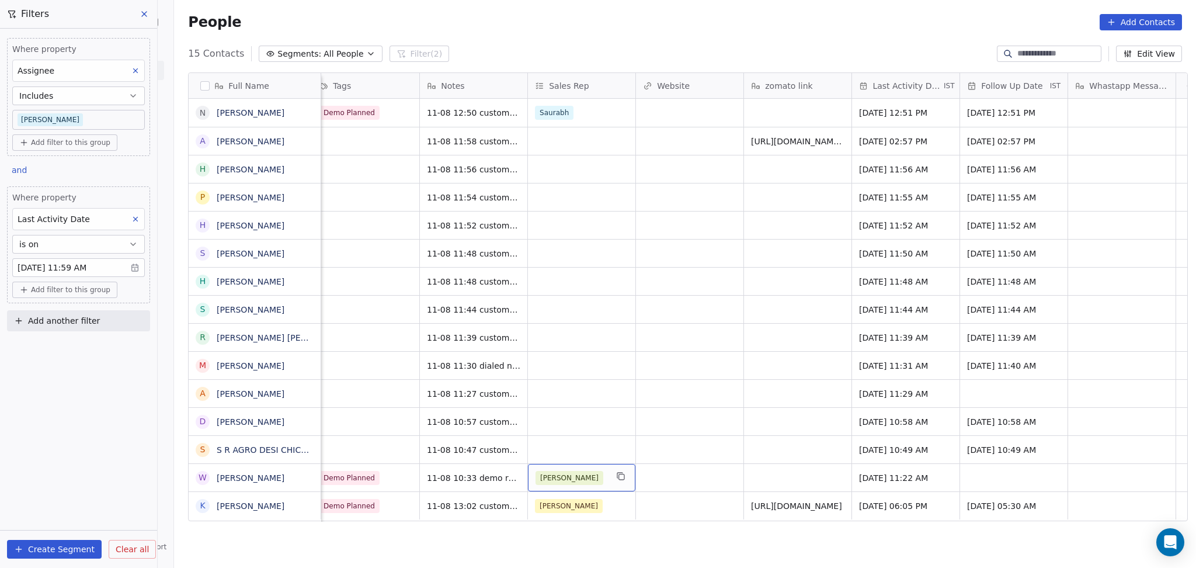
scroll to position [0, 865]
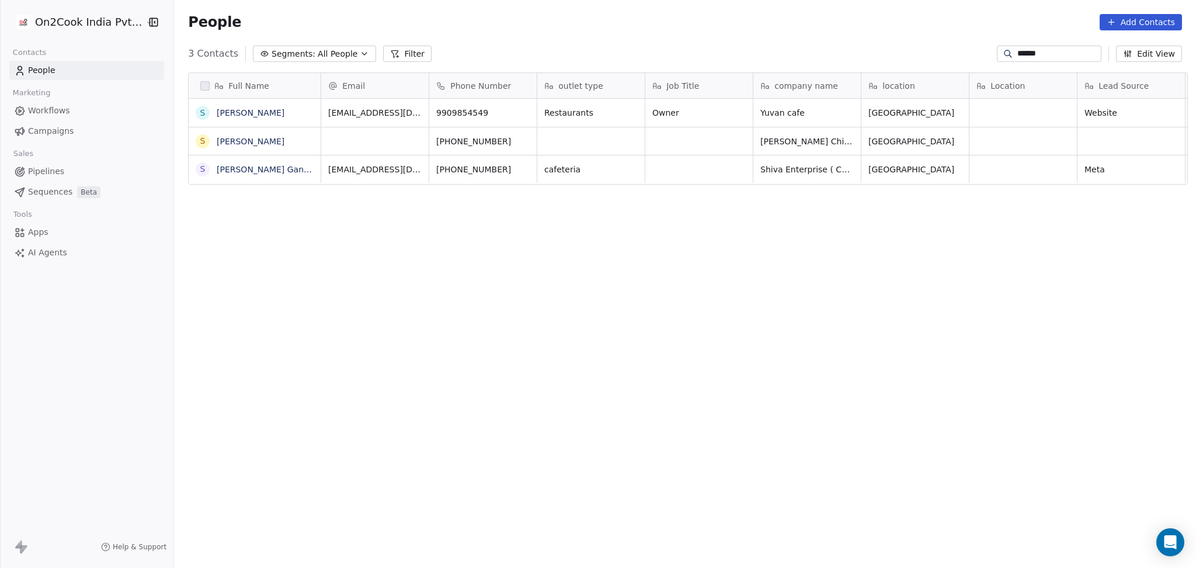
scroll to position [488, 1016]
click at [1021, 58] on input "******" at bounding box center [1059, 54] width 82 height 12
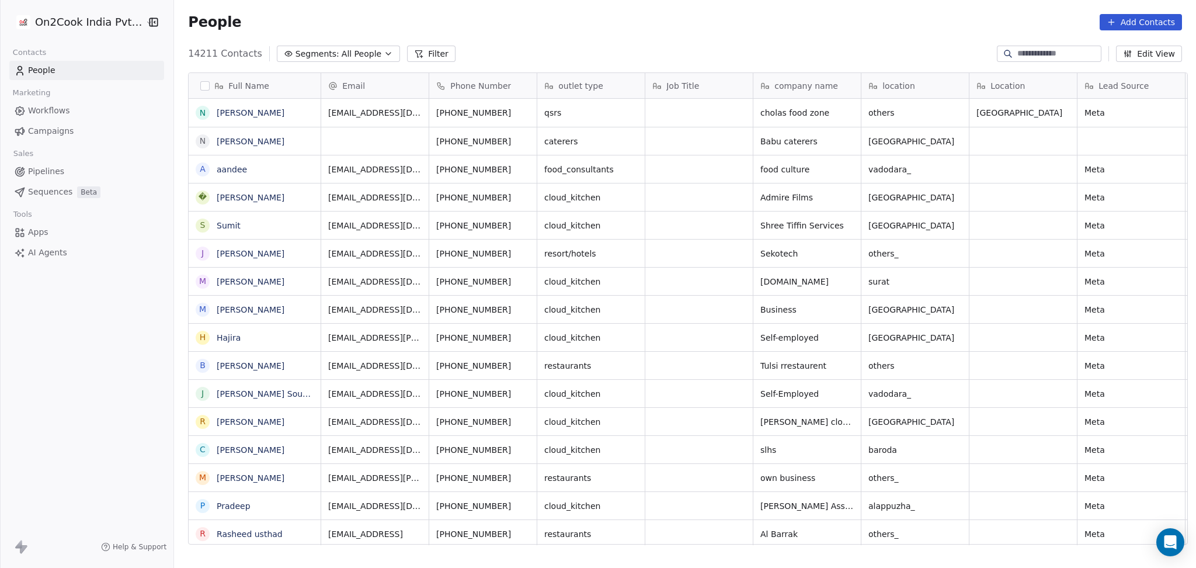
click at [422, 53] on button "Filter" at bounding box center [431, 54] width 48 height 16
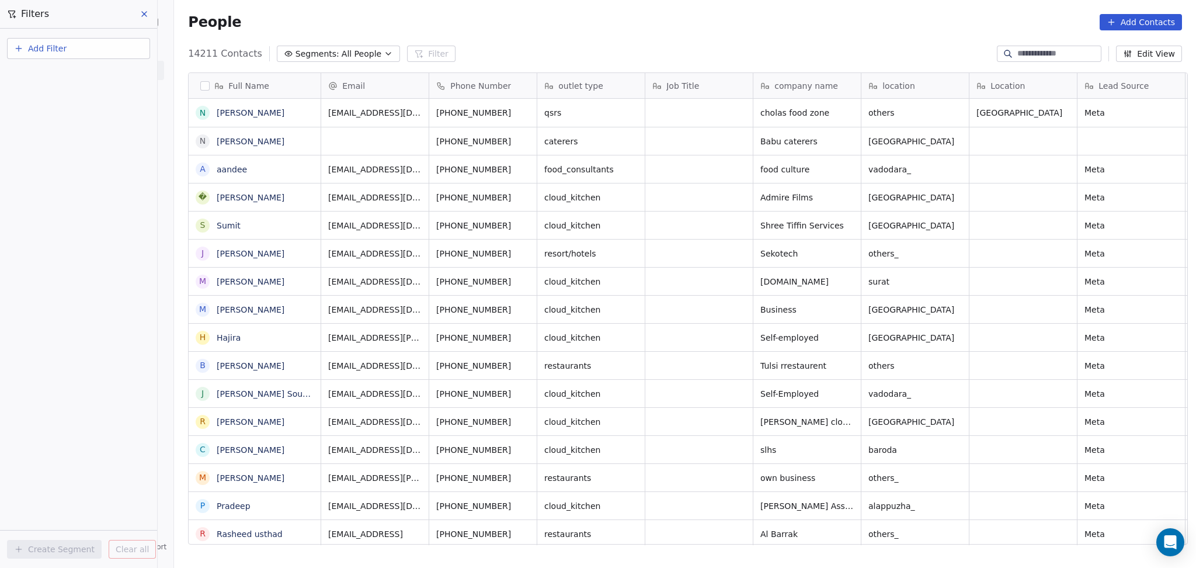
click at [69, 36] on div "Add Filter" at bounding box center [78, 46] width 157 height 35
click at [62, 48] on span "Add Filter" at bounding box center [47, 49] width 39 height 12
click at [72, 72] on span "Contact properties" at bounding box center [57, 76] width 76 height 12
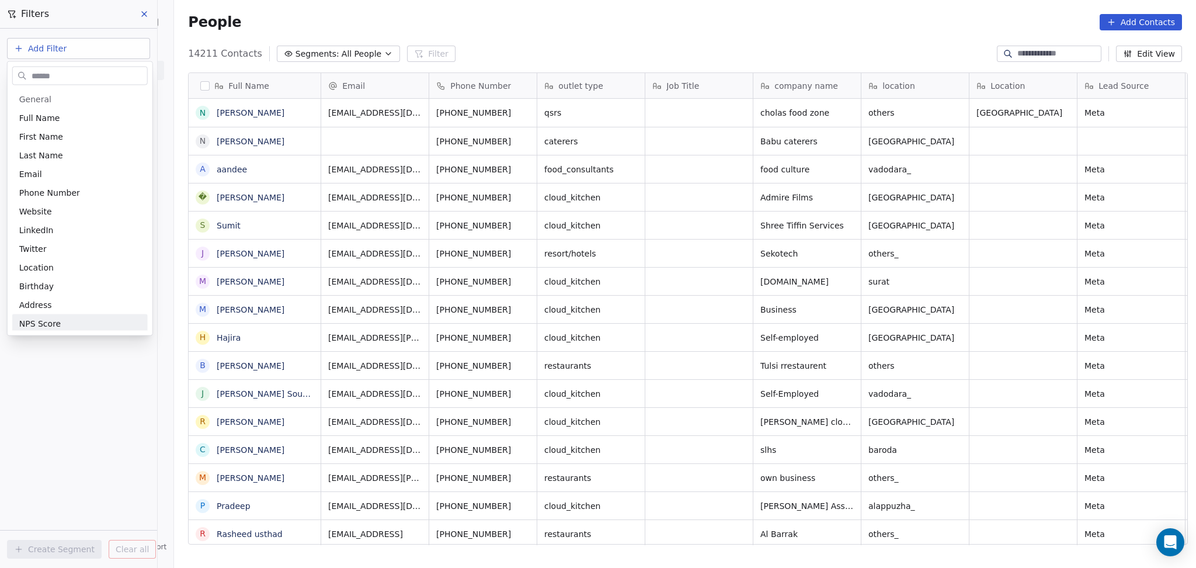
click at [64, 426] on html "On2Cook India Pvt. Ltd. Contacts People Marketing Workflows Campaigns Sales Pip…" at bounding box center [598, 284] width 1196 height 568
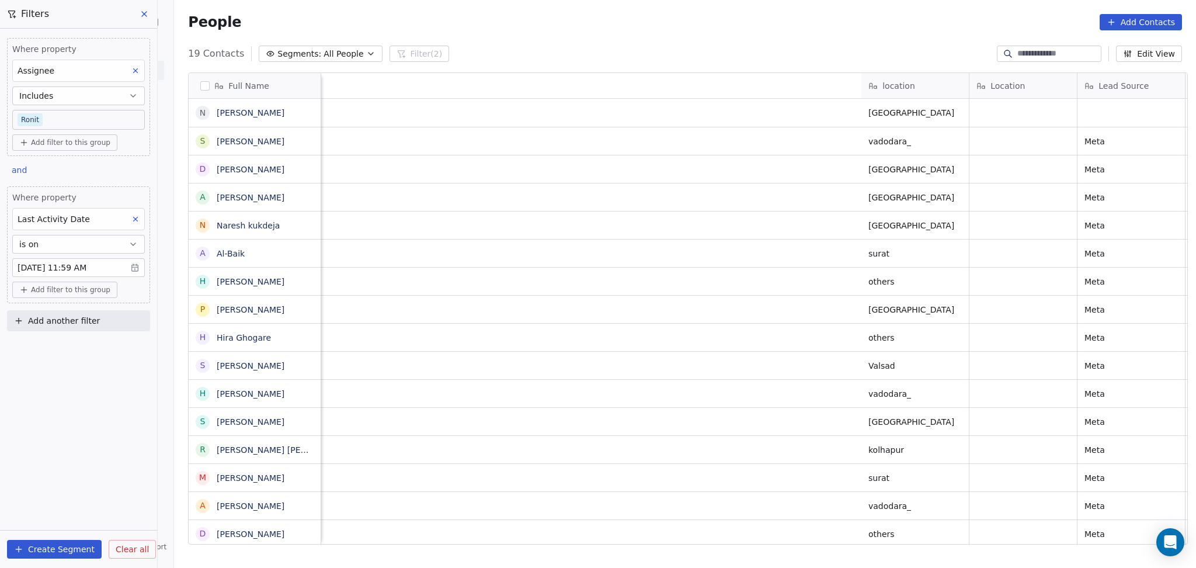
scroll to position [488, 1016]
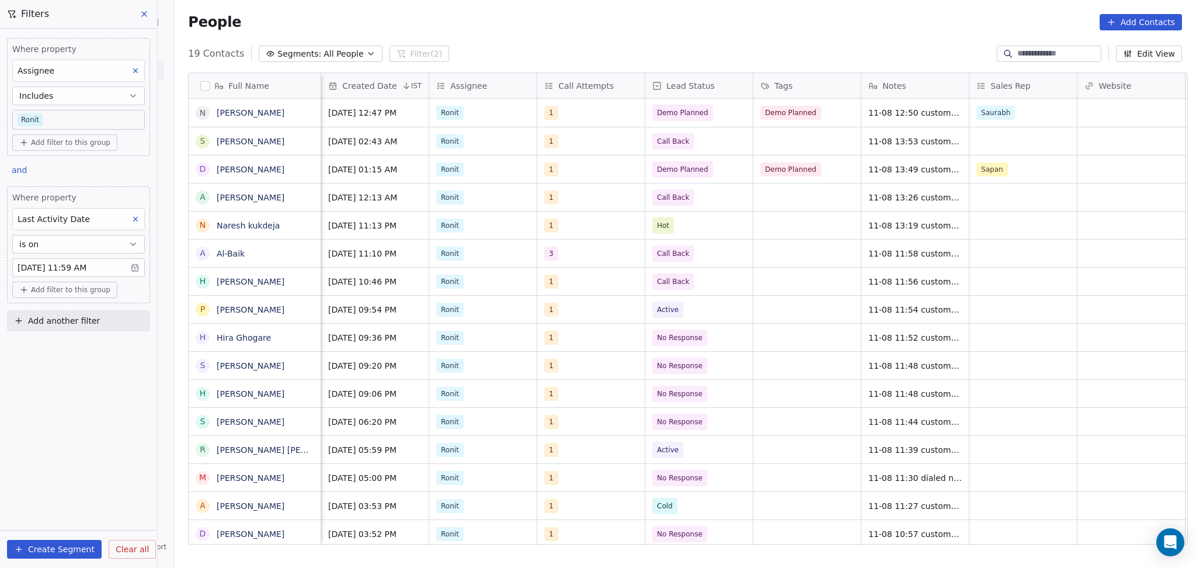
click at [70, 113] on body "On2Cook India Pvt. Ltd. Contacts People Marketing Workflows Campaigns Sales Pip…" at bounding box center [598, 284] width 1196 height 568
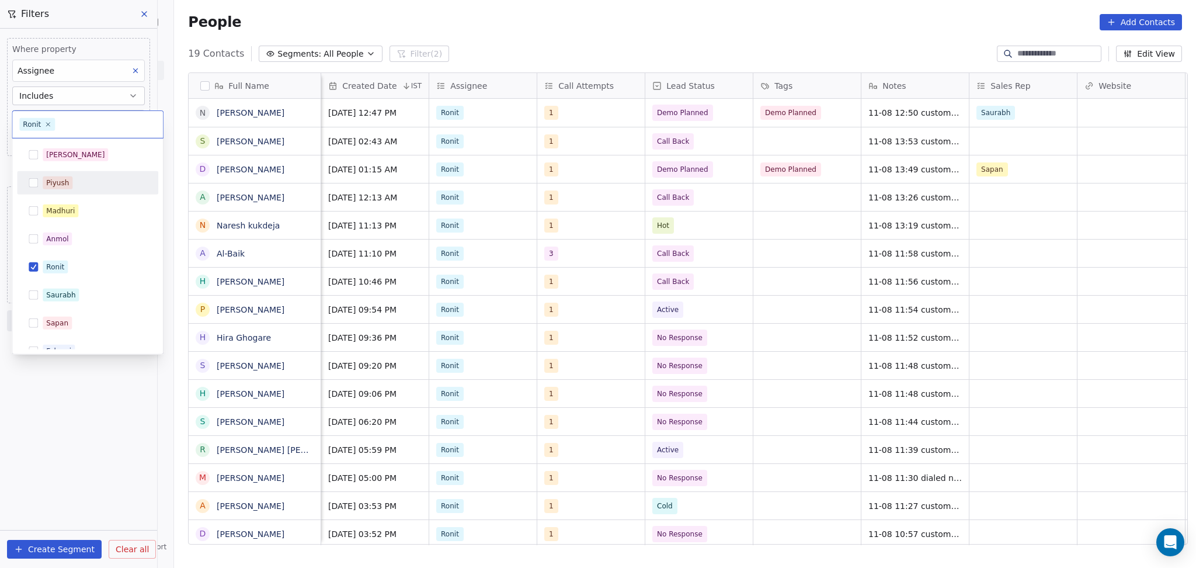
click at [51, 144] on div "[PERSON_NAME]" at bounding box center [87, 154] width 141 height 23
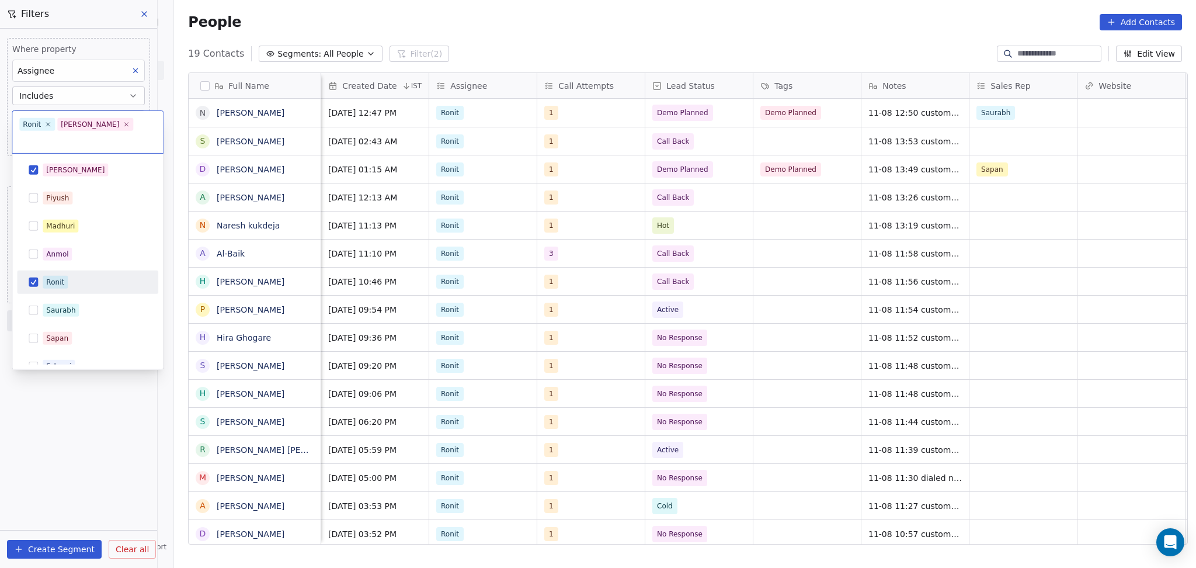
click at [46, 248] on div "Anmol" at bounding box center [87, 253] width 141 height 23
click at [47, 261] on div "Anmol" at bounding box center [88, 254] width 132 height 19
click at [44, 299] on div "Saurabh" at bounding box center [87, 310] width 141 height 23
click at [45, 270] on div "Ronit" at bounding box center [87, 281] width 141 height 23
click at [41, 282] on div "[PERSON_NAME] [PERSON_NAME] [PERSON_NAME] [PERSON_NAME] Saurabh [PERSON_NAME] […" at bounding box center [87, 296] width 141 height 276
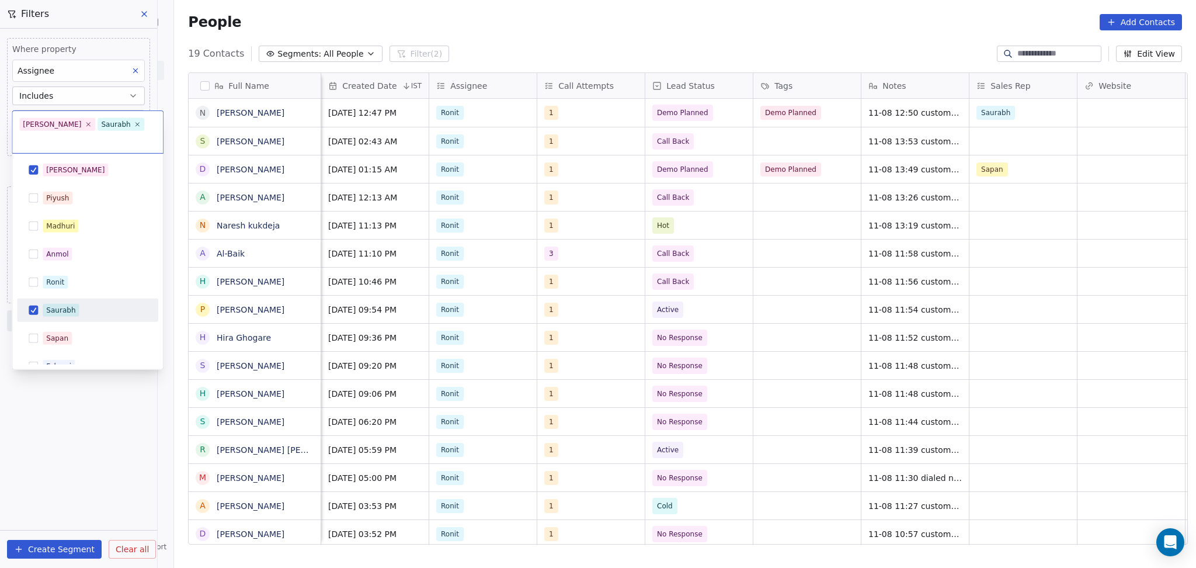
click at [43, 304] on span "Saurabh" at bounding box center [61, 310] width 36 height 13
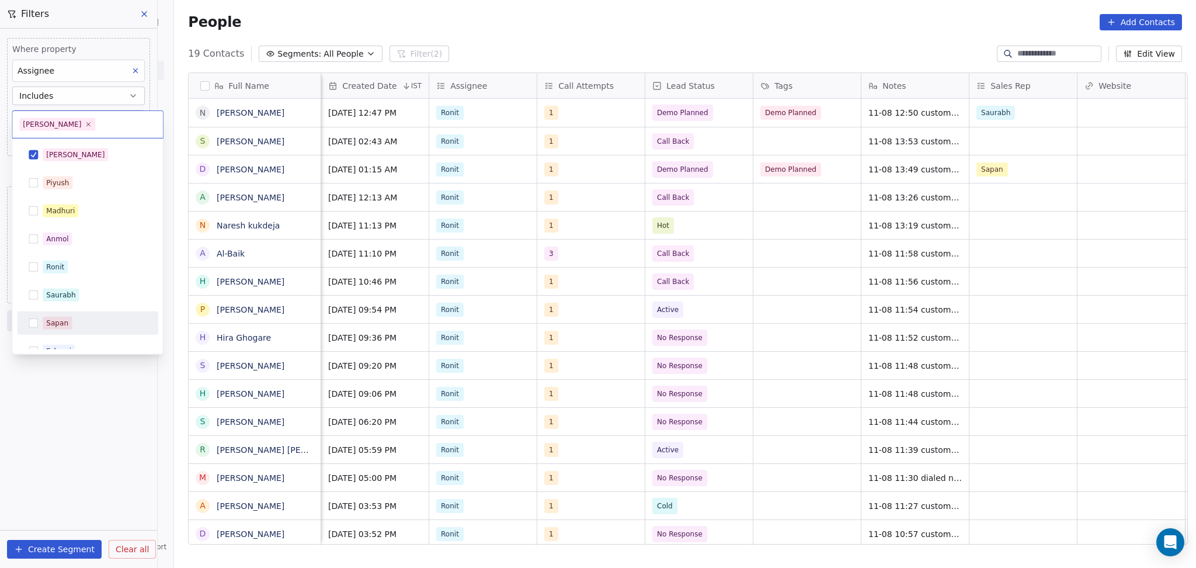
click at [58, 385] on html "On2Cook India Pvt. Ltd. Contacts People Marketing Workflows Campaigns Sales Pip…" at bounding box center [598, 284] width 1196 height 568
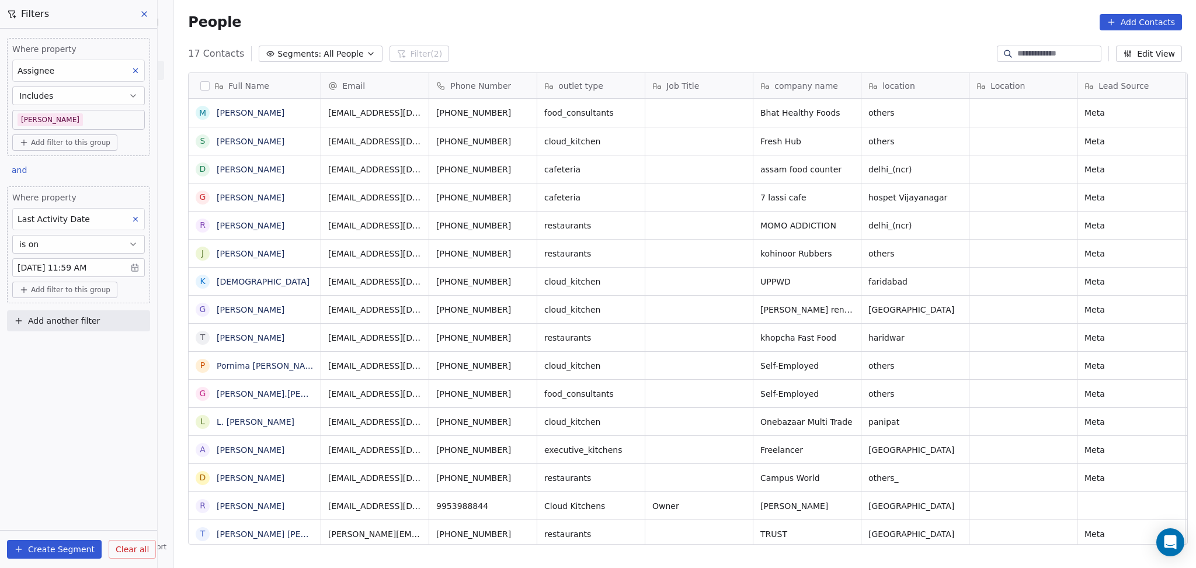
click at [39, 122] on body "On2Cook India Pvt. Ltd. Contacts People Marketing Workflows Campaigns Sales Pip…" at bounding box center [598, 284] width 1196 height 568
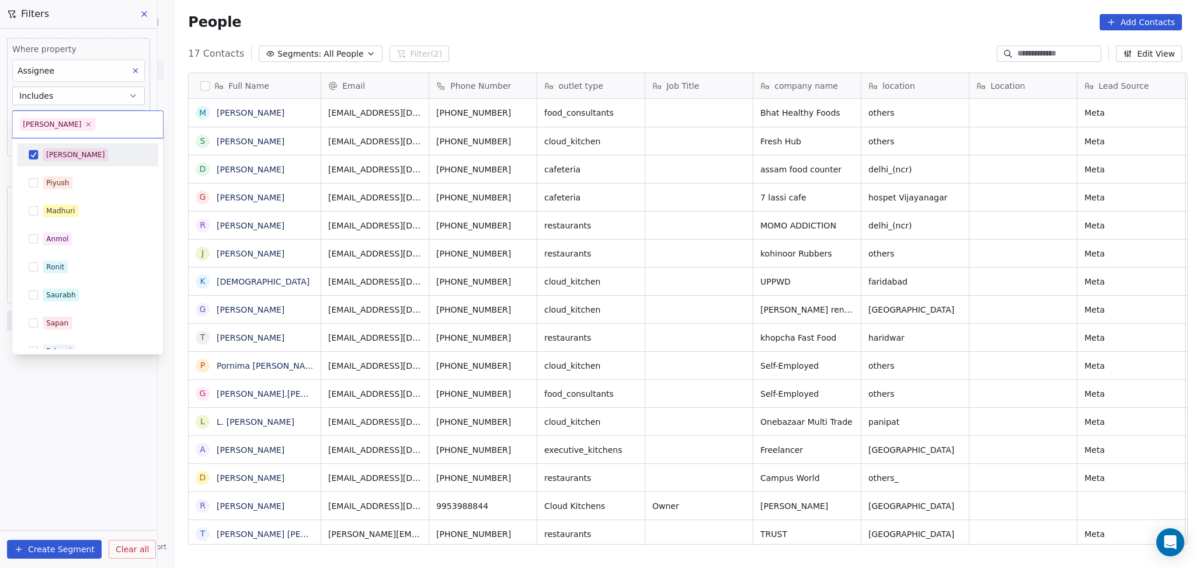
click at [30, 150] on button "Suggestions" at bounding box center [33, 154] width 9 height 9
click at [38, 217] on div "Madhuri" at bounding box center [88, 211] width 132 height 19
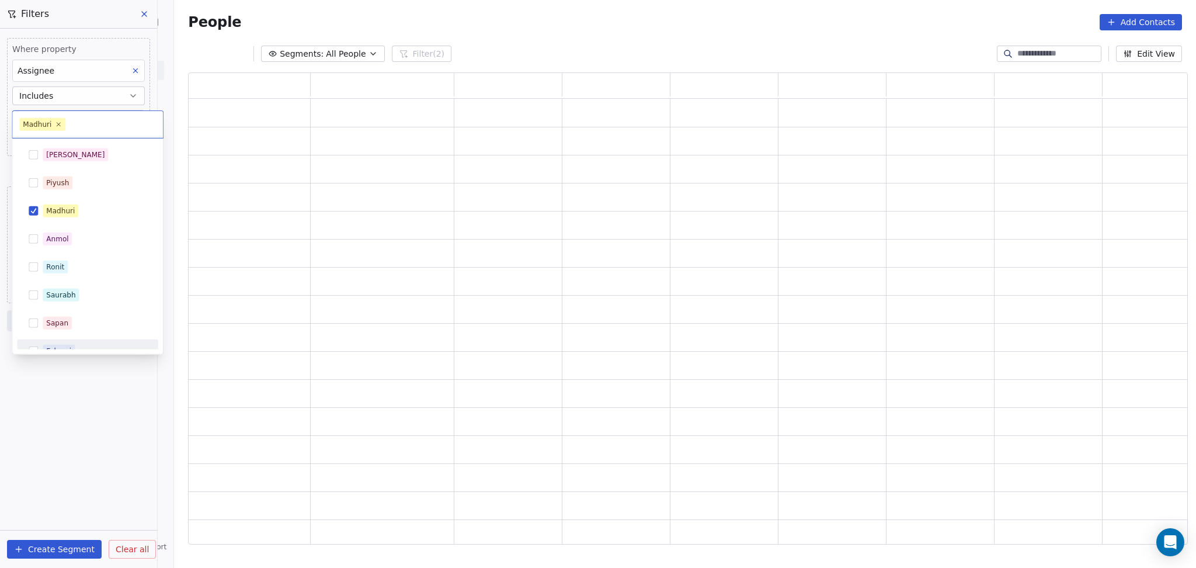
click at [58, 428] on html "On2Cook India Pvt. Ltd. Contacts People Marketing Workflows Campaigns Sales Pip…" at bounding box center [598, 284] width 1196 height 568
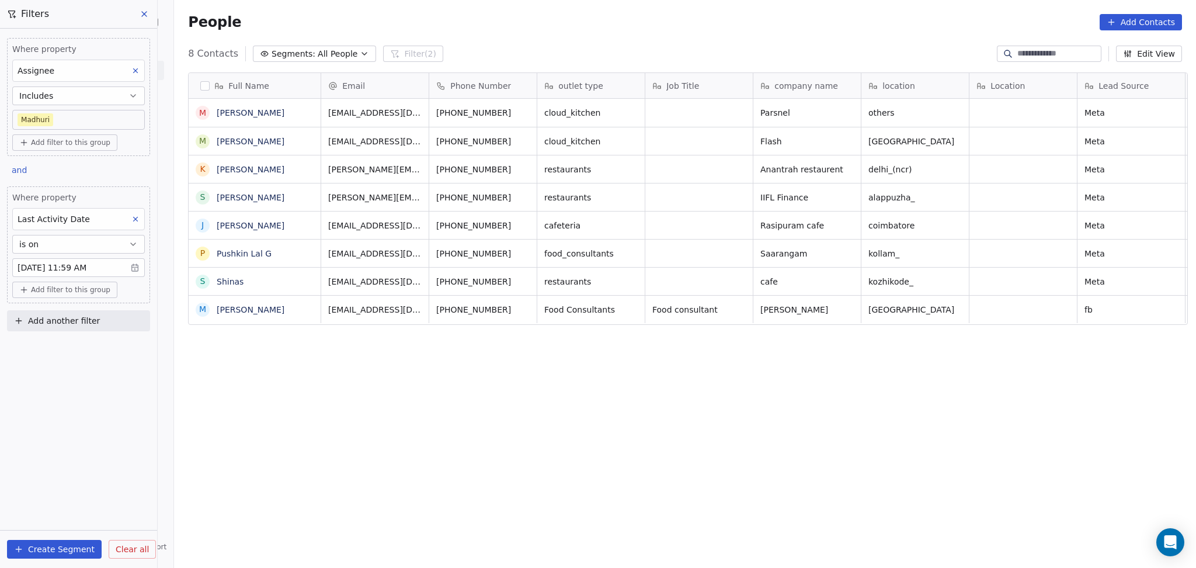
click at [59, 113] on body "On2Cook India Pvt. Ltd. Contacts People Marketing Workflows Campaigns Sales Pip…" at bounding box center [598, 284] width 1196 height 568
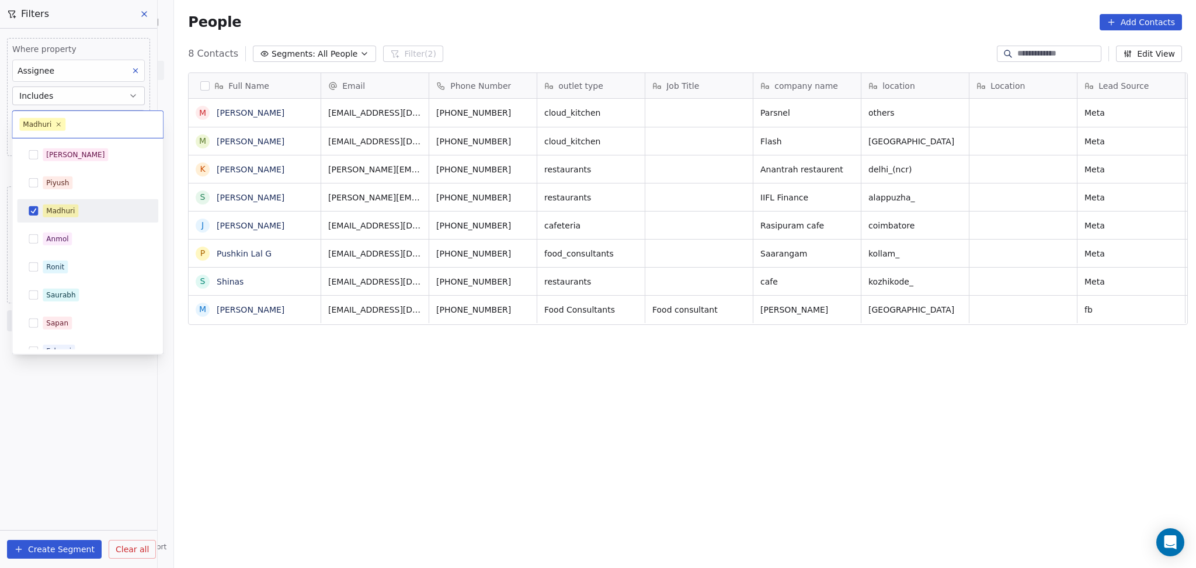
click at [47, 214] on div "Madhuri" at bounding box center [60, 211] width 29 height 11
click at [53, 278] on div "Ronit" at bounding box center [87, 266] width 141 height 23
click at [43, 388] on html "On2Cook India Pvt. Ltd. Contacts People Marketing Workflows Campaigns Sales Pip…" at bounding box center [598, 284] width 1196 height 568
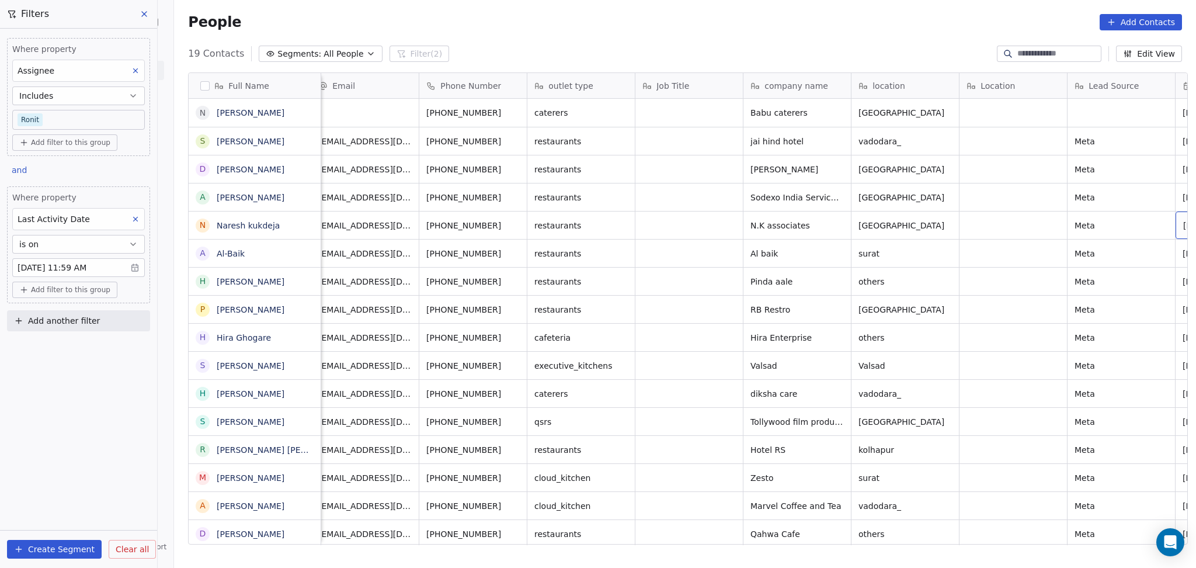
scroll to position [0, 117]
